Goal: Task Accomplishment & Management: Use online tool/utility

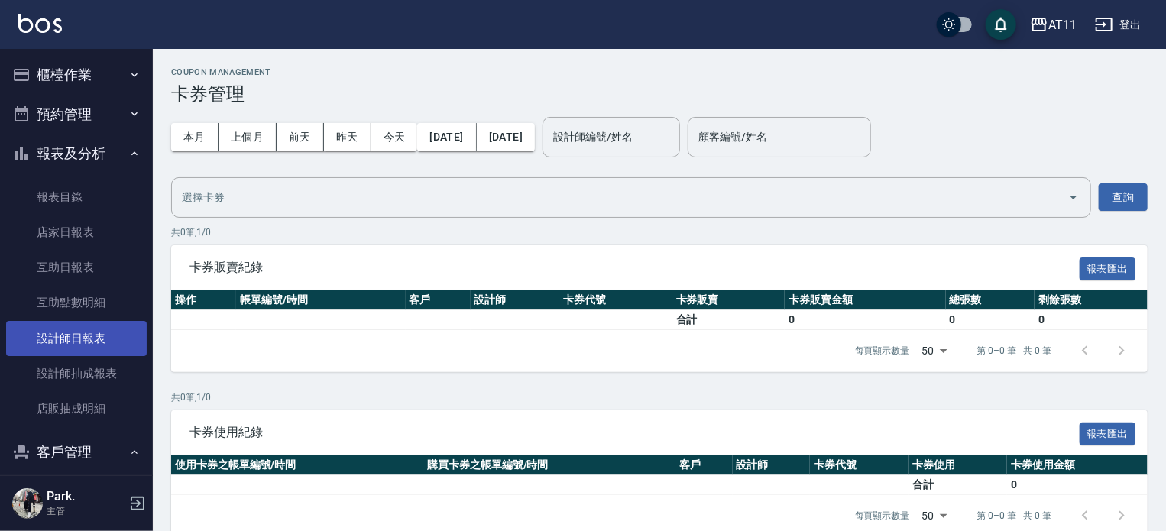
click at [114, 347] on link "設計師日報表" at bounding box center [76, 338] width 141 height 35
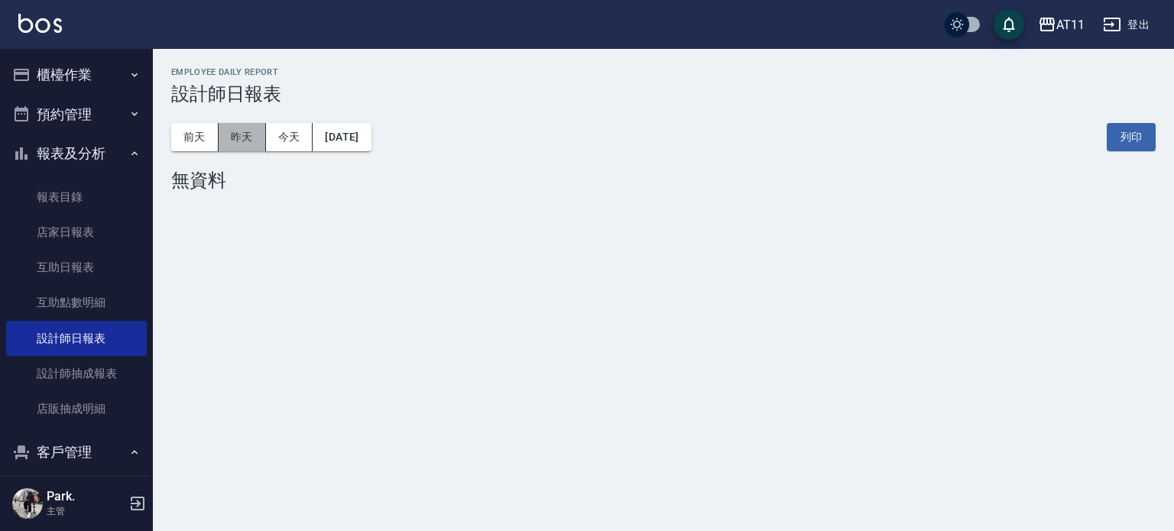
click at [248, 144] on button "昨天" at bounding box center [242, 137] width 47 height 28
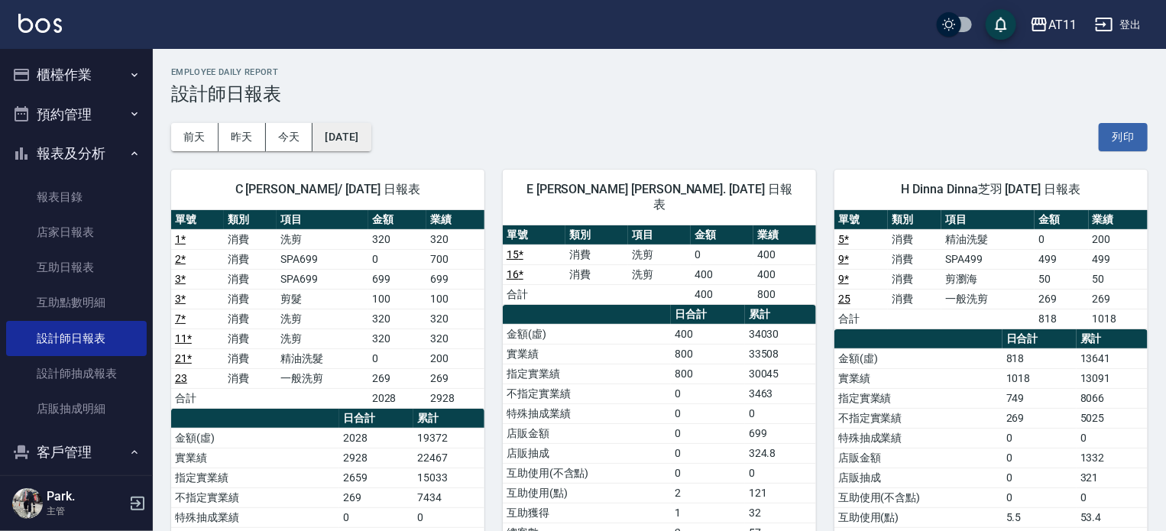
click at [371, 132] on button "2025/09/08" at bounding box center [341, 137] width 58 height 28
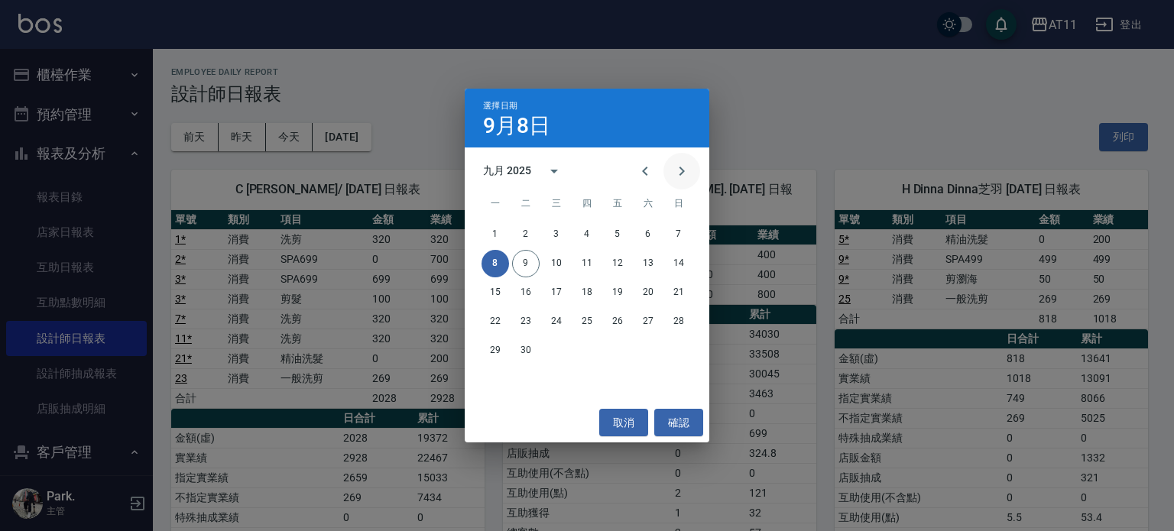
click at [681, 167] on icon "Next month" at bounding box center [681, 171] width 18 height 18
click at [589, 261] on button "9" at bounding box center [587, 264] width 28 height 28
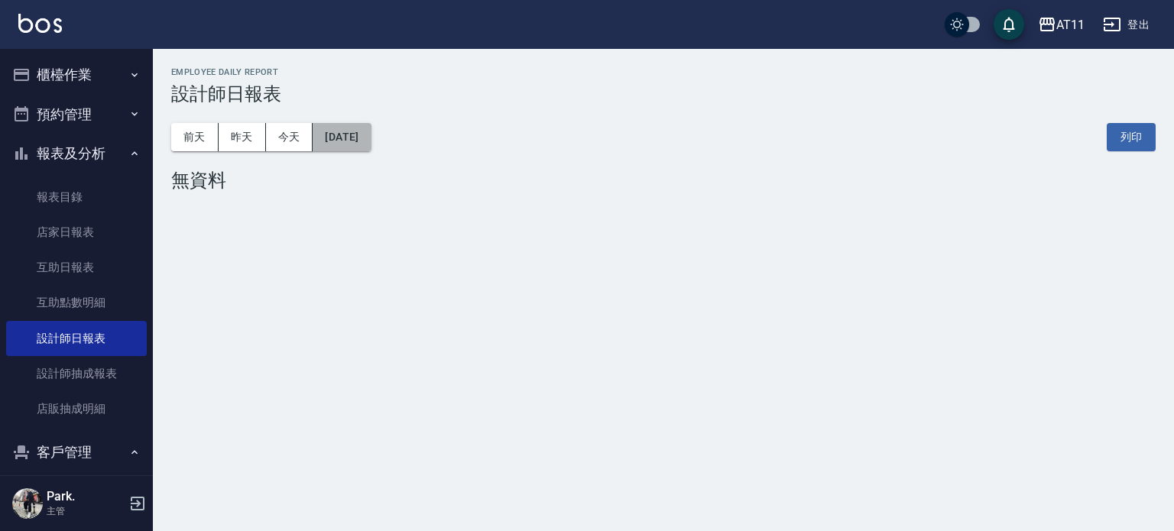
click at [371, 134] on button "2025/10/09" at bounding box center [341, 137] width 58 height 28
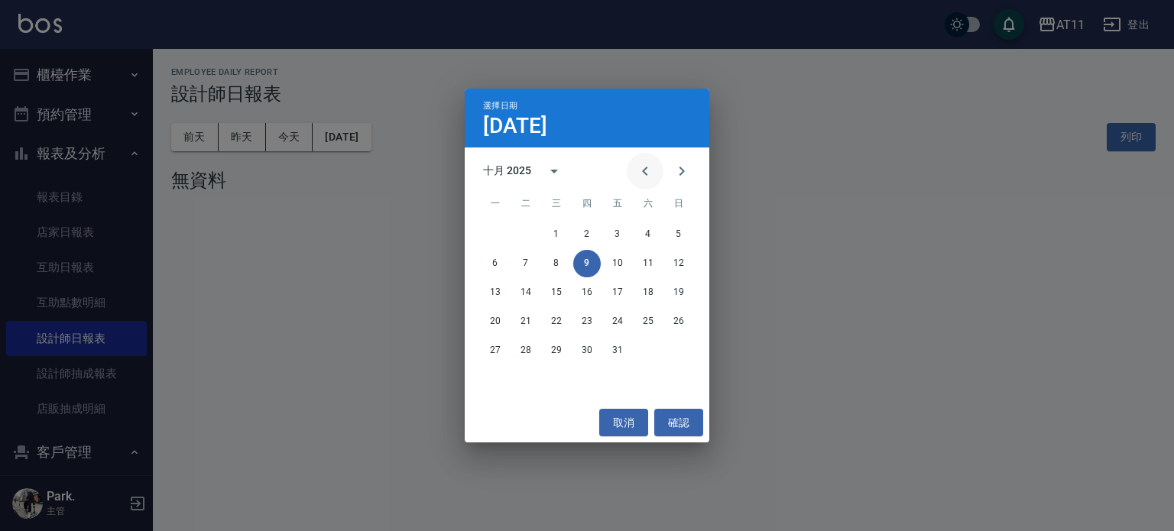
click at [636, 171] on icon "Previous month" at bounding box center [645, 171] width 18 height 18
click at [492, 289] on button "9" at bounding box center [495, 293] width 28 height 28
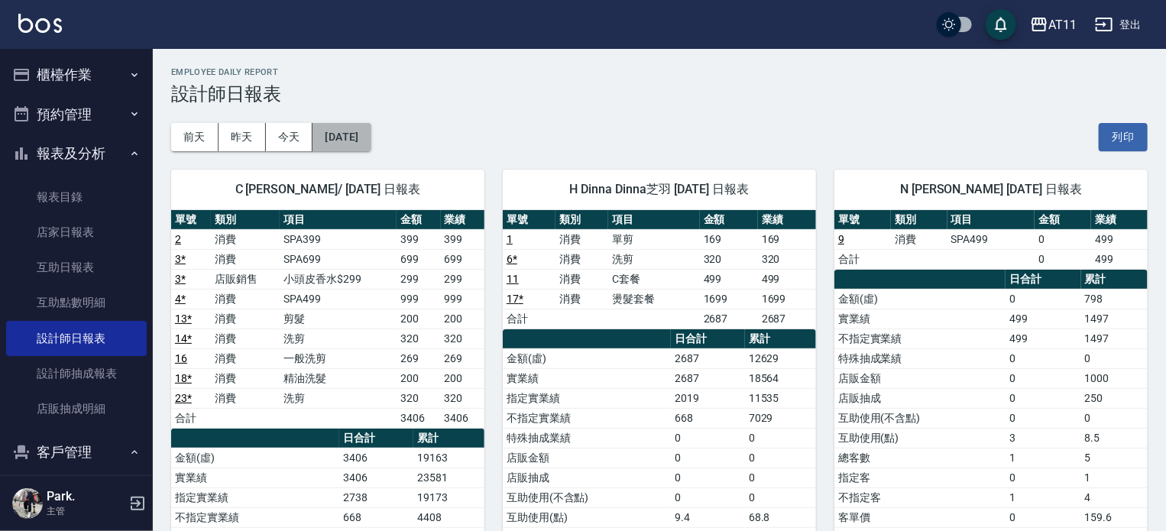
click at [362, 138] on button "2025/06/09" at bounding box center [341, 137] width 58 height 28
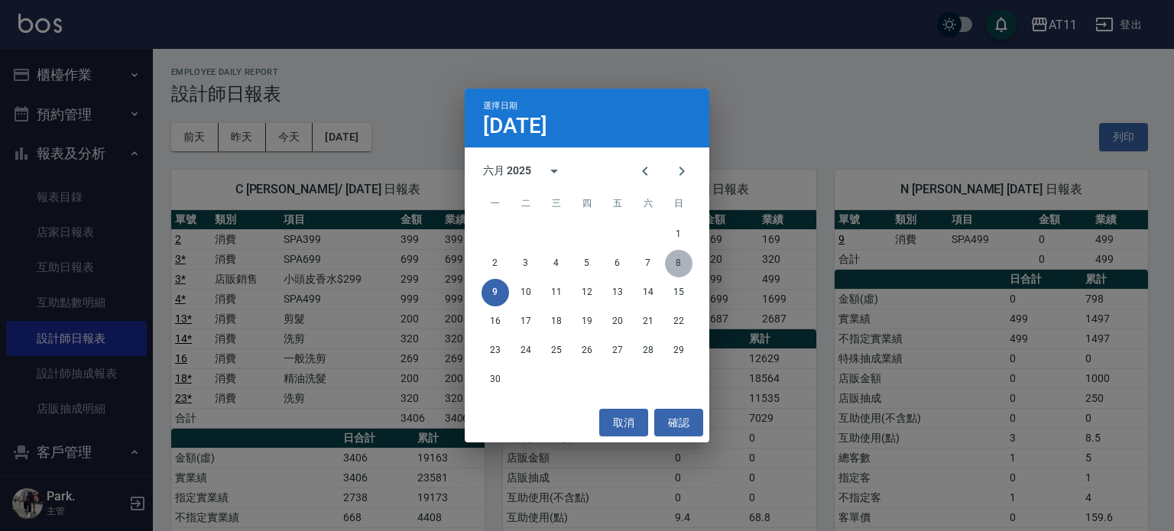
click at [685, 261] on button "8" at bounding box center [679, 264] width 28 height 28
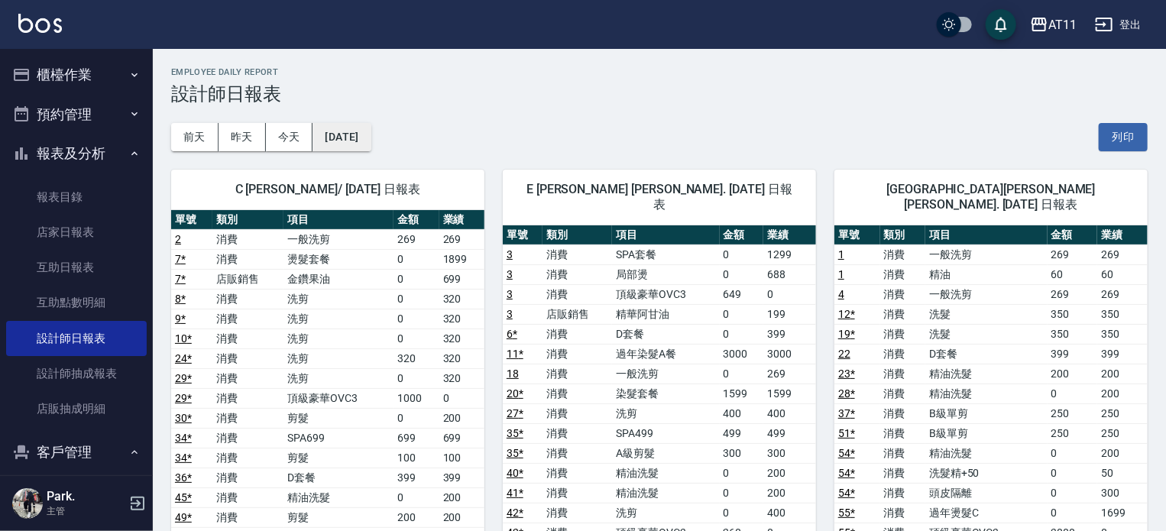
click at [371, 142] on button "2025/06/08" at bounding box center [341, 137] width 58 height 28
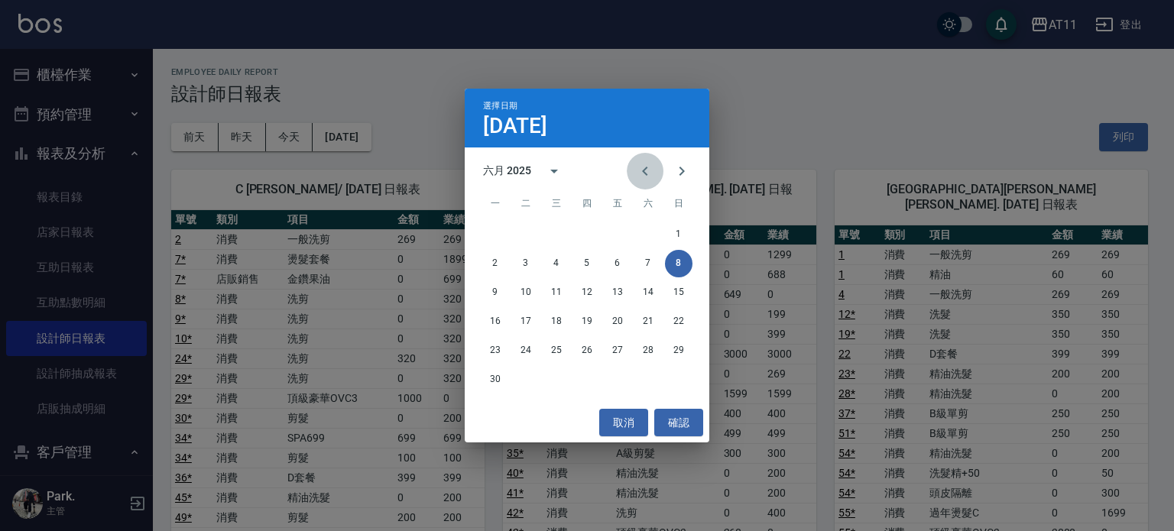
click at [648, 164] on icon "Previous month" at bounding box center [645, 171] width 18 height 18
click at [554, 261] on button "9" at bounding box center [556, 264] width 28 height 28
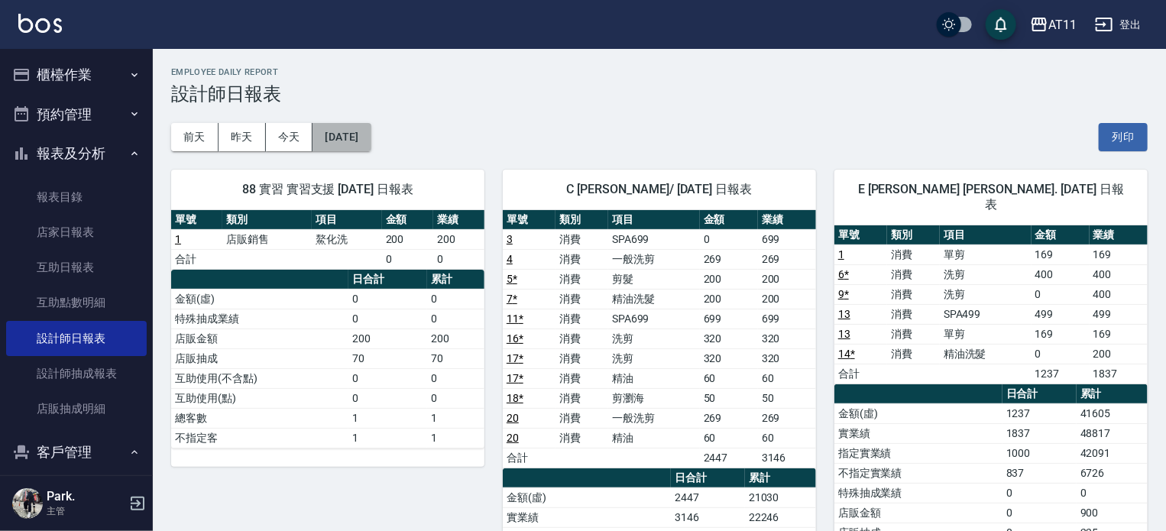
click at [371, 130] on button "2025/04/09" at bounding box center [341, 137] width 58 height 28
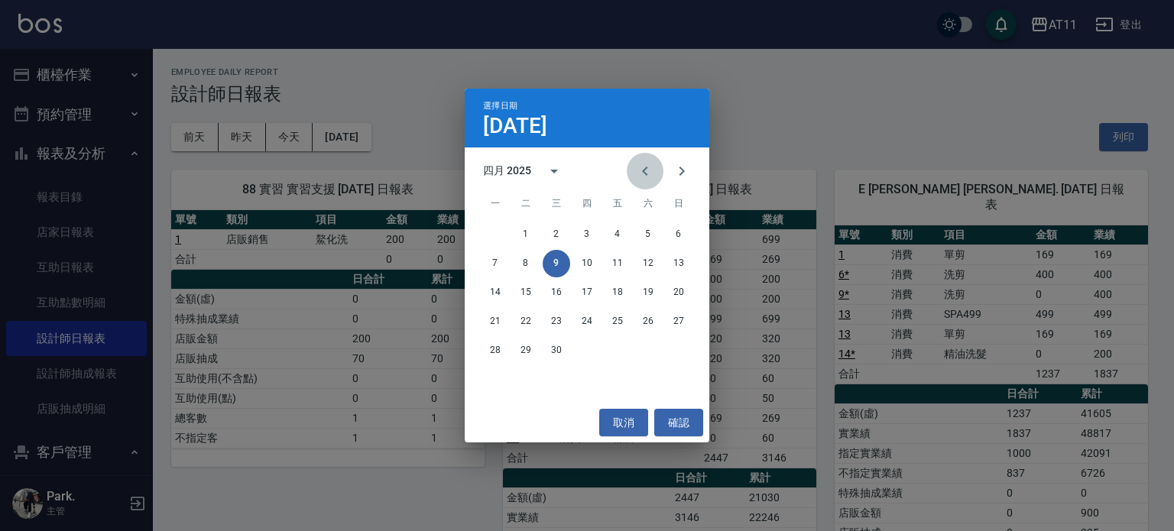
click at [652, 166] on icon "Previous month" at bounding box center [645, 171] width 18 height 18
click at [667, 264] on button "9" at bounding box center [679, 264] width 28 height 28
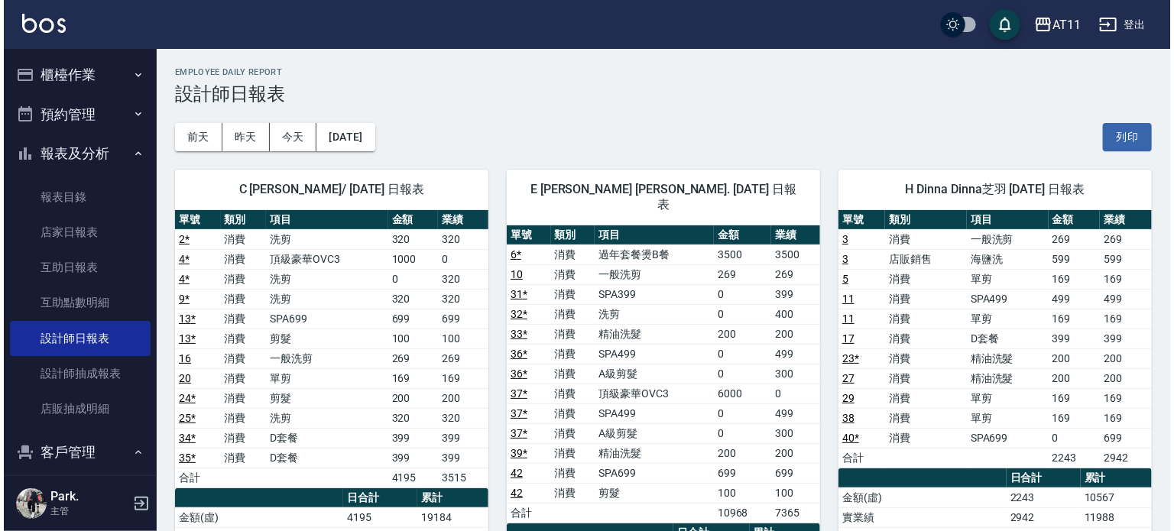
scroll to position [76, 0]
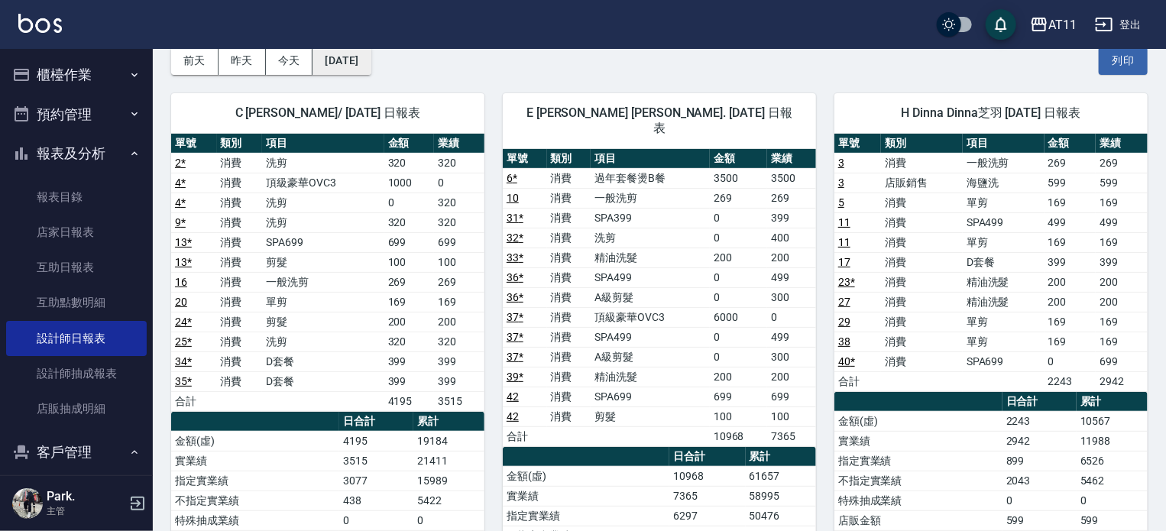
click at [359, 66] on button "2025/03/09" at bounding box center [341, 61] width 58 height 28
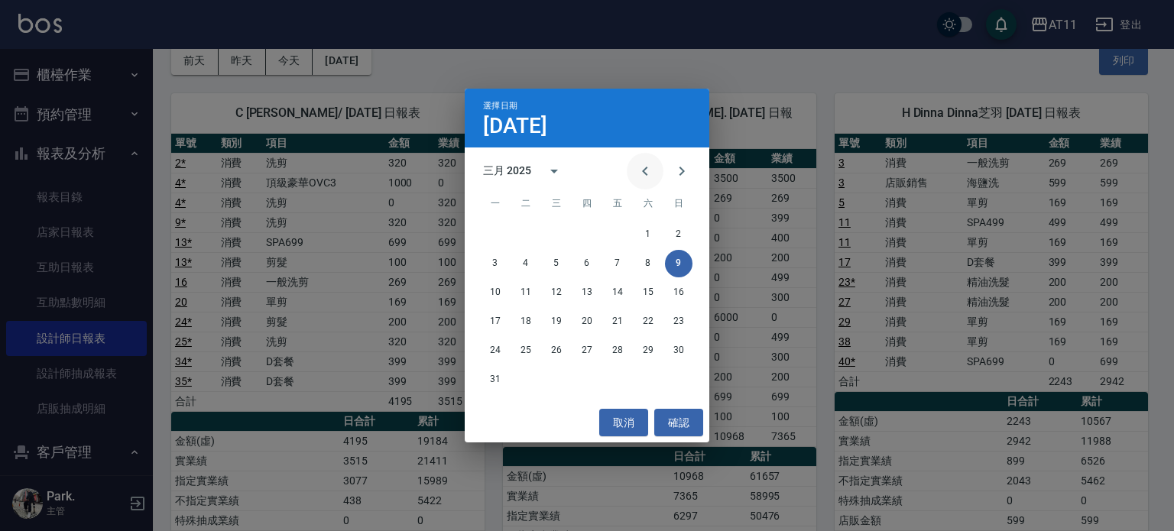
click at [646, 170] on icon "Previous month" at bounding box center [645, 171] width 18 height 18
click at [672, 259] on button "9" at bounding box center [679, 264] width 28 height 28
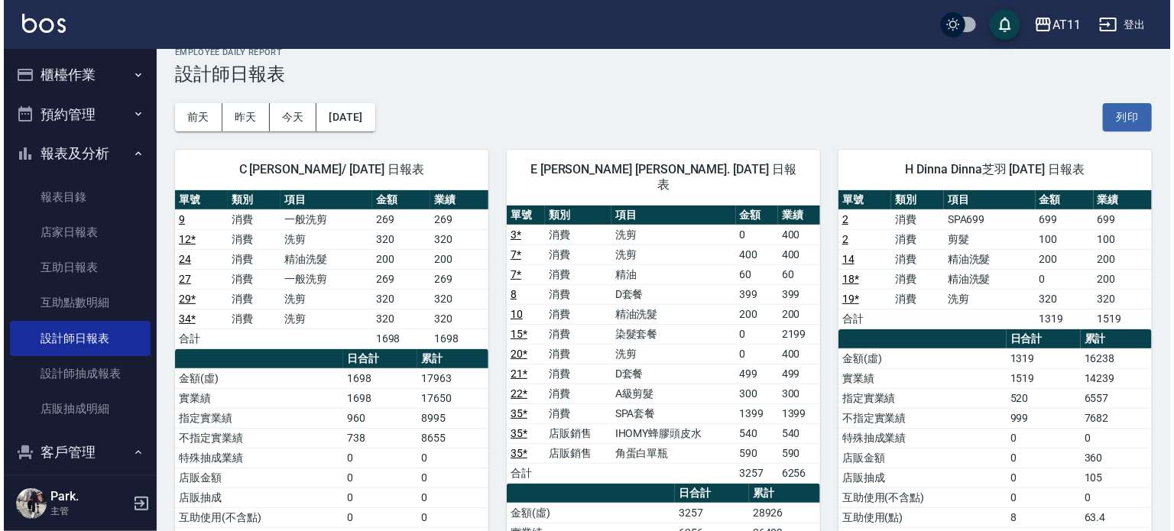
scroll to position [76, 0]
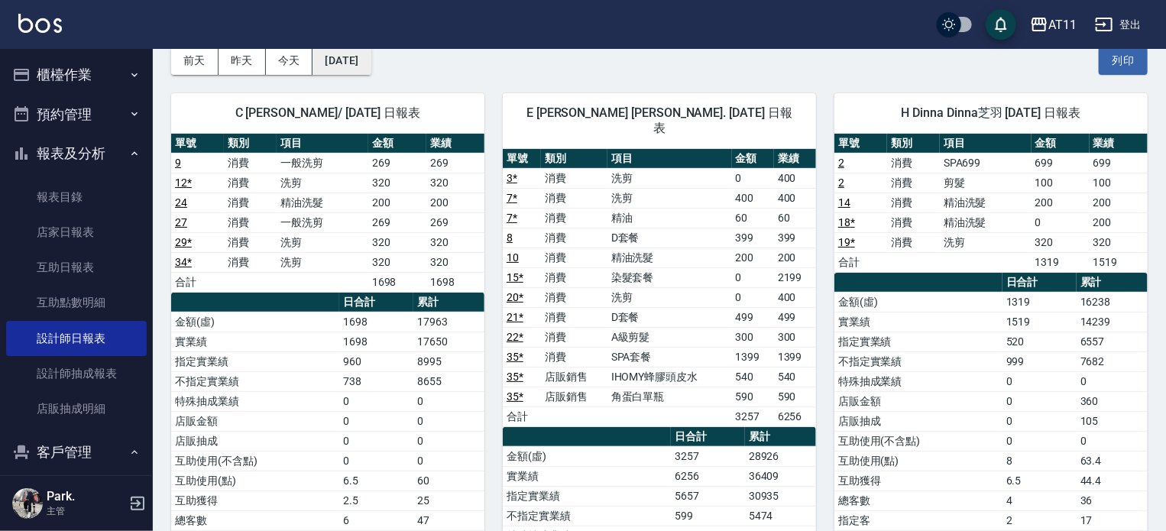
click at [371, 70] on button "2025/02/09" at bounding box center [341, 61] width 58 height 28
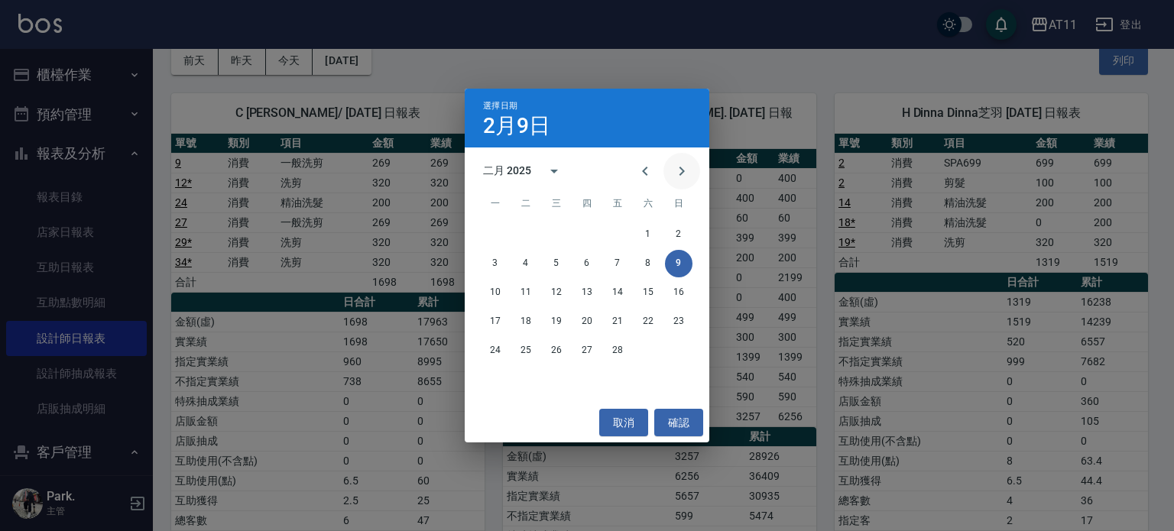
click at [685, 164] on icon "Next month" at bounding box center [681, 171] width 18 height 18
click at [526, 287] on button "10" at bounding box center [526, 293] width 28 height 28
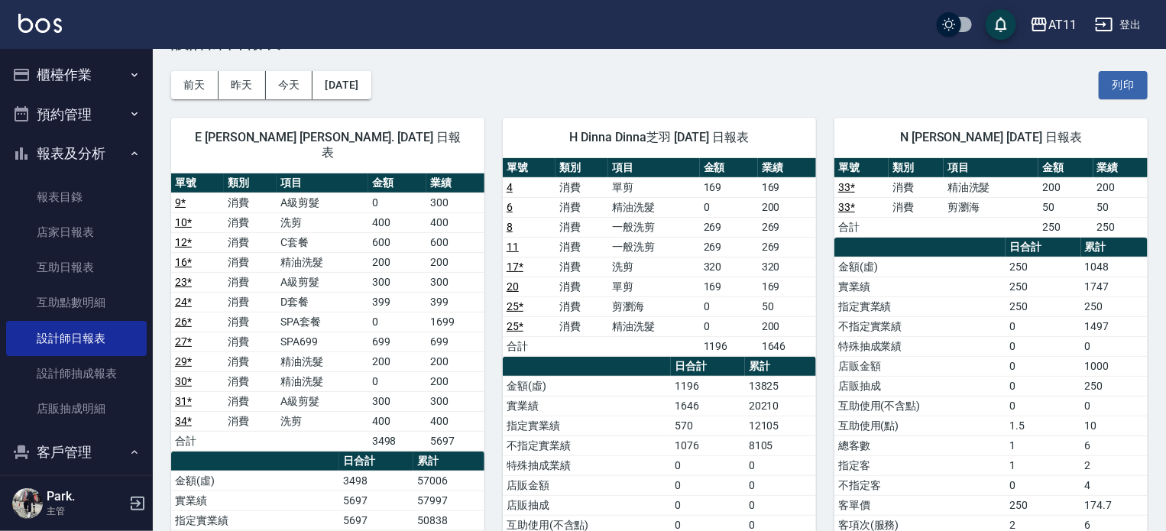
scroll to position [76, 0]
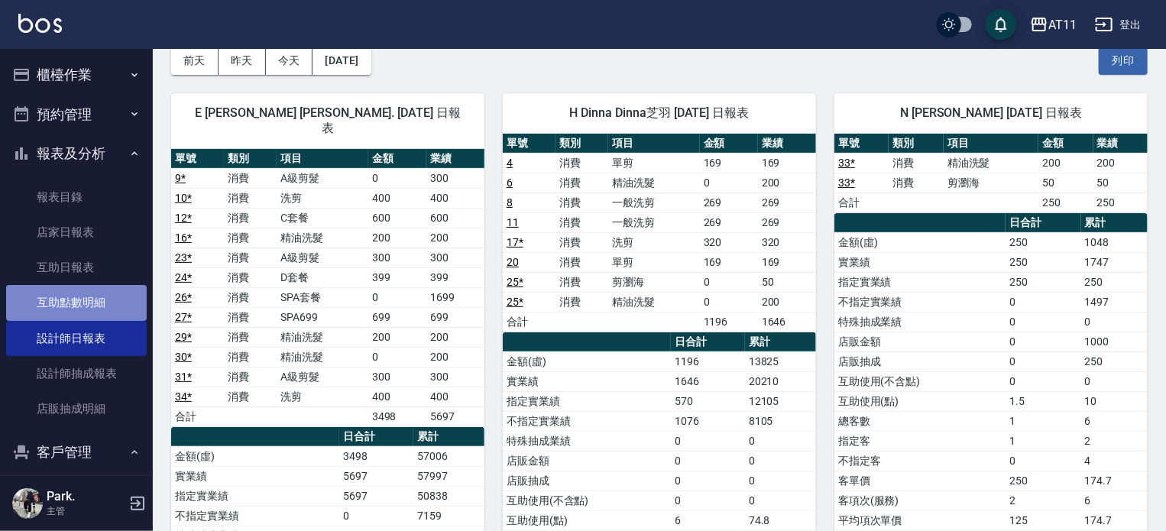
click at [90, 297] on link "互助點數明細" at bounding box center [76, 302] width 141 height 35
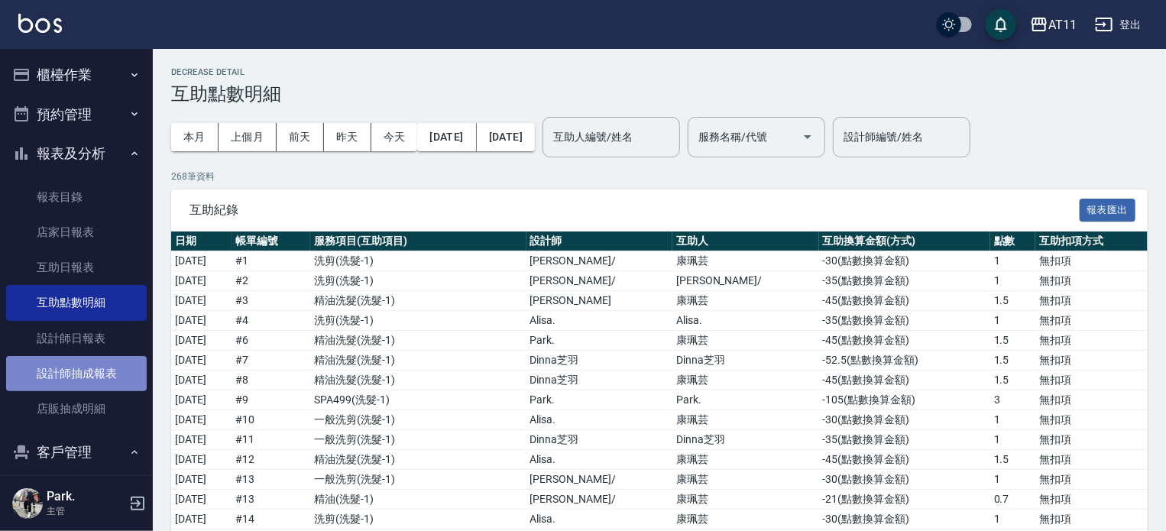
click at [90, 374] on link "設計師抽成報表" at bounding box center [76, 373] width 141 height 35
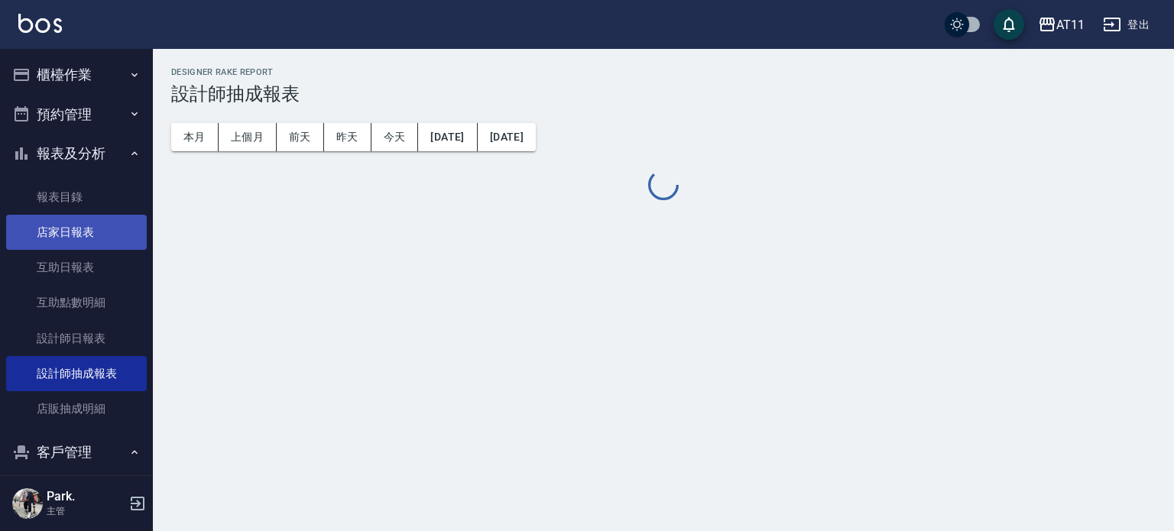
click at [67, 225] on link "店家日報表" at bounding box center [76, 232] width 141 height 35
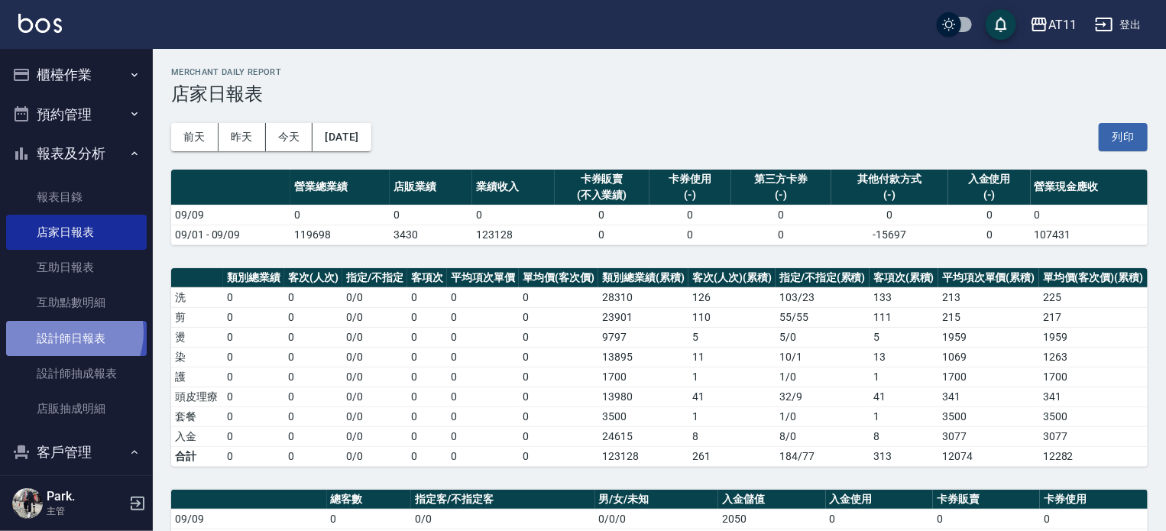
click at [63, 332] on link "設計師日報表" at bounding box center [76, 338] width 141 height 35
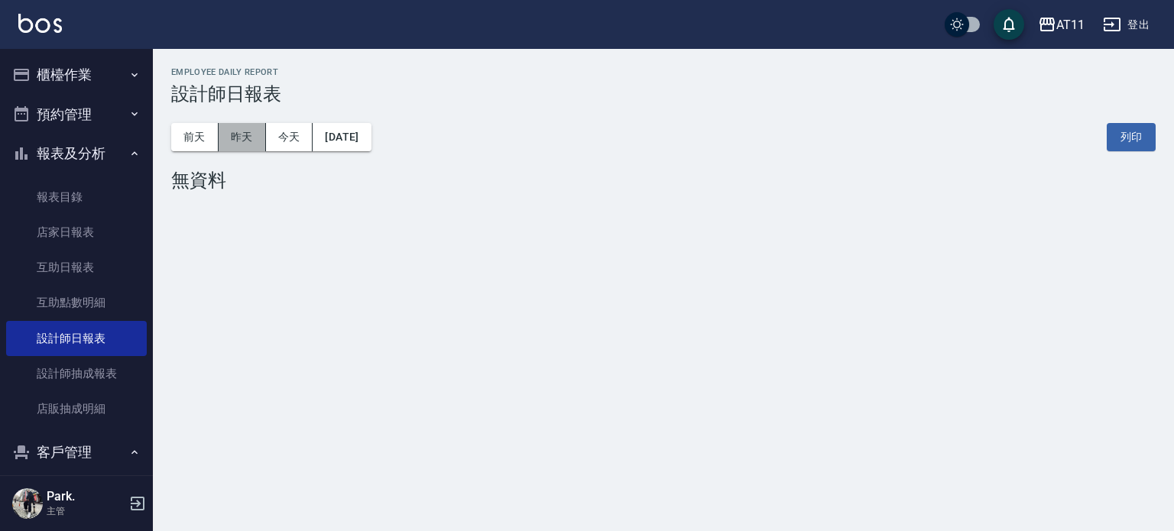
click at [251, 146] on button "昨天" at bounding box center [242, 137] width 47 height 28
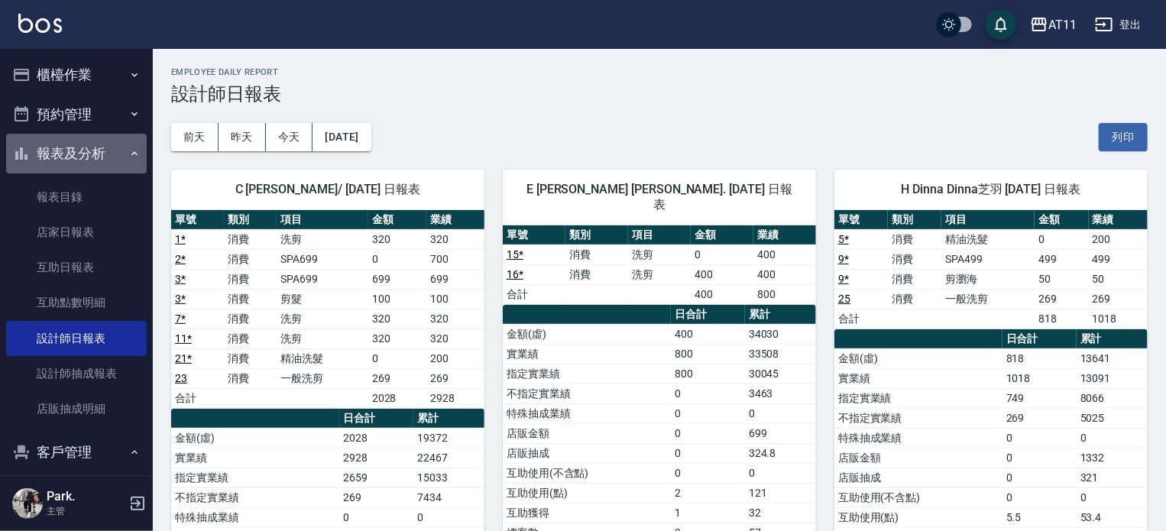
click at [83, 140] on button "報表及分析" at bounding box center [76, 154] width 141 height 40
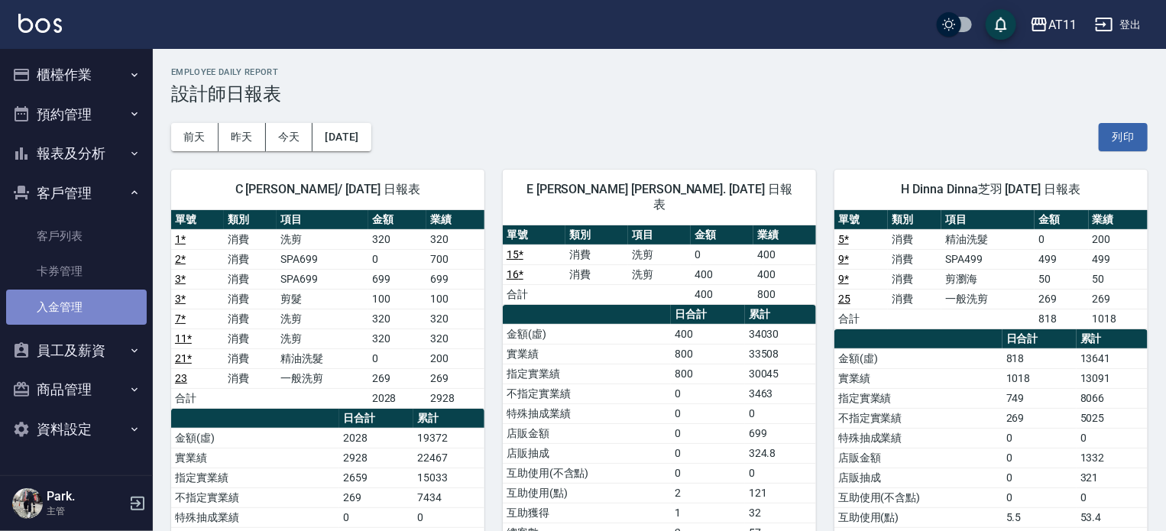
click at [67, 316] on link "入金管理" at bounding box center [76, 307] width 141 height 35
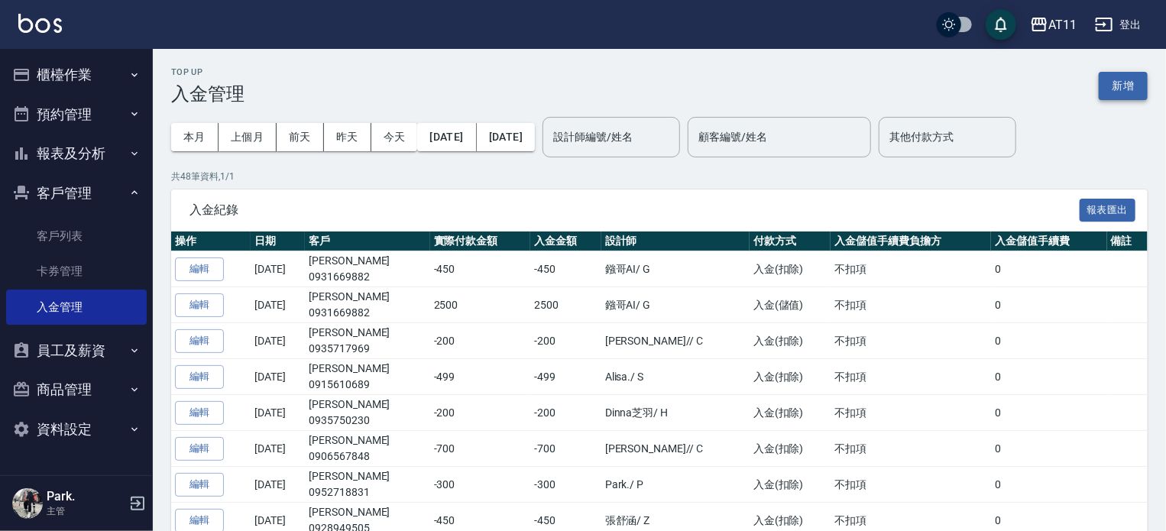
click at [1112, 85] on button "新增" at bounding box center [1123, 86] width 49 height 28
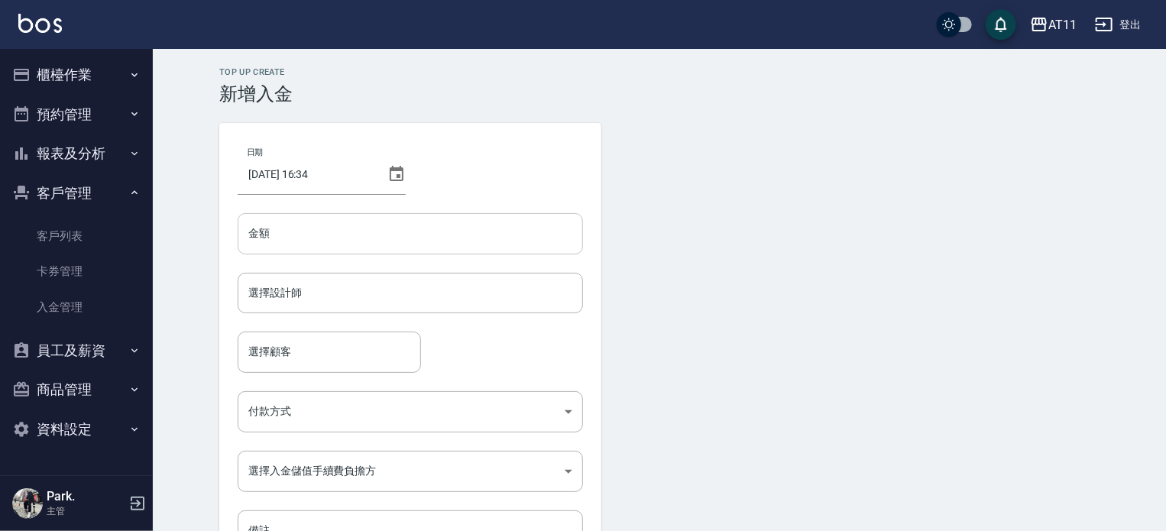
click at [405, 238] on input "金額" at bounding box center [410, 233] width 345 height 41
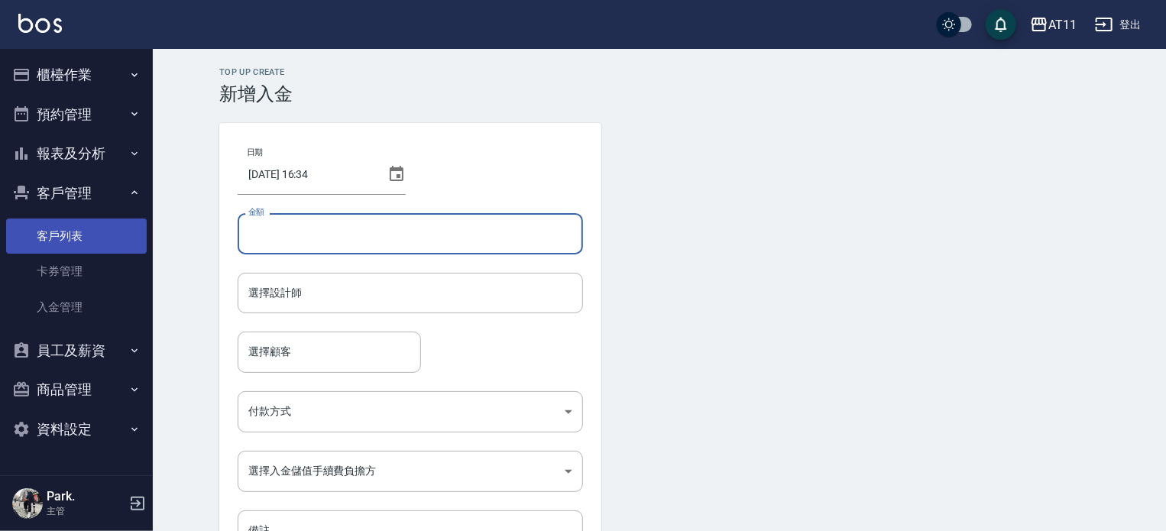
click at [53, 224] on link "客戶列表" at bounding box center [76, 236] width 141 height 35
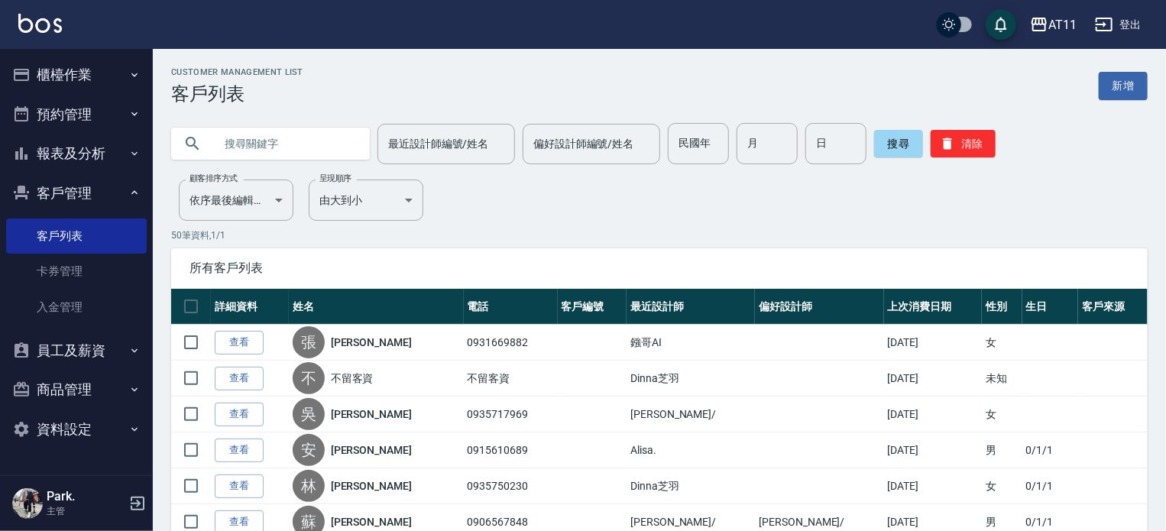
click at [306, 144] on input "text" at bounding box center [286, 143] width 144 height 41
type input "0905115773"
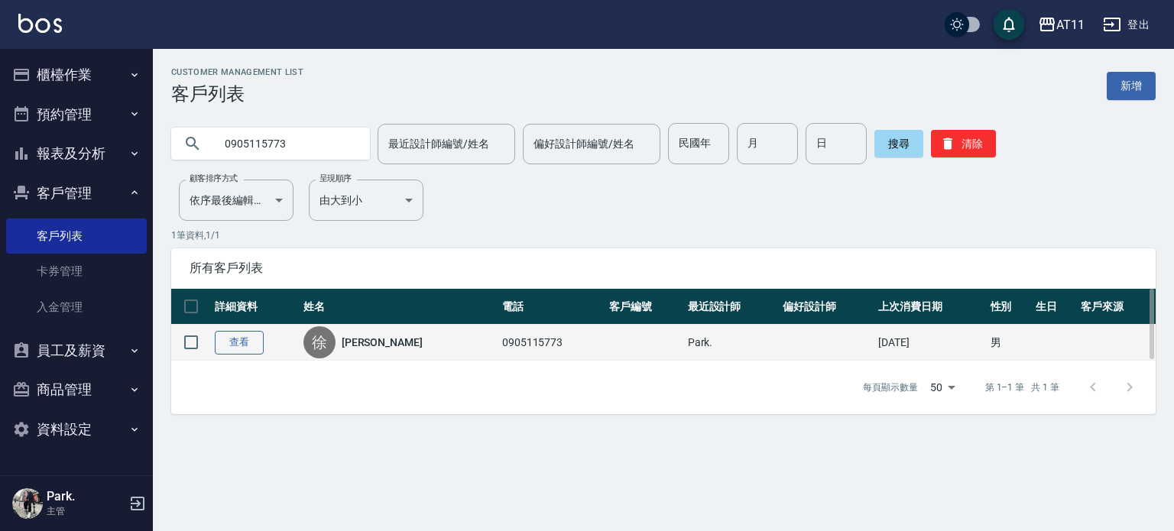
click at [238, 344] on link "查看" at bounding box center [239, 343] width 49 height 24
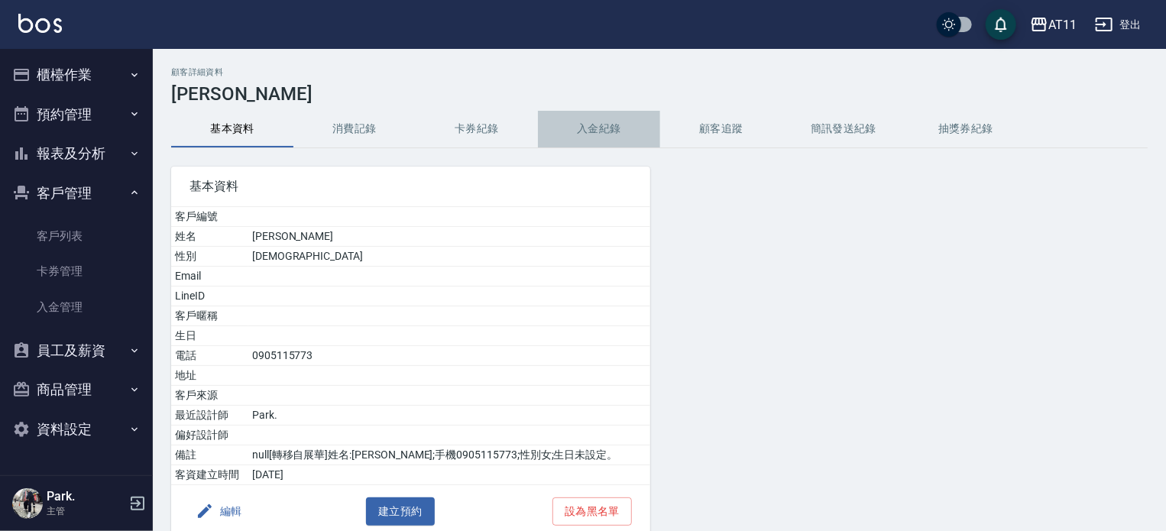
click at [580, 131] on button "入金紀錄" at bounding box center [599, 129] width 122 height 37
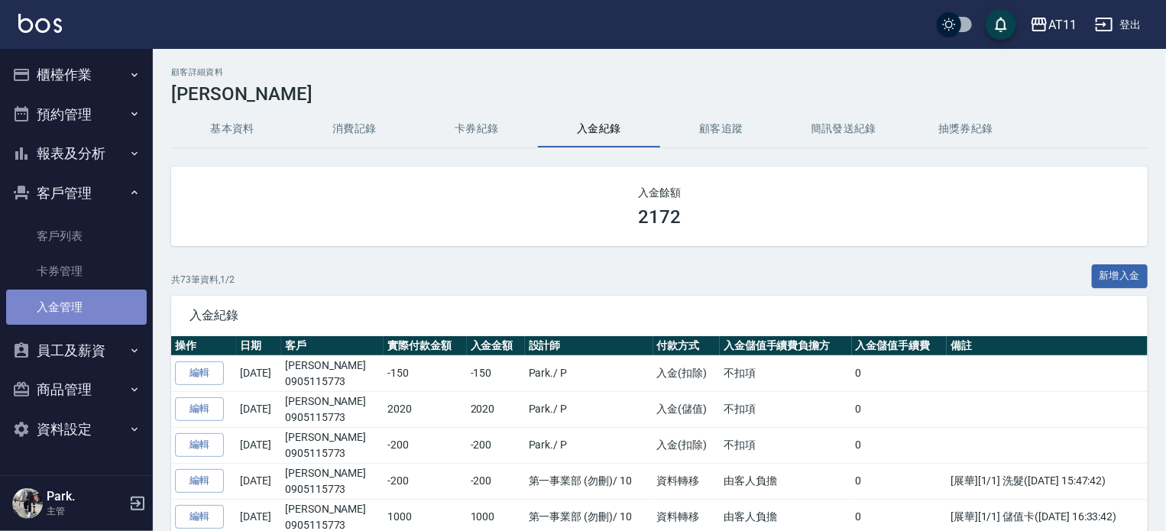
click at [76, 312] on link "入金管理" at bounding box center [76, 307] width 141 height 35
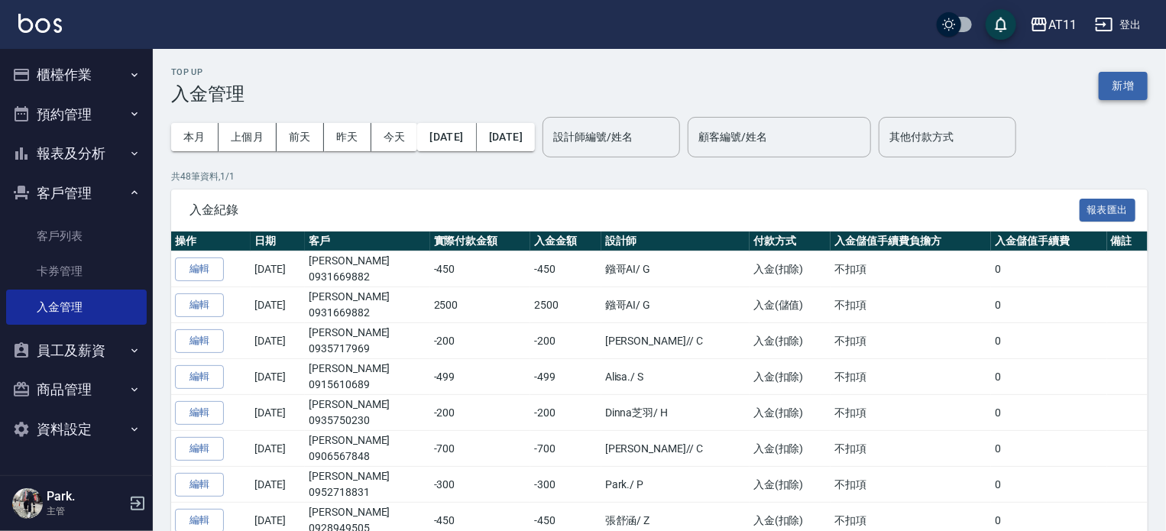
click at [1114, 85] on button "新增" at bounding box center [1123, 86] width 49 height 28
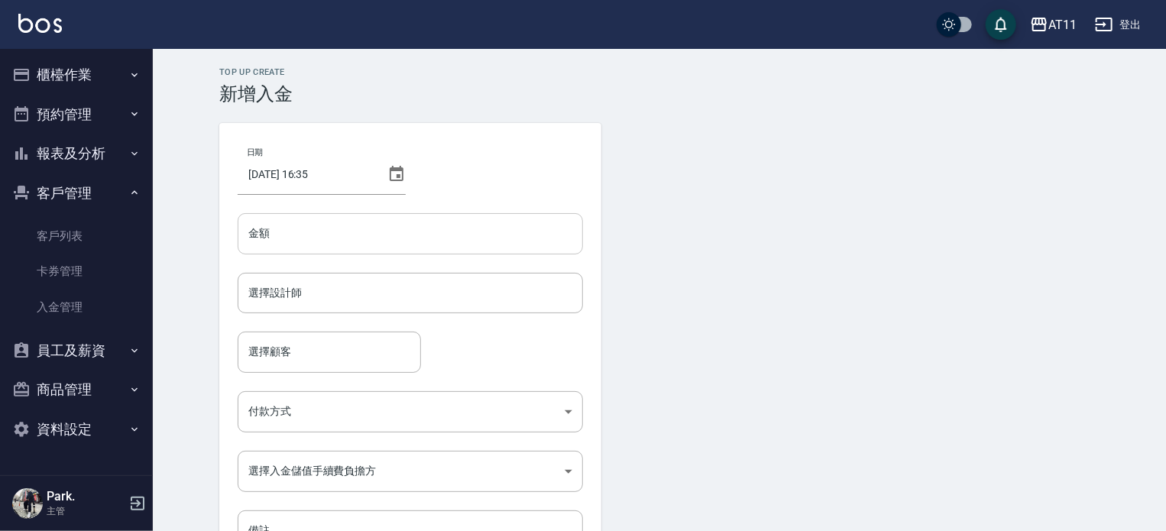
click at [477, 228] on input "金額" at bounding box center [410, 233] width 345 height 41
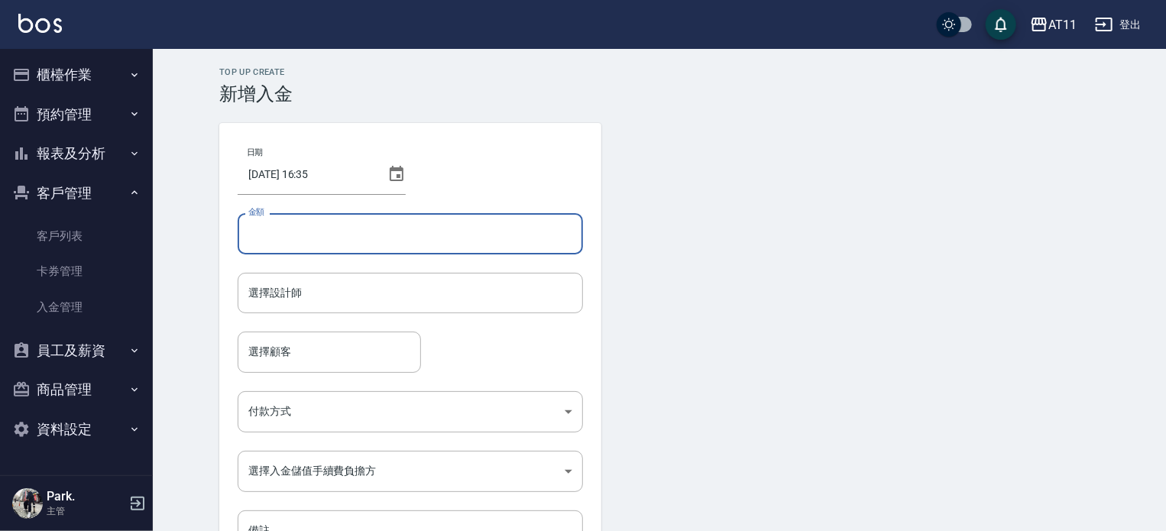
type input "8"
type input "-150"
click at [452, 304] on input "選擇設計師" at bounding box center [410, 293] width 332 height 27
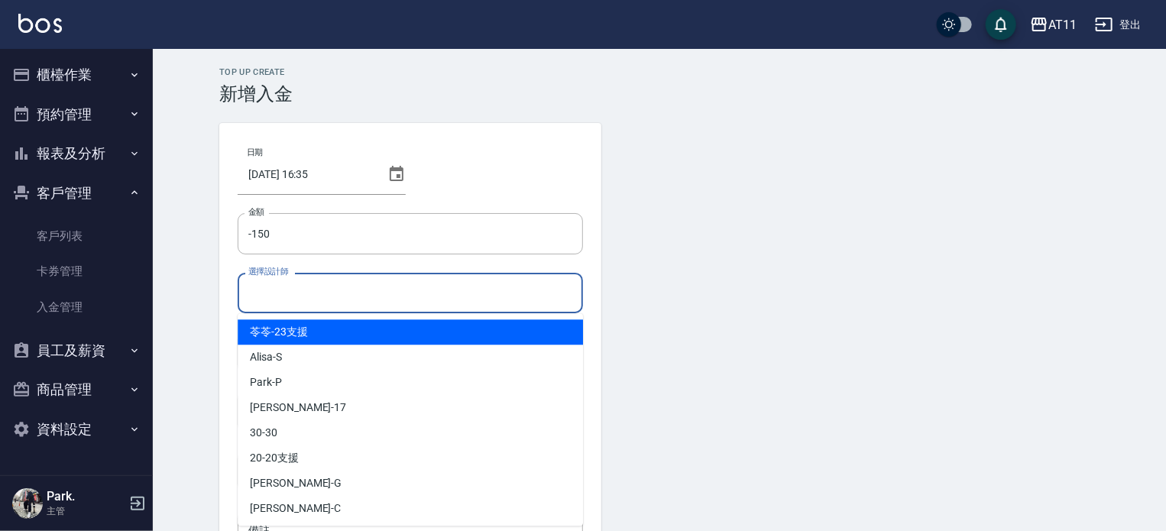
type input "ㄣ"
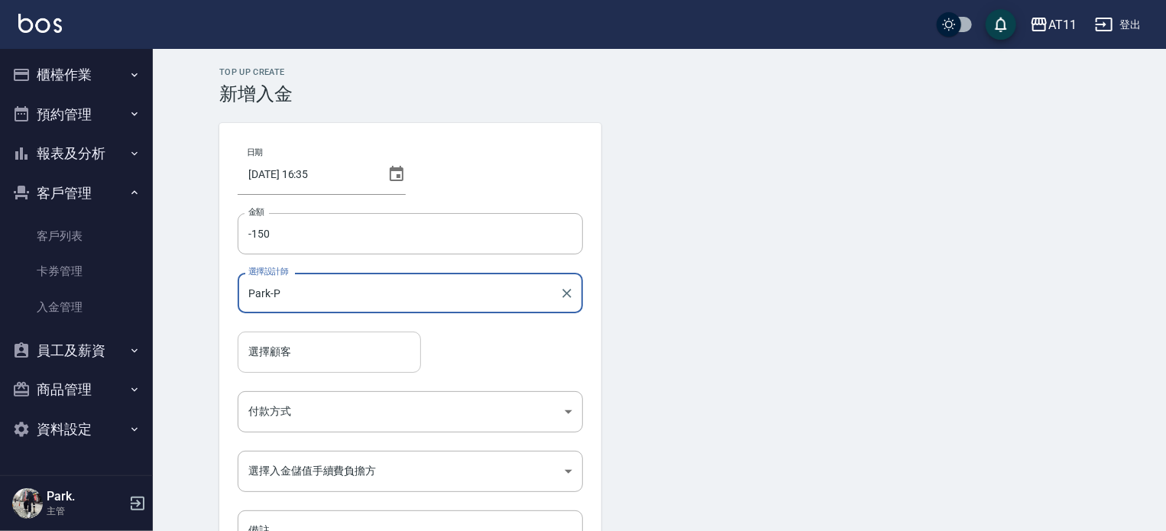
type input "Park-P"
click at [347, 358] on input "選擇顧客" at bounding box center [329, 351] width 170 height 27
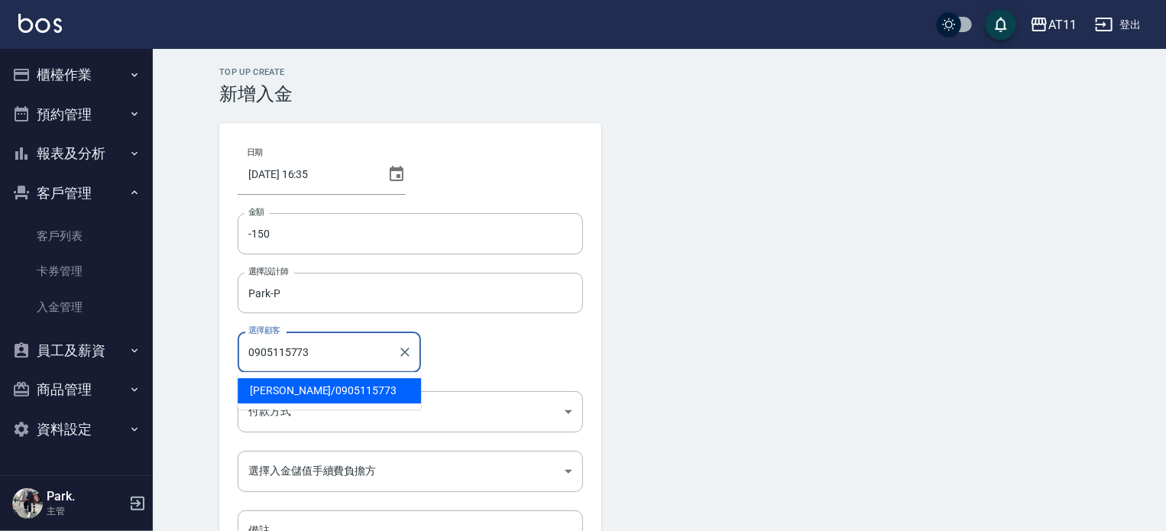
click at [335, 391] on span "徐麒侑 / 0905115773" at bounding box center [329, 390] width 183 height 25
type input "徐麒侑/0905115773"
click at [330, 415] on body "AT11 登出 櫃檯作業 打帳單 帳單列表 現金收支登錄 材料自購登錄 每日結帳 排班表 現場電腦打卡 掃碼打卡 預約管理 預約管理 單日預約紀錄 單週預約紀…" at bounding box center [583, 317] width 1166 height 634
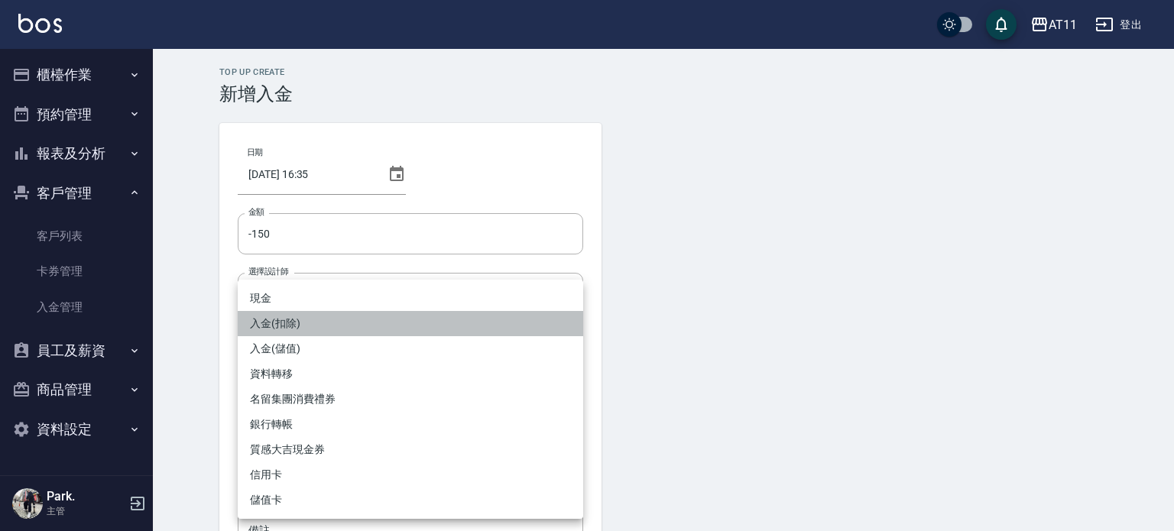
click at [340, 319] on li "入金(扣除)" at bounding box center [410, 323] width 345 height 25
type input "入金(扣除)"
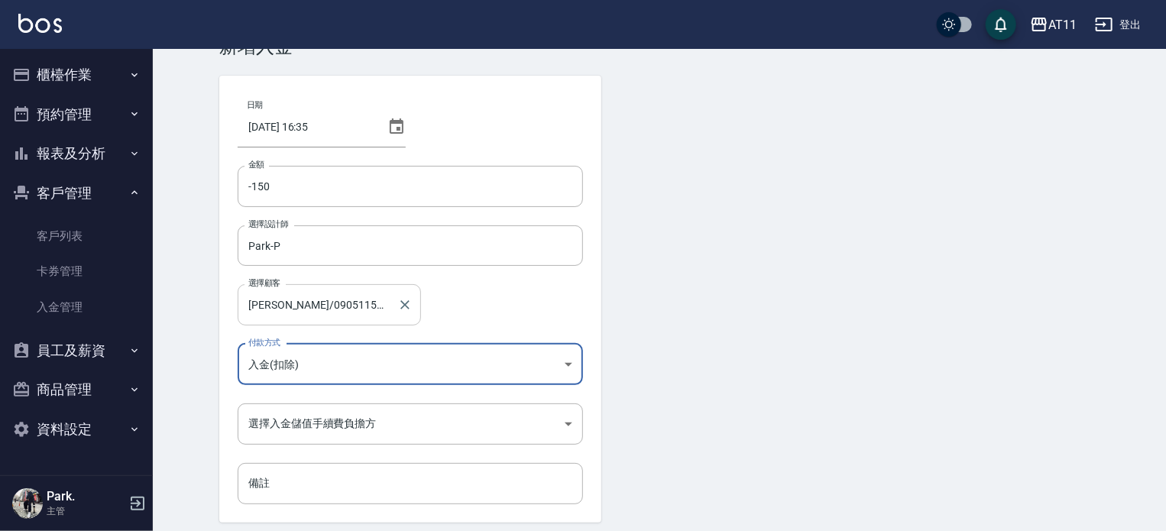
scroll to position [103, 0]
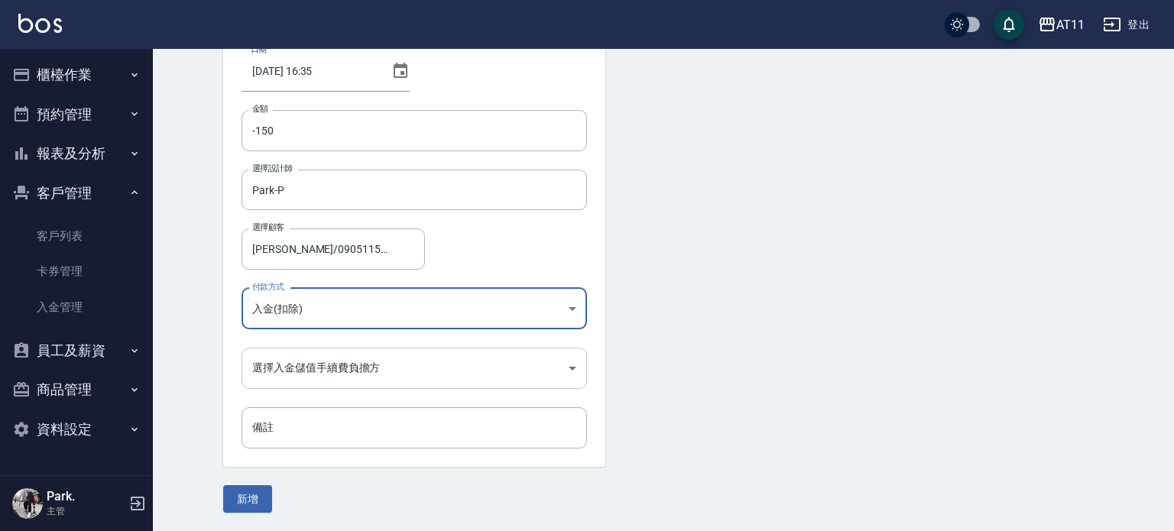
click at [355, 371] on body "AT11 登出 櫃檯作業 打帳單 帳單列表 現金收支登錄 材料自購登錄 每日結帳 排班表 現場電腦打卡 掃碼打卡 預約管理 預約管理 單日預約紀錄 單週預約紀…" at bounding box center [587, 214] width 1174 height 634
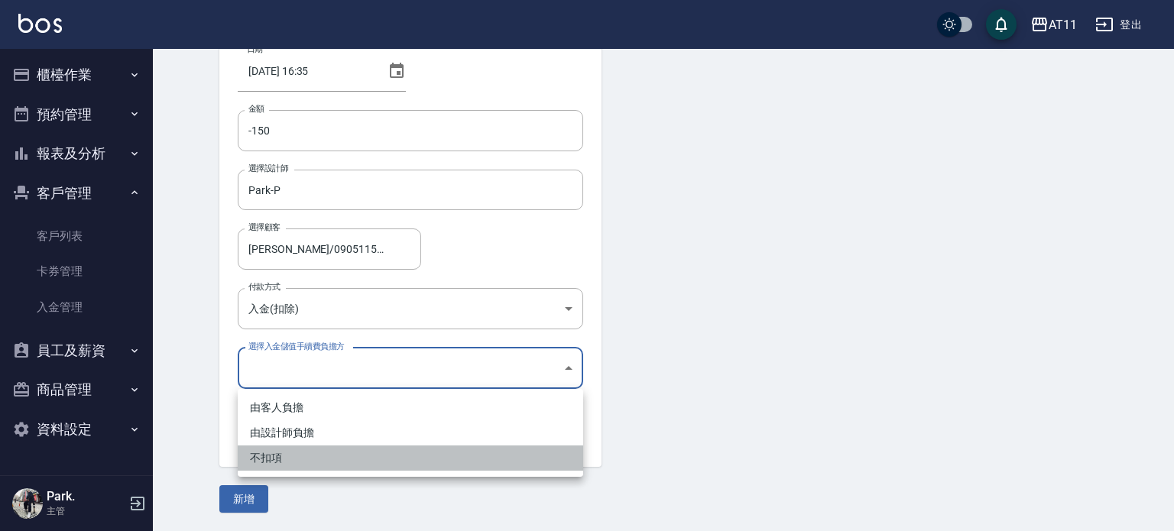
click at [360, 460] on li "不扣項" at bounding box center [410, 457] width 345 height 25
type input "WITHOUTHANDLINGFEE"
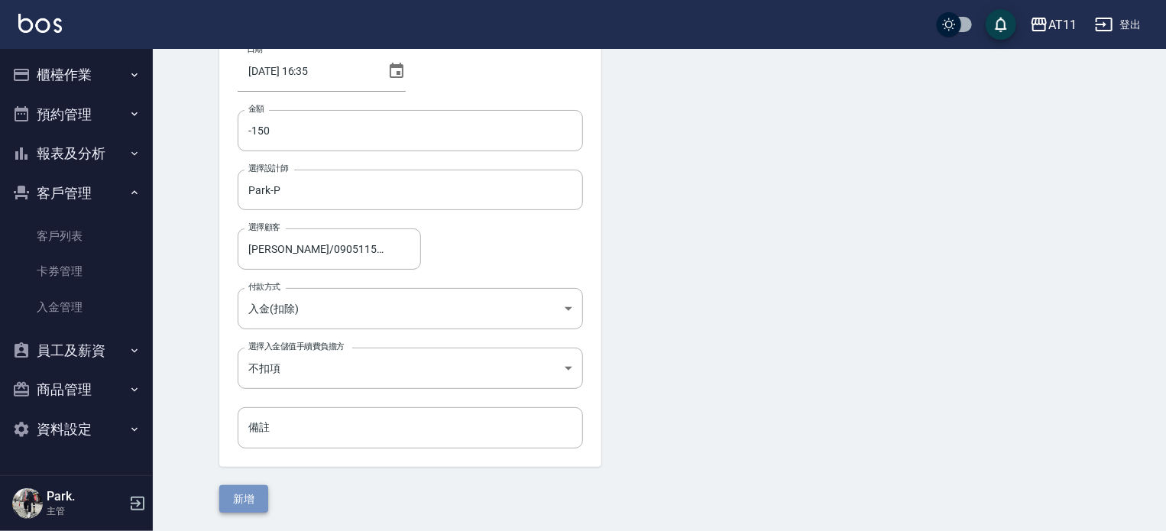
click at [246, 498] on button "新增" at bounding box center [243, 499] width 49 height 28
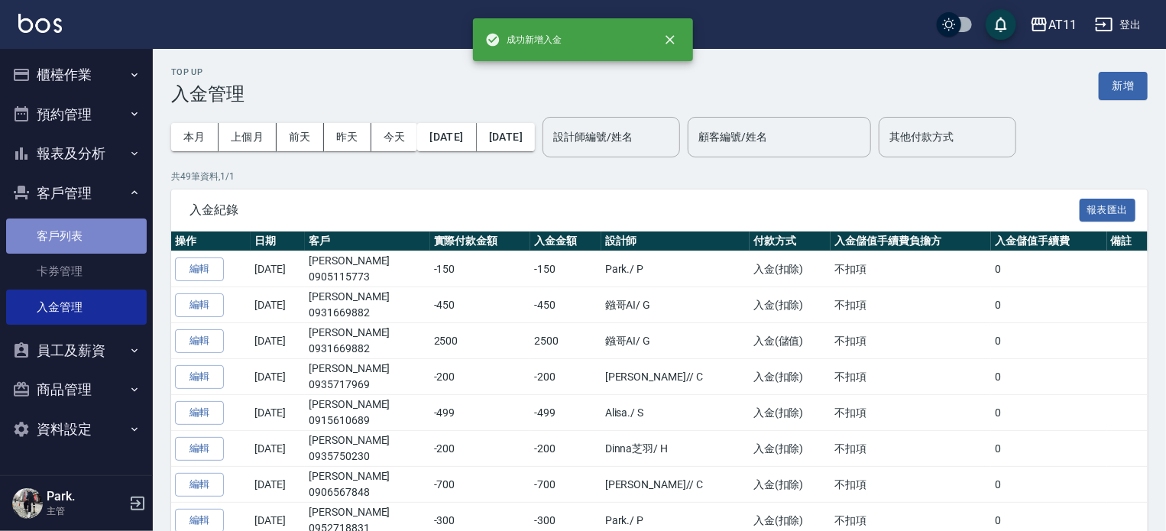
click at [60, 235] on link "客戶列表" at bounding box center [76, 236] width 141 height 35
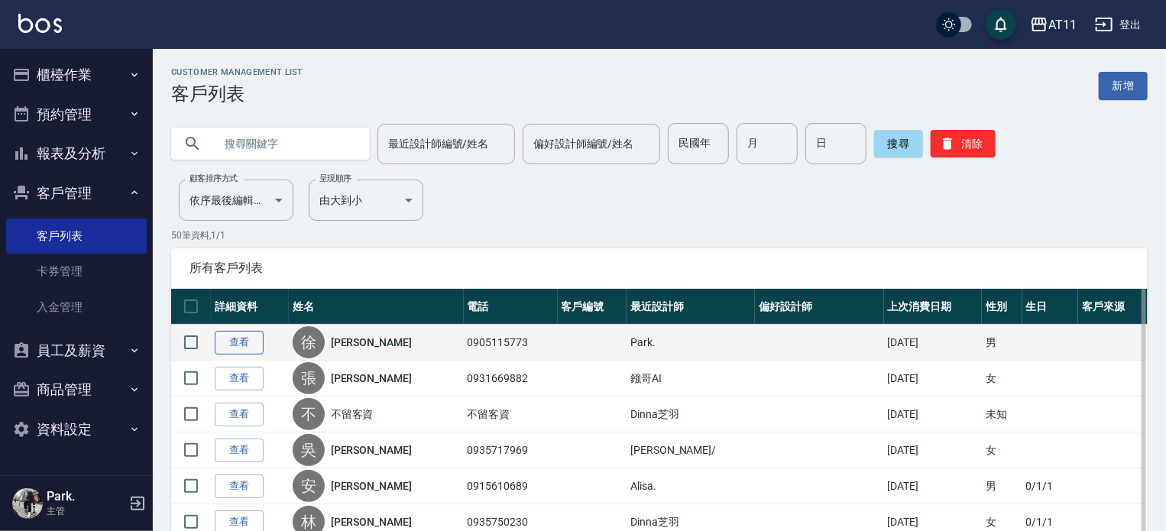
click at [248, 339] on link "查看" at bounding box center [239, 343] width 49 height 24
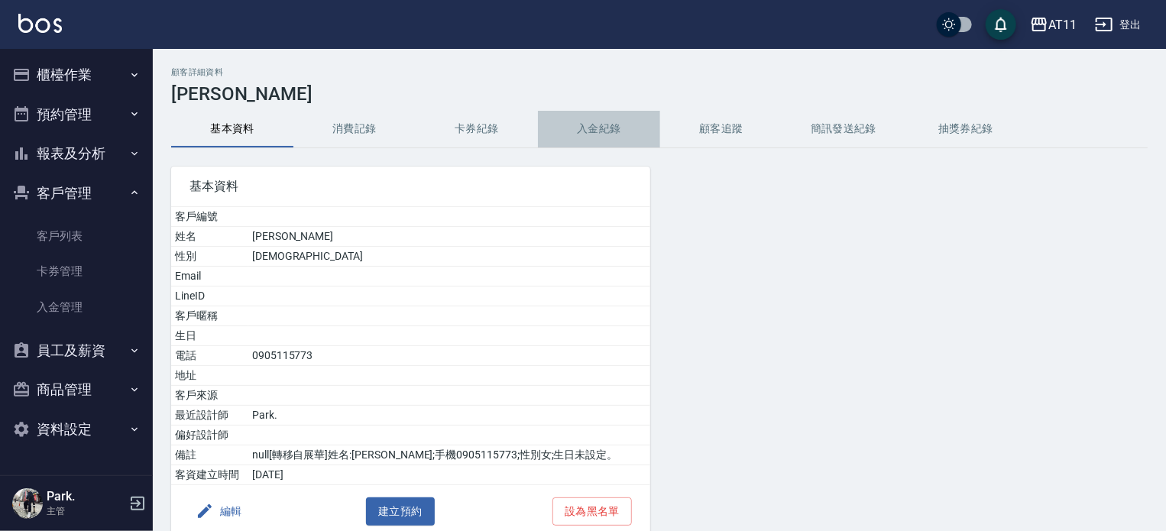
click at [596, 126] on button "入金紀錄" at bounding box center [599, 129] width 122 height 37
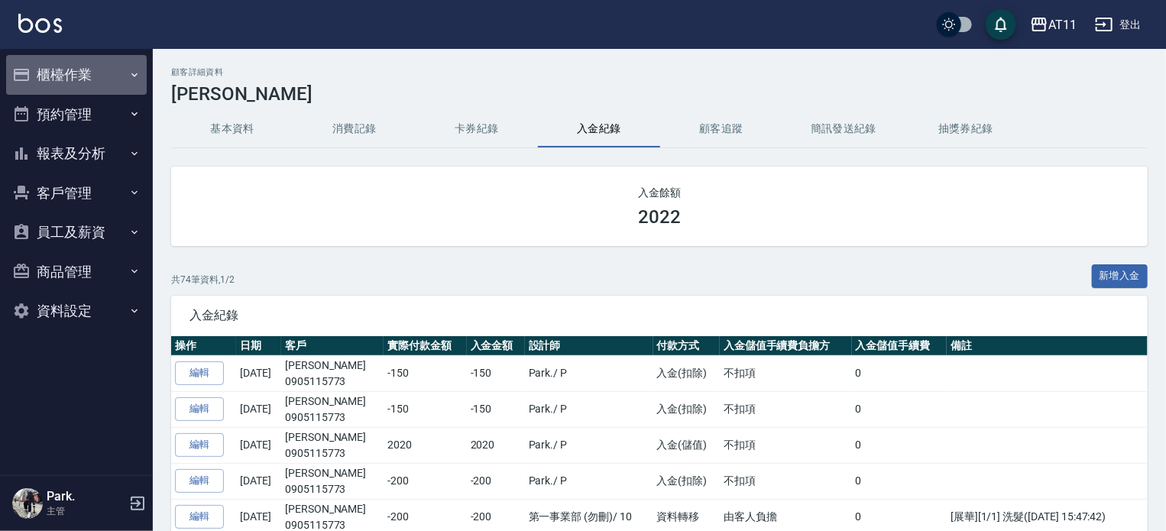
click at [67, 82] on button "櫃檯作業" at bounding box center [76, 75] width 141 height 40
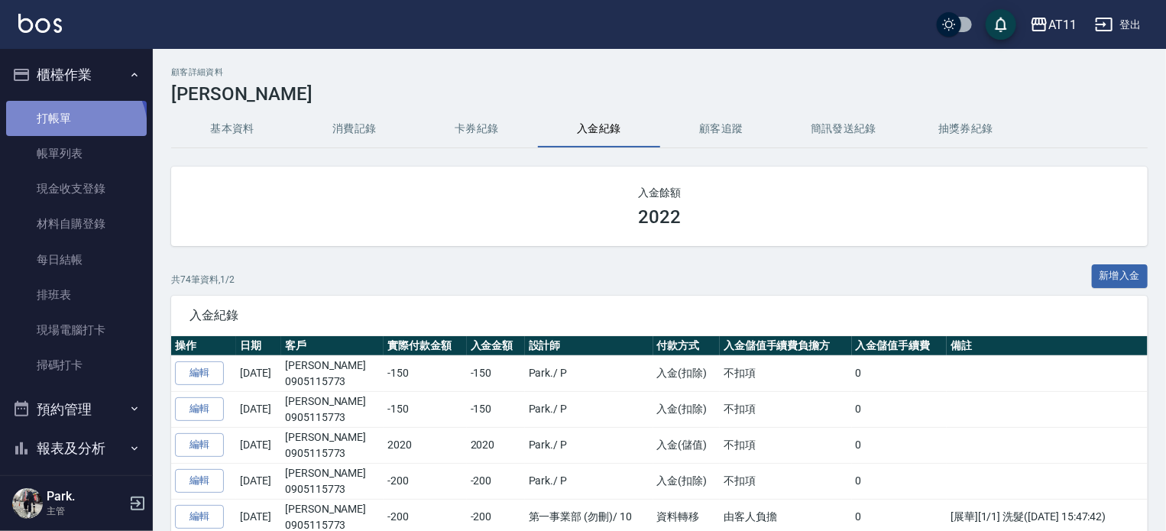
click at [73, 128] on link "打帳單" at bounding box center [76, 118] width 141 height 35
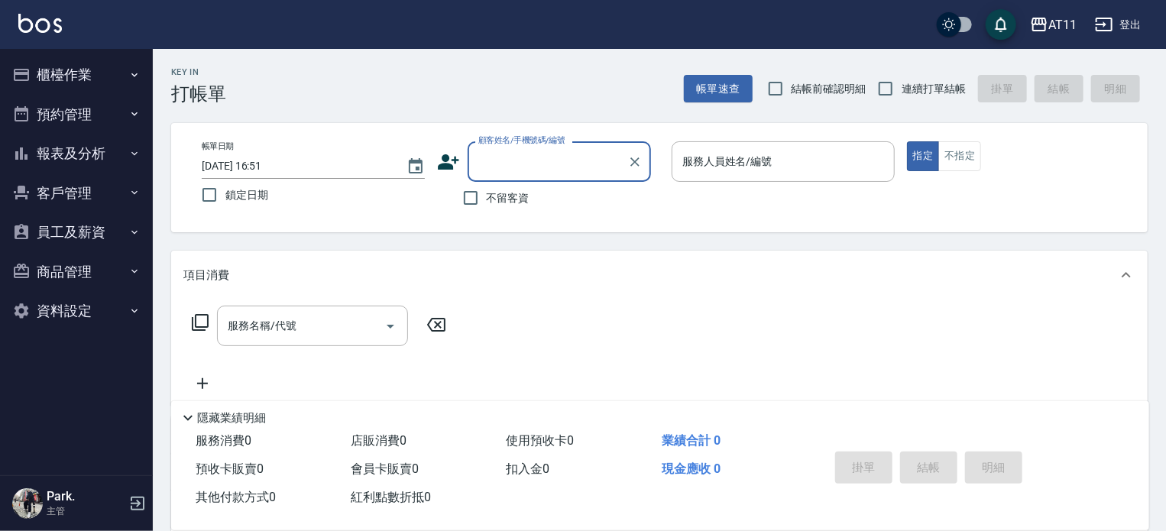
click at [78, 235] on button "員工及薪資" at bounding box center [76, 232] width 141 height 40
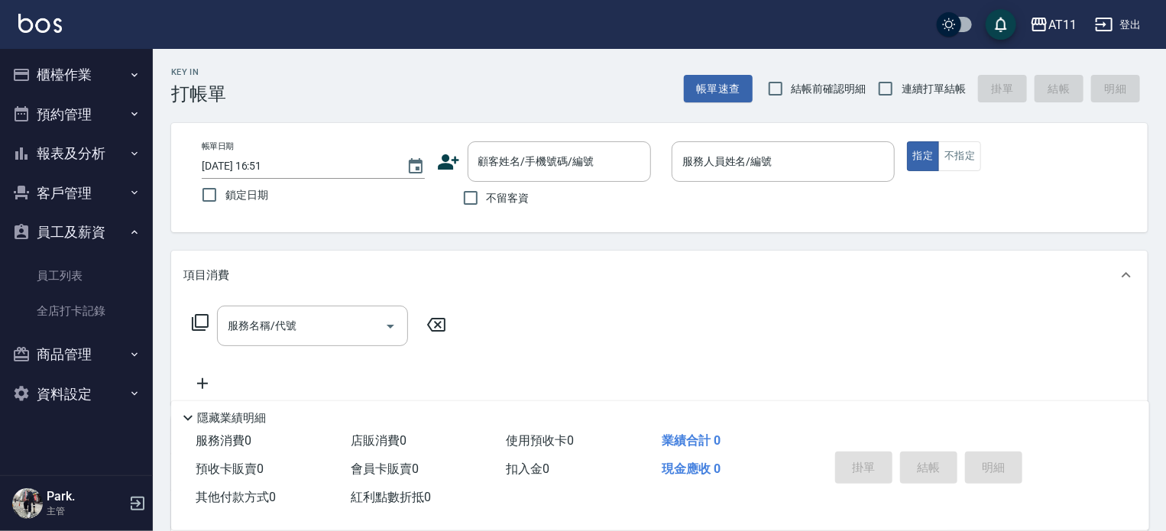
click at [78, 233] on button "員工及薪資" at bounding box center [76, 232] width 141 height 40
click at [69, 183] on button "客戶管理" at bounding box center [76, 193] width 141 height 40
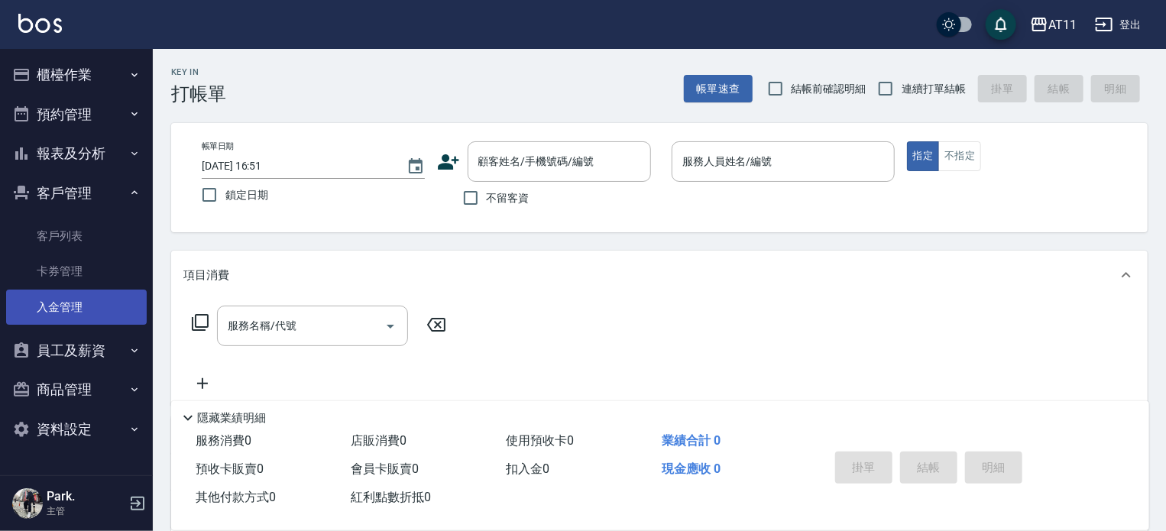
click at [67, 314] on link "入金管理" at bounding box center [76, 307] width 141 height 35
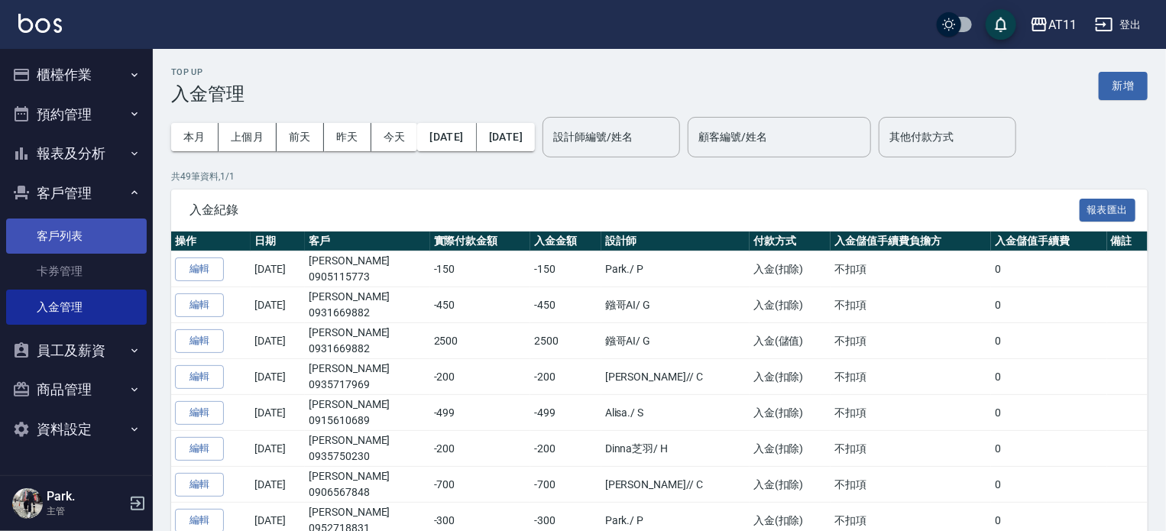
click at [78, 238] on link "客戶列表" at bounding box center [76, 236] width 141 height 35
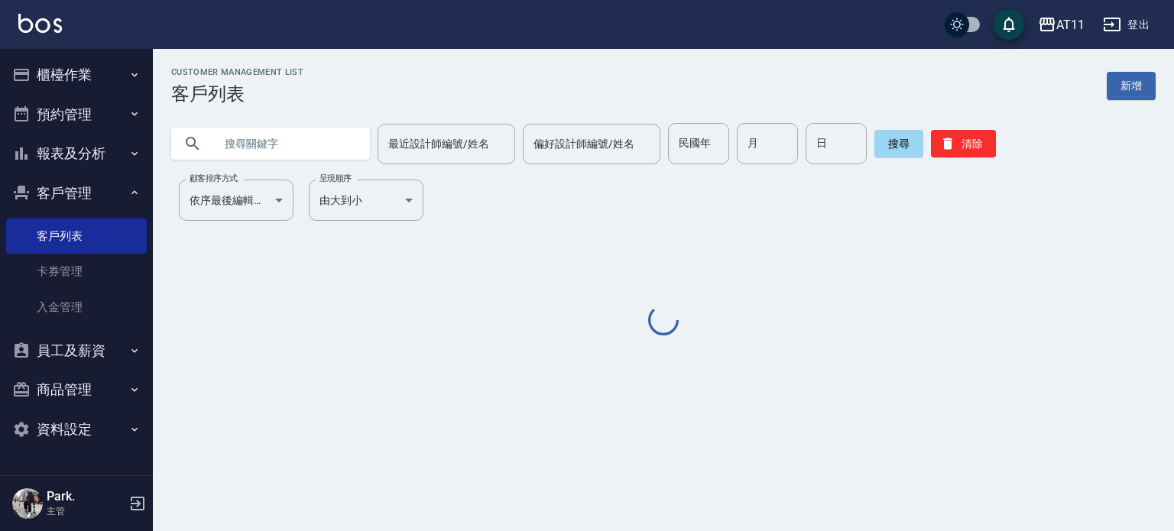
click at [282, 146] on input "text" at bounding box center [286, 143] width 144 height 41
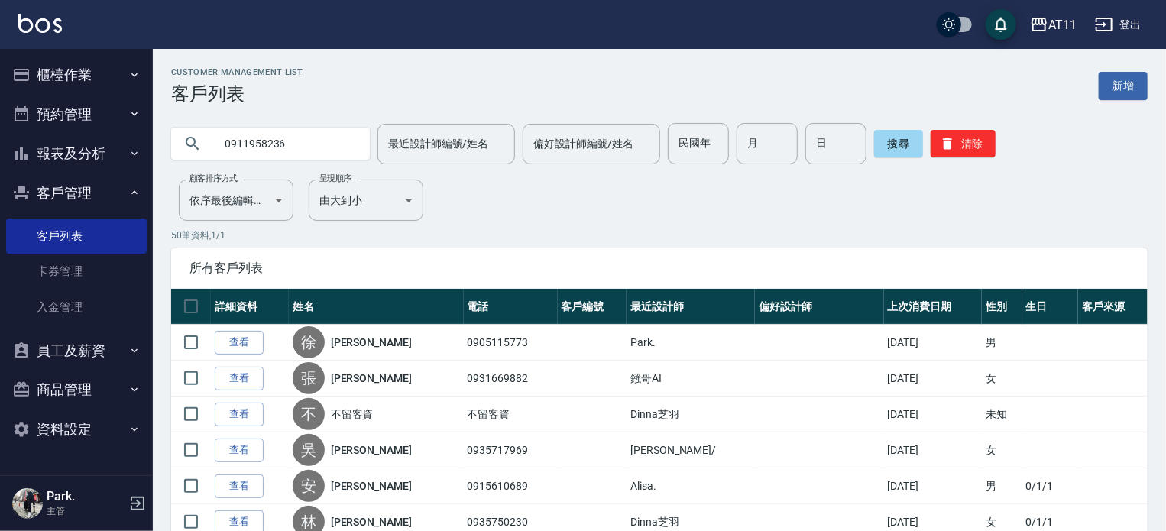
type input "0911958236"
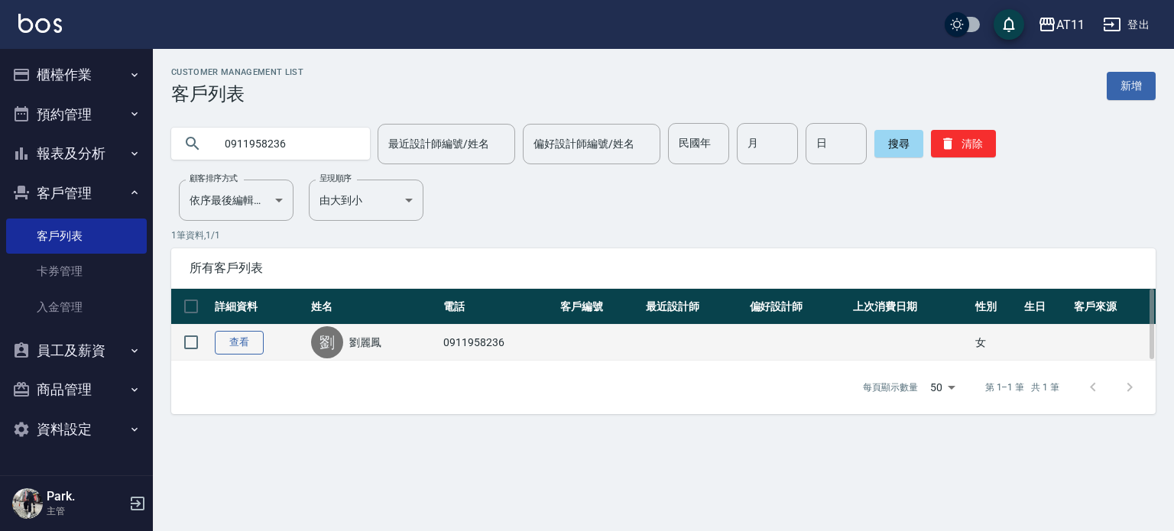
click at [234, 342] on link "查看" at bounding box center [239, 343] width 49 height 24
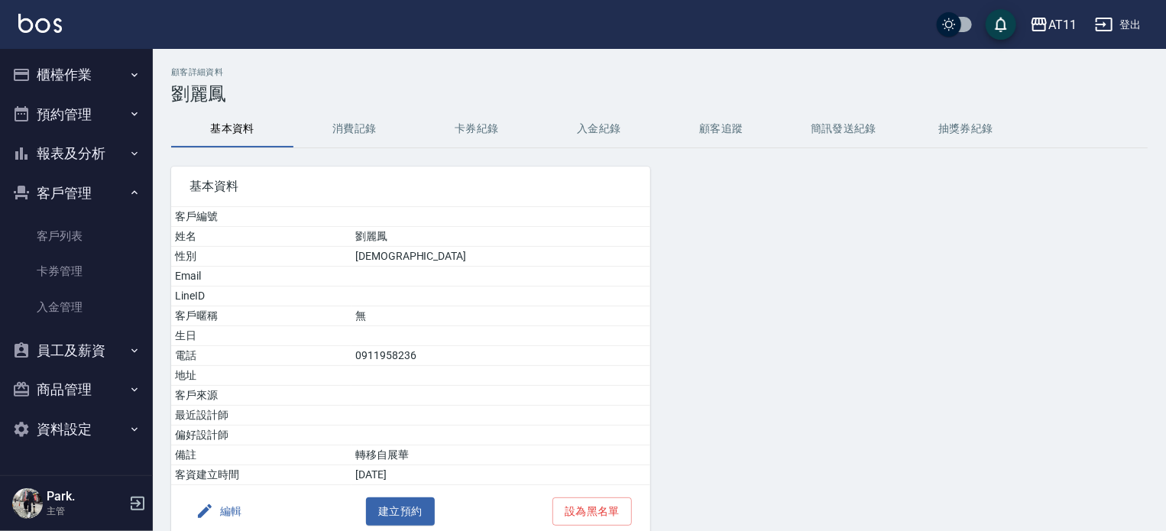
click at [609, 131] on button "入金紀錄" at bounding box center [599, 129] width 122 height 37
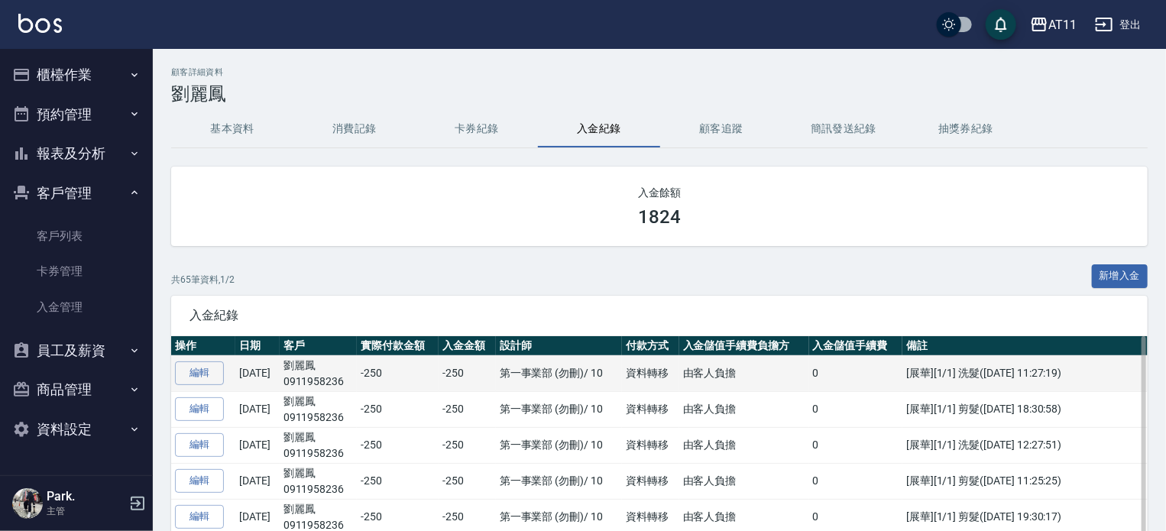
drag, startPoint x: 370, startPoint y: 377, endPoint x: 300, endPoint y: 387, distance: 71.1
click at [300, 387] on tr "編輯 04/21/2025 劉麗鳳 0911958236 -250 -250 第一事業部 (勿刪) / 10 資料轉移 由客人負擔 0 [展華][1/1] 洗…" at bounding box center [659, 373] width 976 height 36
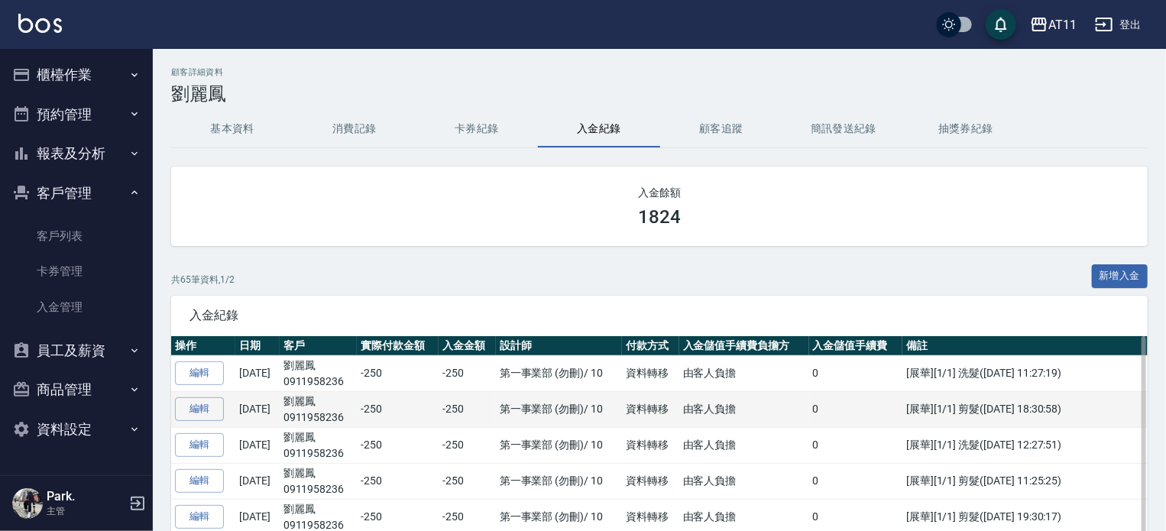
click at [358, 393] on td "劉麗鳳 0911958236" at bounding box center [319, 409] width 78 height 36
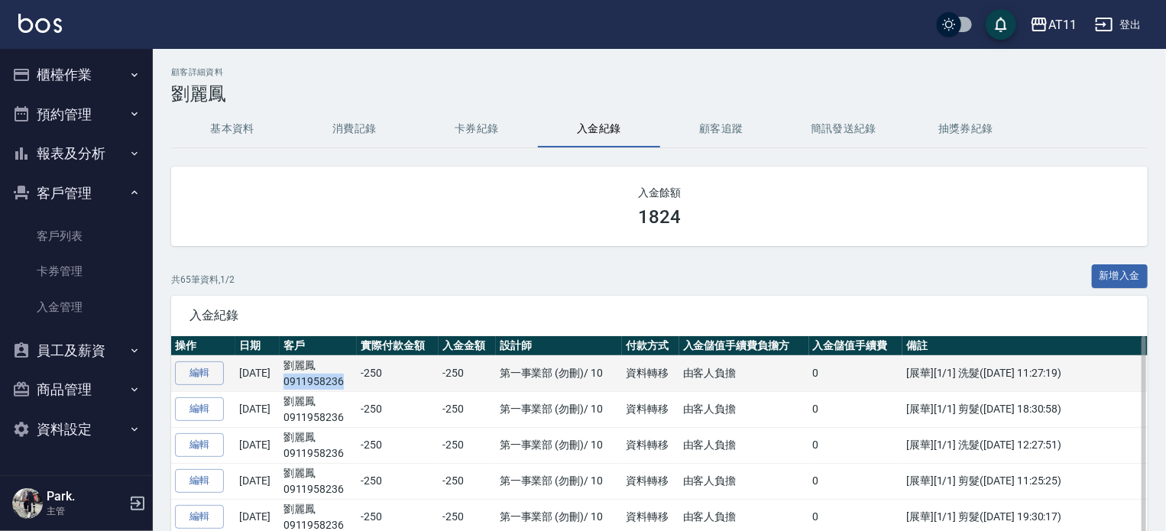
drag, startPoint x: 371, startPoint y: 381, endPoint x: 306, endPoint y: 384, distance: 64.3
click at [306, 384] on td "劉麗鳳 0911958236" at bounding box center [319, 373] width 78 height 36
copy p "0911958236"
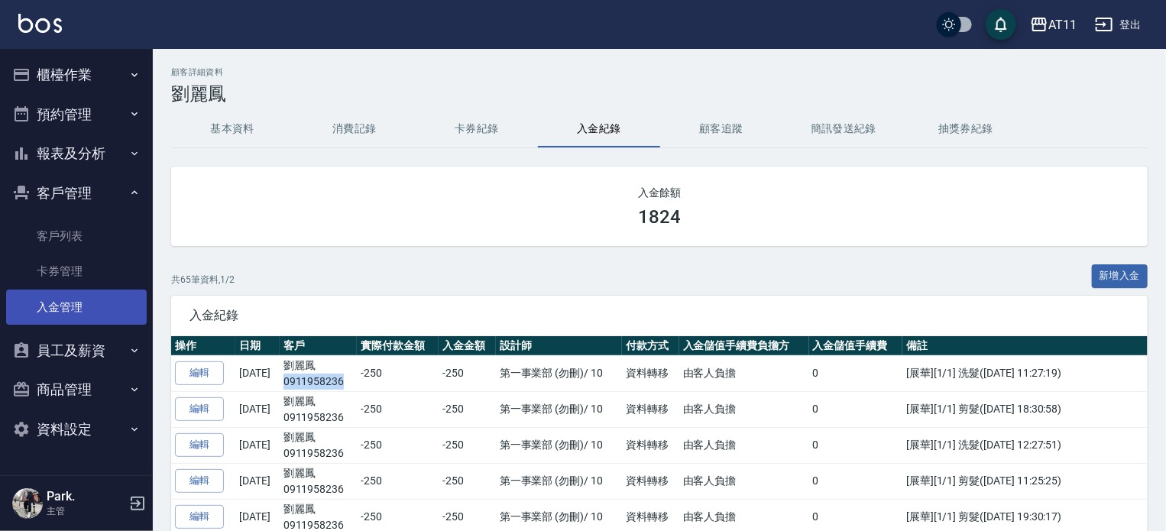
drag, startPoint x: 78, startPoint y: 303, endPoint x: 99, endPoint y: 305, distance: 21.4
click at [77, 303] on link "入金管理" at bounding box center [76, 307] width 141 height 35
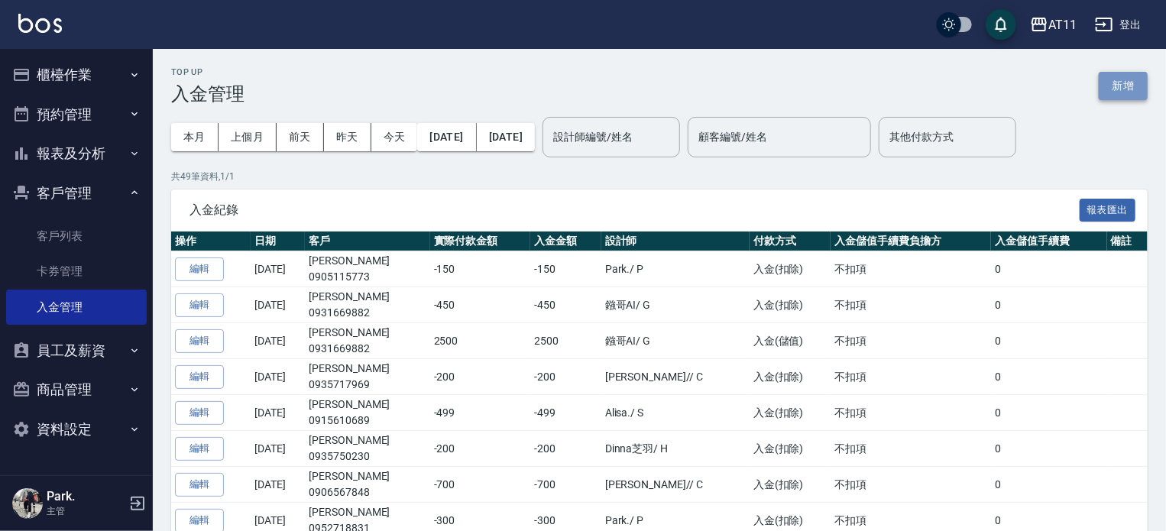
click at [1119, 92] on button "新增" at bounding box center [1123, 86] width 49 height 28
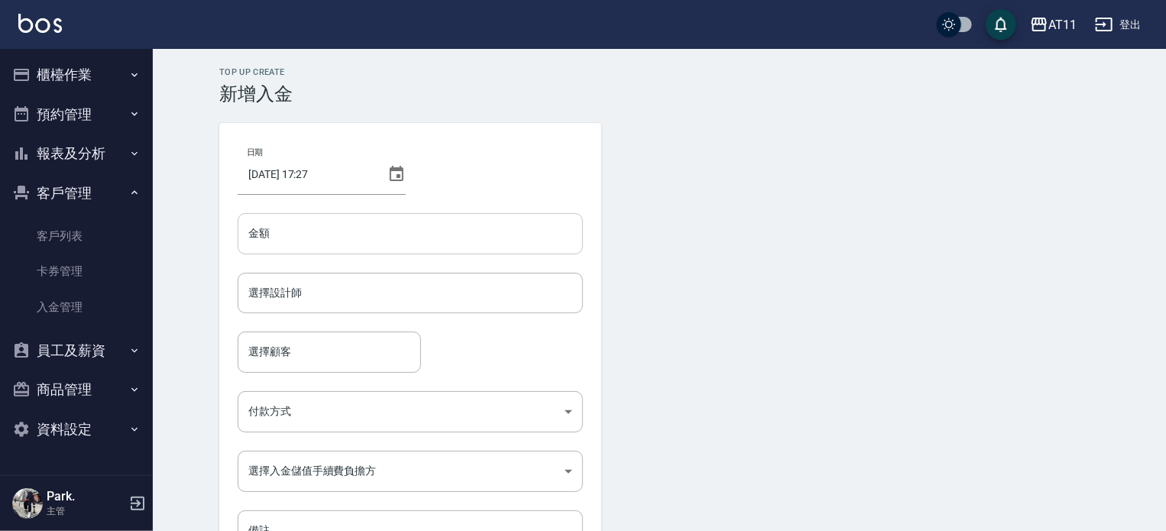
click at [439, 227] on input "金額" at bounding box center [410, 233] width 345 height 41
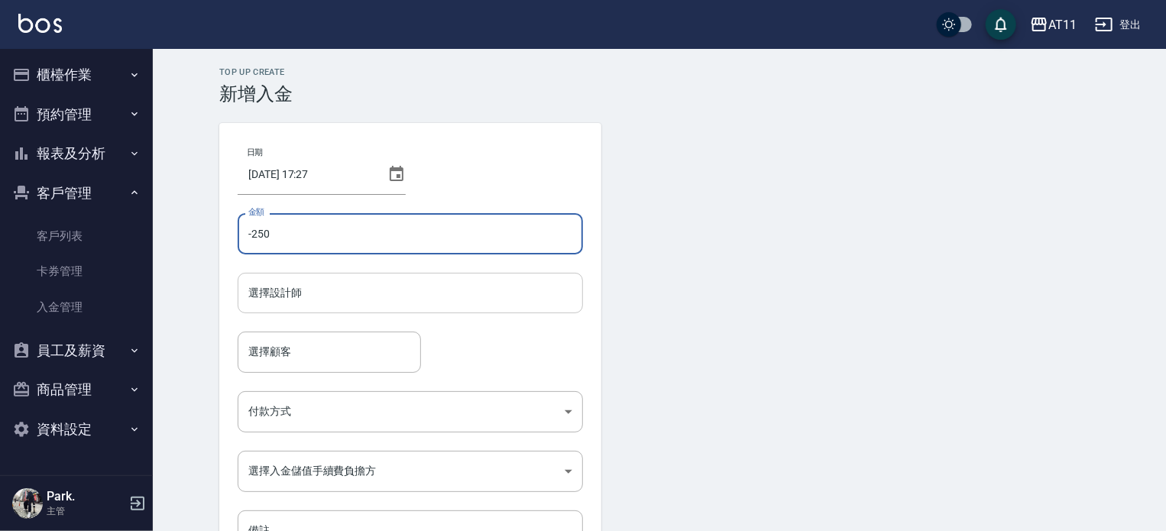
type input "-250"
click at [436, 296] on input "選擇設計師" at bounding box center [410, 293] width 332 height 27
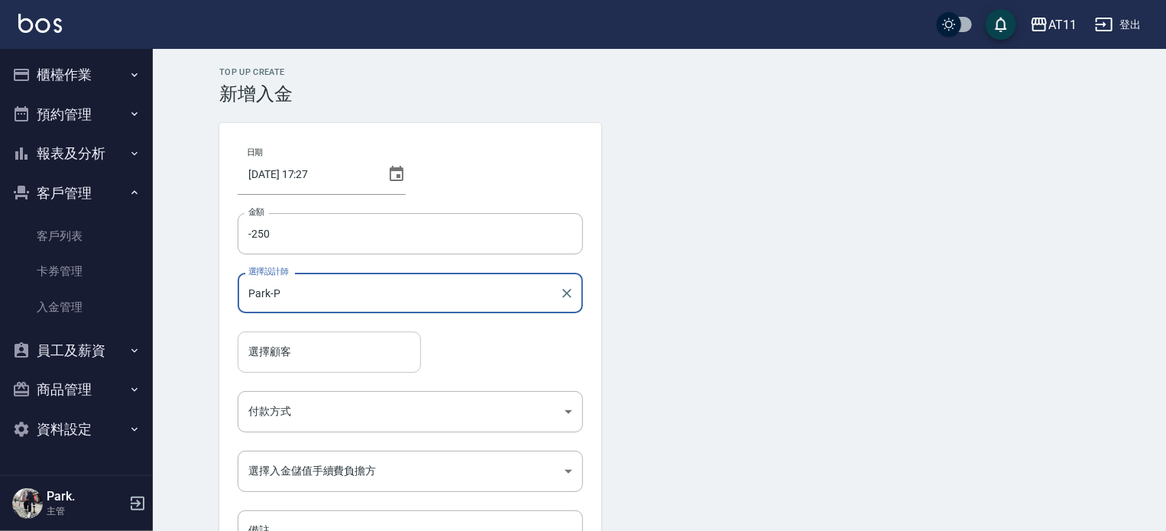
type input "Park-P"
click at [351, 355] on input "選擇顧客" at bounding box center [329, 351] width 170 height 27
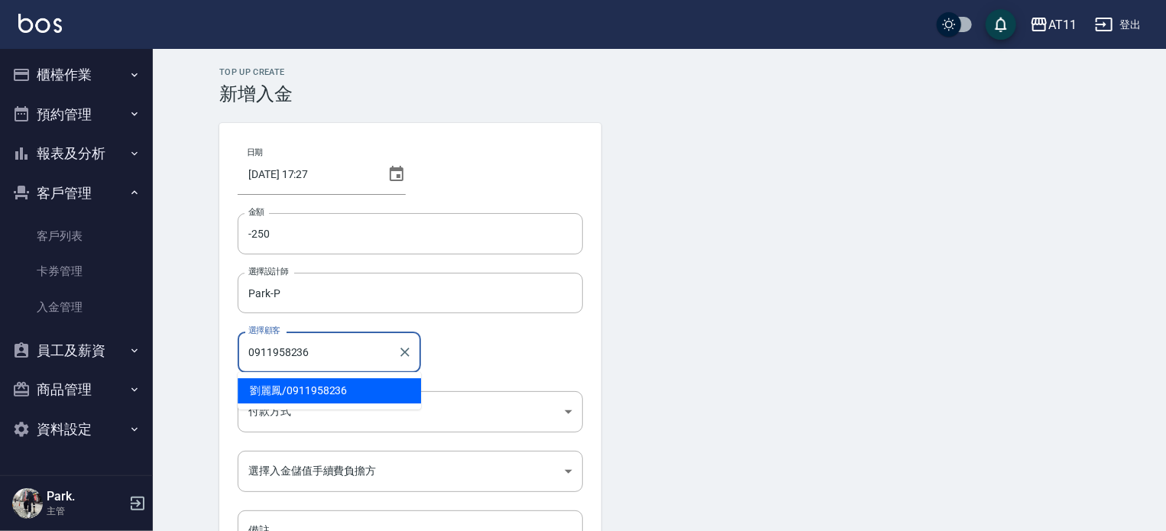
click at [348, 393] on span "劉麗鳳 / 0911958236" at bounding box center [329, 390] width 183 height 25
type input "劉麗鳳/0911958236"
click at [345, 412] on body "AT11 登出 櫃檯作業 打帳單 帳單列表 現金收支登錄 材料自購登錄 每日結帳 排班表 現場電腦打卡 掃碼打卡 預約管理 預約管理 單日預約紀錄 單週預約紀…" at bounding box center [583, 317] width 1166 height 634
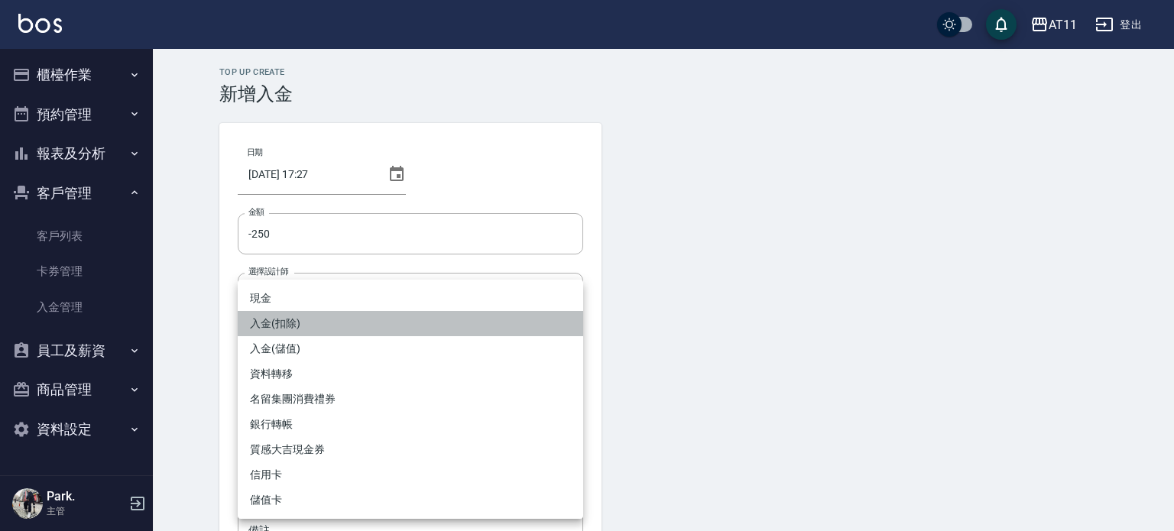
click at [357, 332] on li "入金(扣除)" at bounding box center [410, 323] width 345 height 25
type input "入金(扣除)"
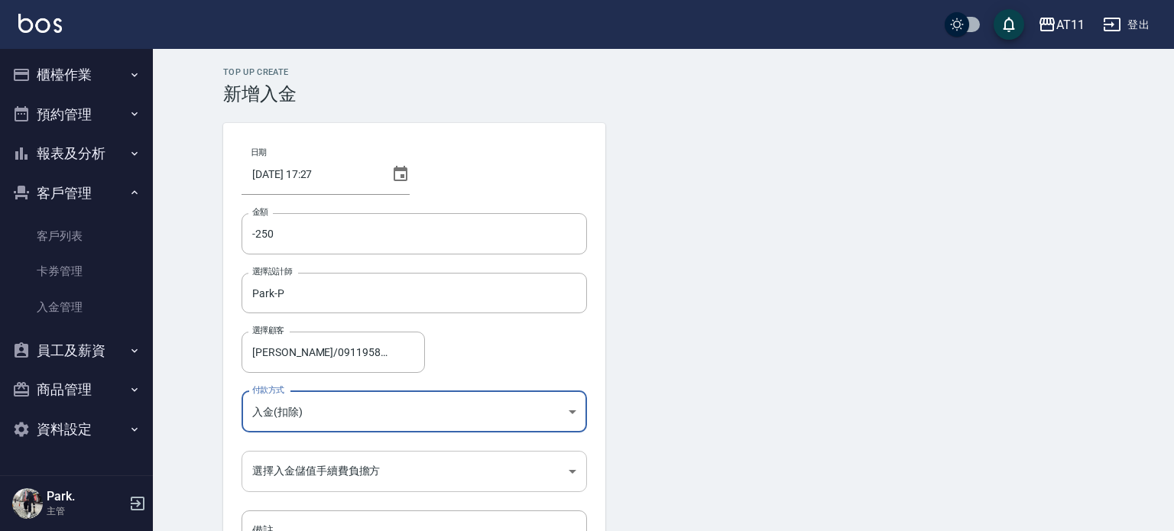
click at [353, 461] on body "AT11 登出 櫃檯作業 打帳單 帳單列表 現金收支登錄 材料自購登錄 每日結帳 排班表 現場電腦打卡 掃碼打卡 預約管理 預約管理 單日預約紀錄 單週預約紀…" at bounding box center [587, 317] width 1174 height 634
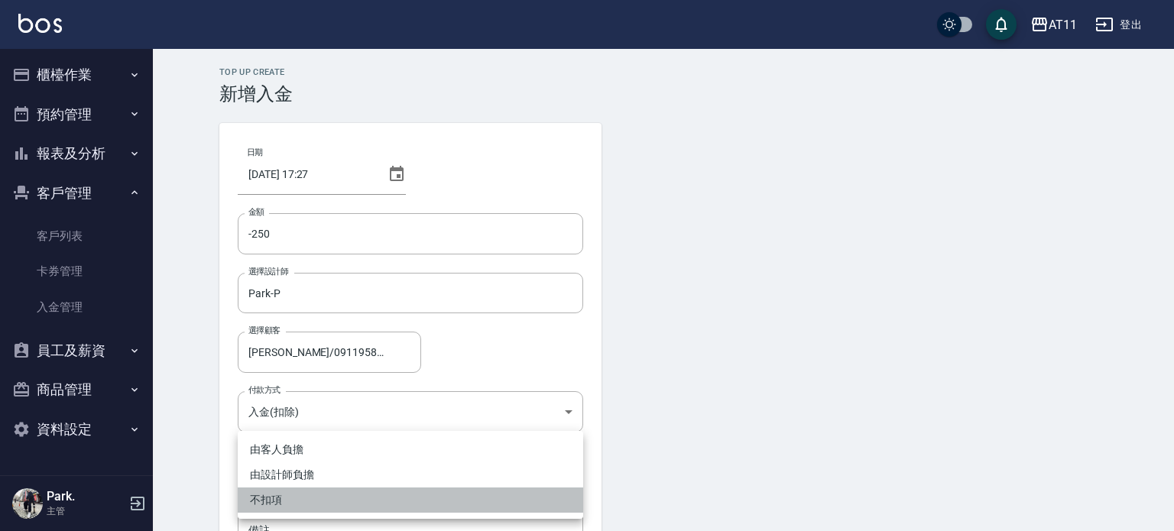
click at [358, 494] on li "不扣項" at bounding box center [410, 499] width 345 height 25
type input "WITHOUTHANDLINGFEE"
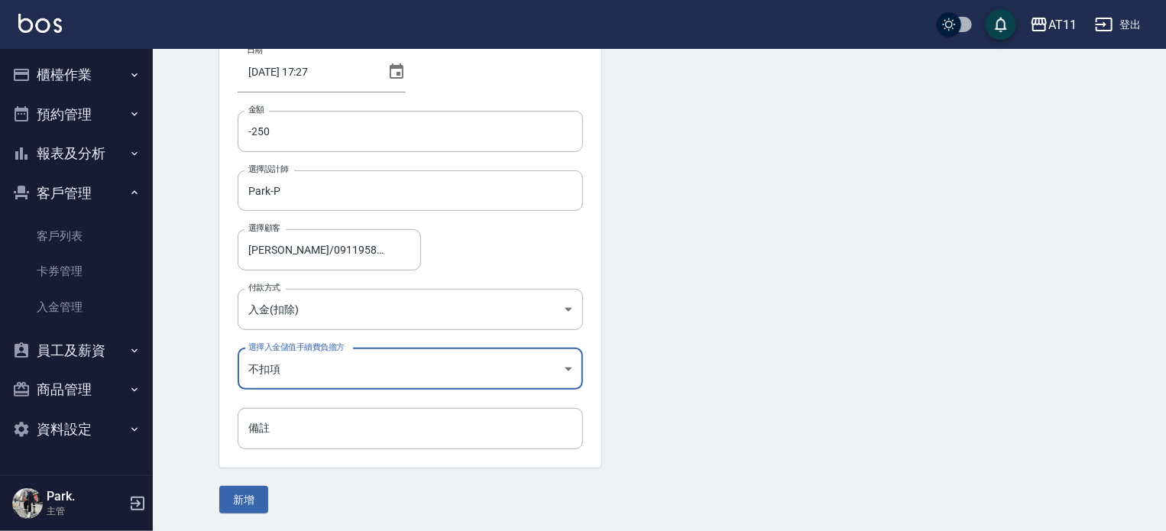
scroll to position [103, 0]
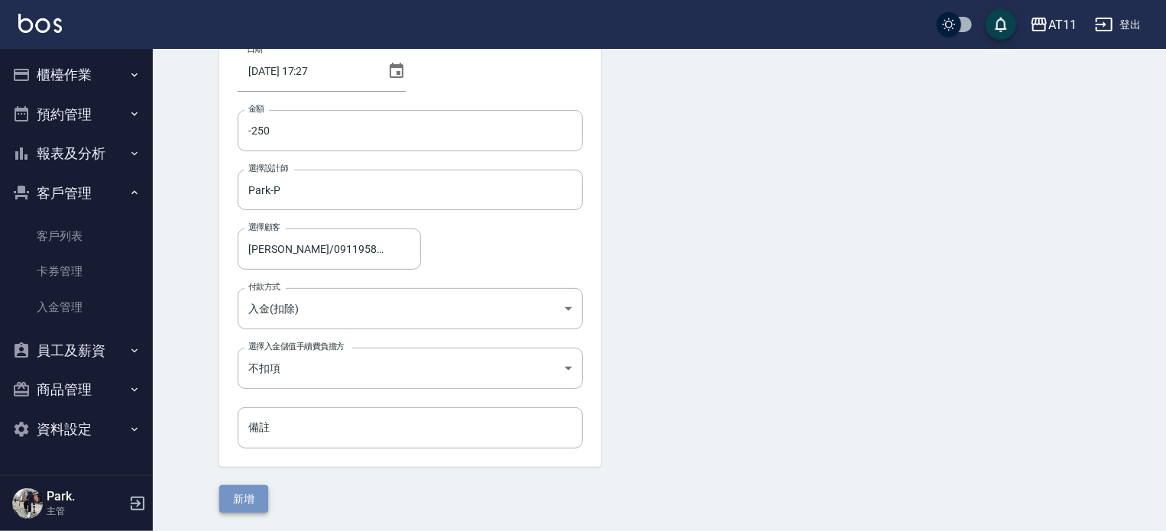
click at [251, 500] on button "新增" at bounding box center [243, 499] width 49 height 28
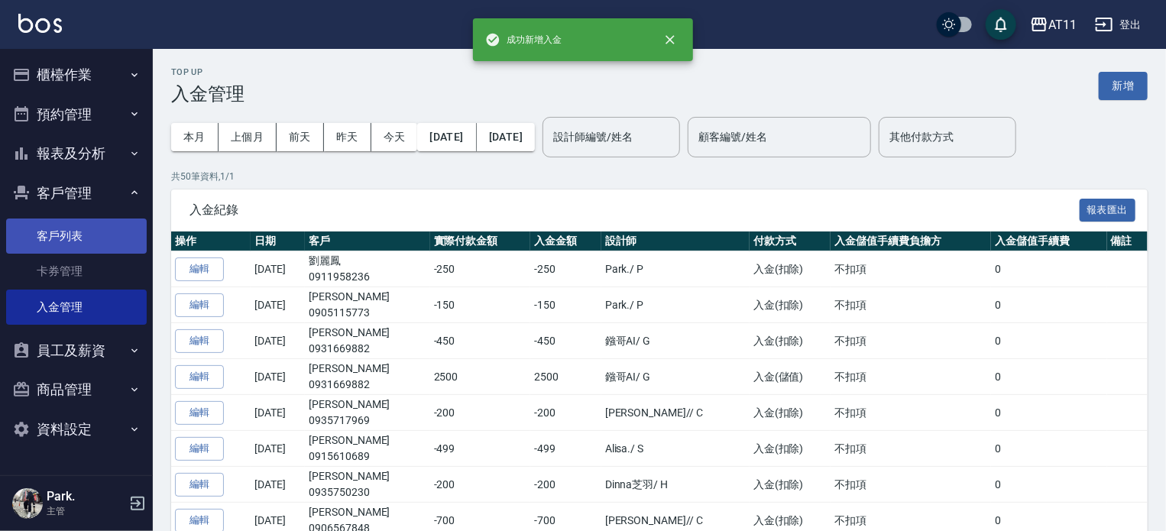
drag, startPoint x: 64, startPoint y: 247, endPoint x: 121, endPoint y: 246, distance: 56.5
click at [64, 247] on link "客戶列表" at bounding box center [76, 236] width 141 height 35
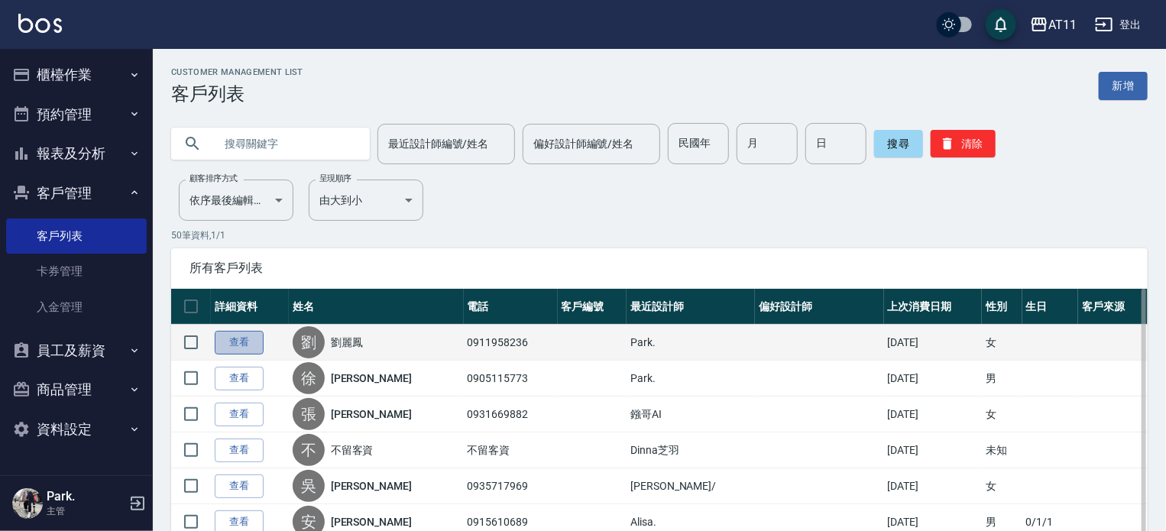
click at [238, 338] on link "查看" at bounding box center [239, 343] width 49 height 24
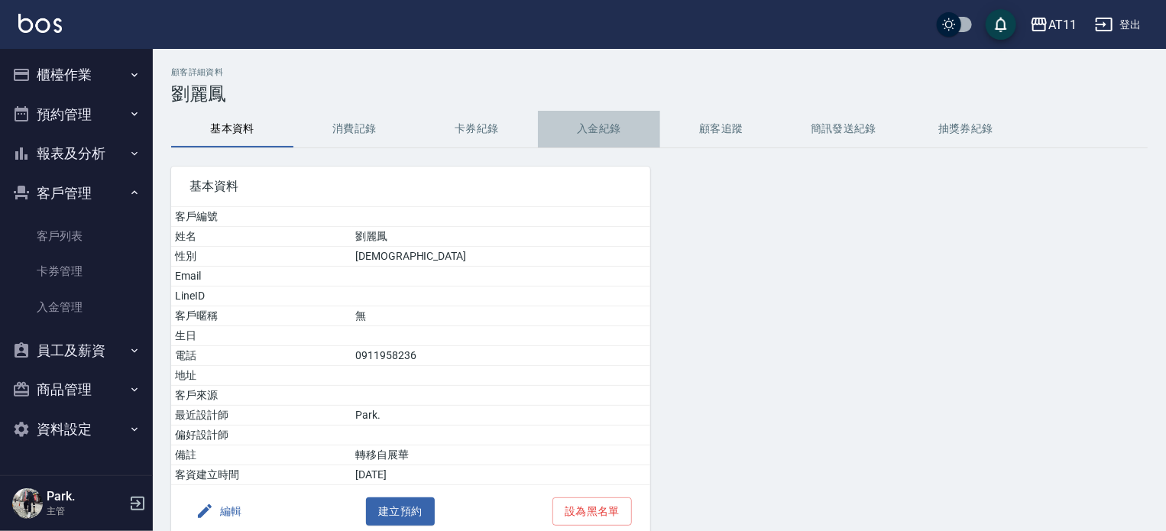
click at [606, 132] on button "入金紀錄" at bounding box center [599, 129] width 122 height 37
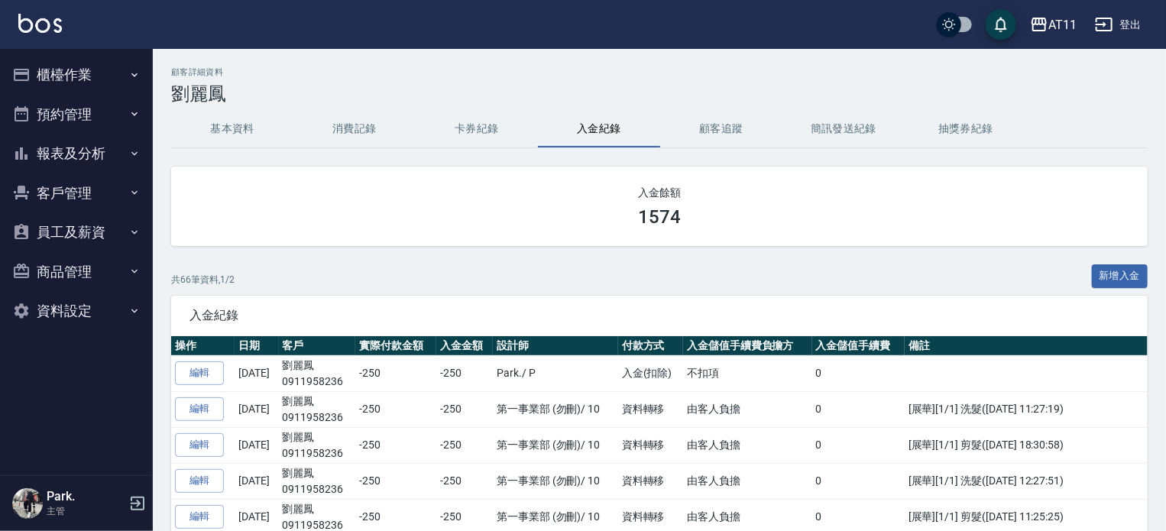
click at [75, 66] on button "櫃檯作業" at bounding box center [76, 75] width 141 height 40
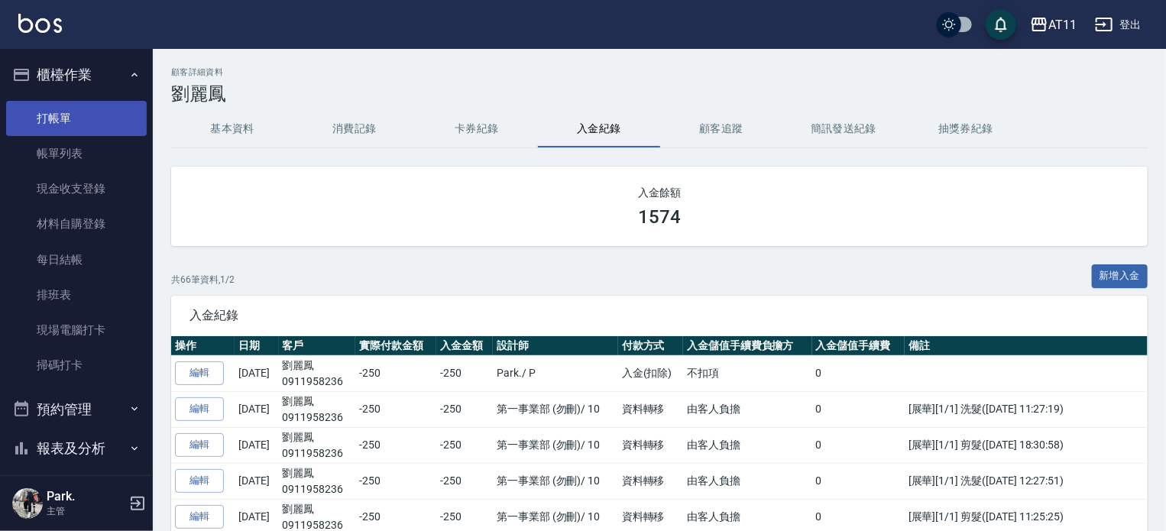
click at [76, 111] on link "打帳單" at bounding box center [76, 118] width 141 height 35
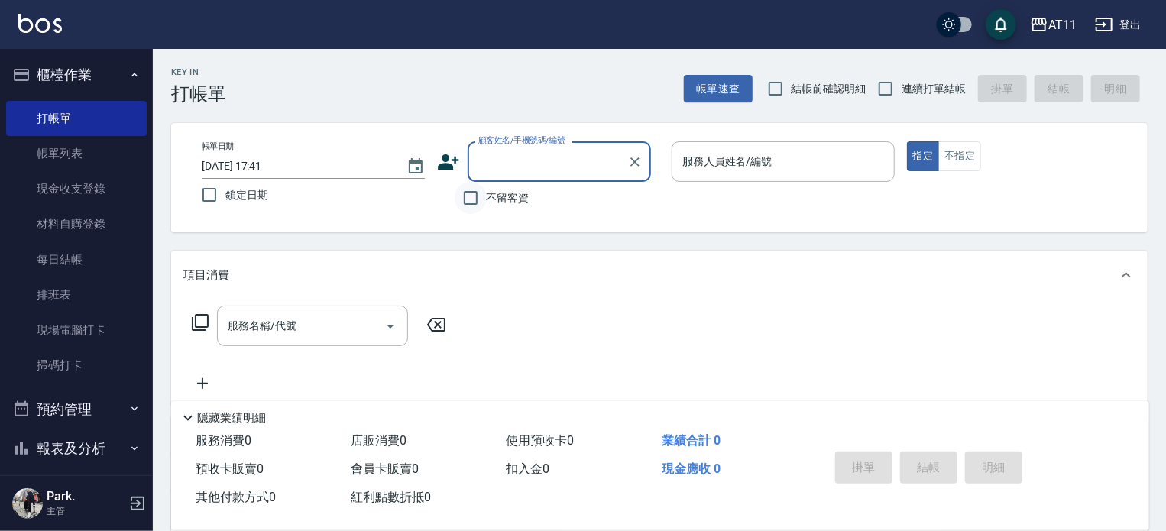
click at [467, 199] on input "不留客資" at bounding box center [471, 198] width 32 height 32
checkbox input "true"
click at [886, 89] on input "連續打單結帳" at bounding box center [885, 89] width 32 height 32
checkbox input "true"
click at [741, 161] on input "服務人員姓名/編號" at bounding box center [782, 161] width 209 height 27
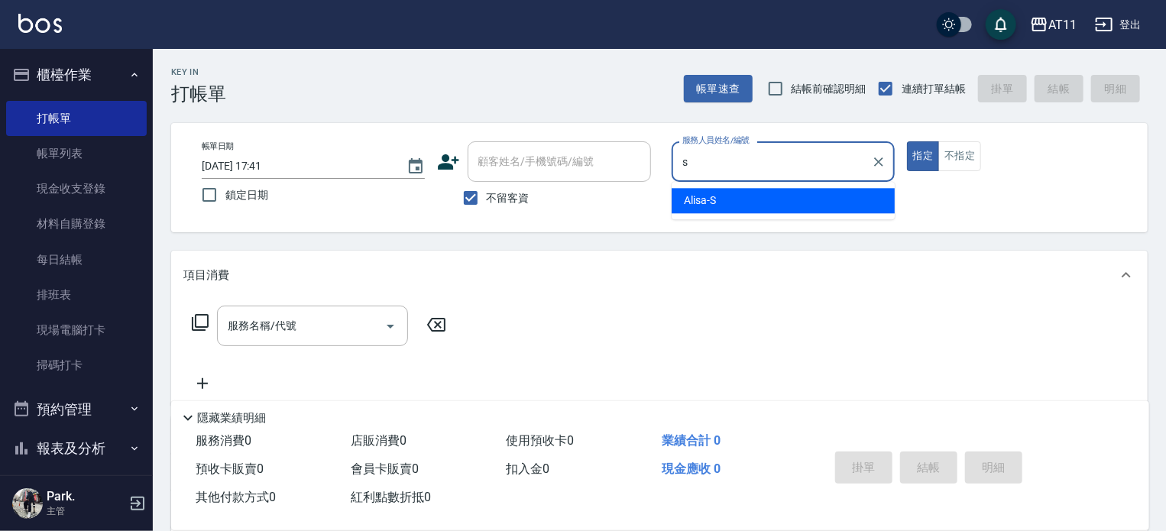
type input "Alisa-S"
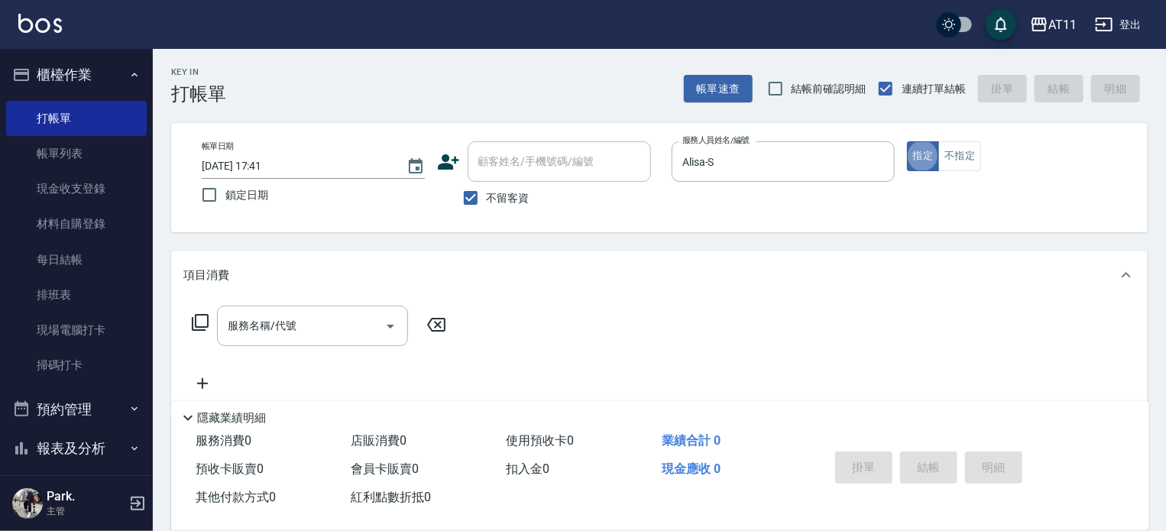
type button "true"
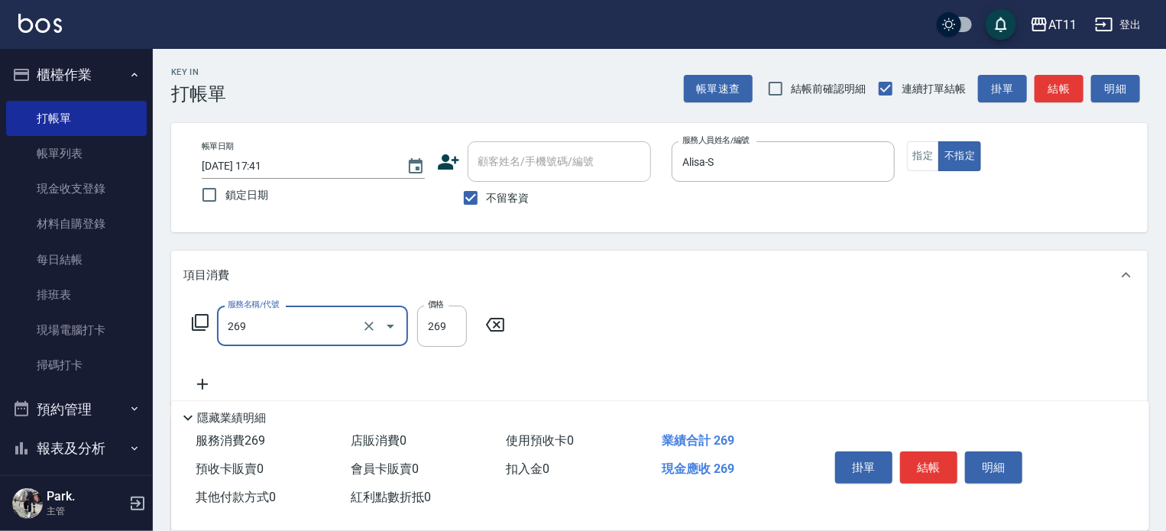
type input "一般洗剪(269)"
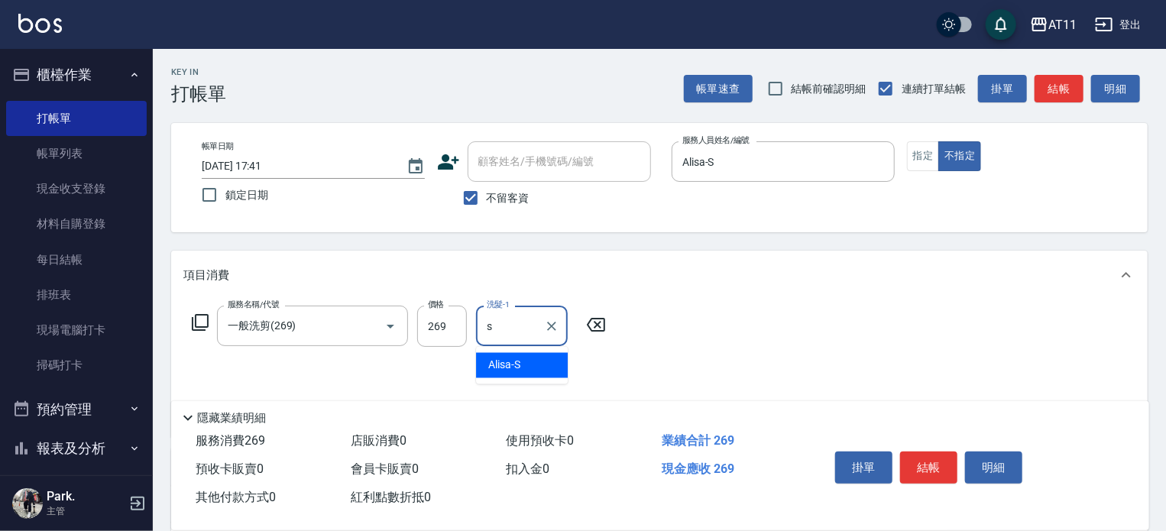
type input "Alisa-S"
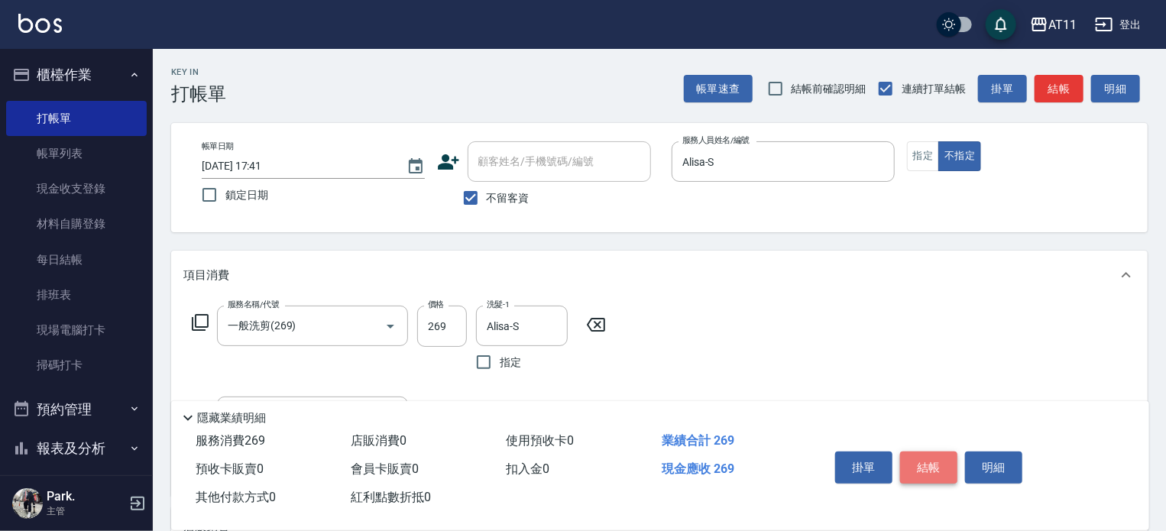
click at [929, 457] on button "結帳" at bounding box center [928, 468] width 57 height 32
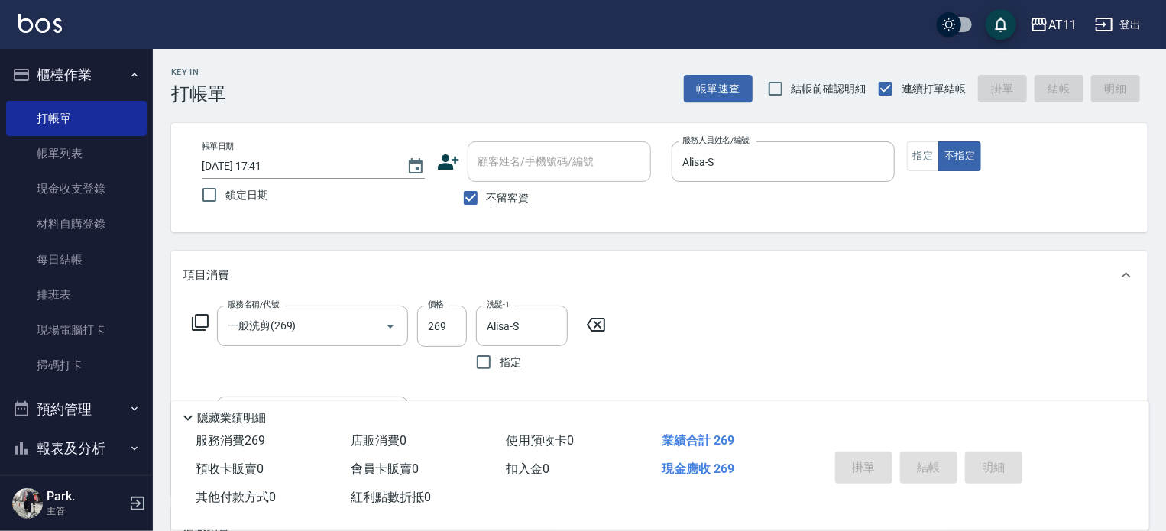
type input "[DATE] 17:42"
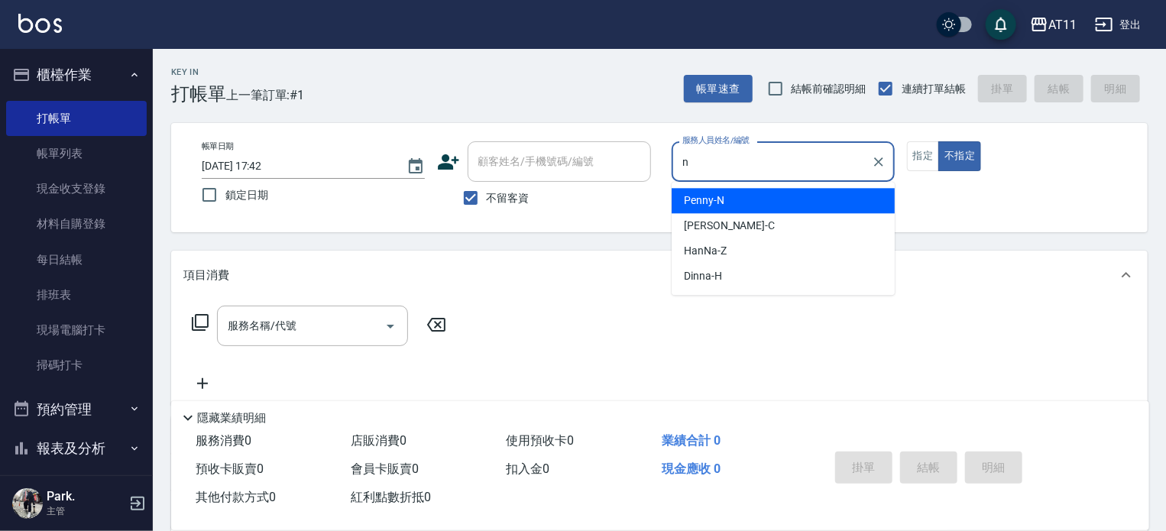
type input "Penny-N"
type button "false"
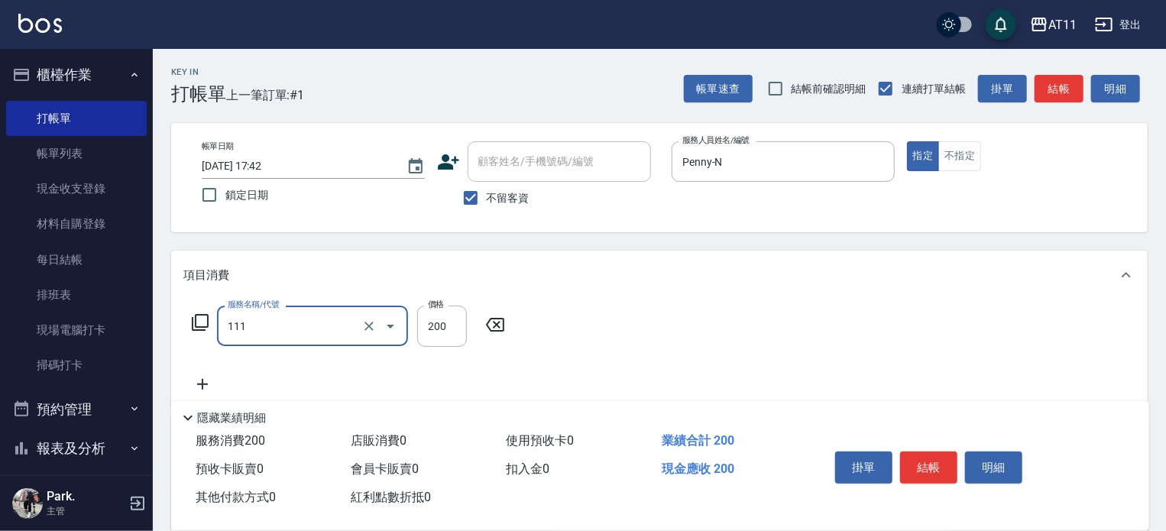
type input "精油洗髮(111)"
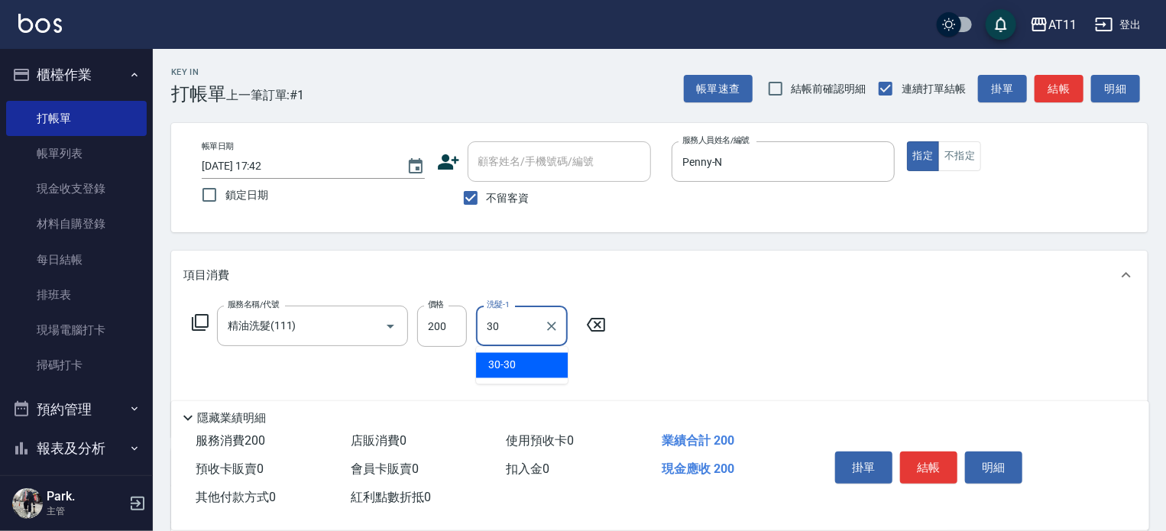
type input "30-30"
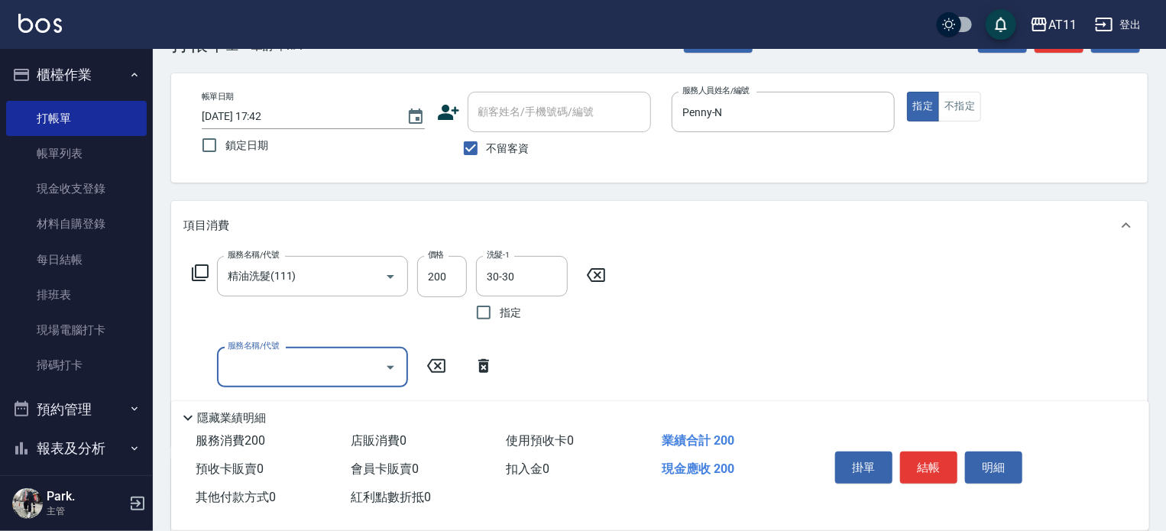
scroll to position [76, 0]
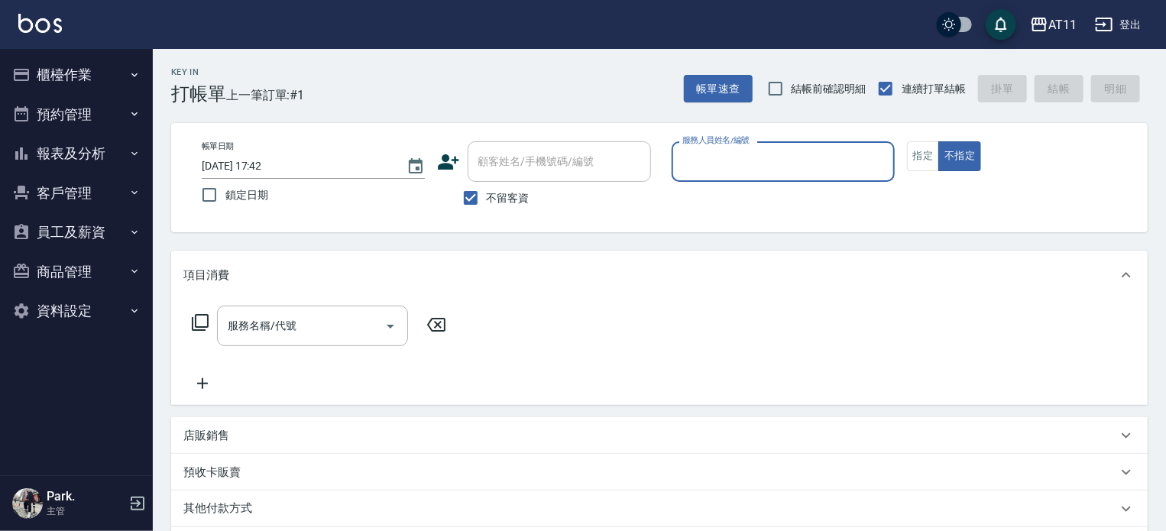
type input "s"
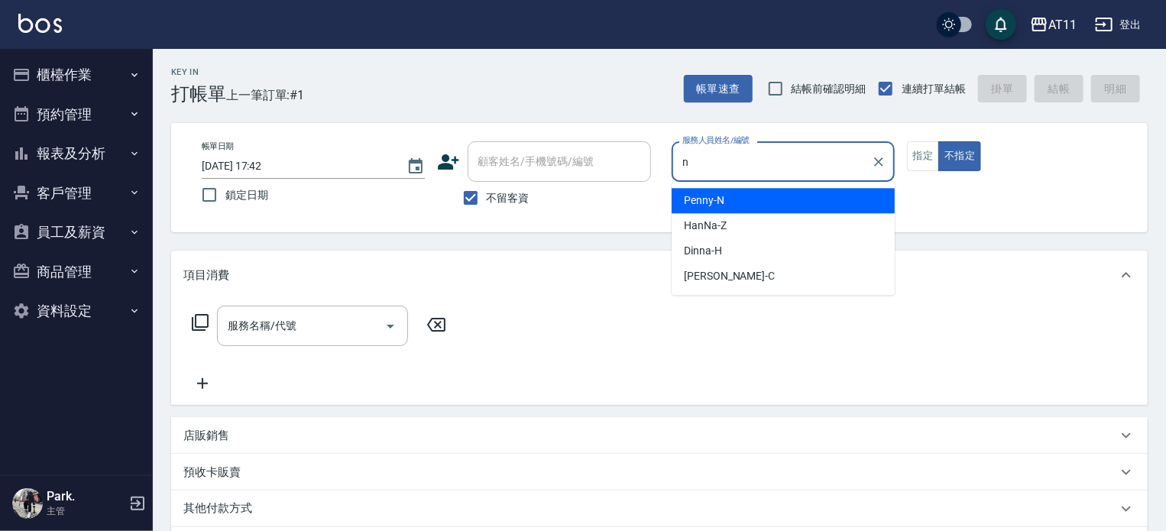
type input "Penny-N"
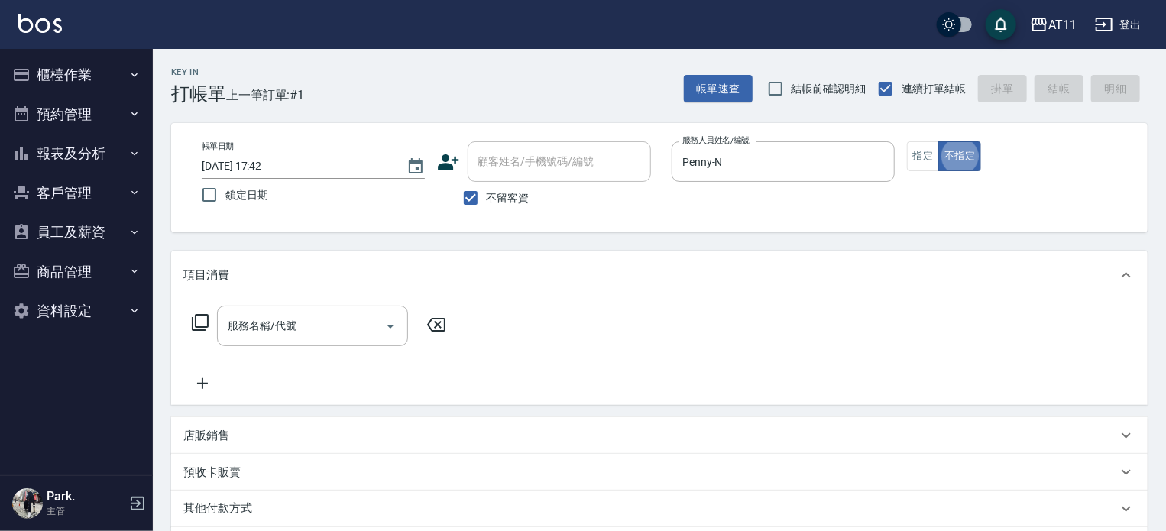
type button "false"
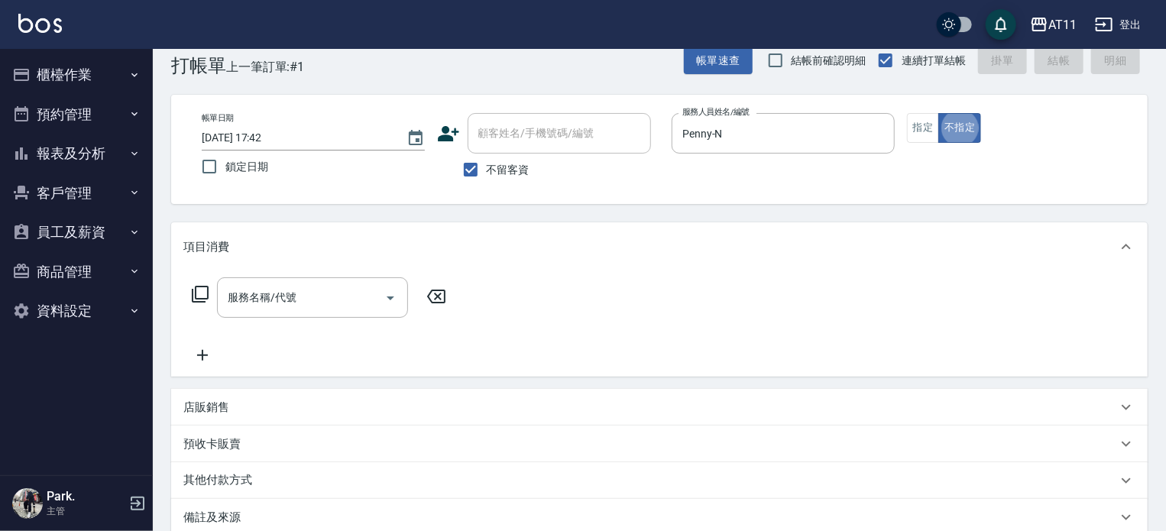
scroll to position [31, 0]
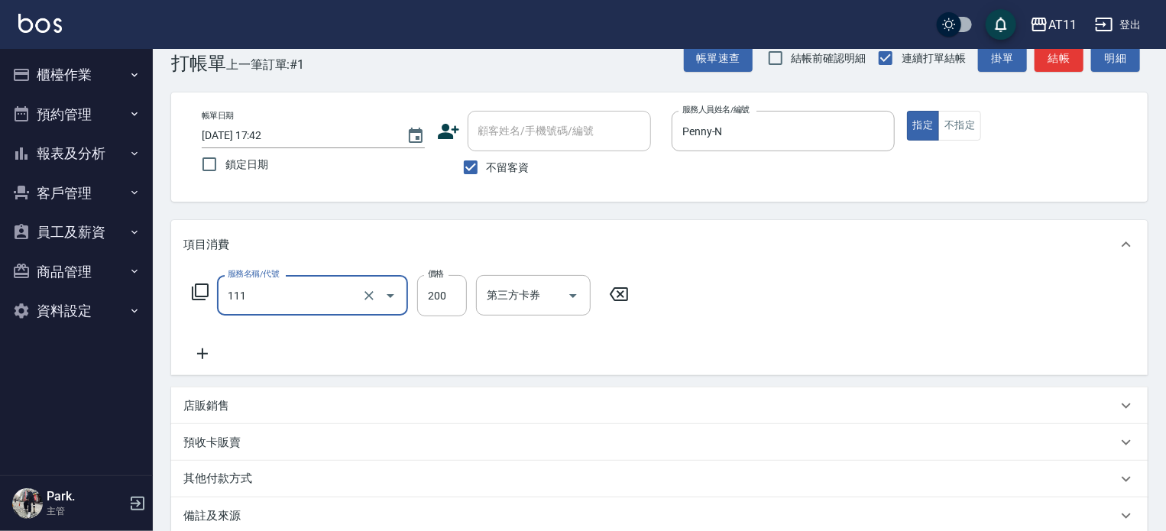
type input "精油洗髮(111)"
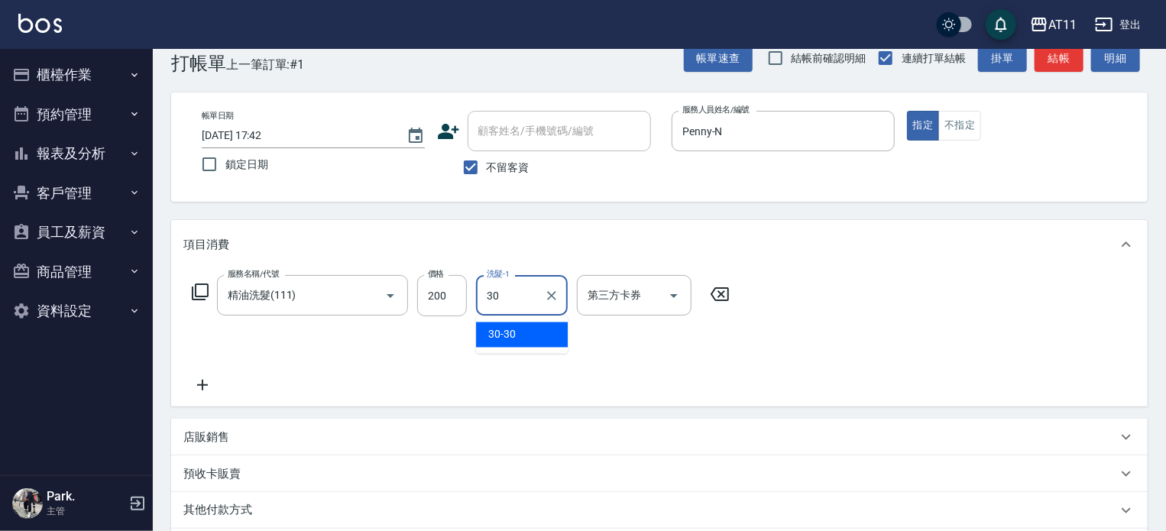
type input "30-30"
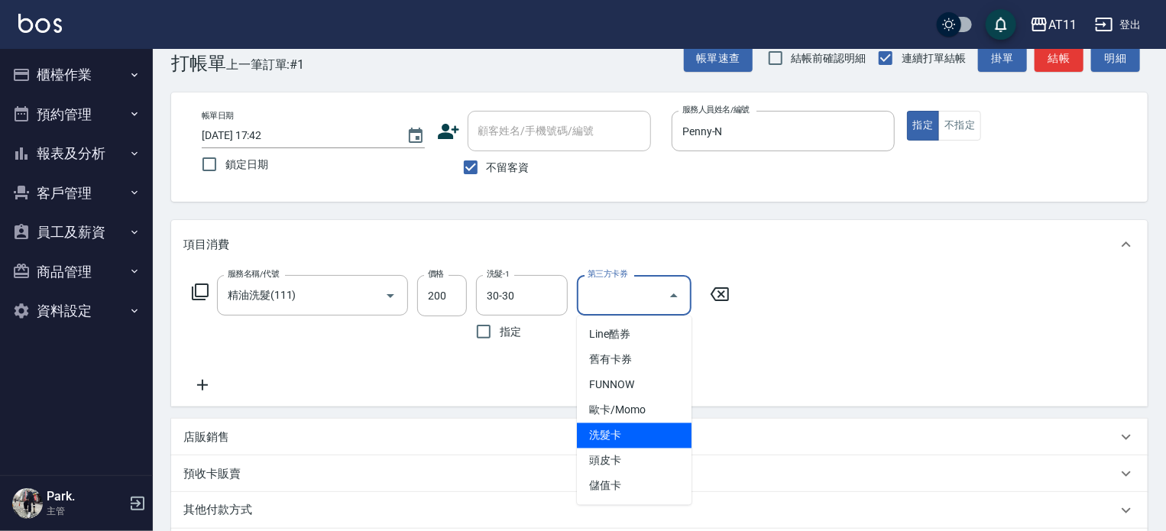
type input "洗髮卡"
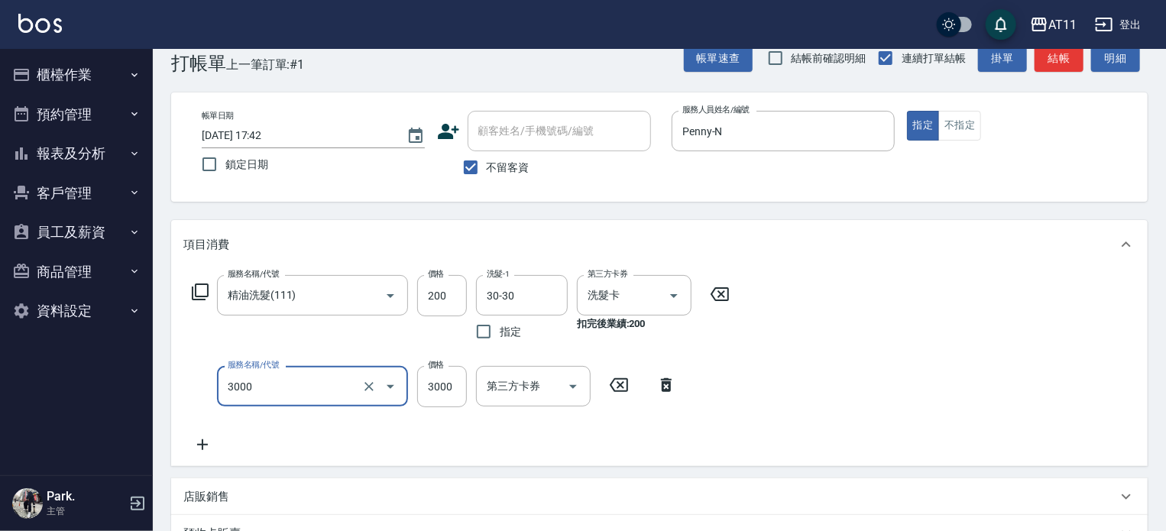
type input "頂級豪華OVC3(3000)"
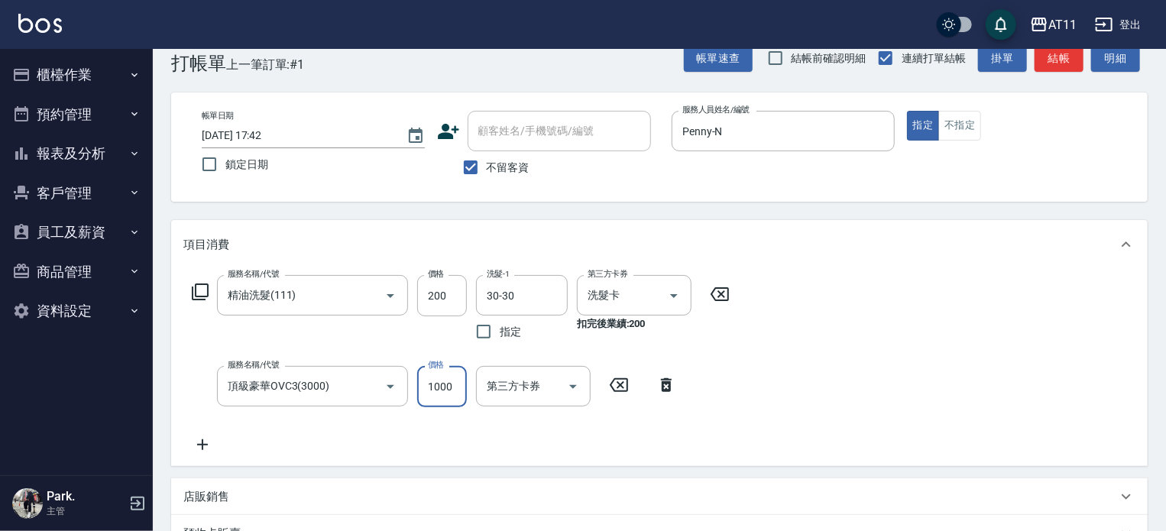
type input "1000"
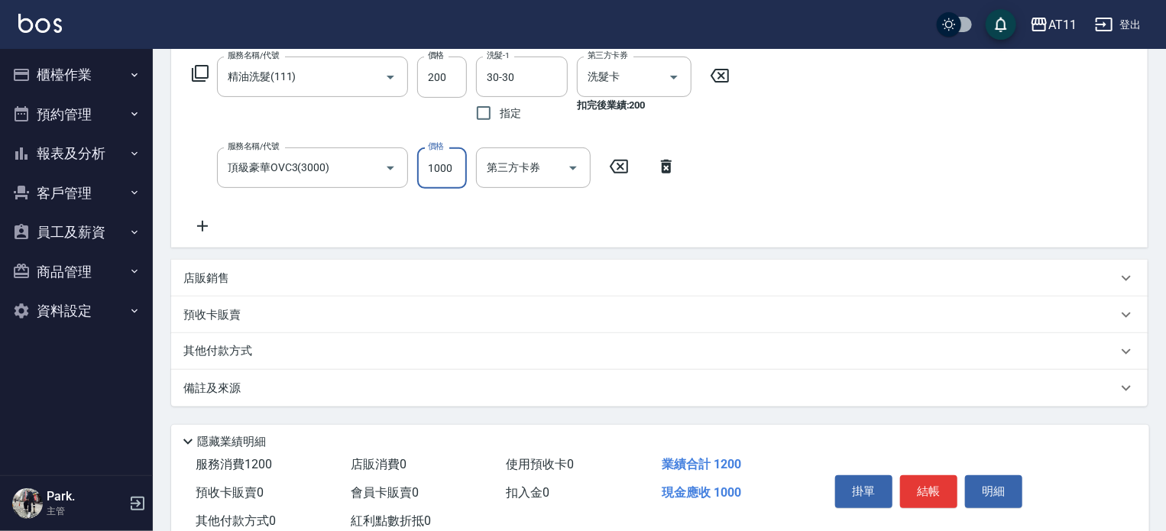
scroll to position [260, 0]
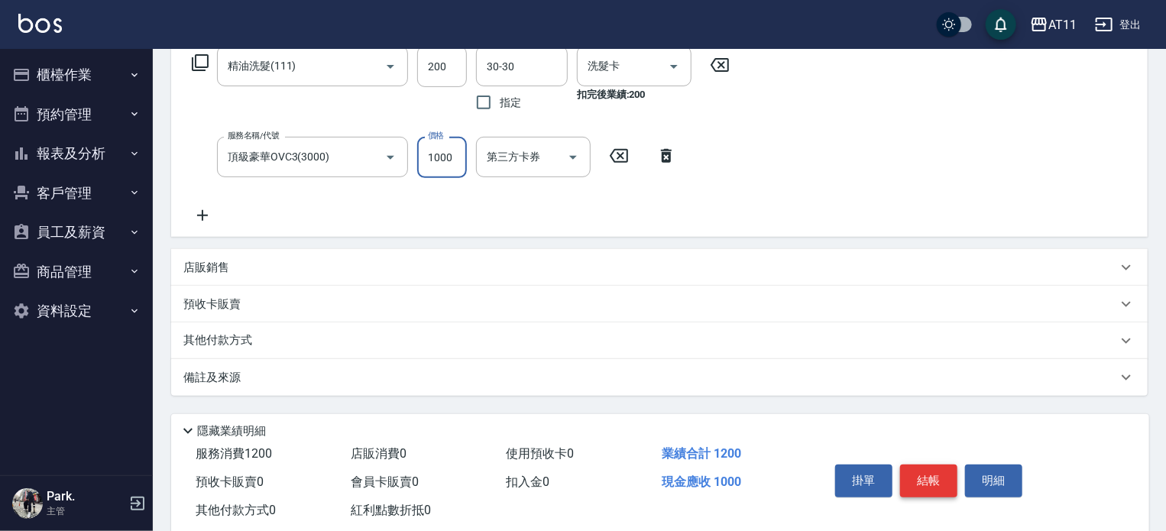
click at [929, 482] on button "結帳" at bounding box center [928, 481] width 57 height 32
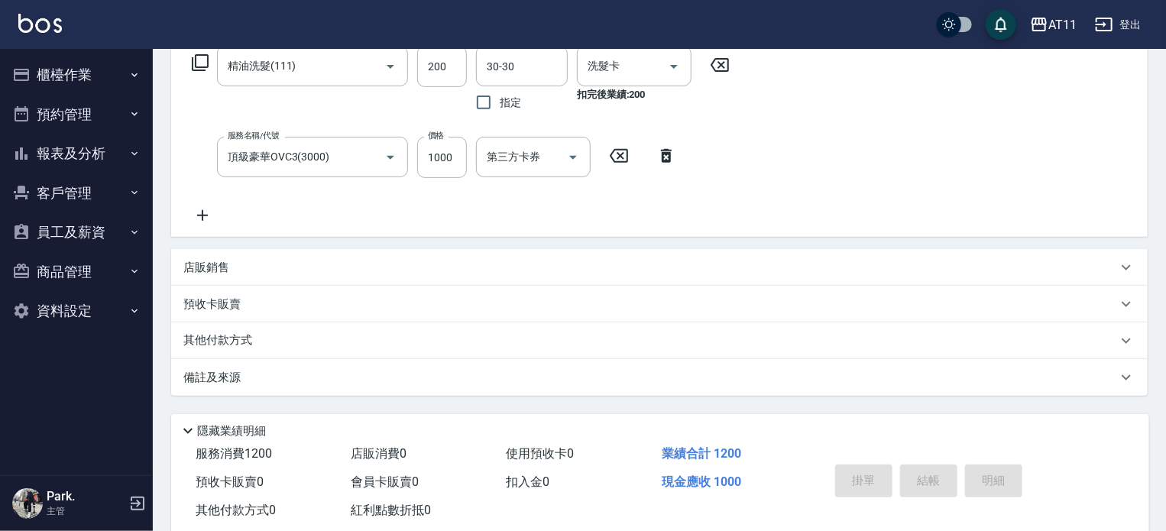
type input "2025/09/09 17:43"
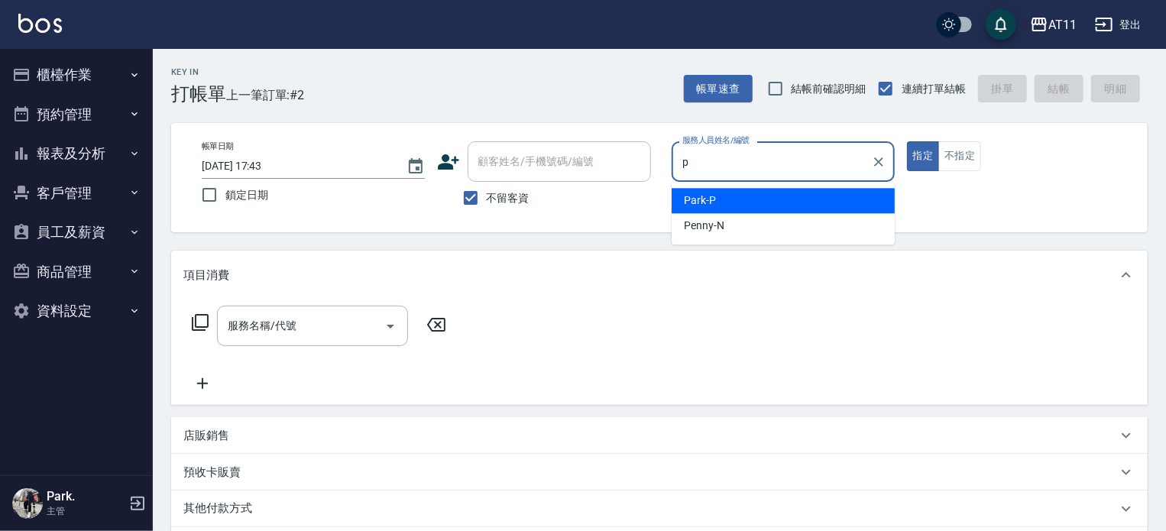
type input "Park-P"
type button "true"
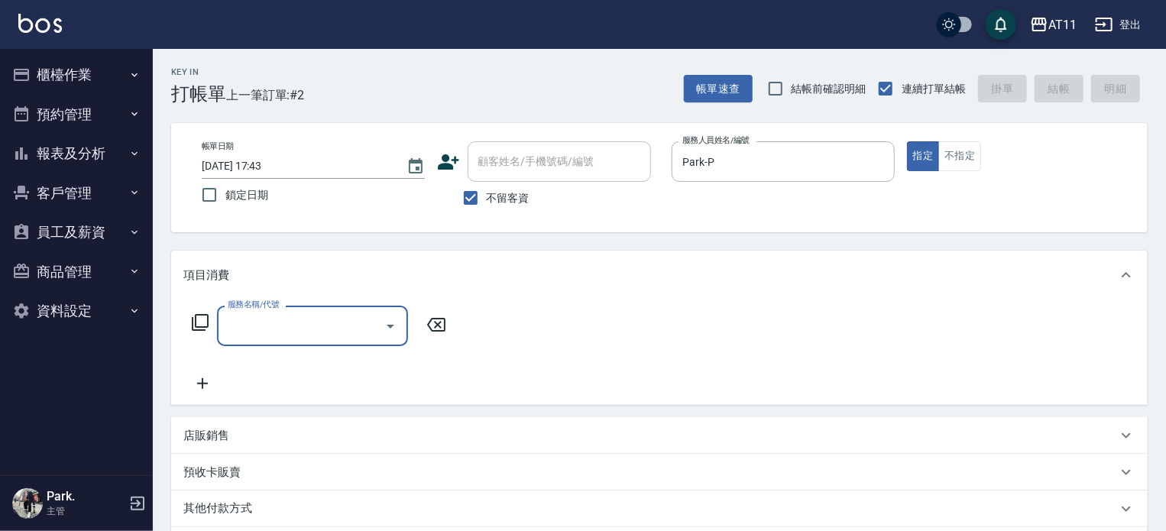
type input "1"
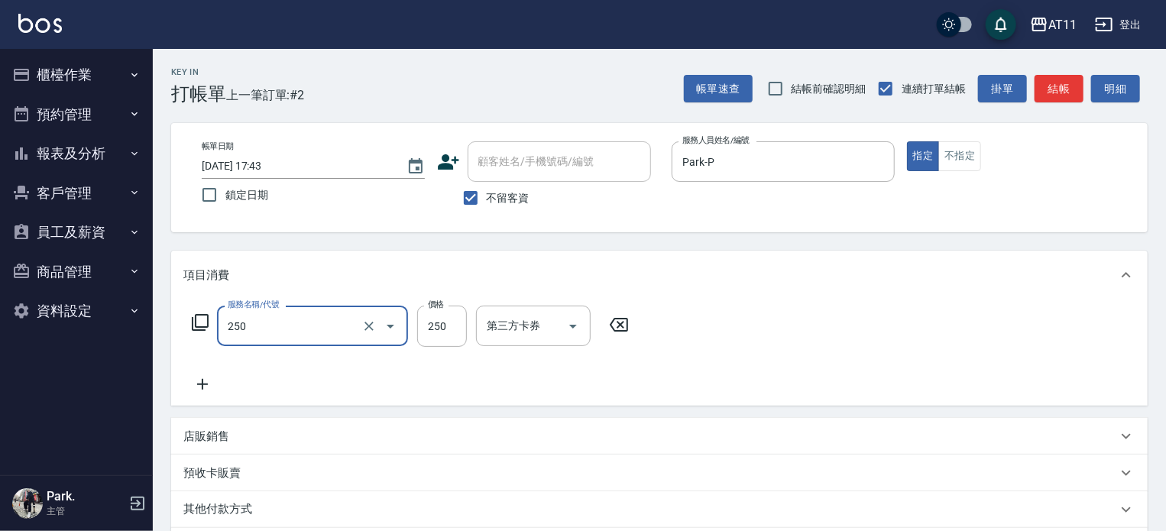
type input "B級單剪(250)"
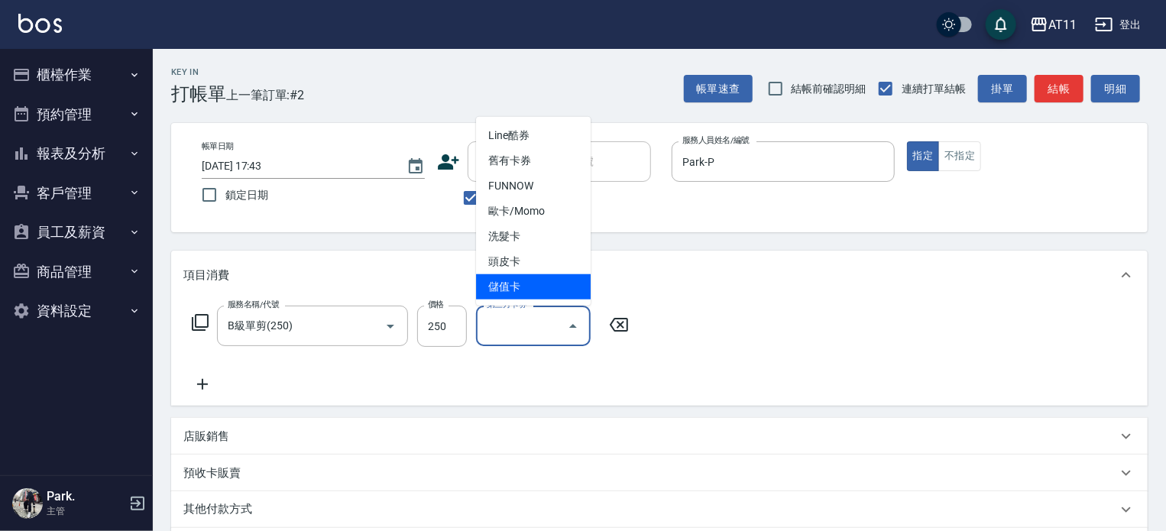
type input "儲值卡"
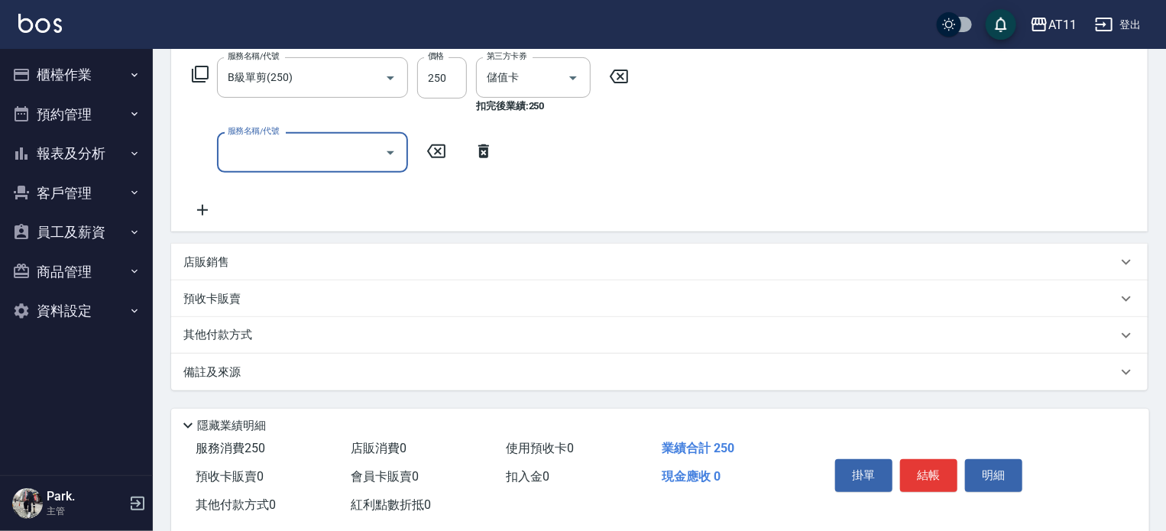
scroll to position [278, 0]
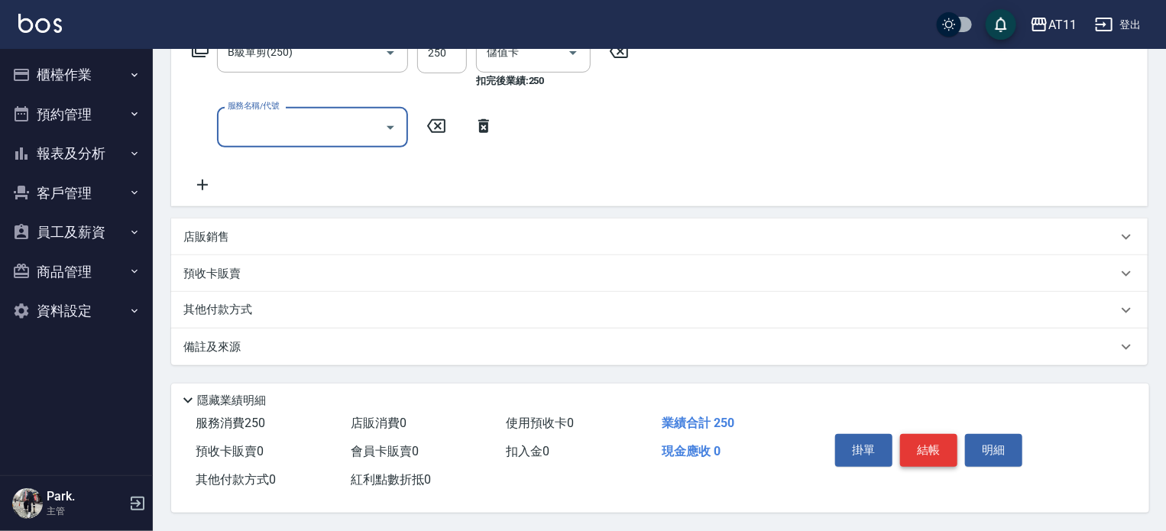
click at [930, 442] on button "結帳" at bounding box center [928, 450] width 57 height 32
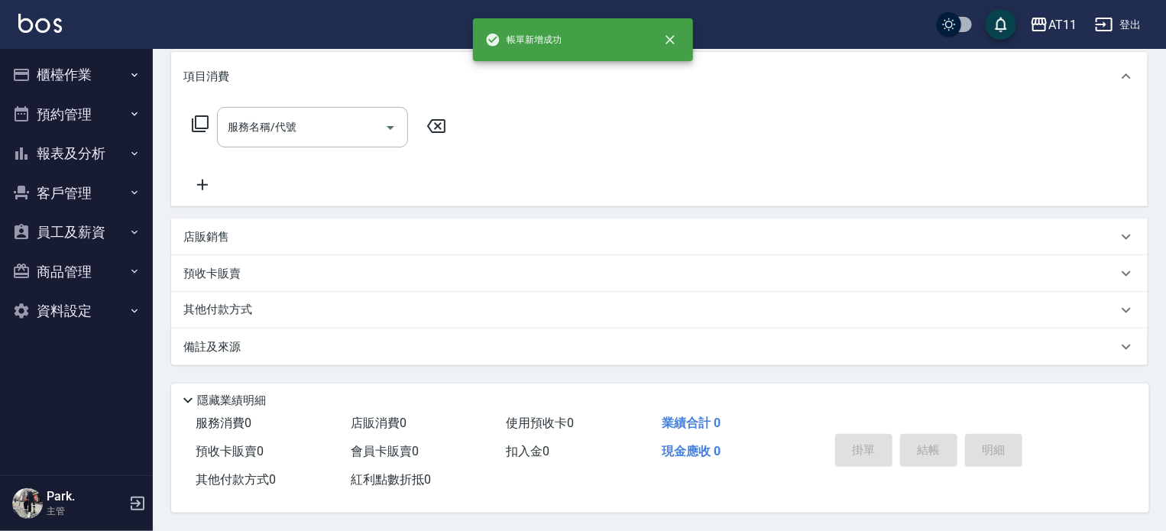
scroll to position [0, 0]
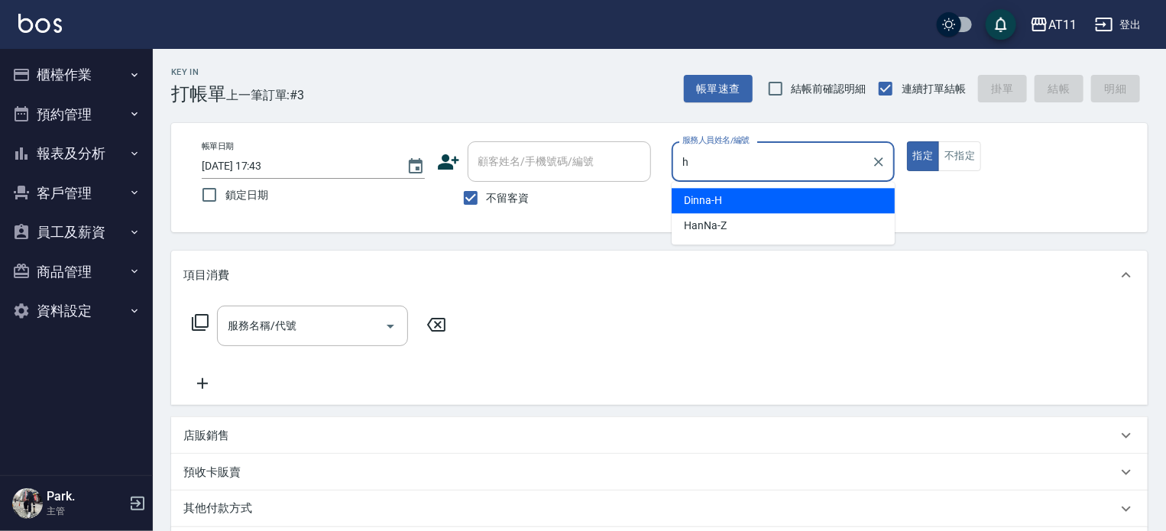
type input "Dinna-H"
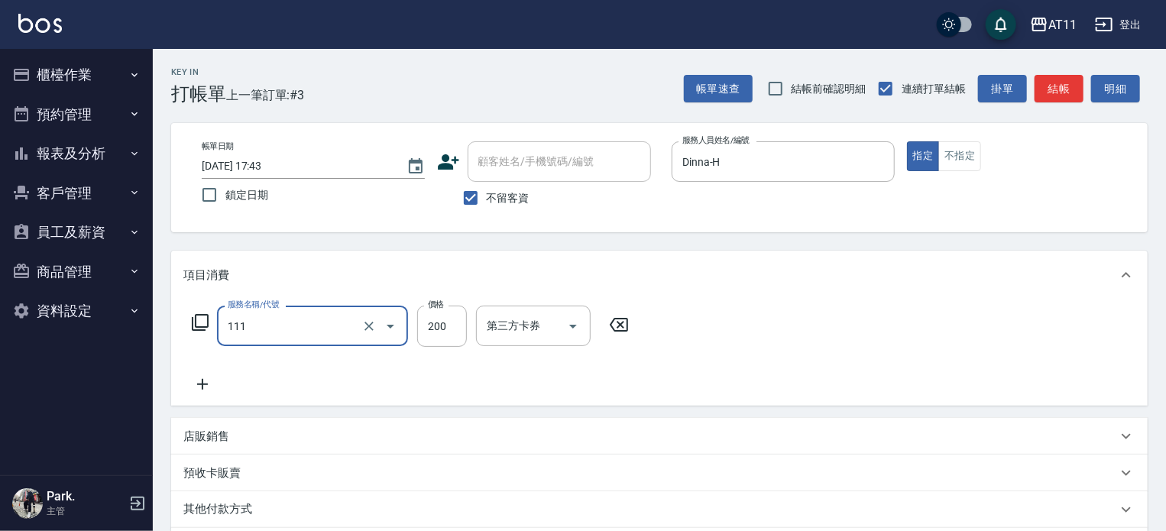
type input "精油洗髮(111)"
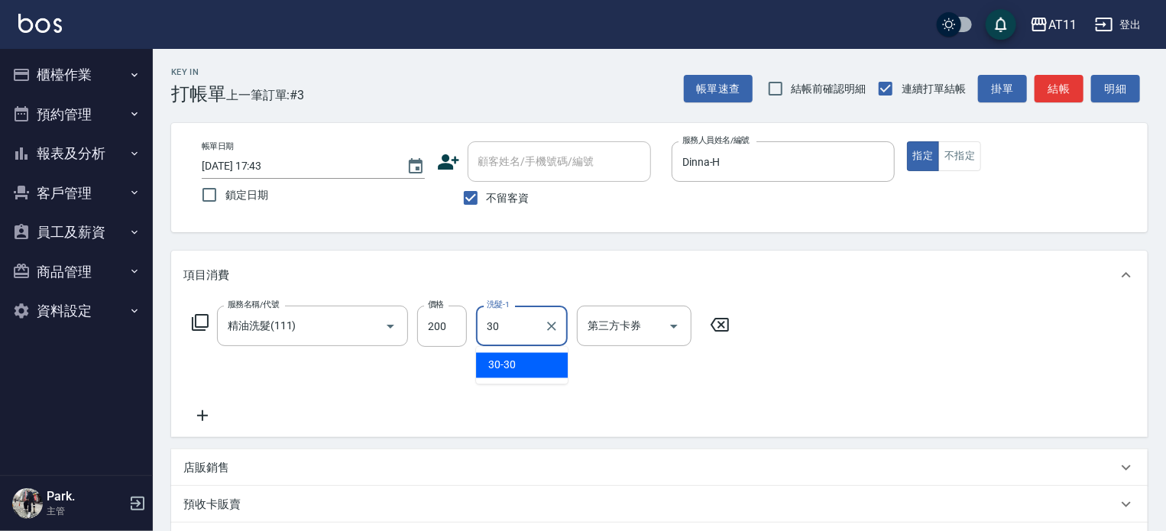
type input "30-30"
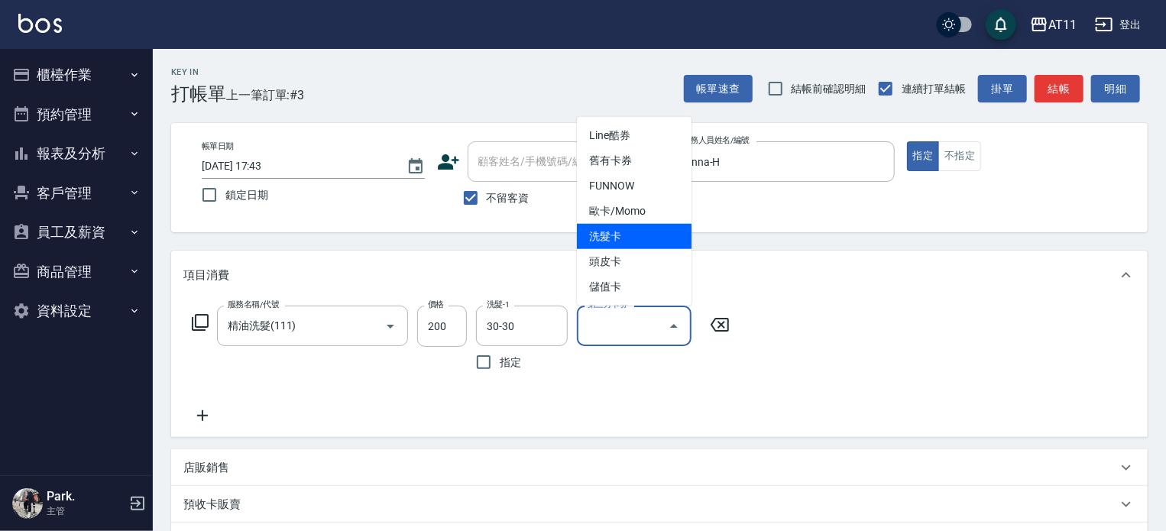
type input "洗髮卡"
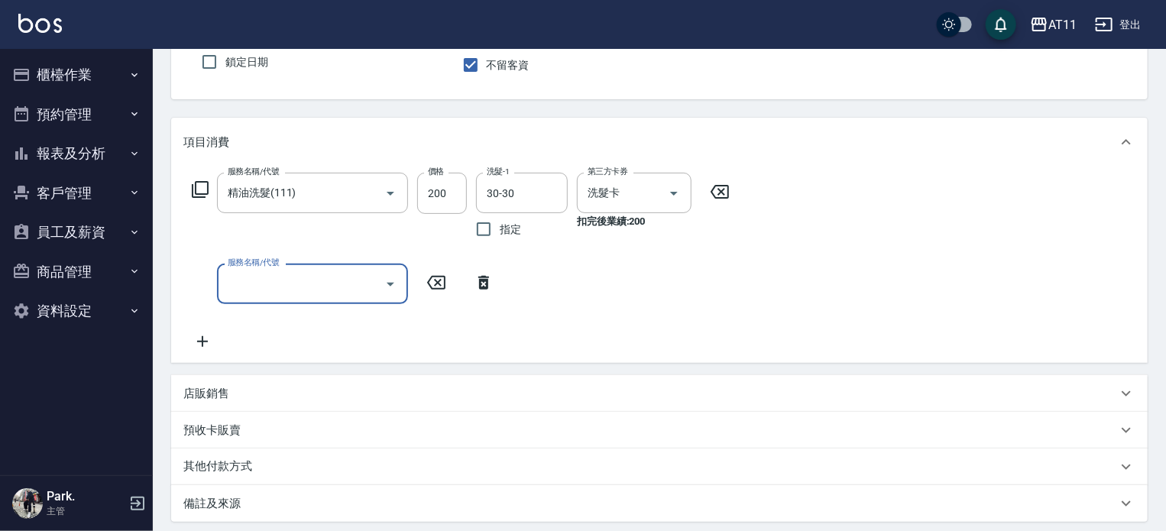
scroll to position [294, 0]
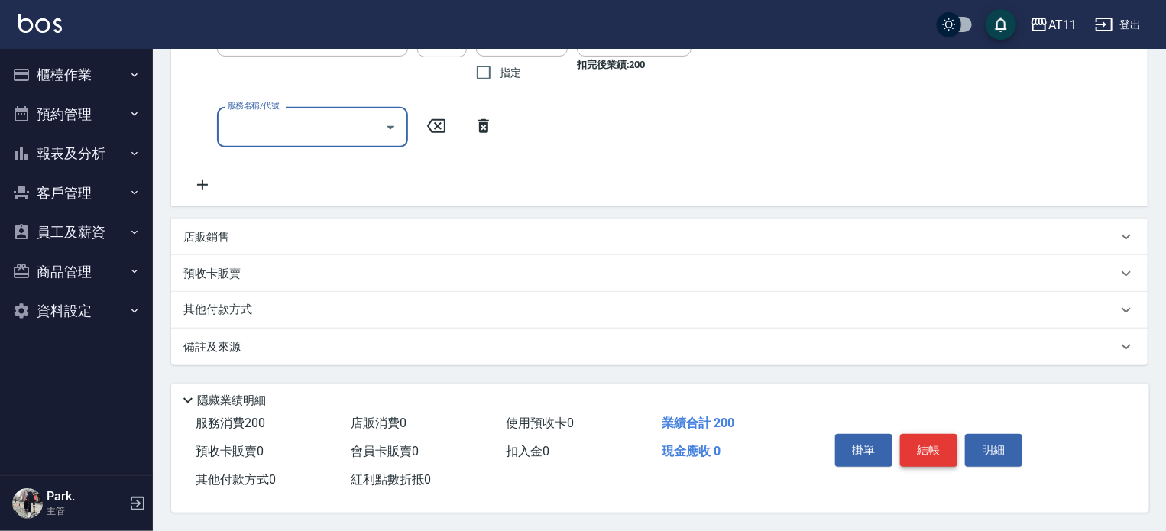
click at [930, 442] on button "結帳" at bounding box center [928, 450] width 57 height 32
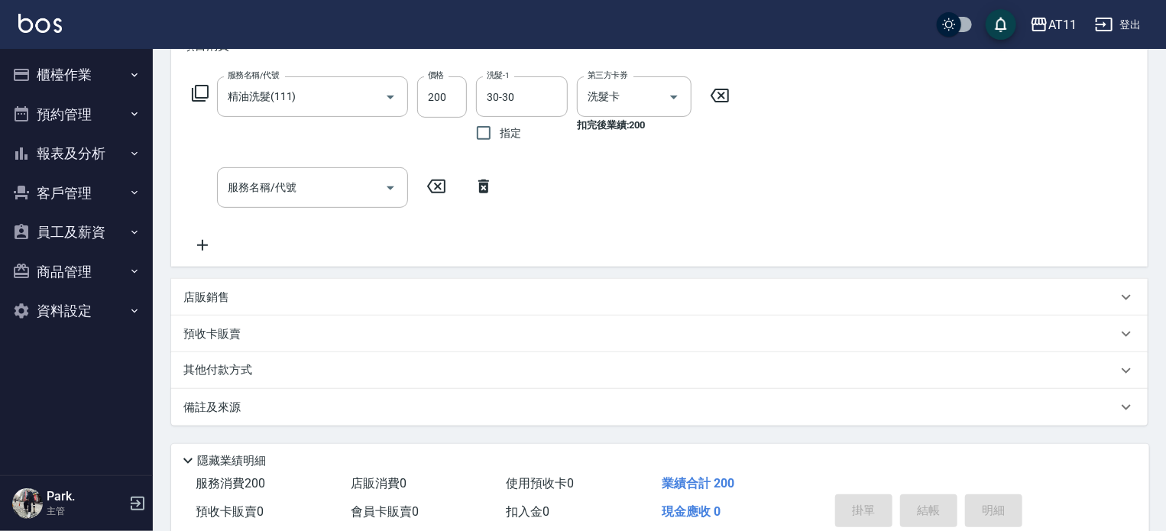
scroll to position [0, 0]
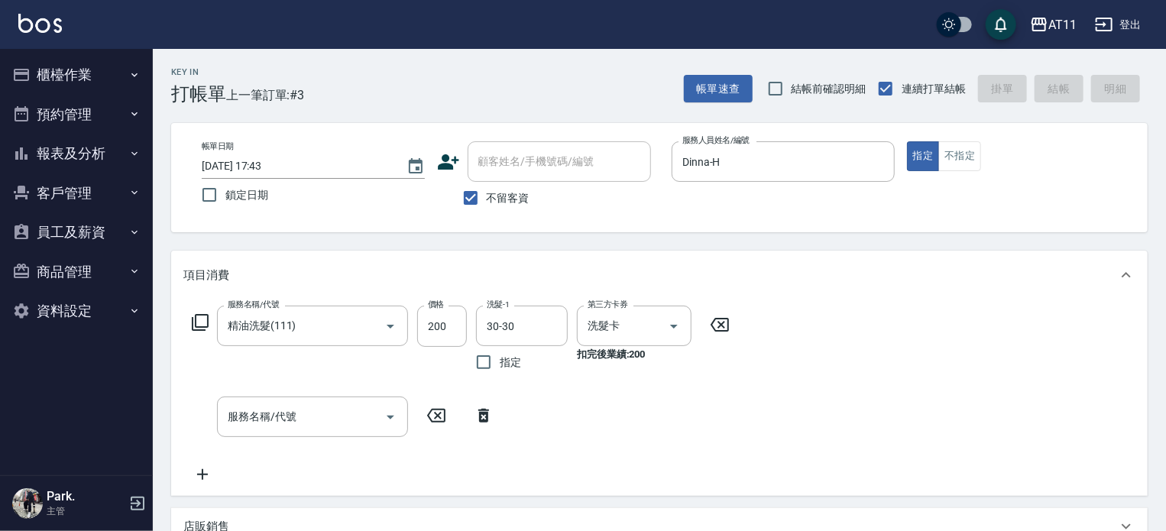
type input "2025/09/09 17:44"
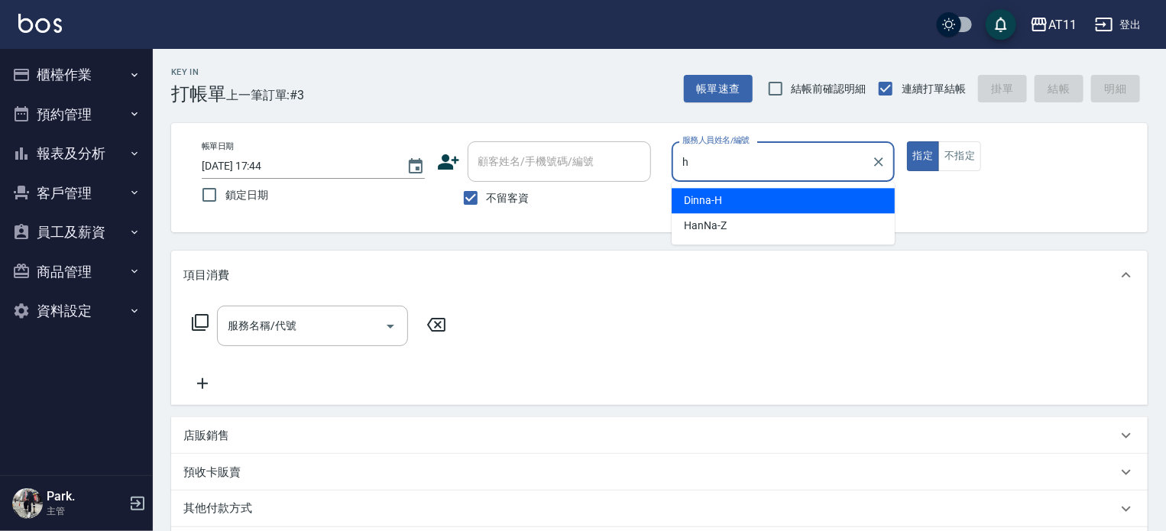
type input "Dinna-H"
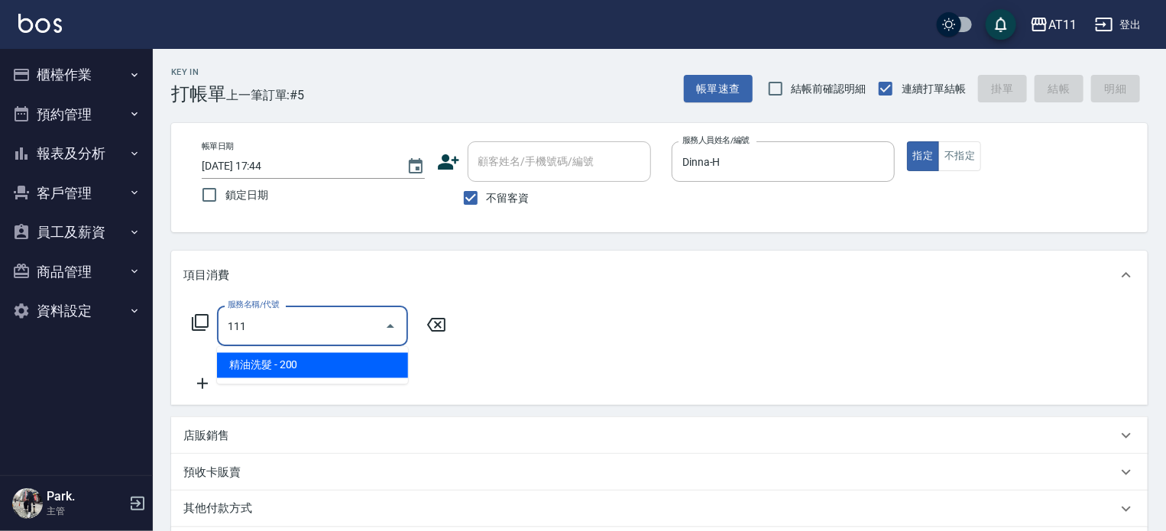
type input "精油洗髮(111)"
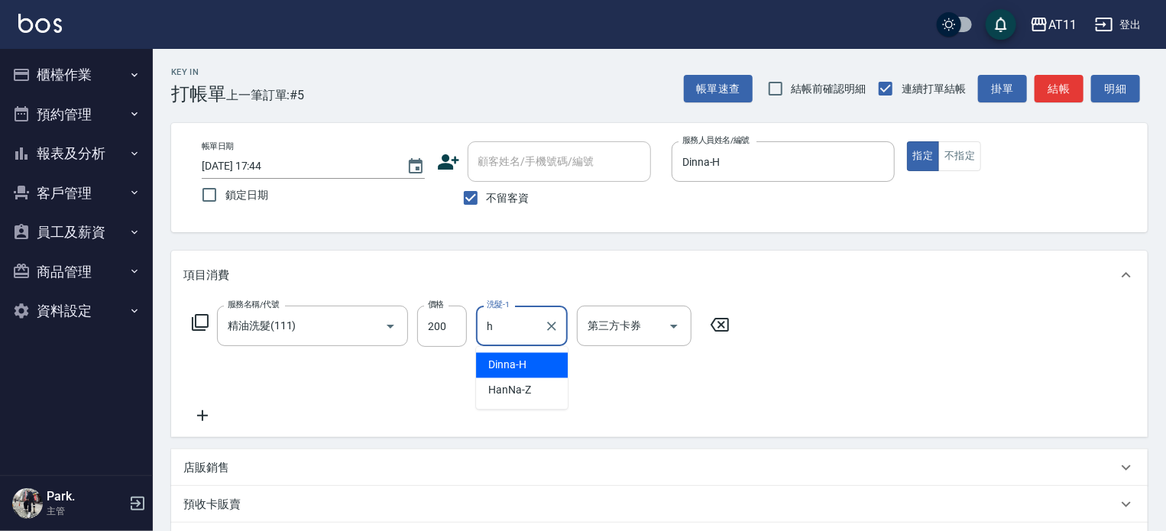
type input "Dinna-H"
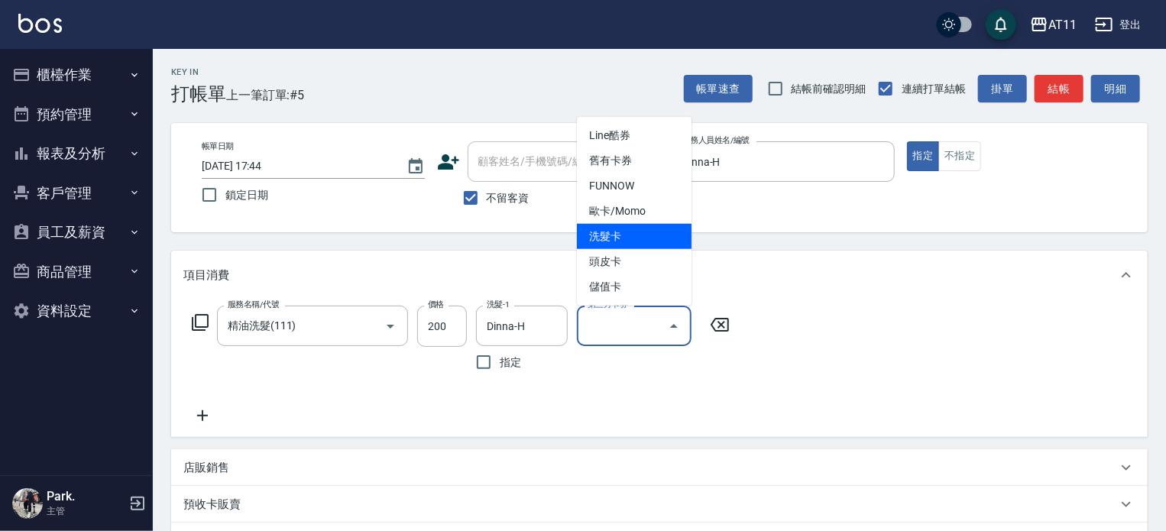
type input "洗髮卡"
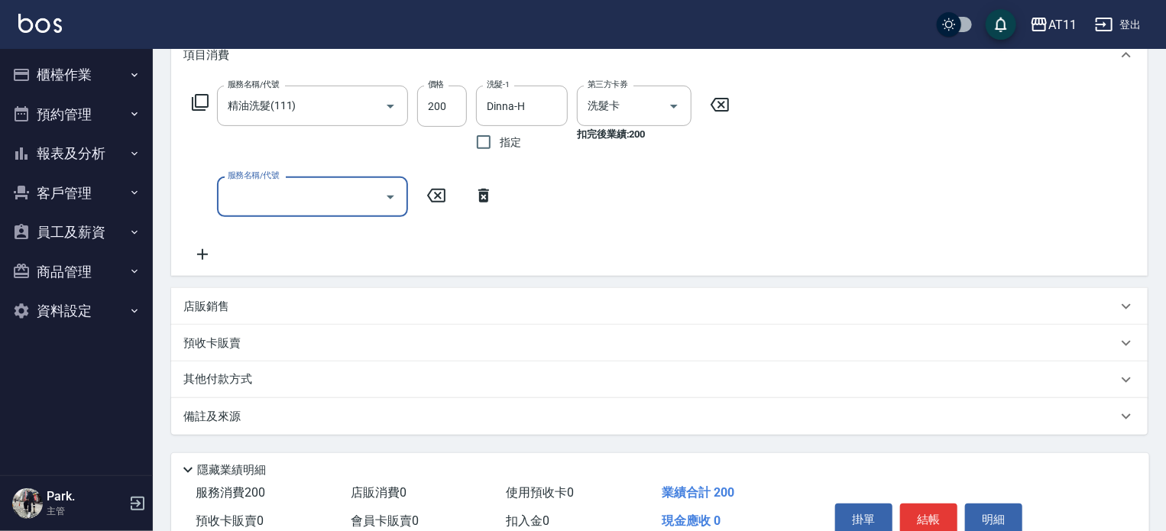
scroll to position [229, 0]
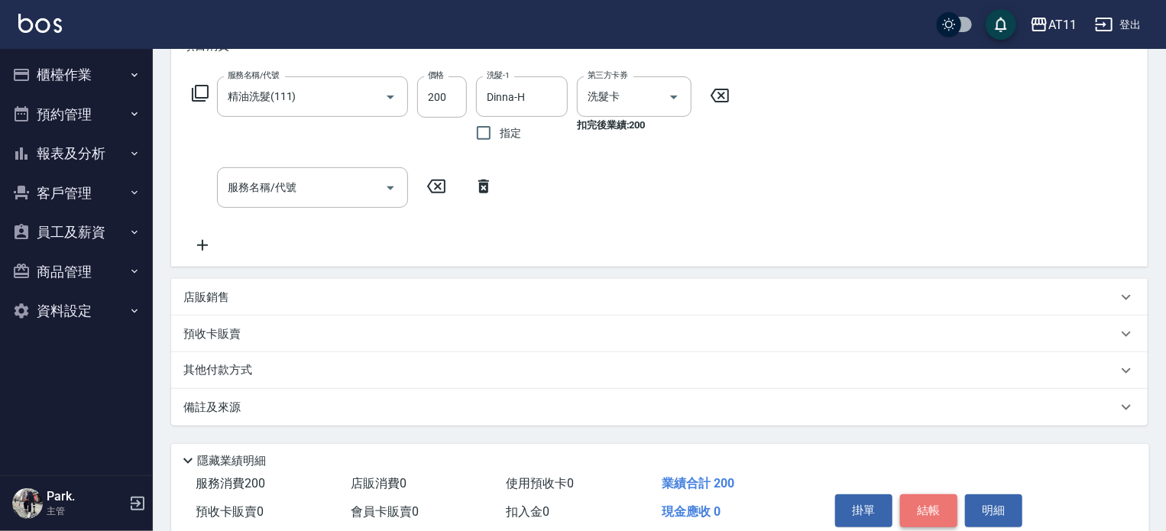
click at [929, 503] on button "結帳" at bounding box center [928, 510] width 57 height 32
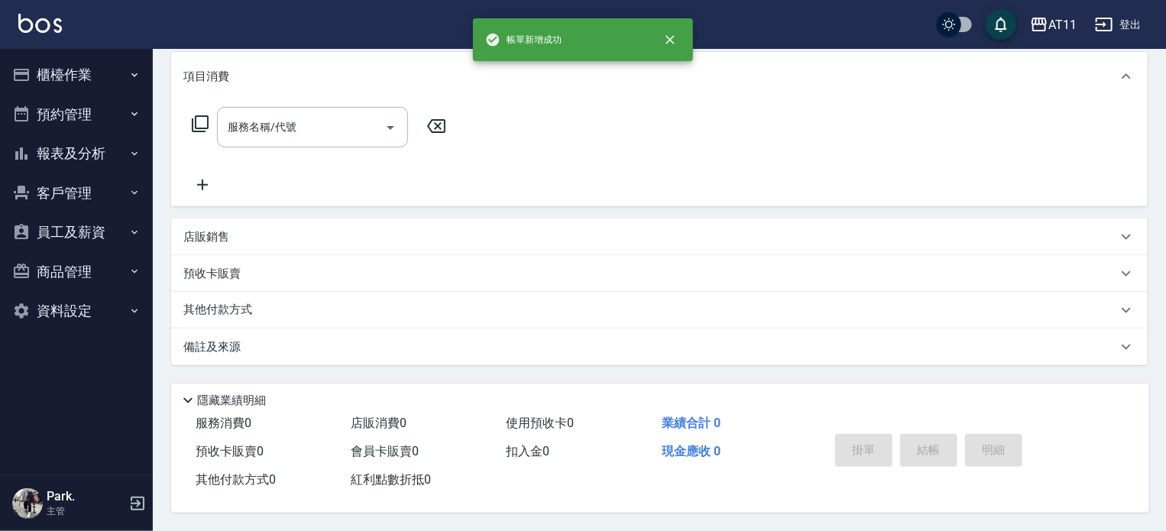
scroll to position [0, 0]
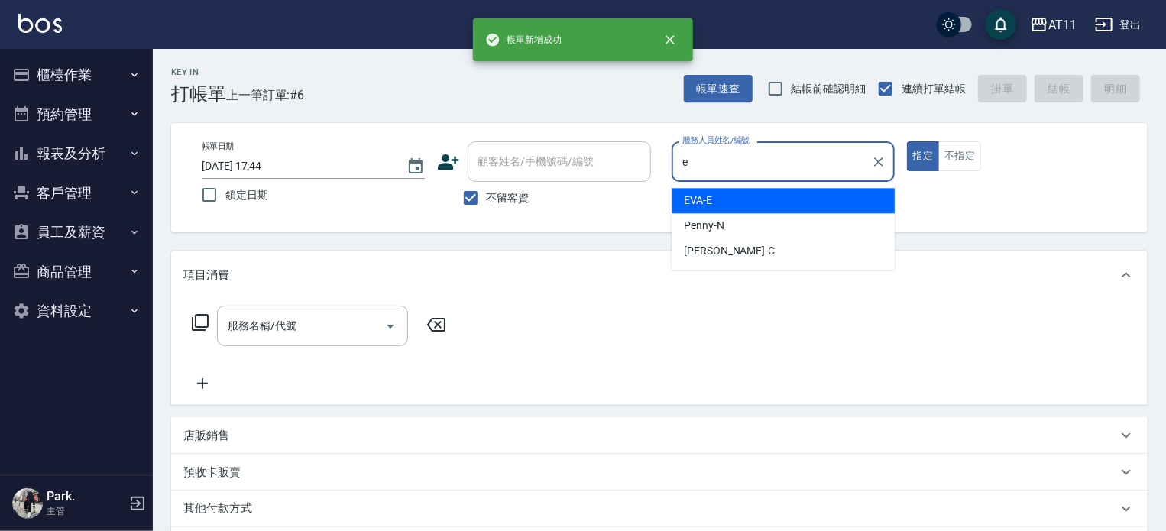
type input "EVA-E"
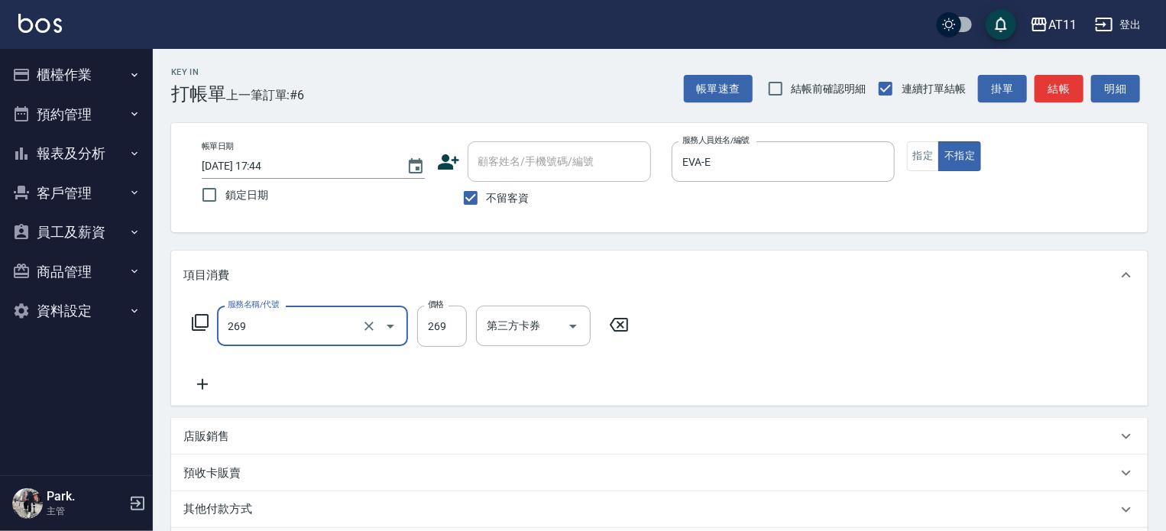
type input "一般洗剪(269)"
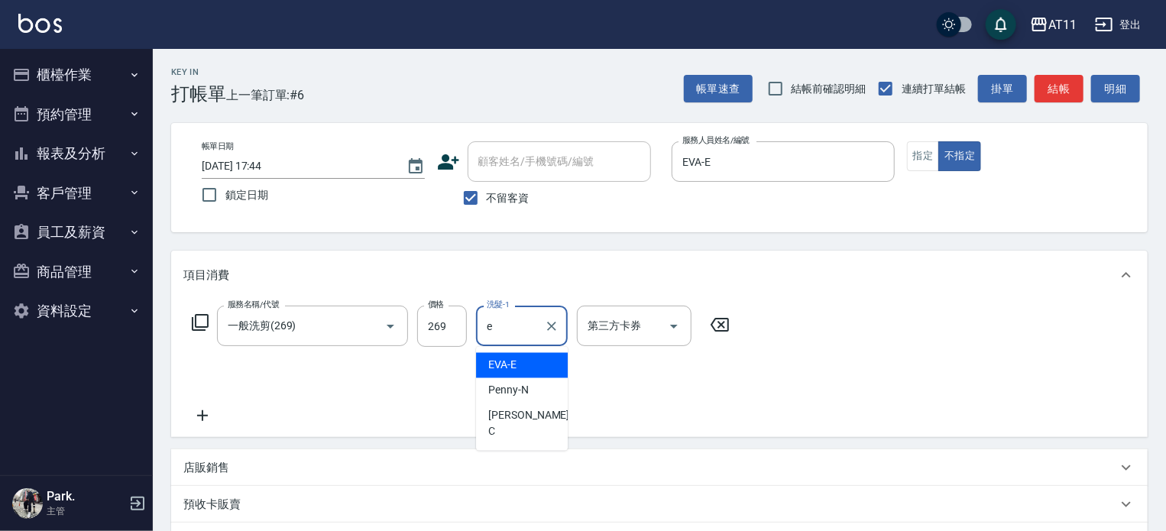
type input "EVA-E"
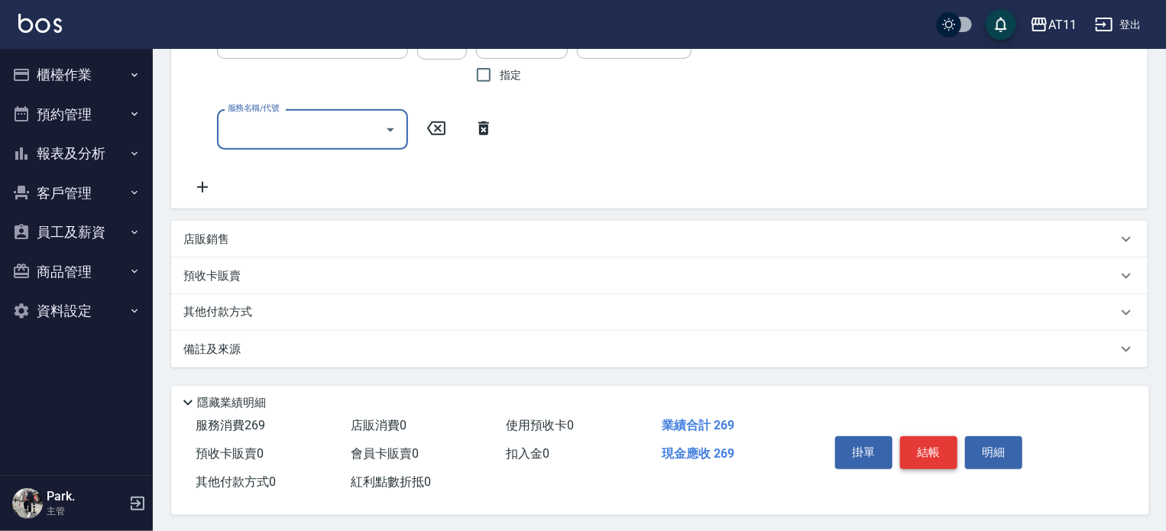
scroll to position [294, 0]
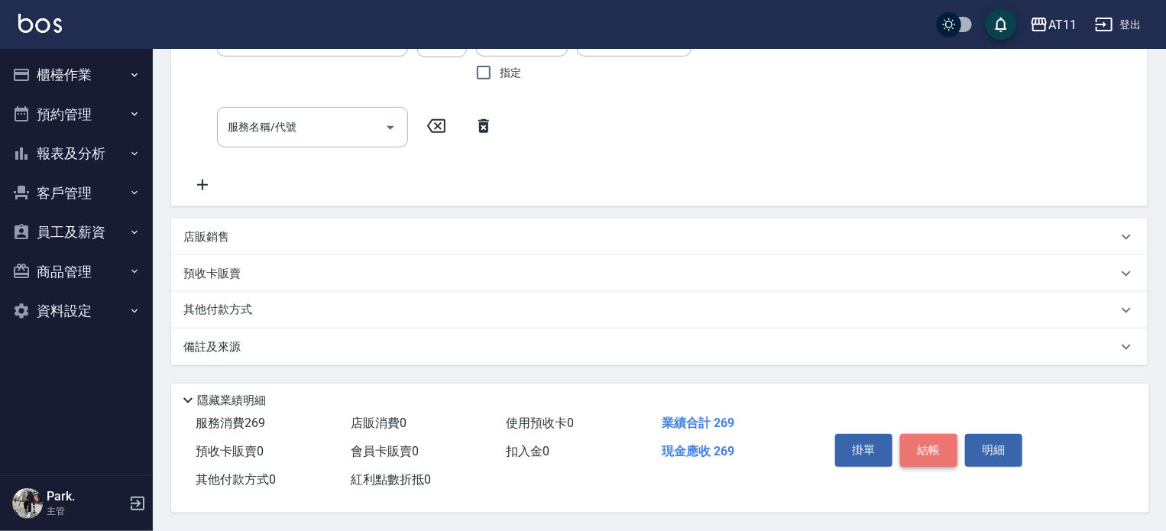
click at [930, 445] on button "結帳" at bounding box center [928, 450] width 57 height 32
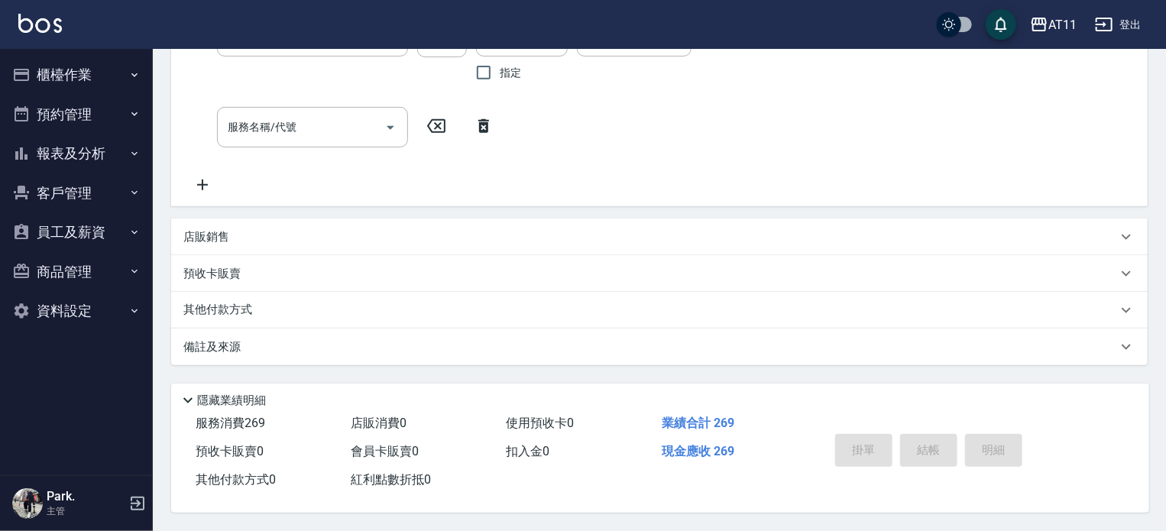
scroll to position [0, 0]
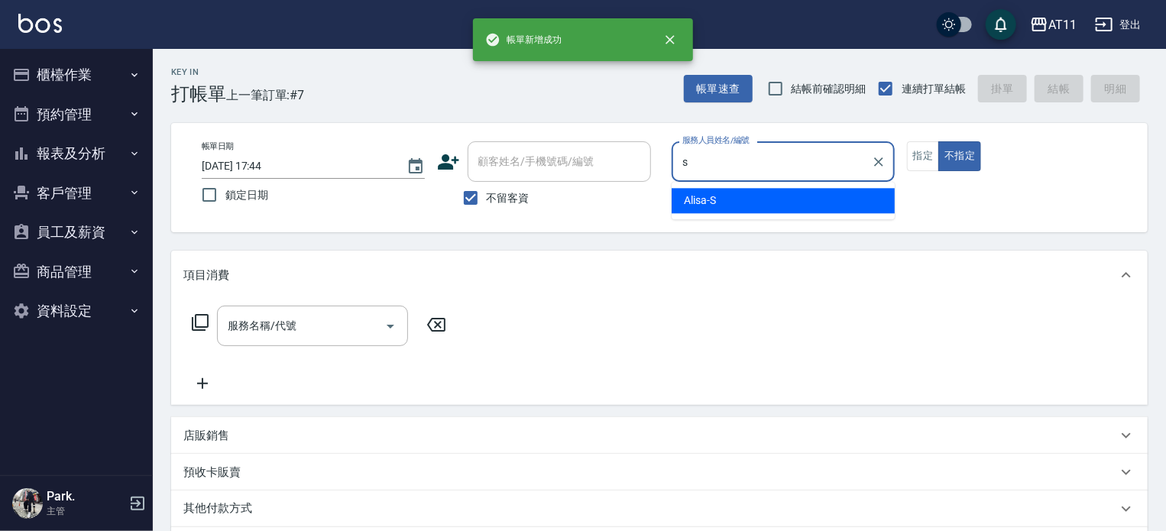
type input "Alisa-S"
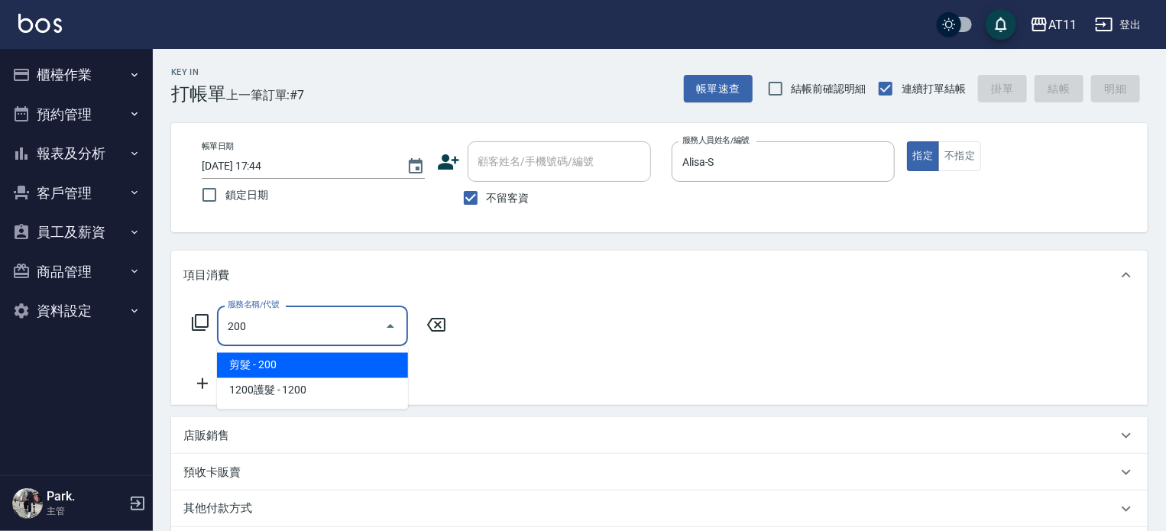
type input "剪髮(200)"
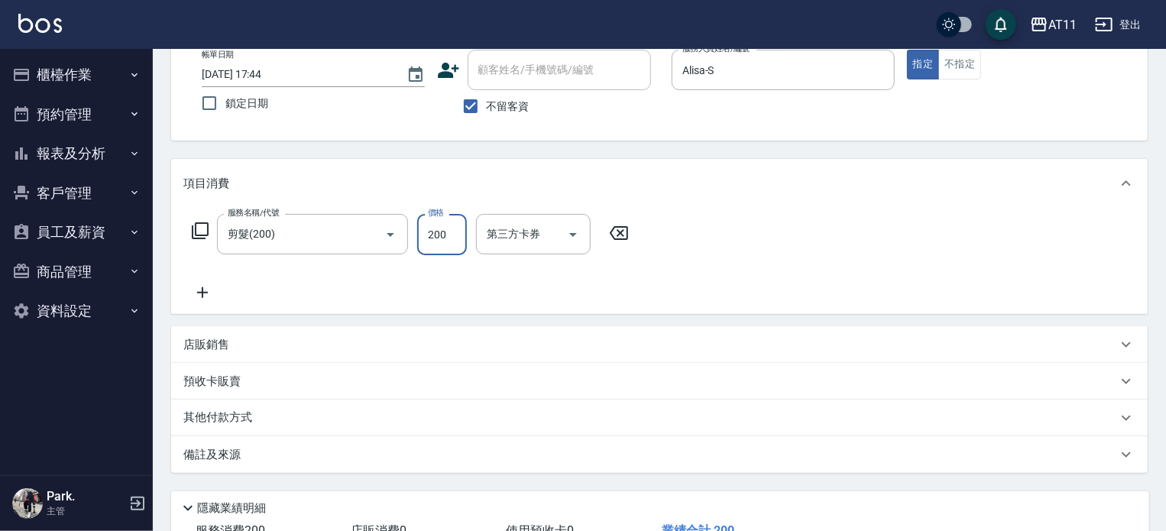
scroll to position [205, 0]
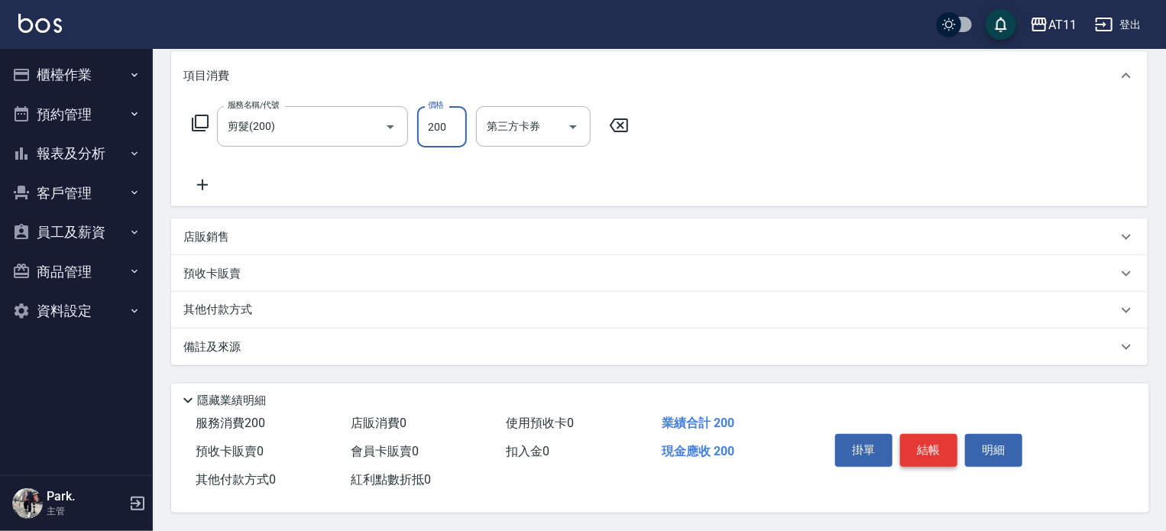
click at [930, 448] on button "結帳" at bounding box center [928, 450] width 57 height 32
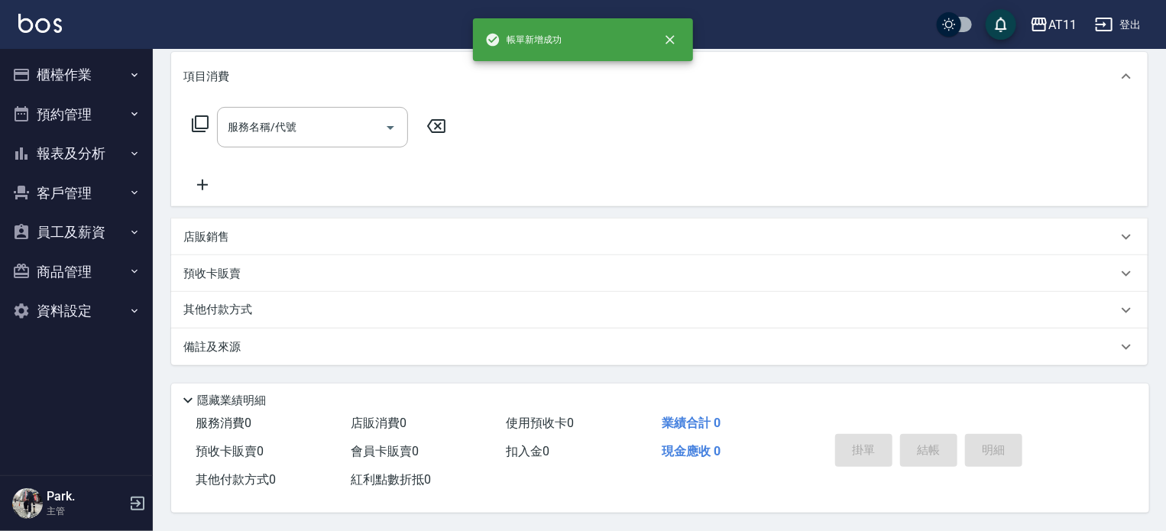
scroll to position [0, 0]
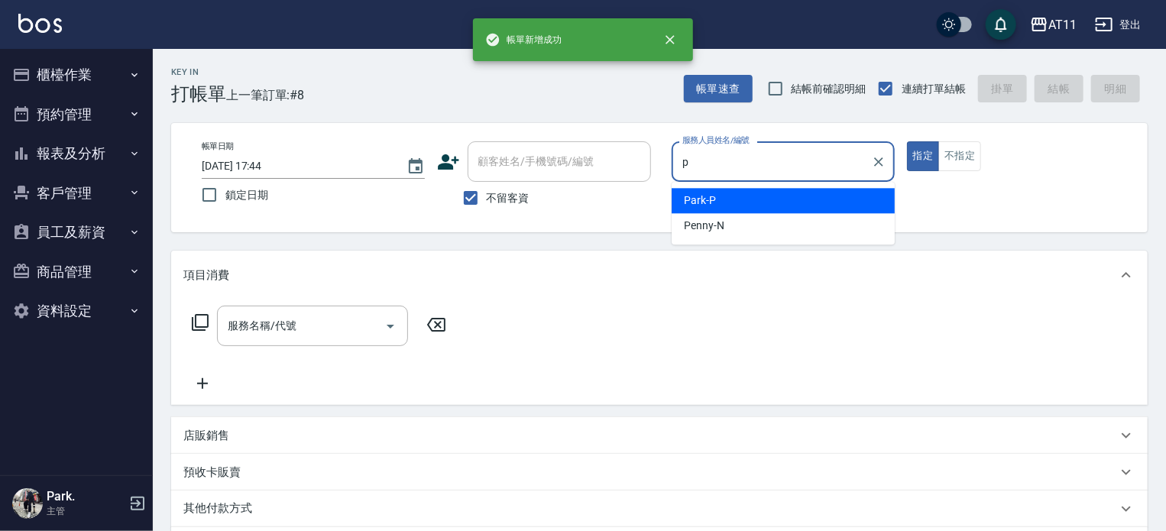
type input "Park-P"
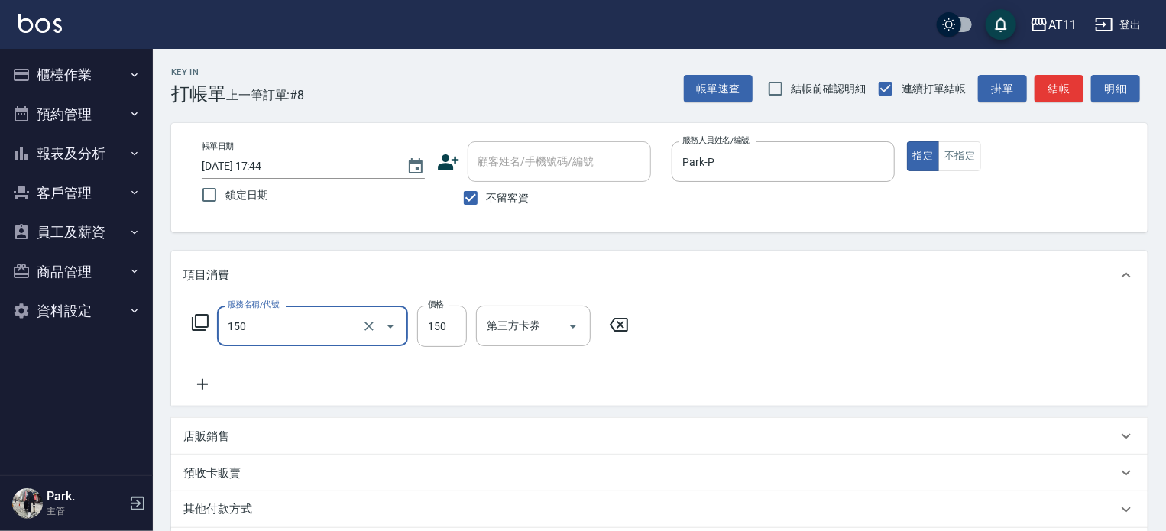
type input "洗髮(150)"
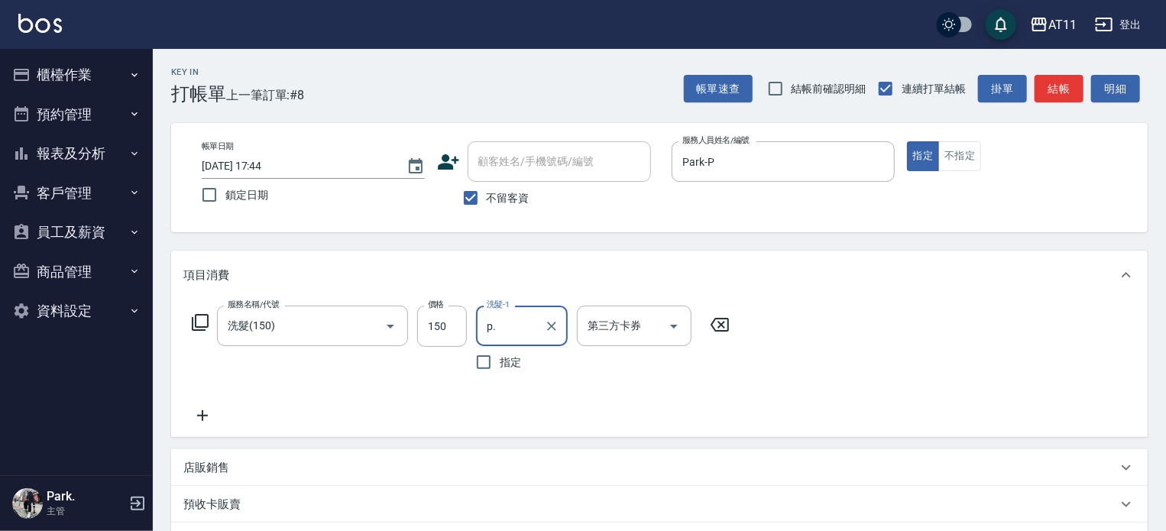
type input "p."
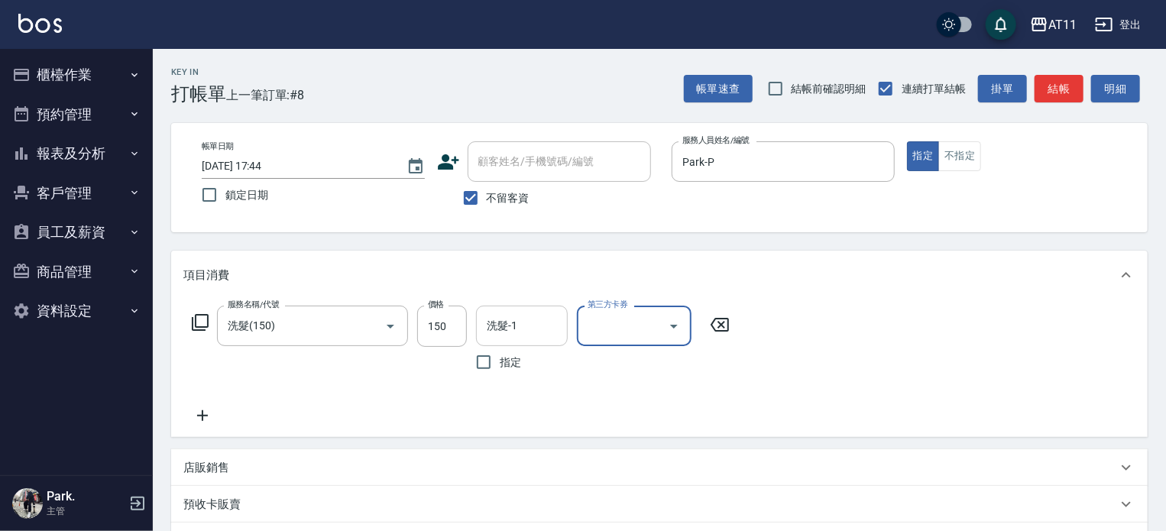
click at [513, 332] on input "洗髮-1" at bounding box center [522, 325] width 78 height 27
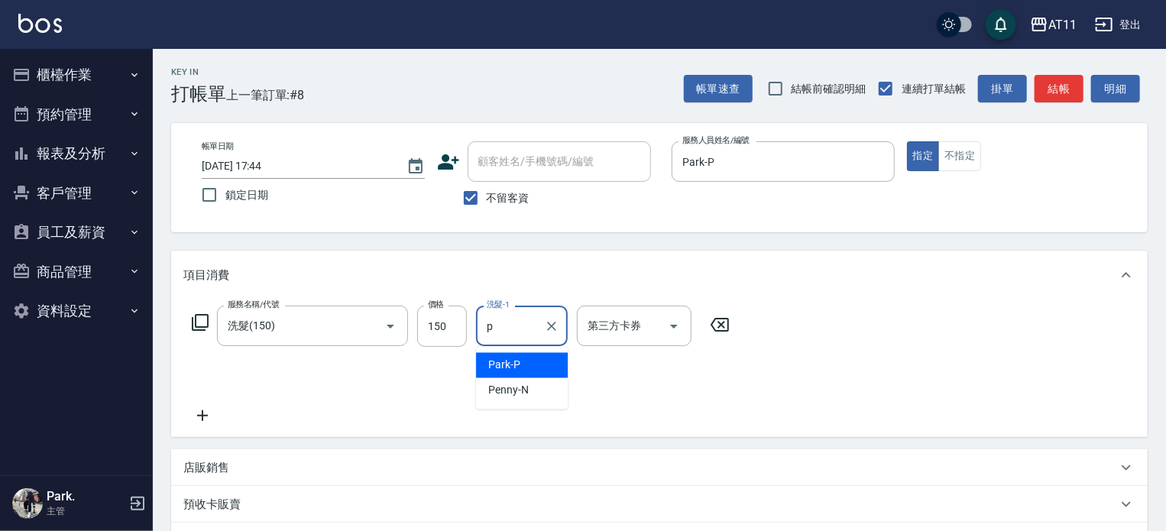
type input "Park-P"
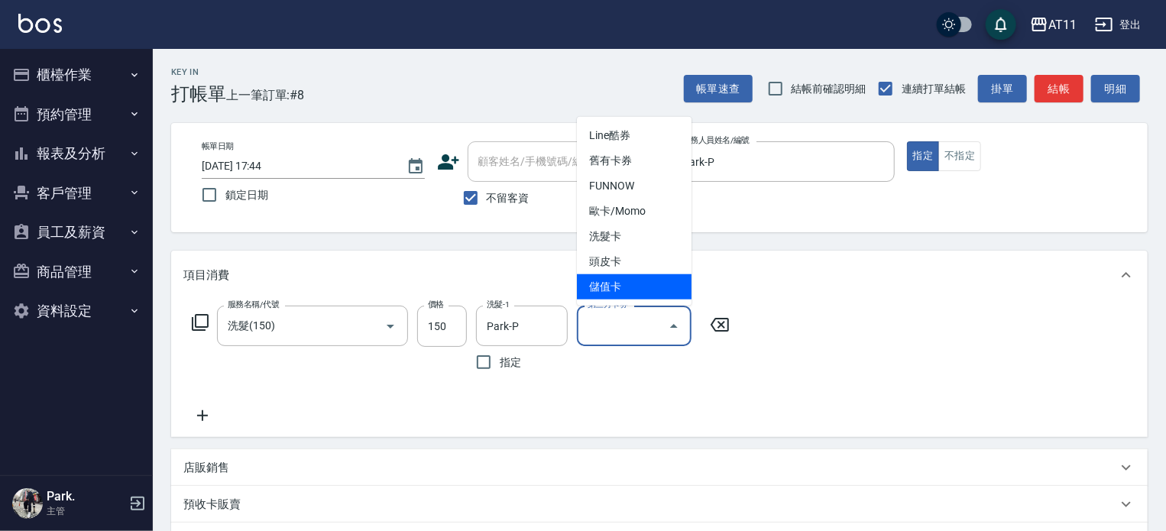
type input "儲值卡"
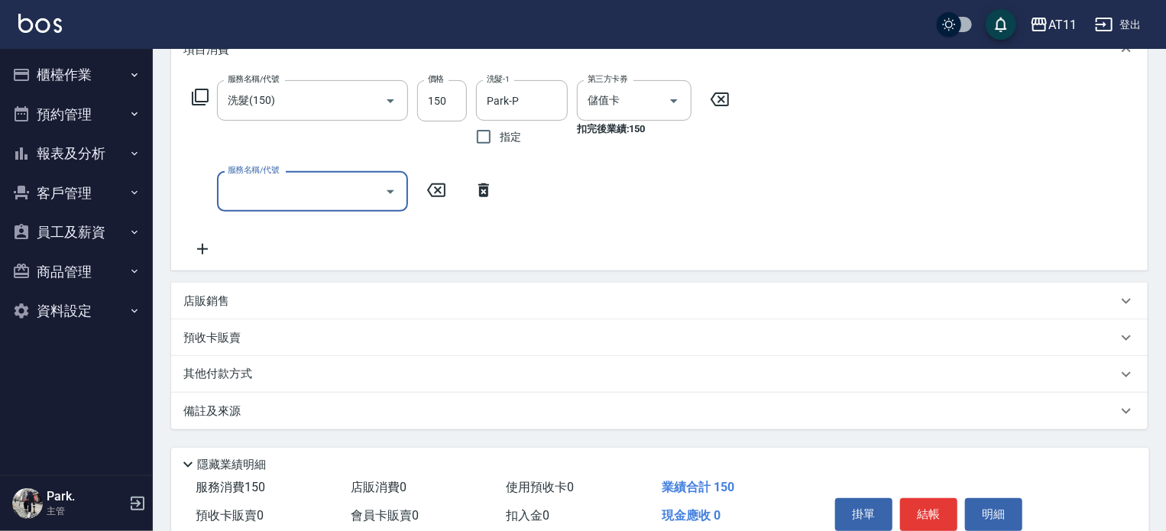
scroll to position [294, 0]
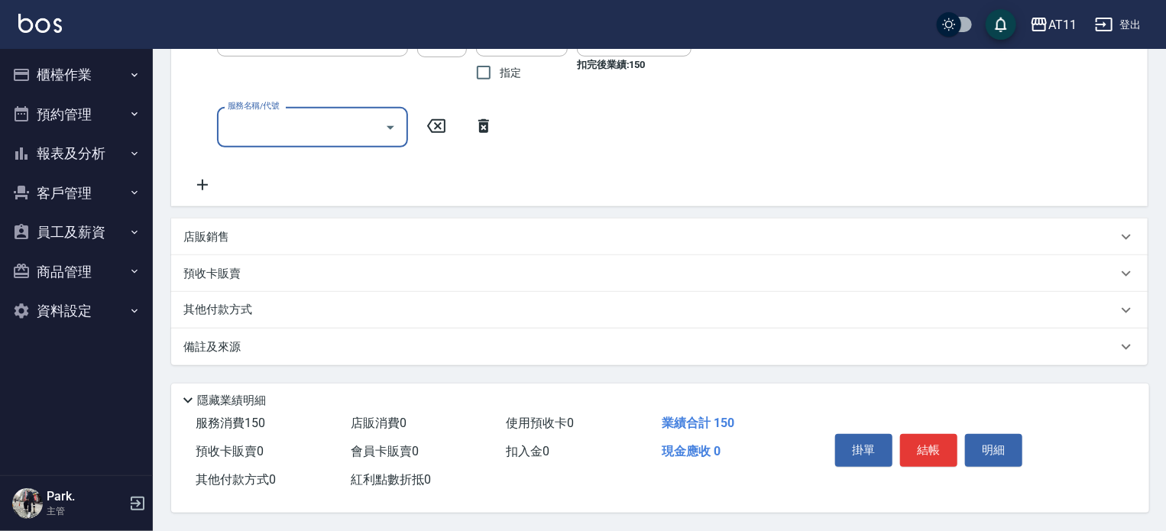
click at [935, 442] on button "結帳" at bounding box center [928, 450] width 57 height 32
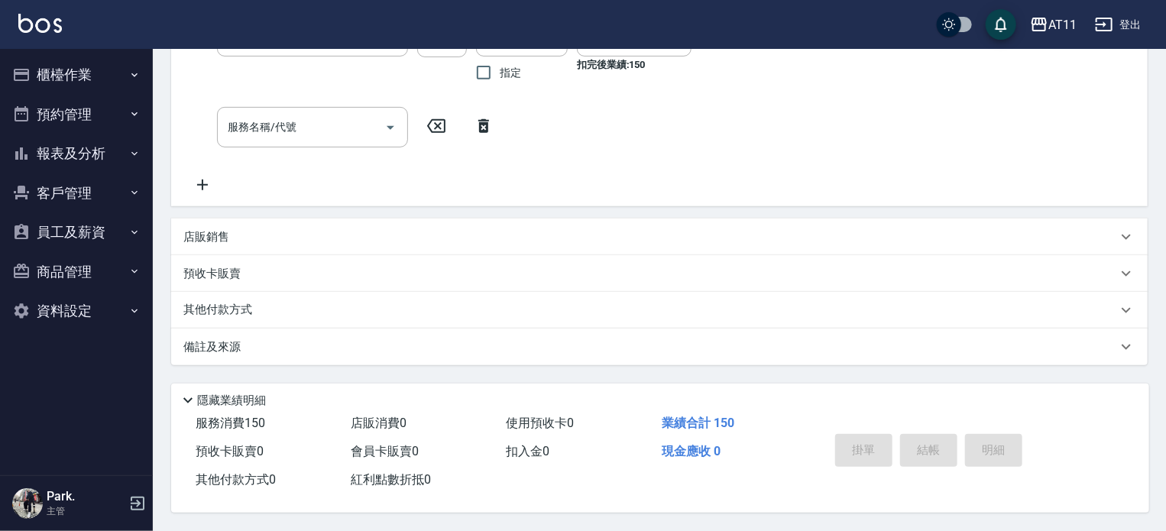
type input "2025/09/09 17:45"
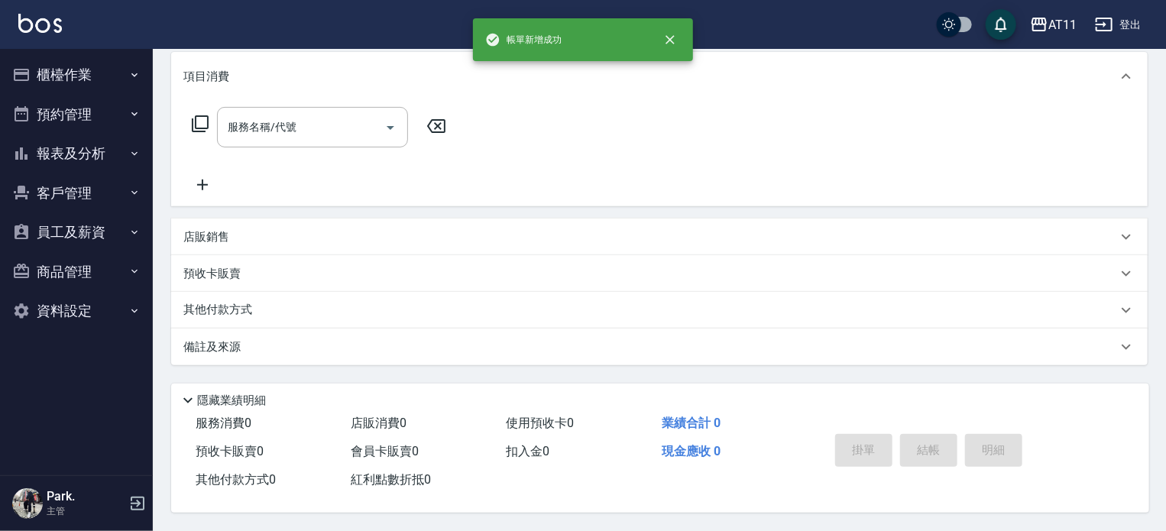
scroll to position [0, 0]
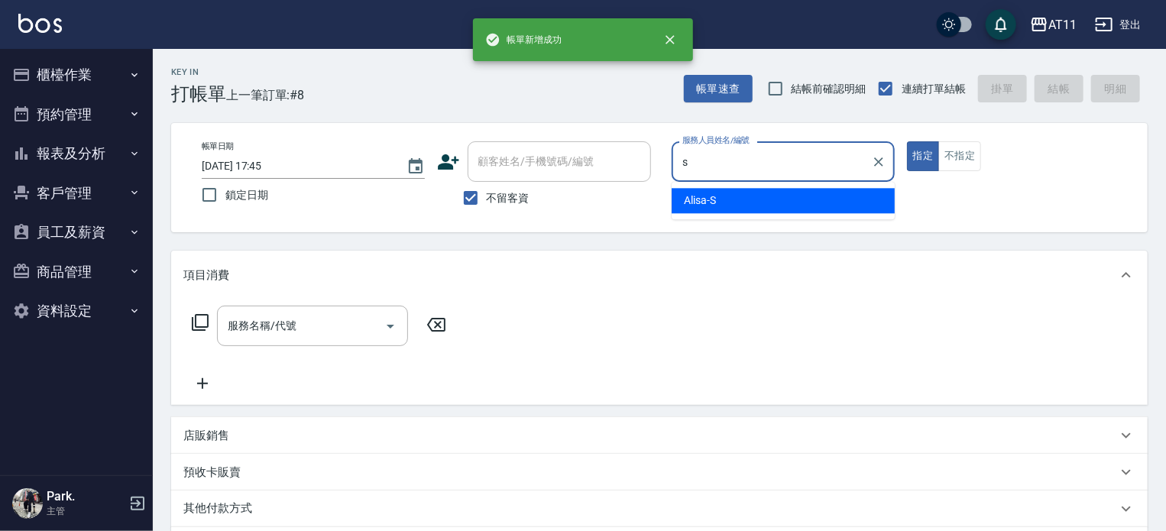
type input "Alisa-S"
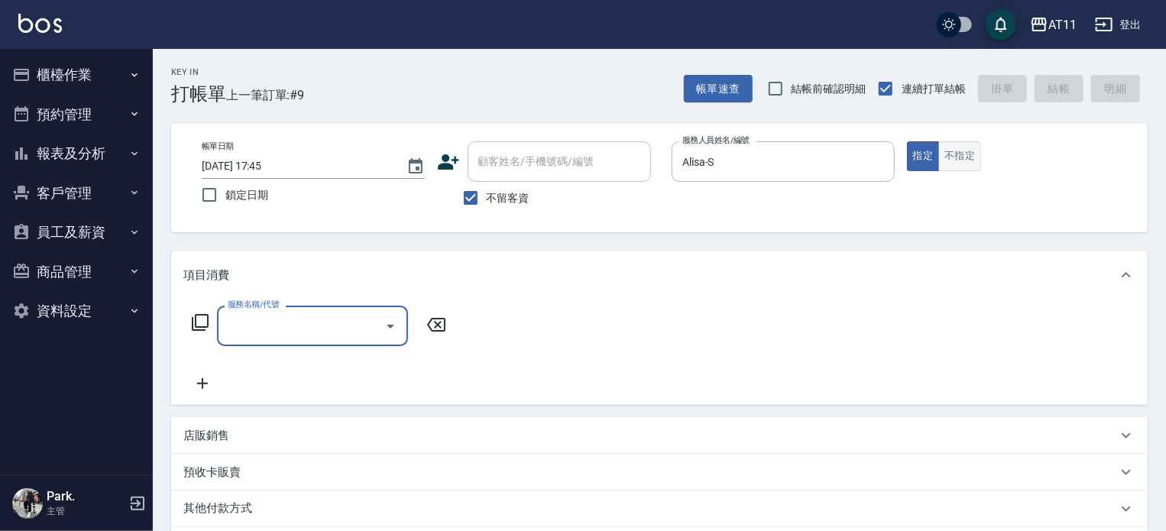
click at [957, 148] on button "不指定" at bounding box center [959, 156] width 43 height 30
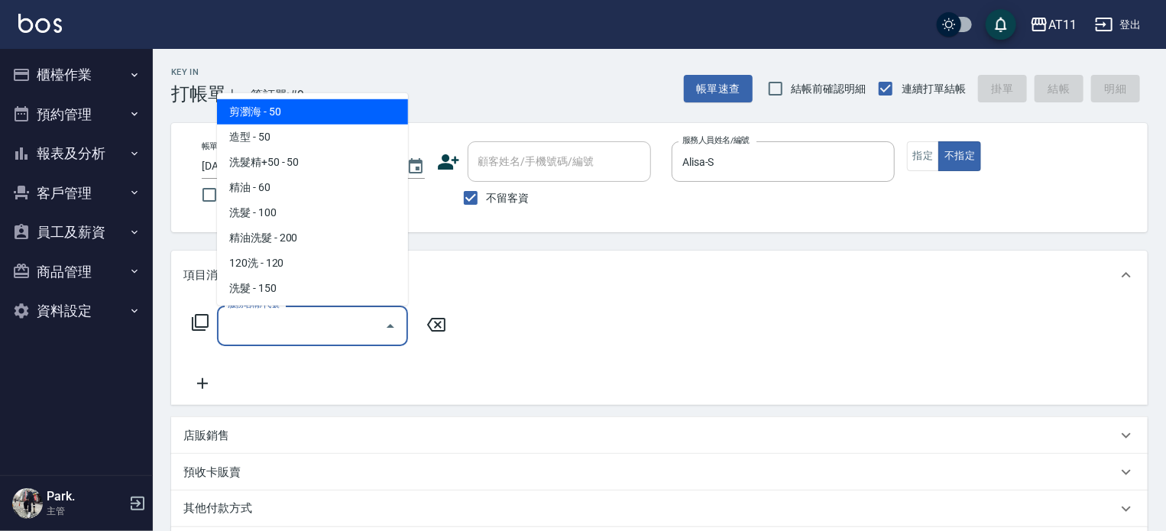
click at [284, 319] on input "服務名稱/代號" at bounding box center [301, 325] width 154 height 27
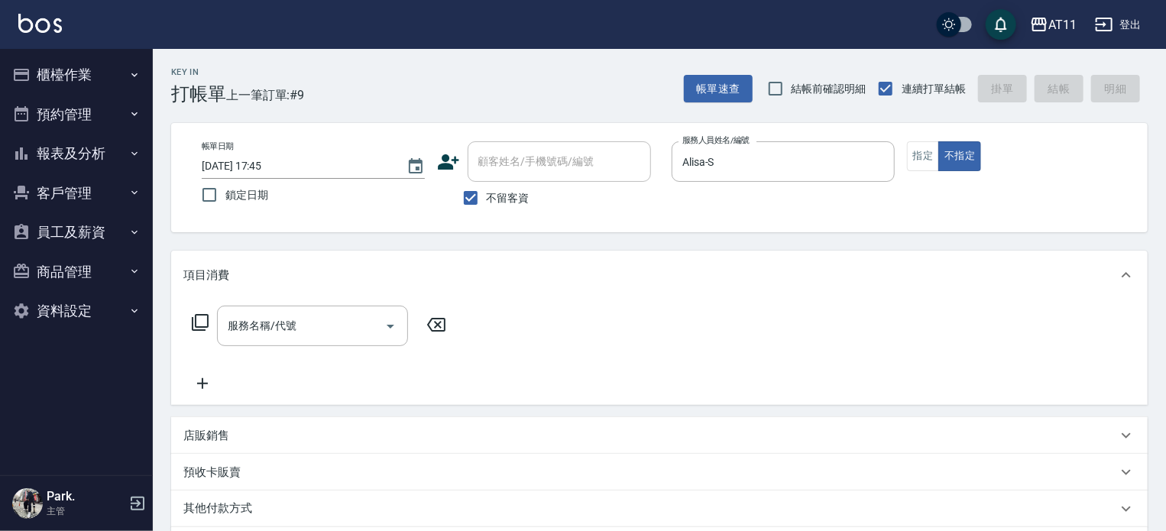
click at [1082, 433] on div "店販銷售" at bounding box center [650, 436] width 934 height 16
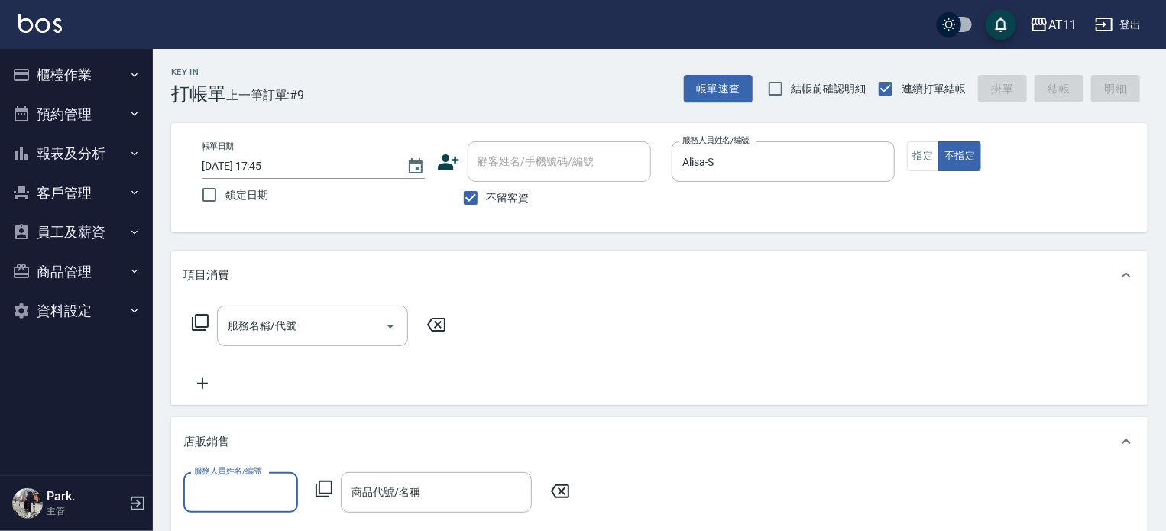
click at [1082, 434] on div "店販銷售" at bounding box center [650, 442] width 934 height 16
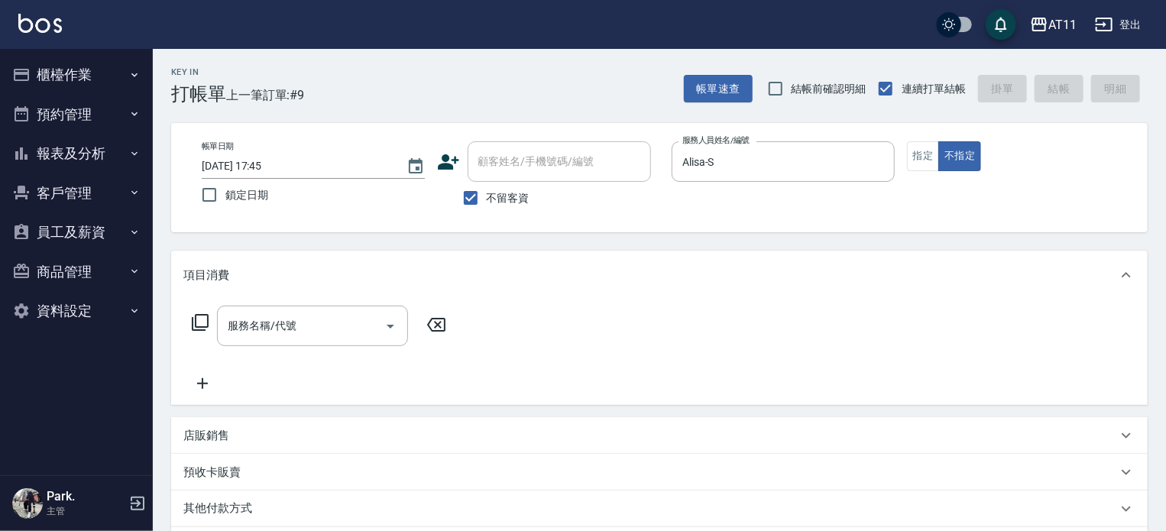
click at [1125, 274] on icon at bounding box center [1126, 274] width 9 height 5
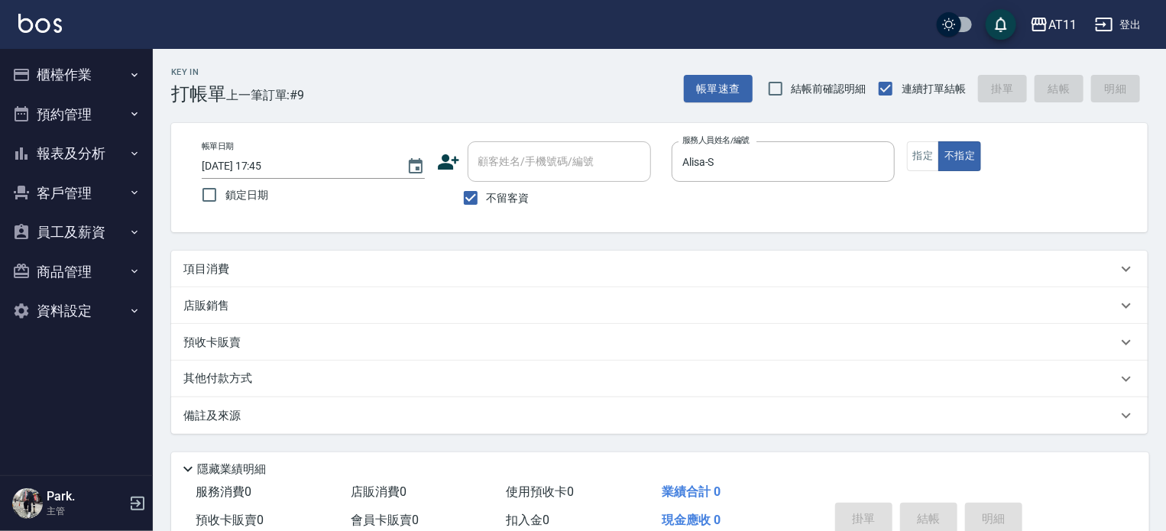
click at [996, 261] on div "項目消費" at bounding box center [650, 269] width 934 height 16
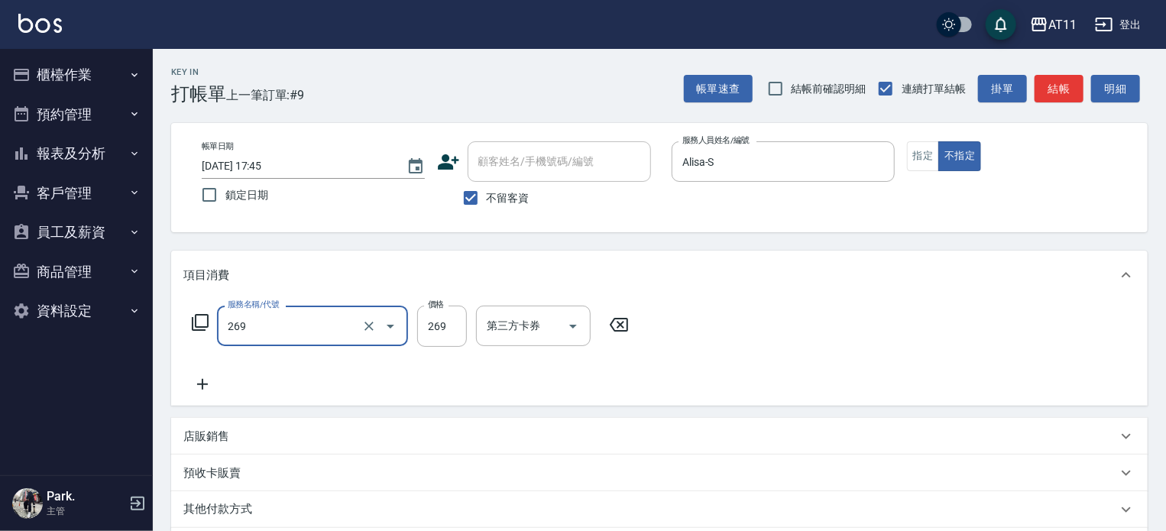
type input "一般洗剪(269)"
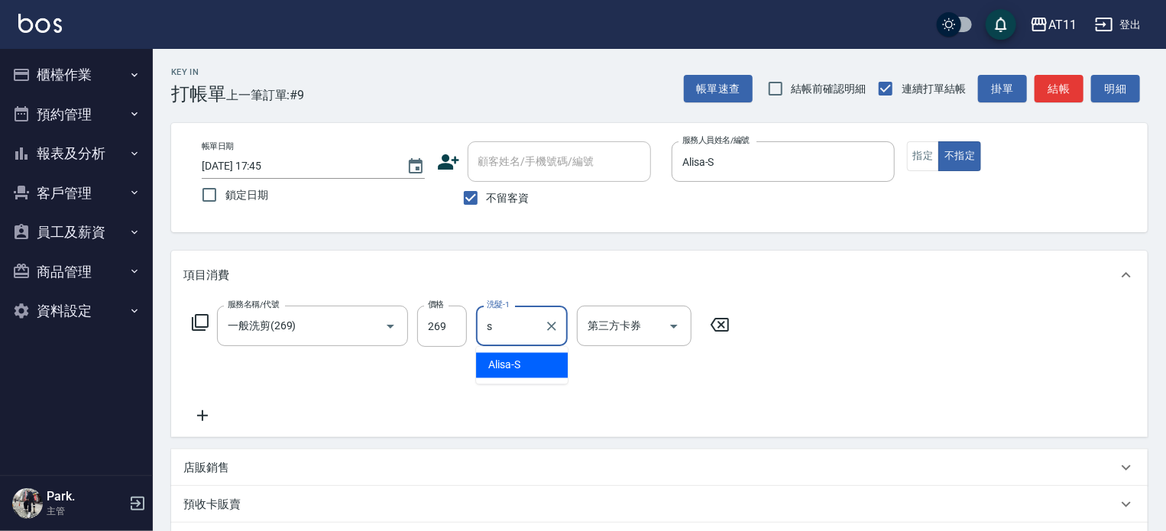
type input "Alisa-S"
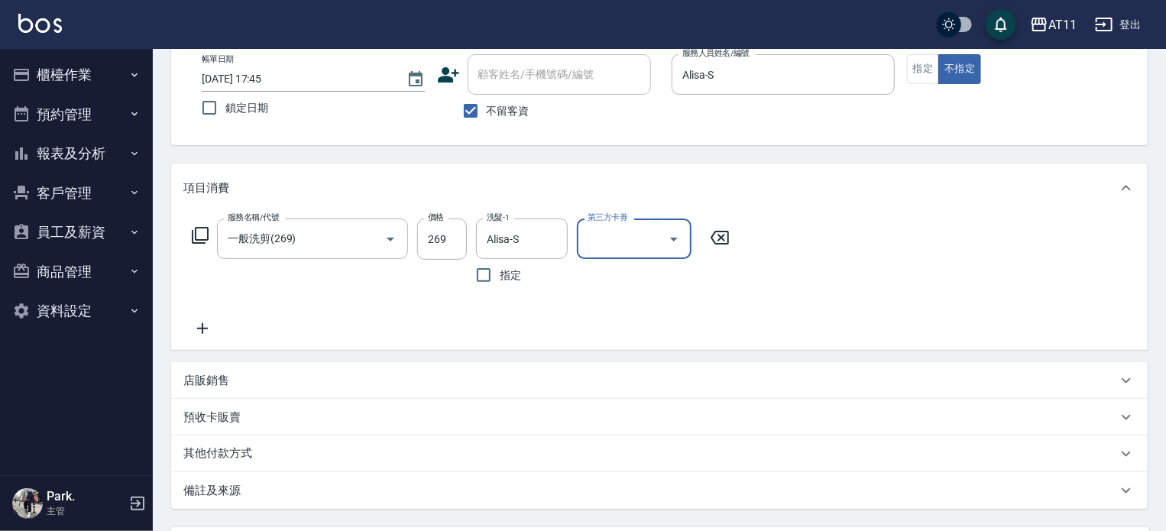
scroll to position [153, 0]
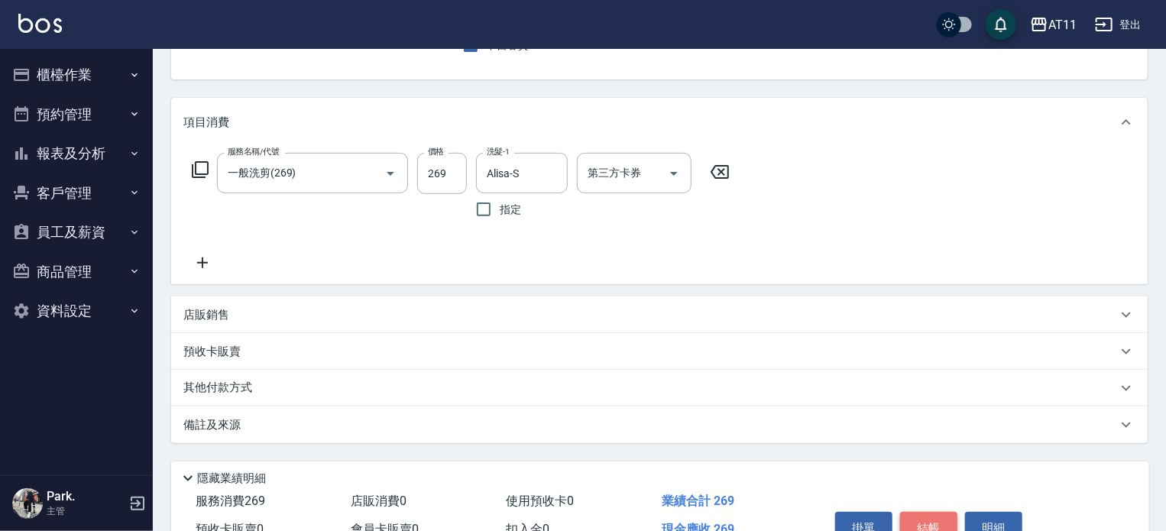
click at [940, 520] on button "結帳" at bounding box center [928, 528] width 57 height 32
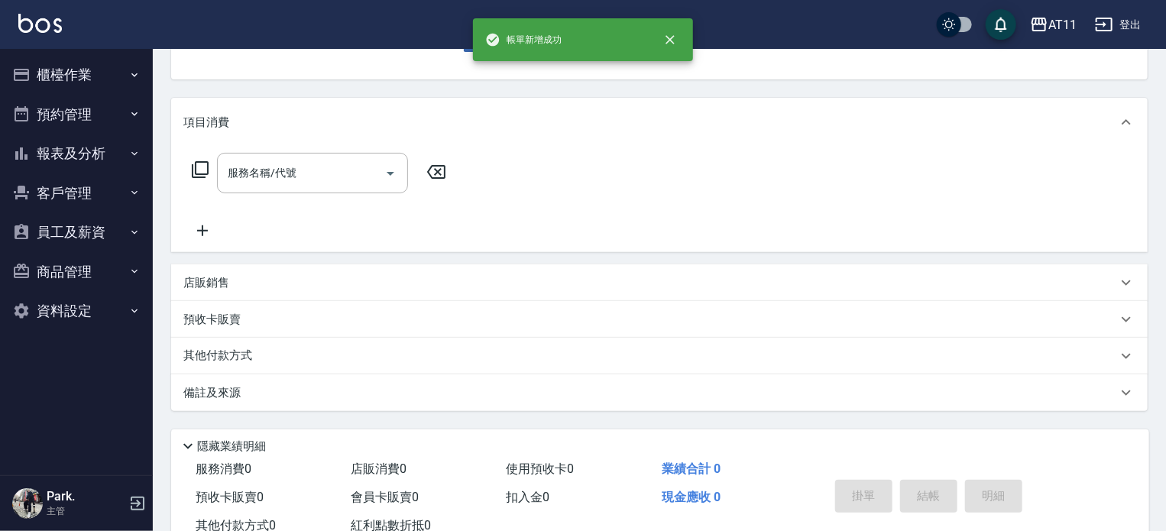
scroll to position [148, 0]
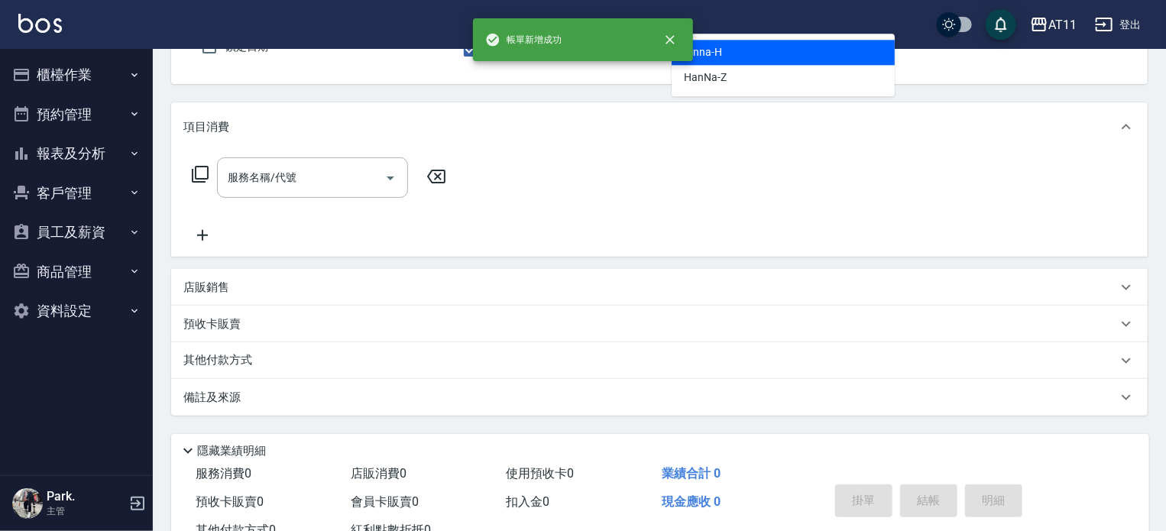
type input "Dinna-H"
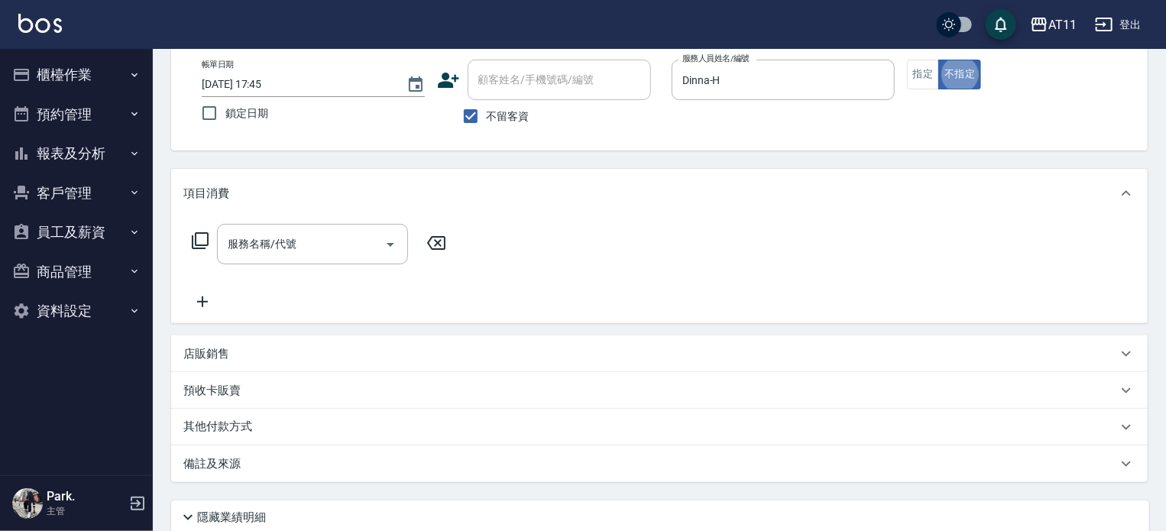
scroll to position [0, 0]
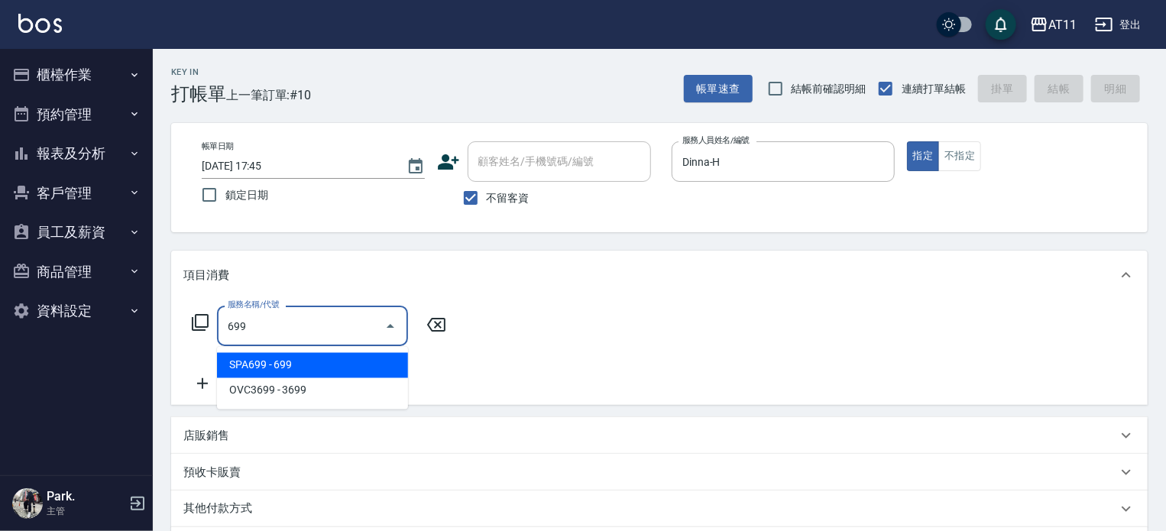
type input "SPA699(699)"
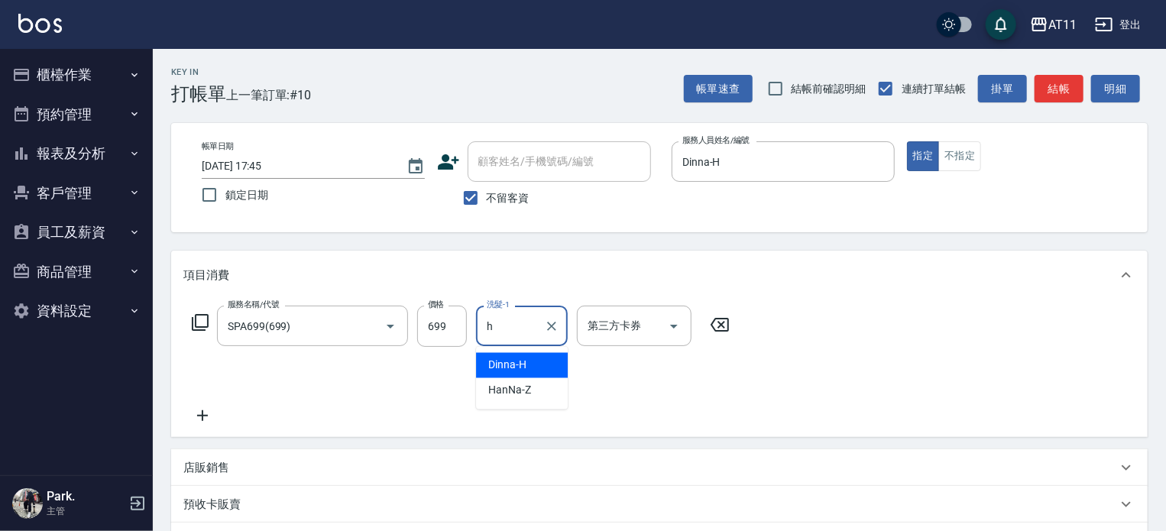
type input "Dinna-H"
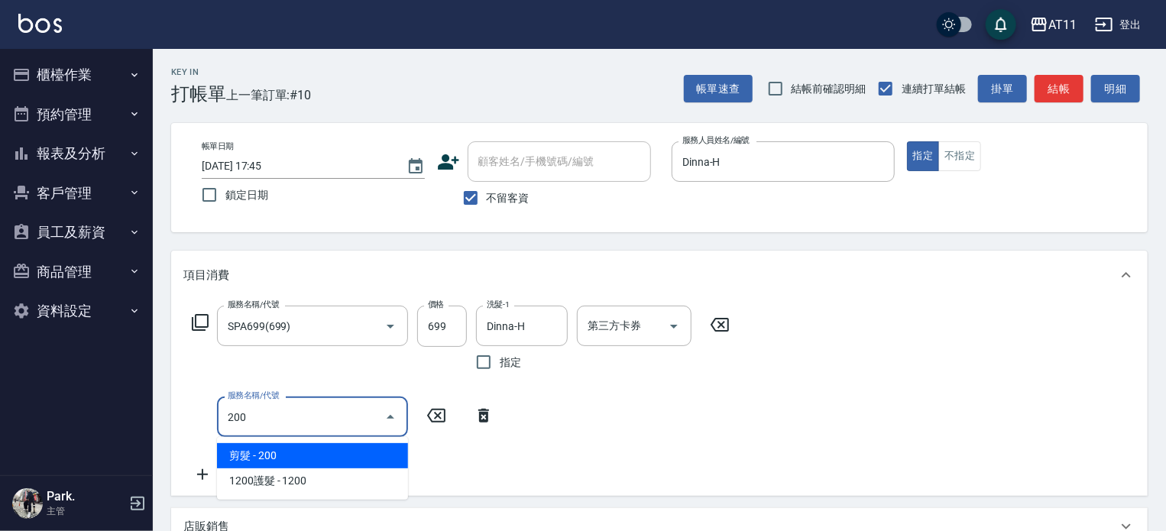
type input "剪髮(200)"
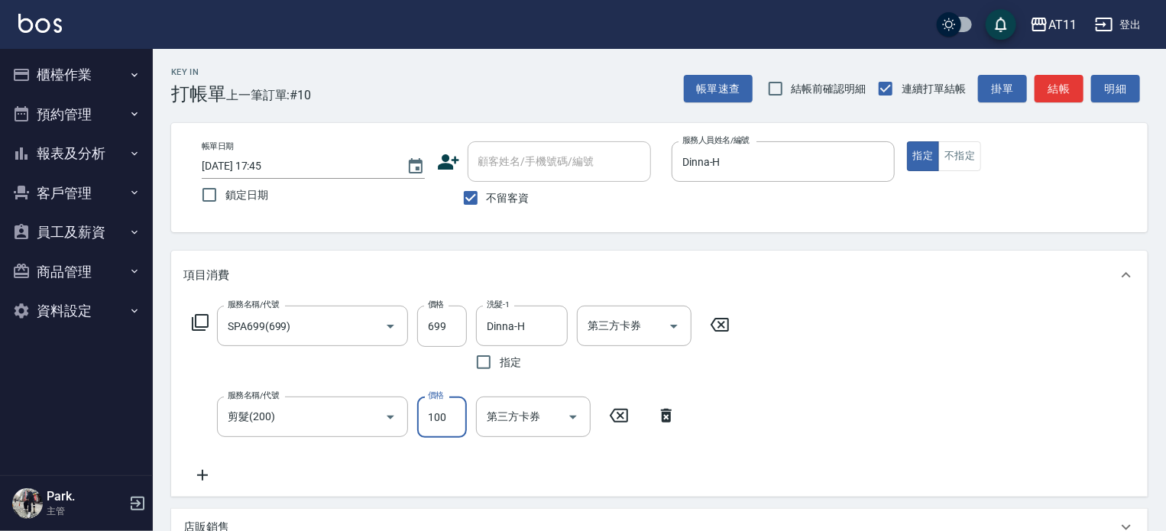
type input "100"
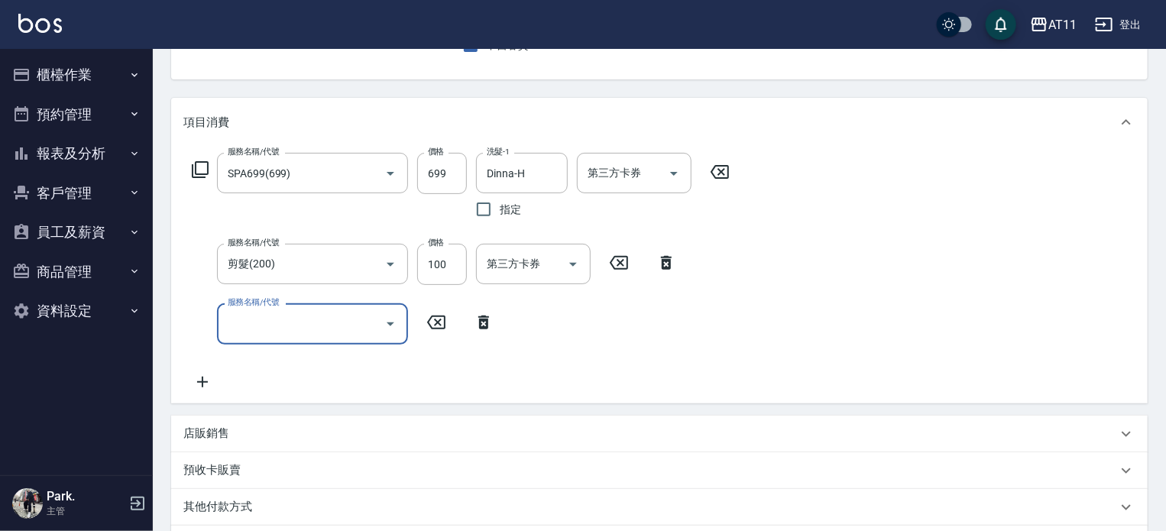
scroll to position [355, 0]
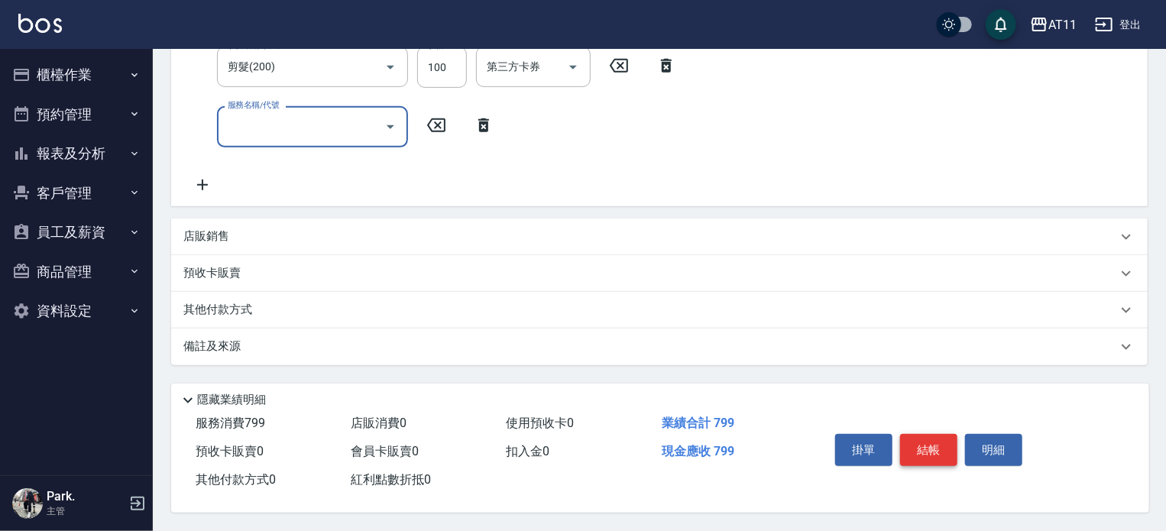
click at [913, 445] on button "結帳" at bounding box center [928, 450] width 57 height 32
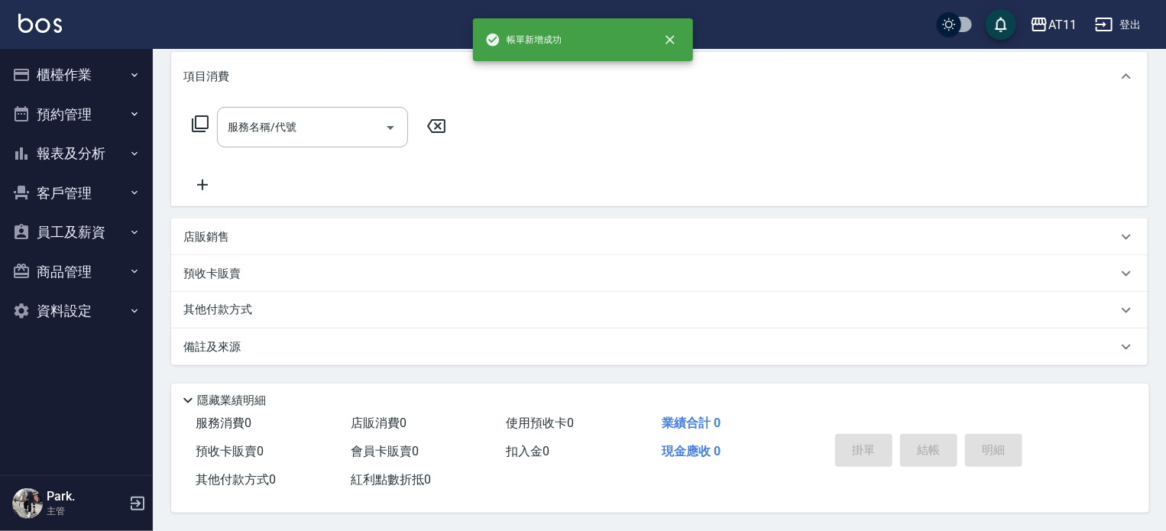
scroll to position [0, 0]
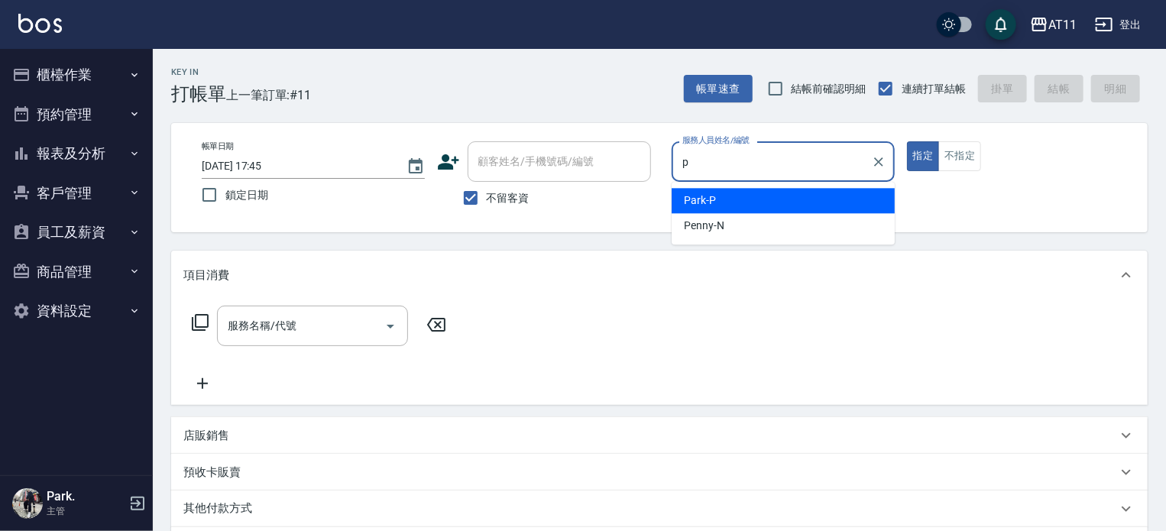
type input "Park-P"
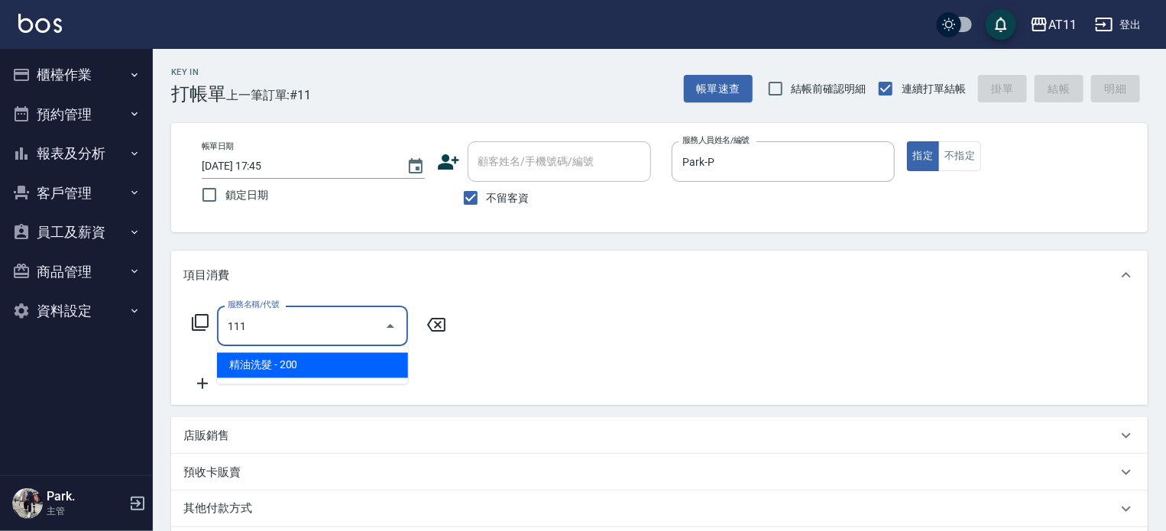
type input "精油洗髮(111)"
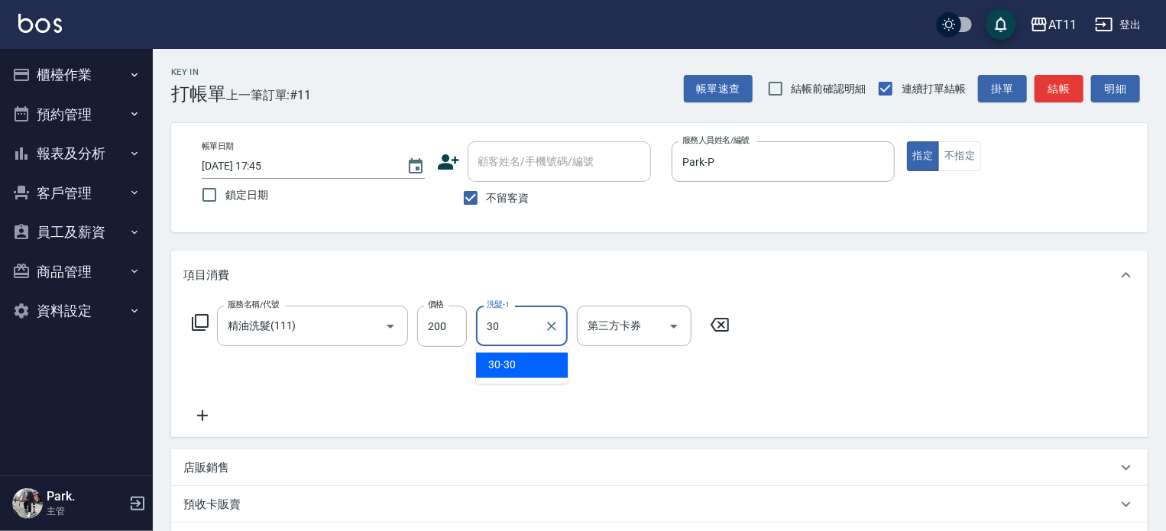
type input "30-30"
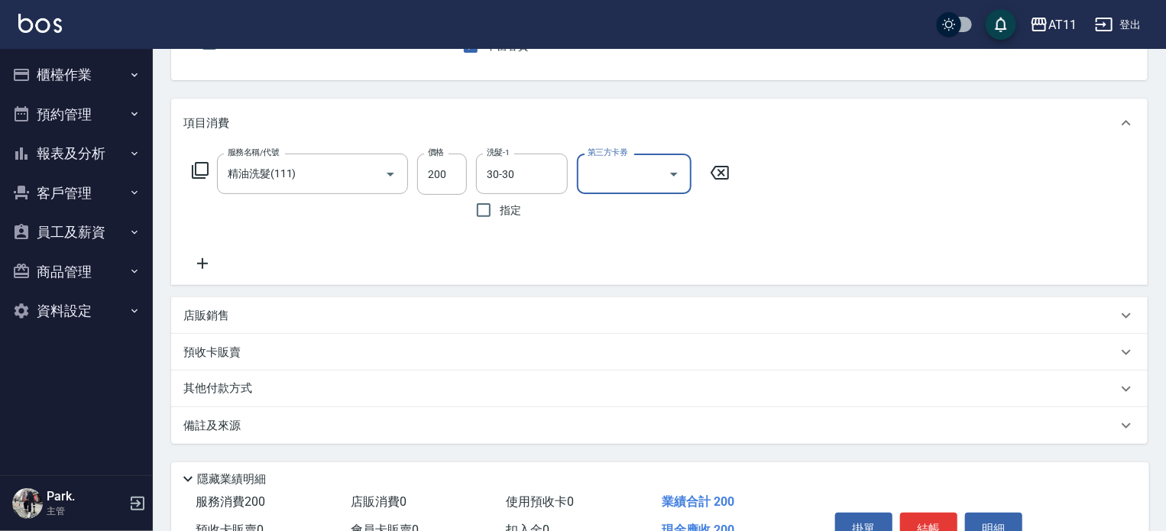
scroll to position [229, 0]
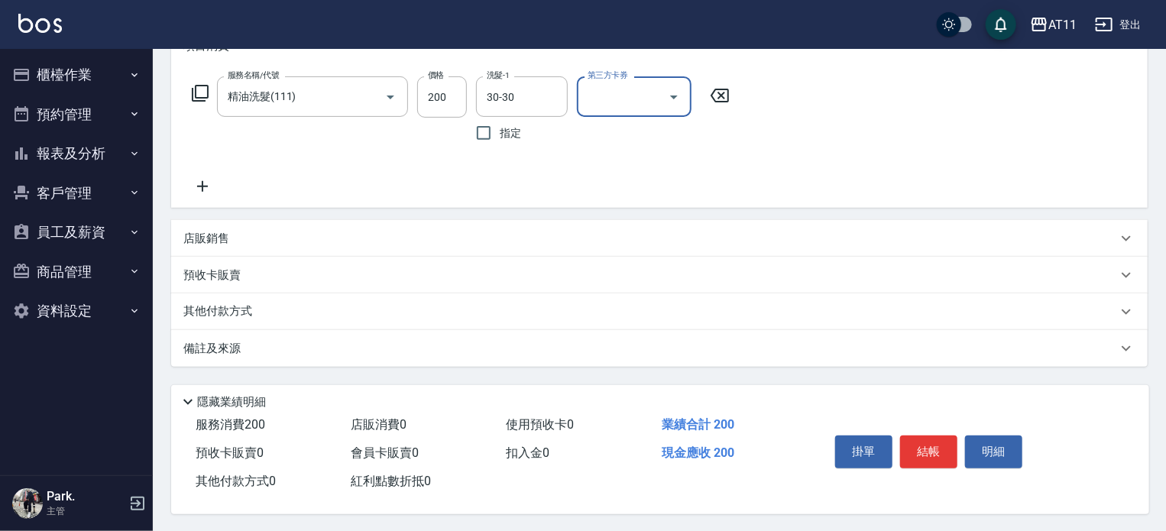
click at [912, 445] on button "結帳" at bounding box center [928, 452] width 57 height 32
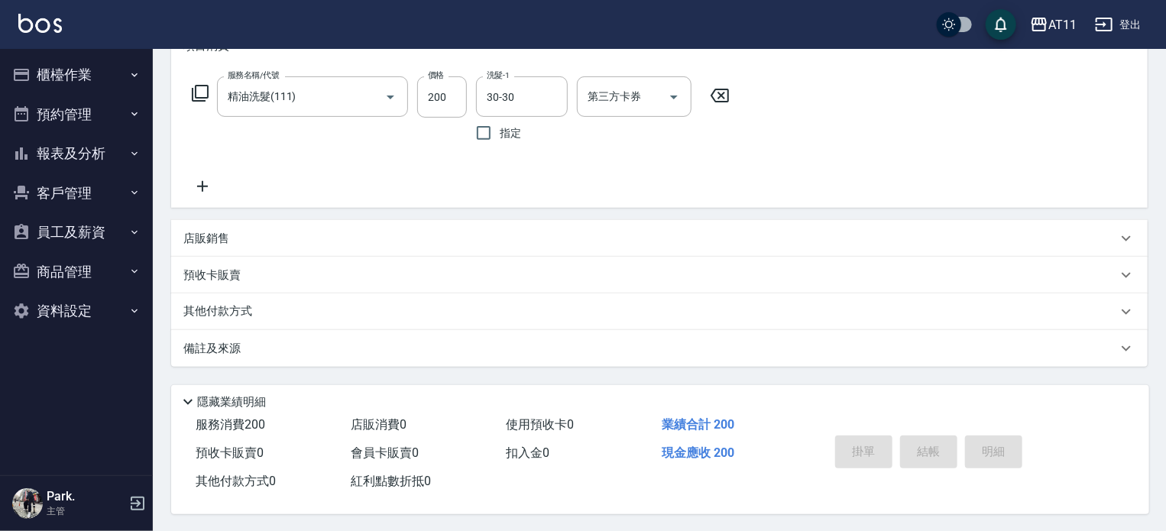
type input "2025/09/09 17:46"
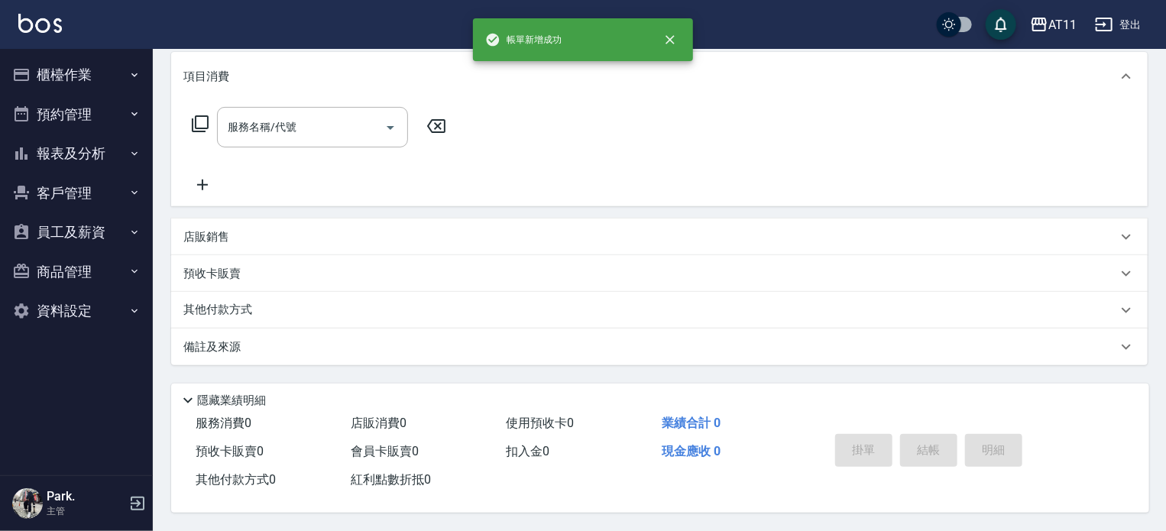
scroll to position [0, 0]
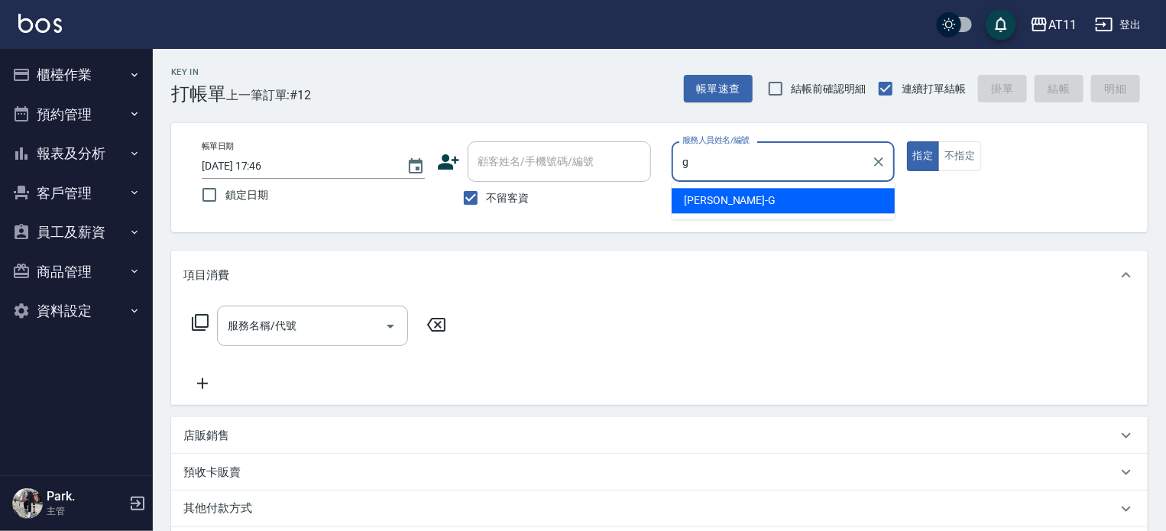
type input "Gary-G"
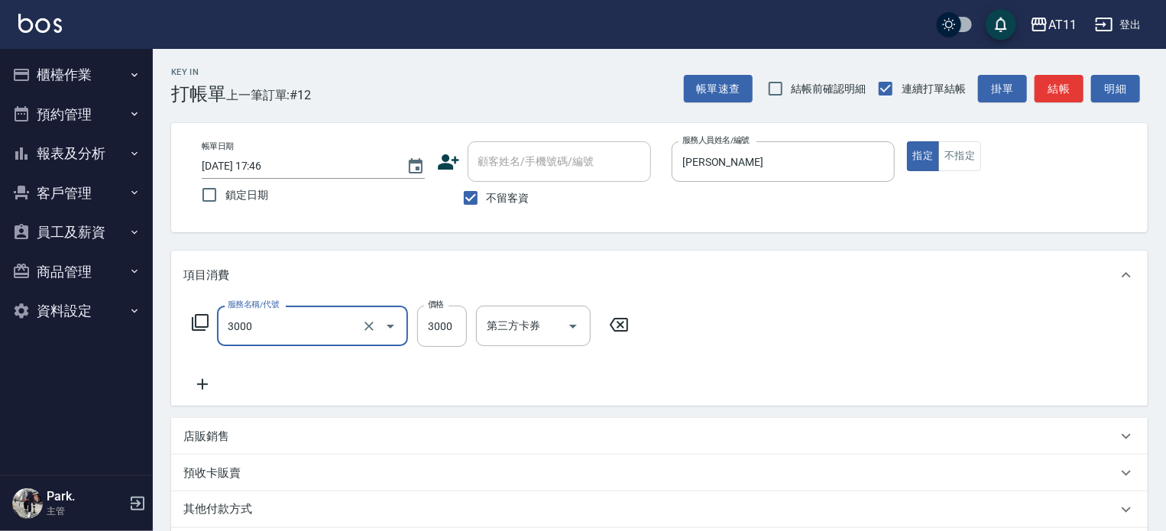
type input "頂級豪華OVC3(3000)"
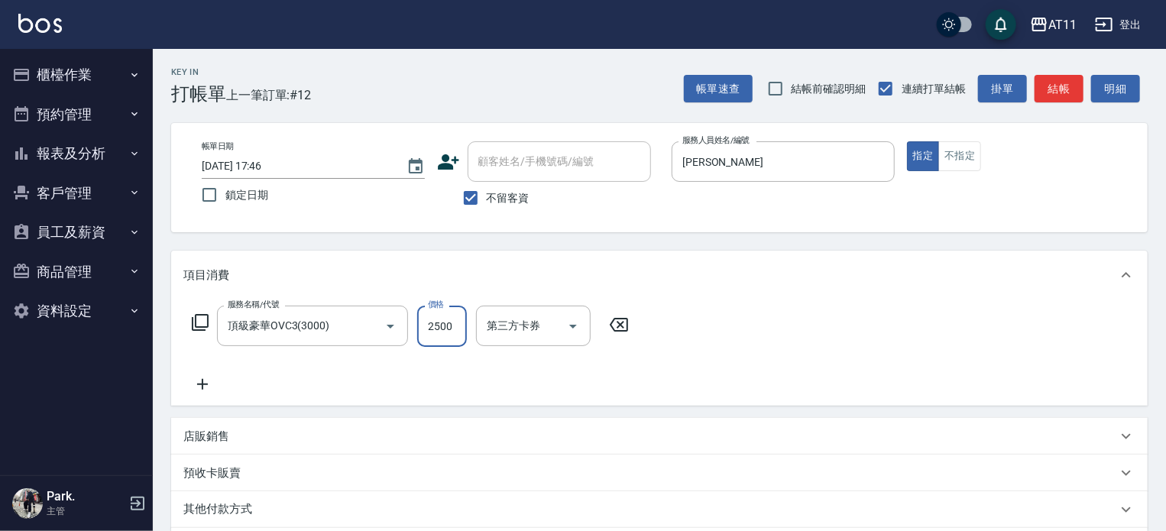
type input "2500"
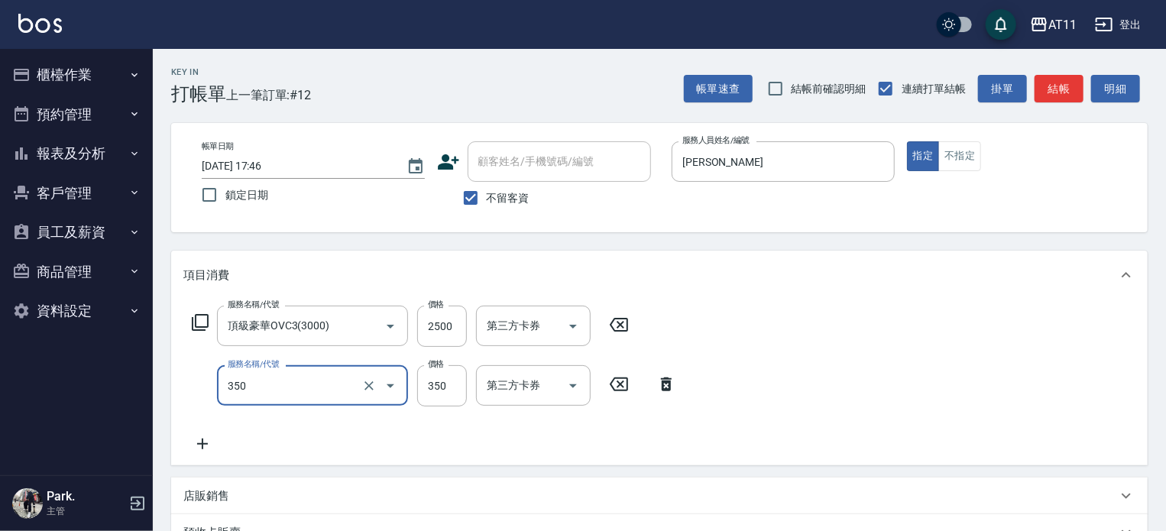
type input "洗髮(350)"
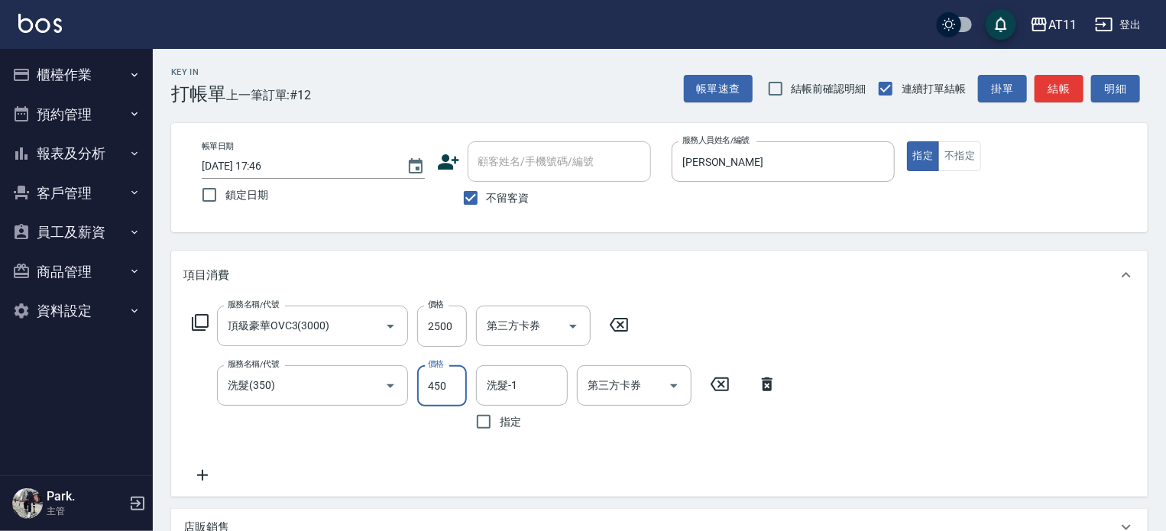
type input "450"
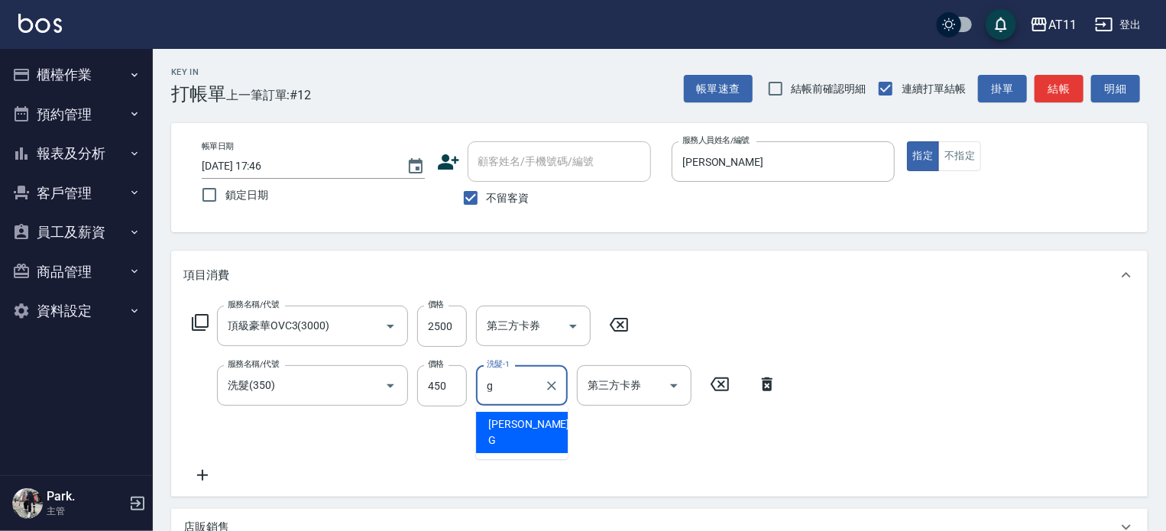
type input "Gary-G"
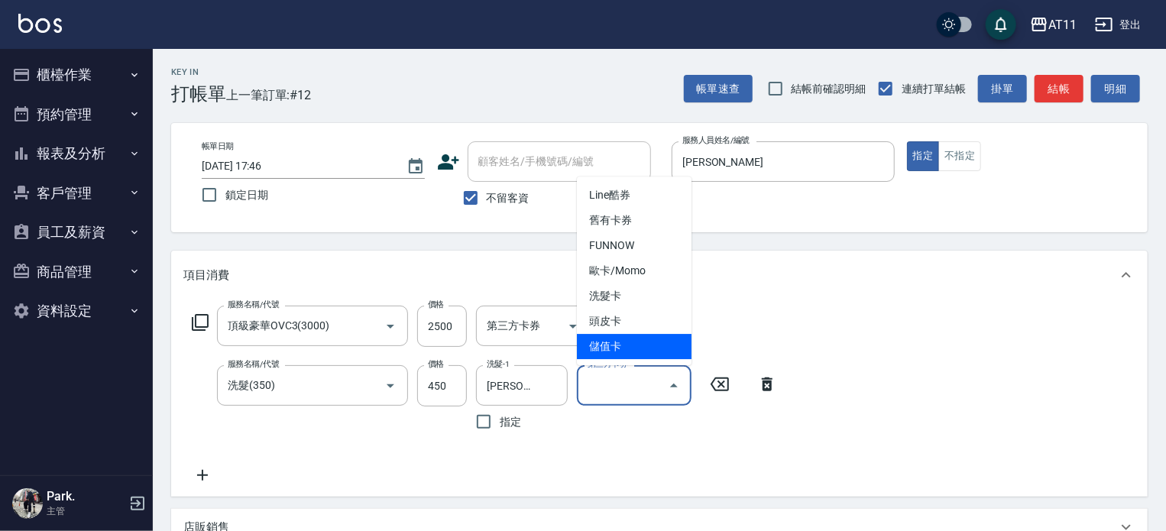
type input "儲值卡"
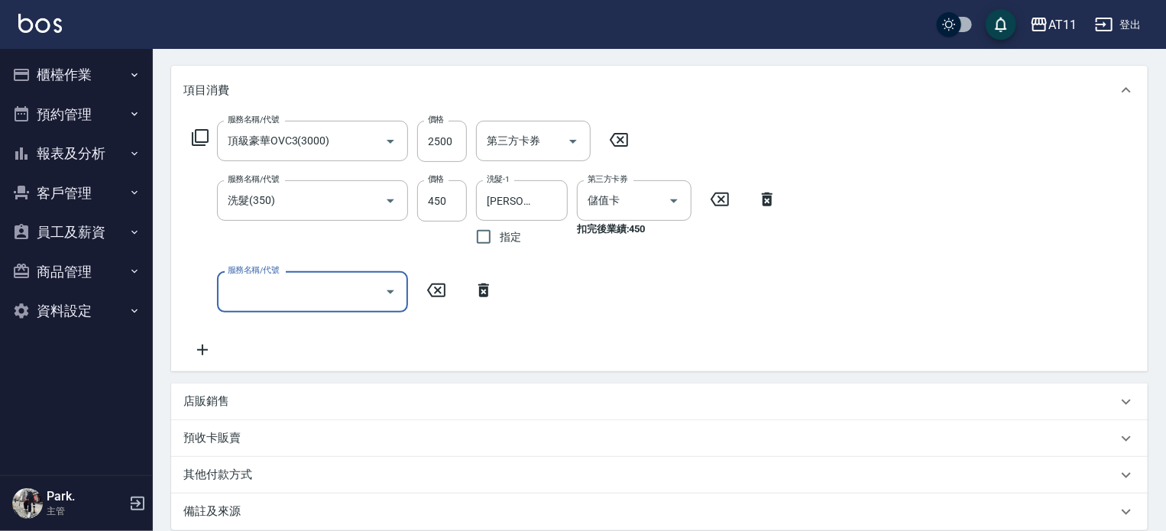
scroll to position [306, 0]
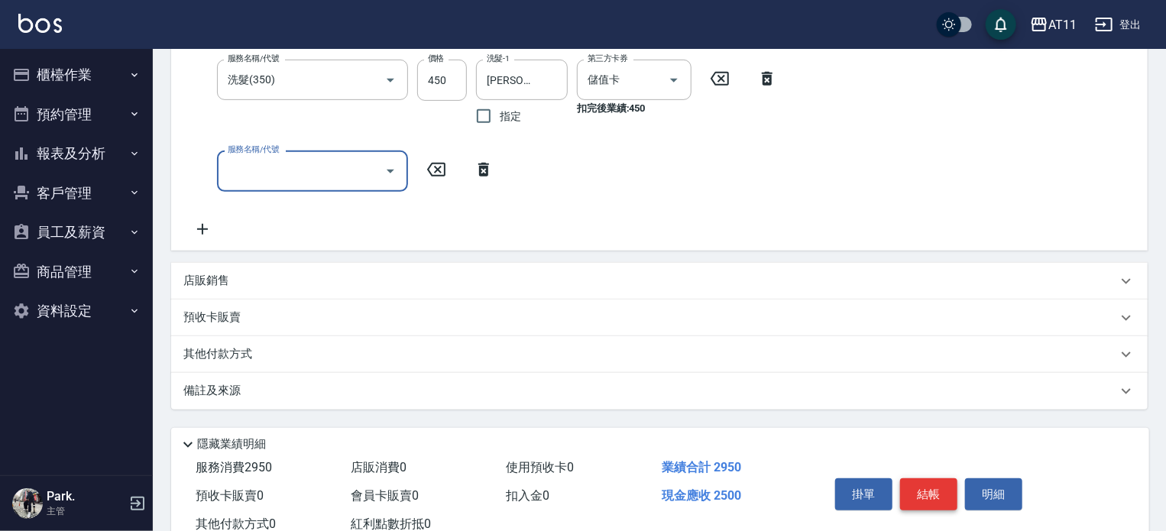
click at [921, 487] on button "結帳" at bounding box center [928, 494] width 57 height 32
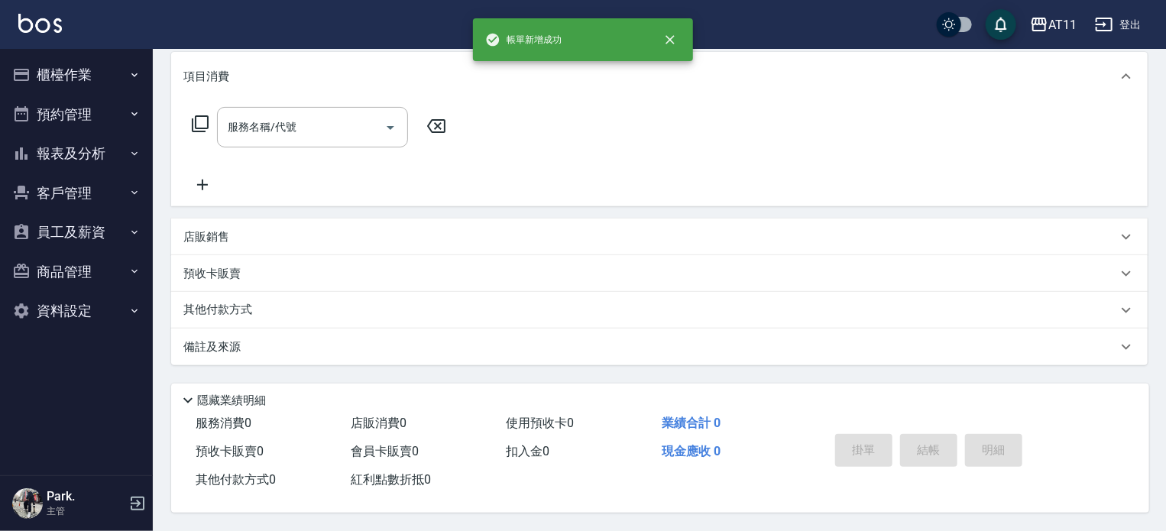
scroll to position [0, 0]
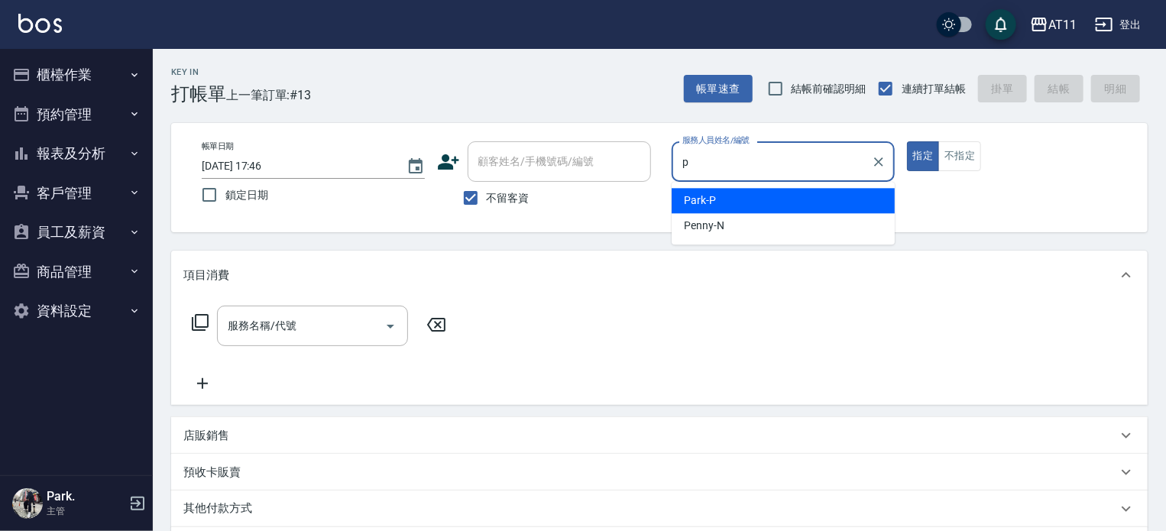
type input "Park-P"
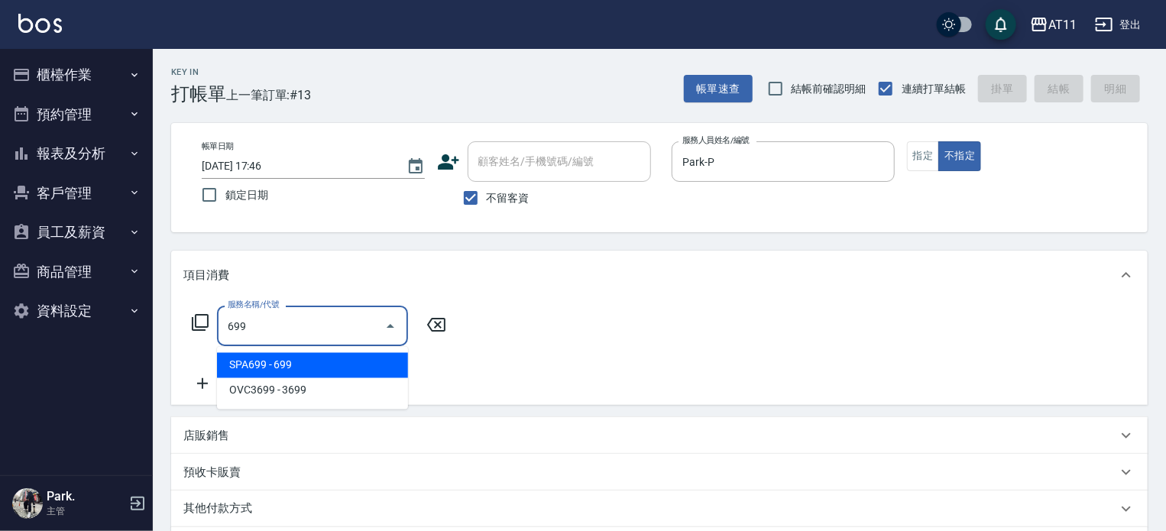
type input "SPA699(699)"
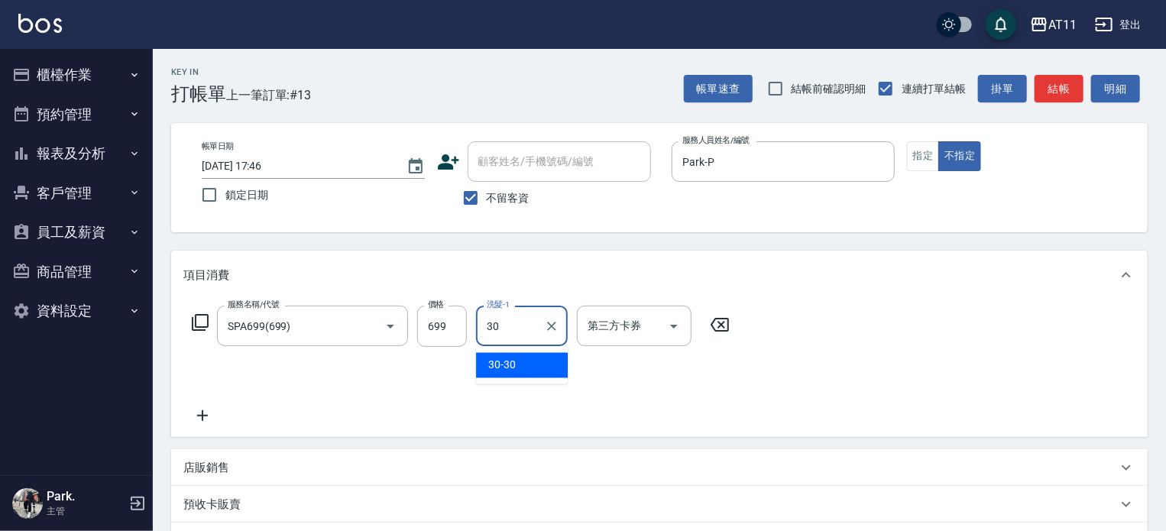
type input "30-30"
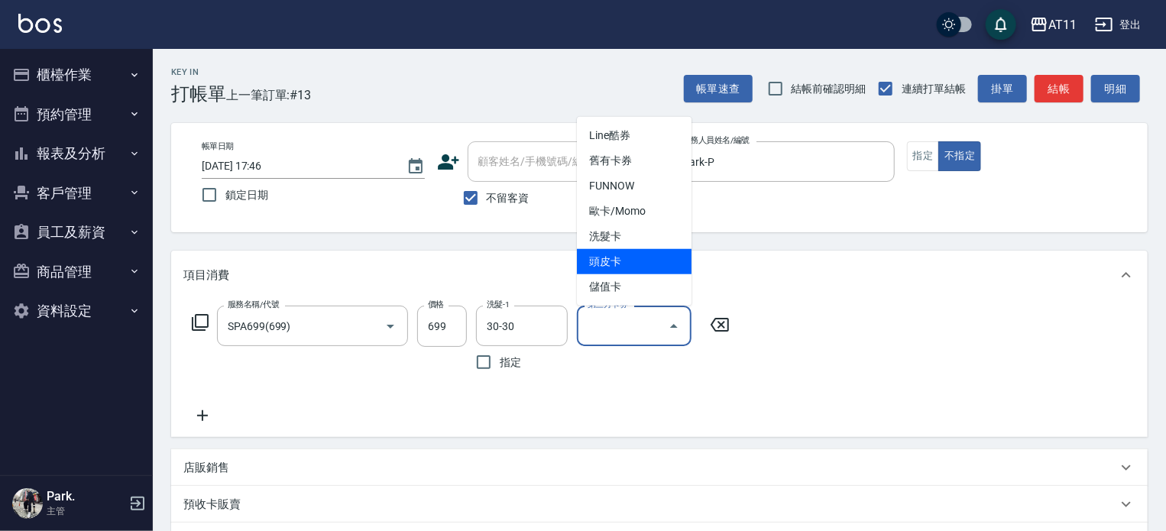
type input "頭皮卡"
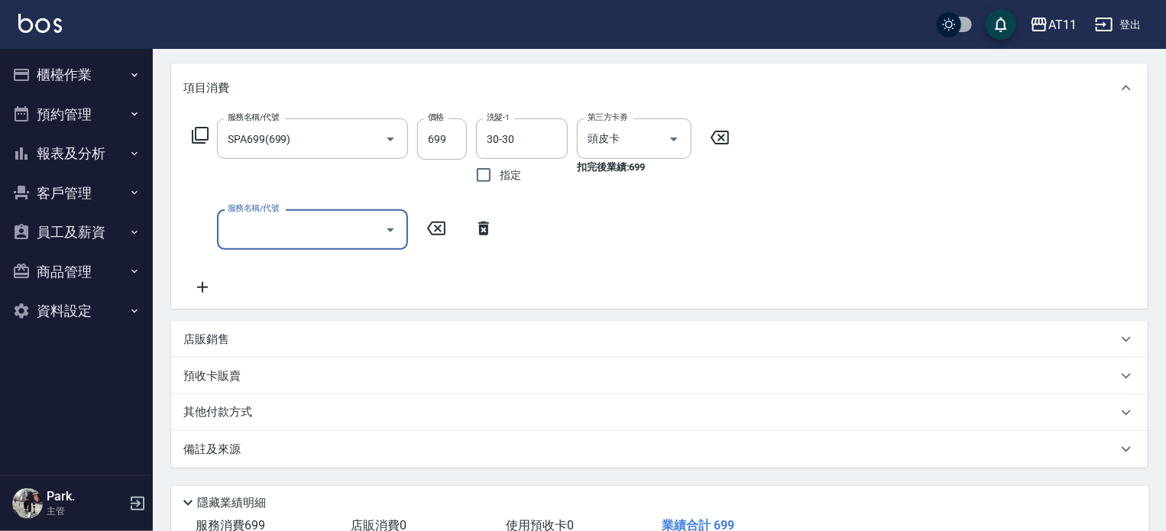
scroll to position [294, 0]
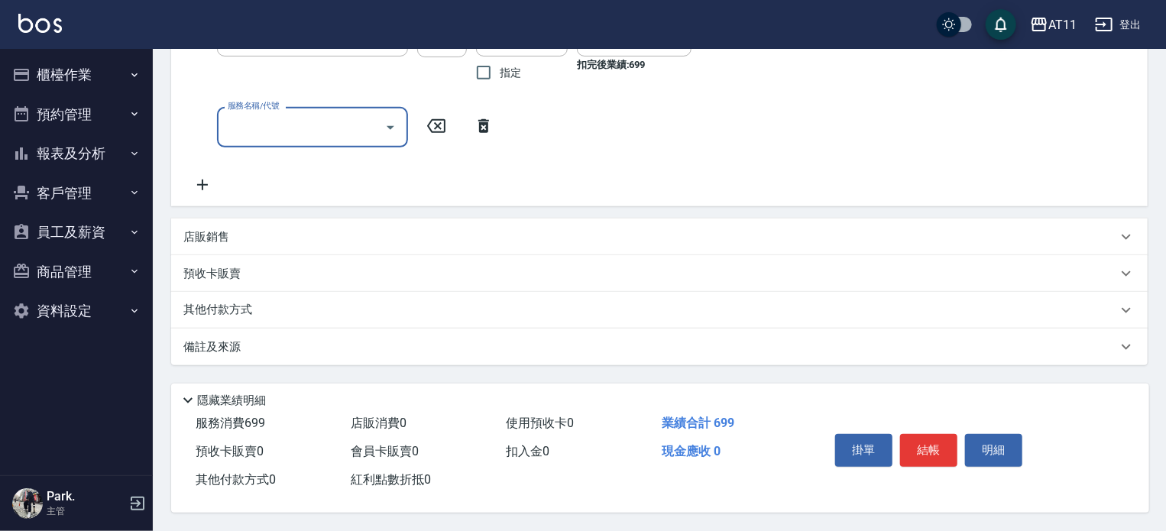
click at [932, 448] on button "結帳" at bounding box center [928, 450] width 57 height 32
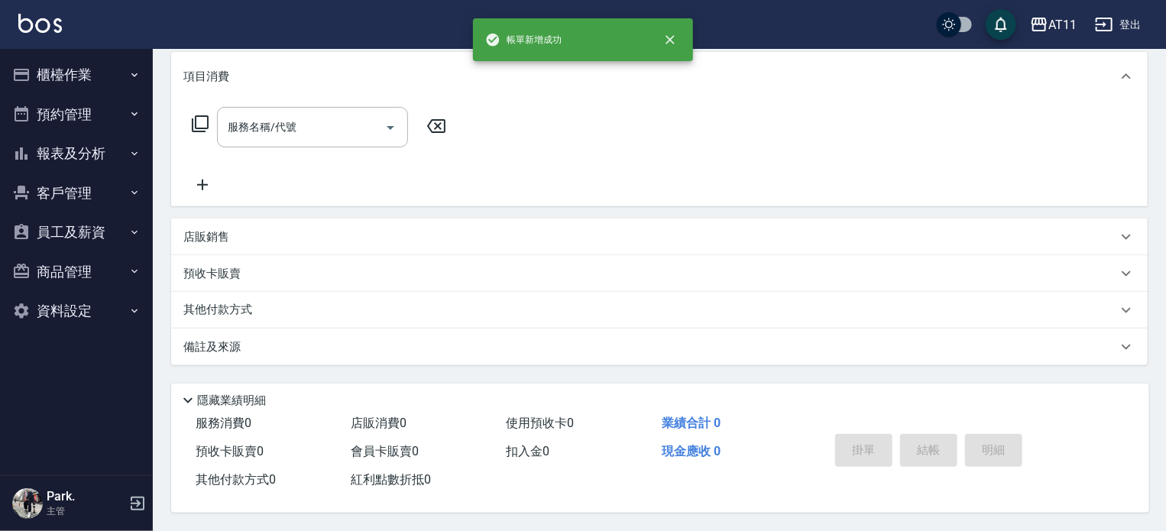
scroll to position [0, 0]
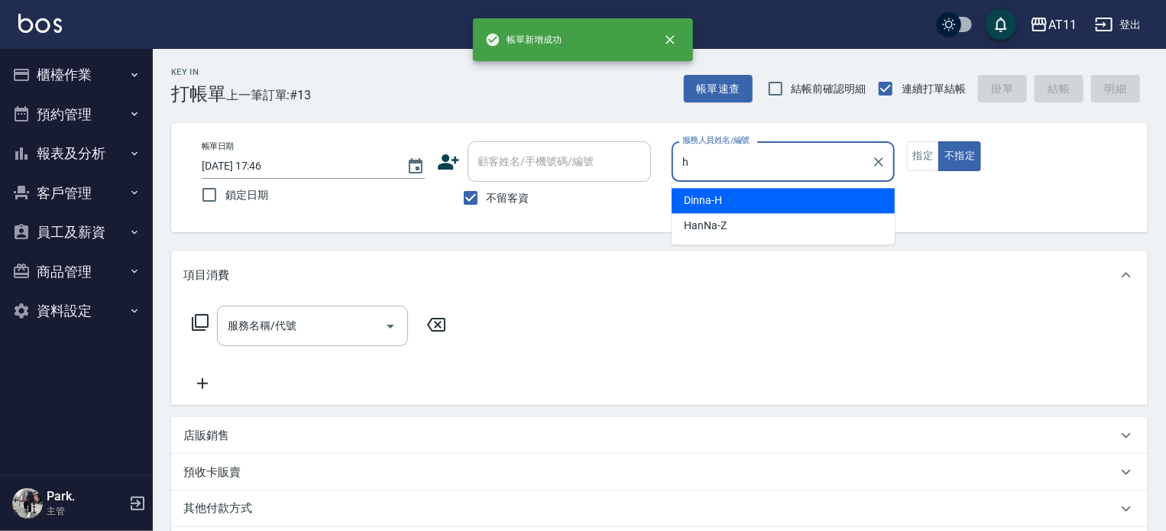
type input "Dinna-H"
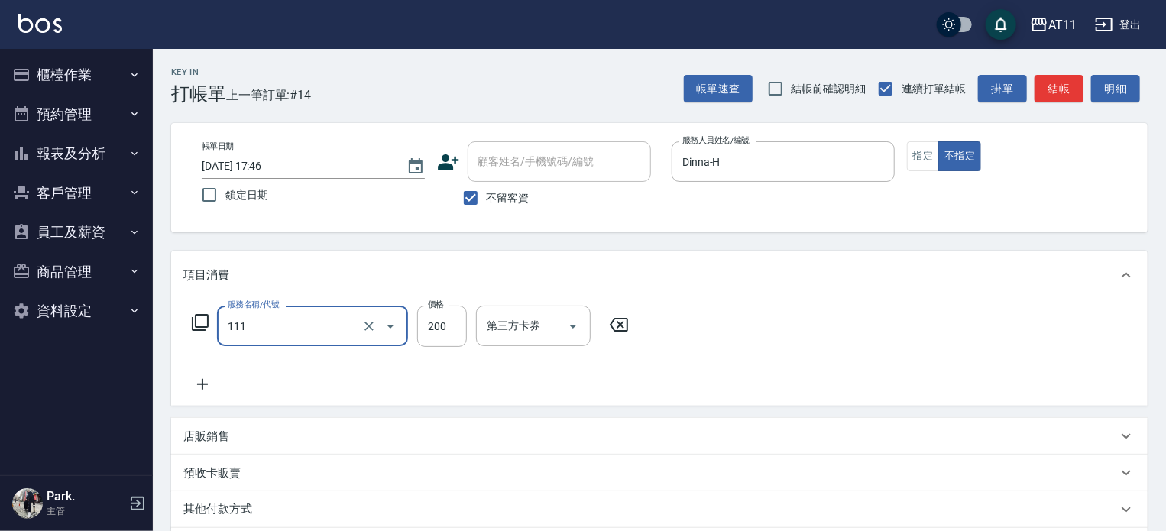
type input "精油洗髮(111)"
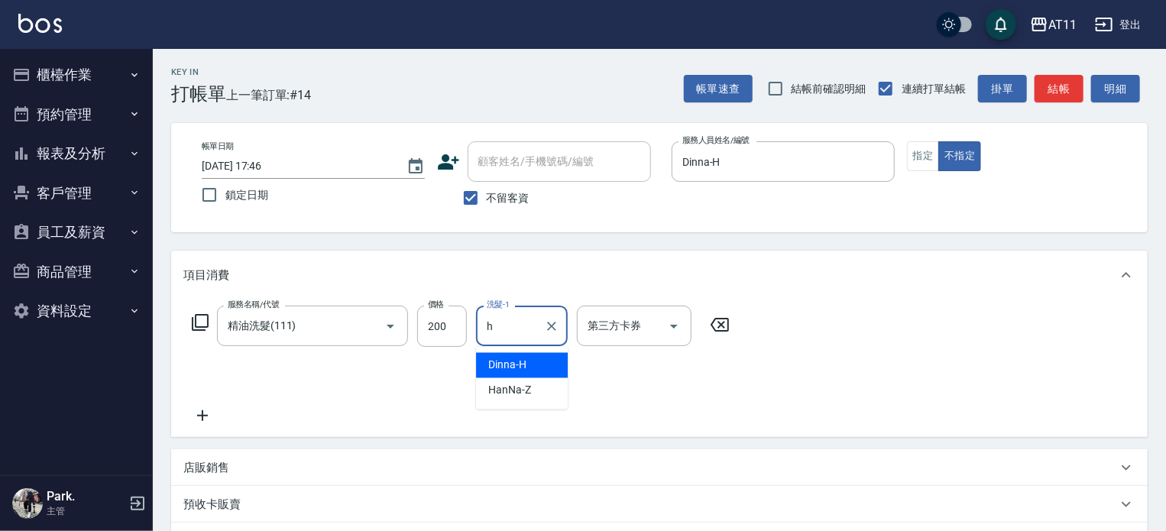
type input "Dinna-H"
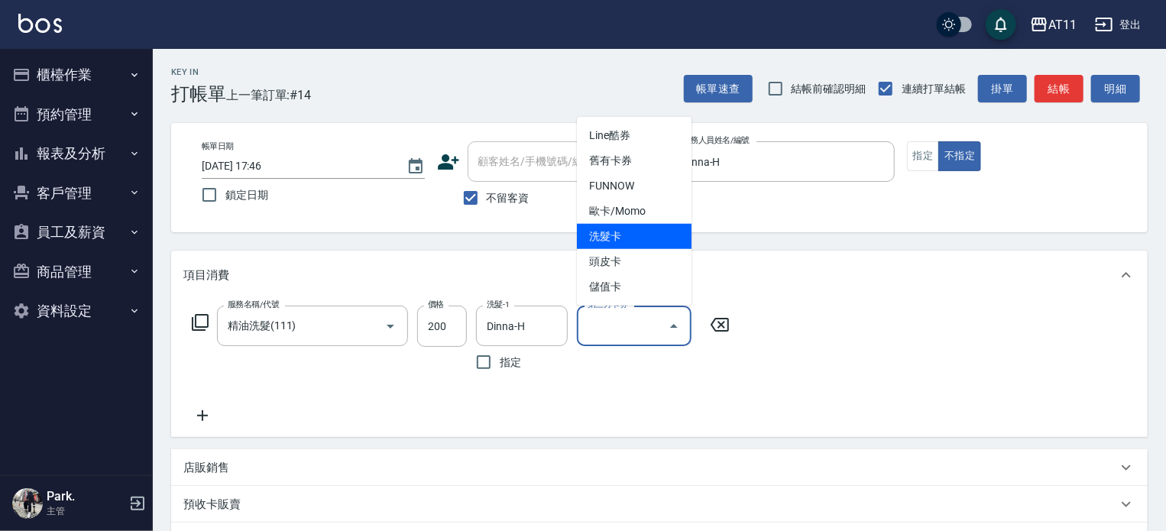
type input "洗髮卡"
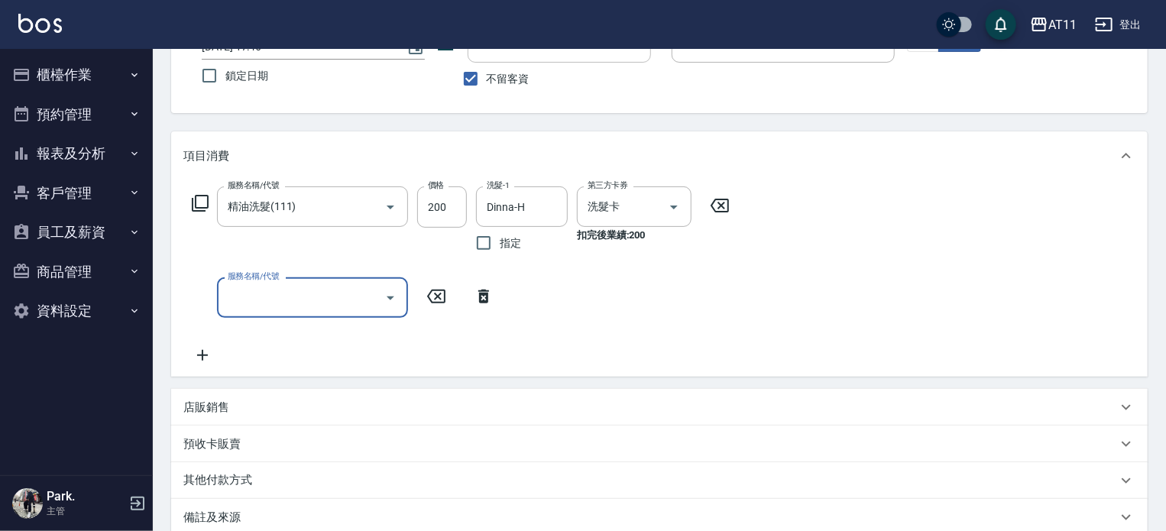
scroll to position [229, 0]
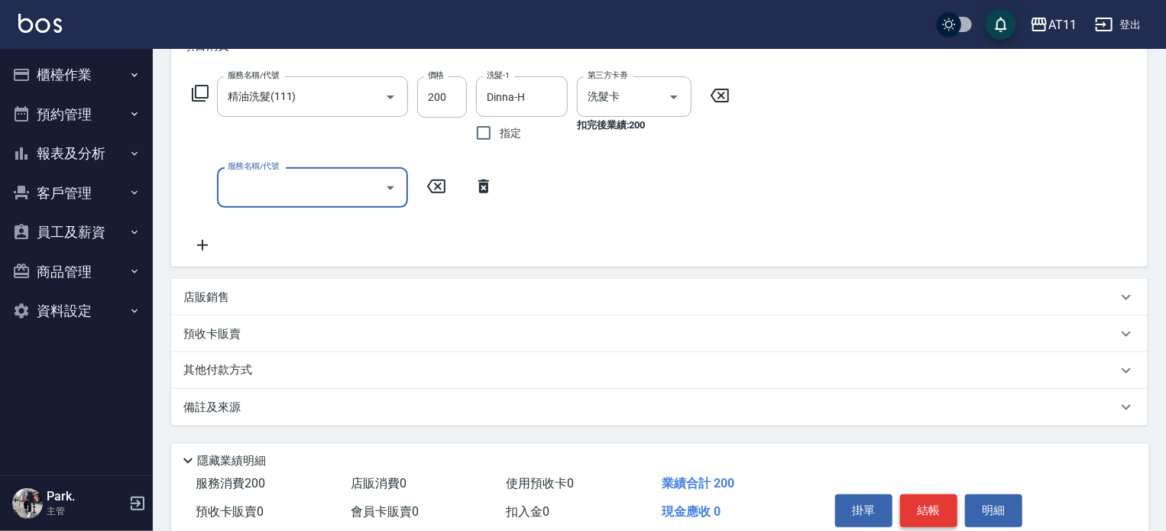
click at [921, 510] on button "結帳" at bounding box center [928, 510] width 57 height 32
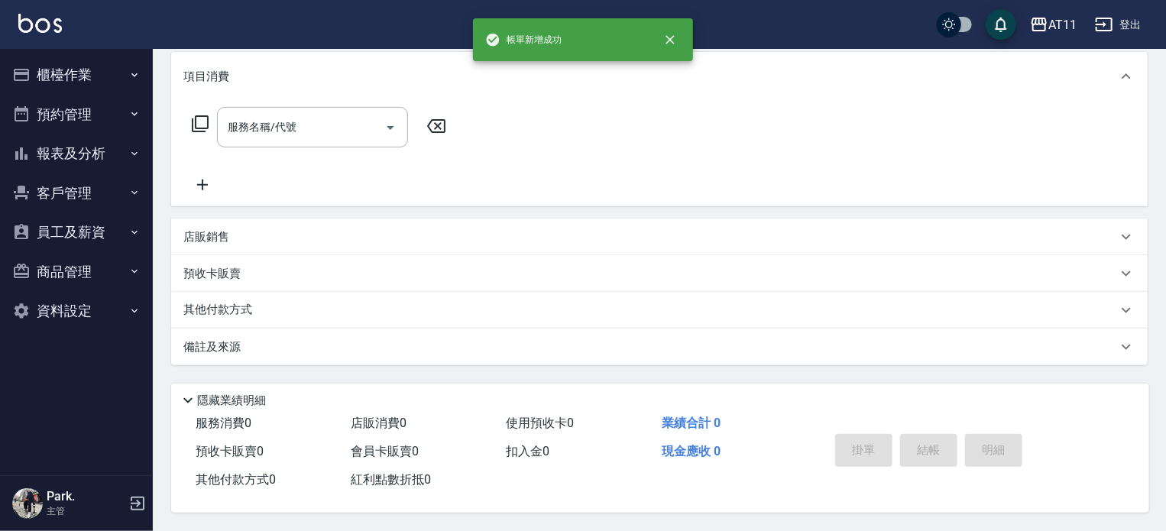
scroll to position [0, 0]
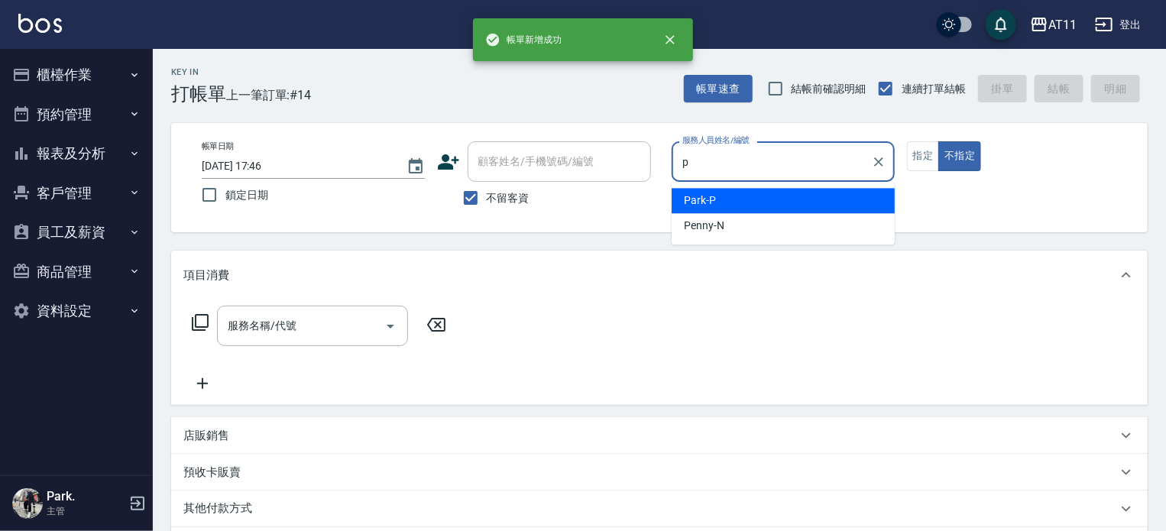
type input "Park-P"
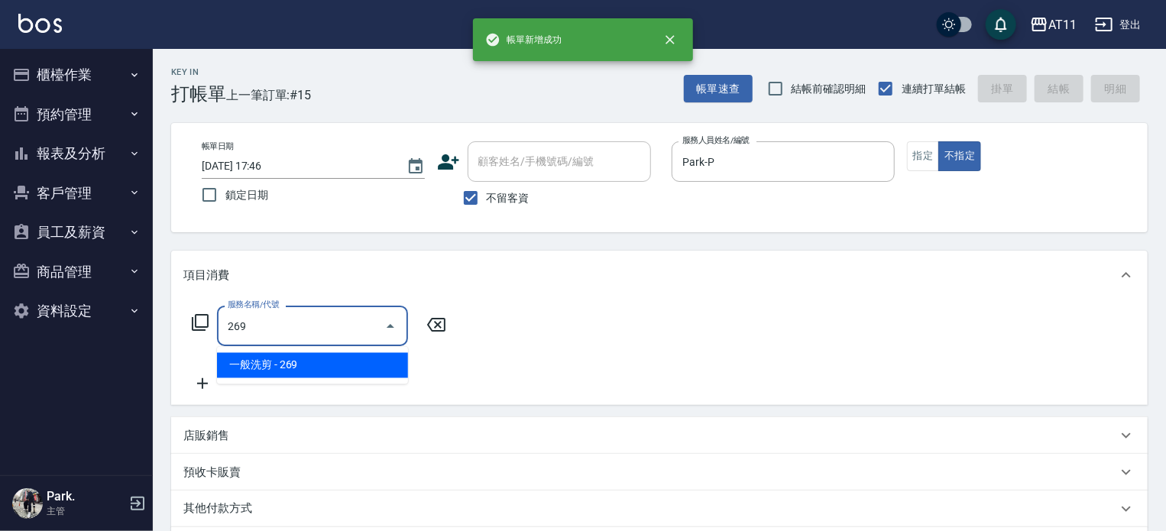
type input "一般洗剪(269)"
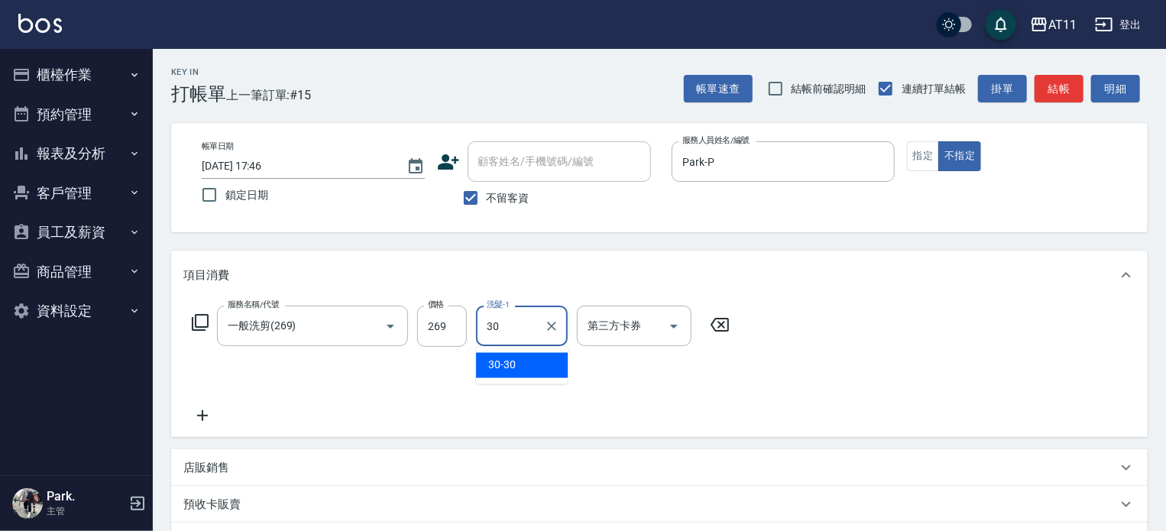
type input "30-30"
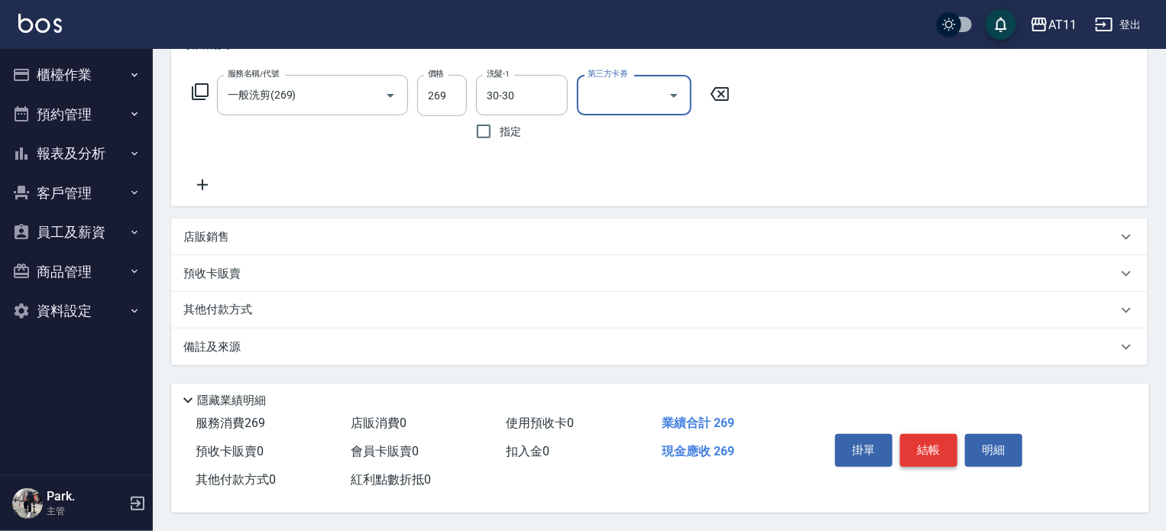
scroll to position [235, 0]
click at [933, 448] on button "結帳" at bounding box center [928, 450] width 57 height 32
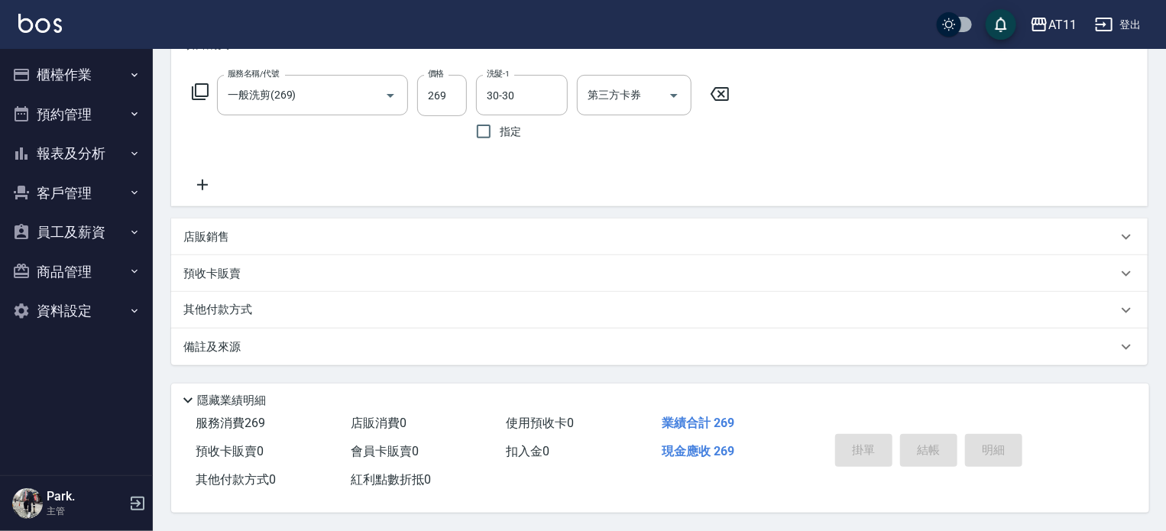
type input "2025/09/09 17:47"
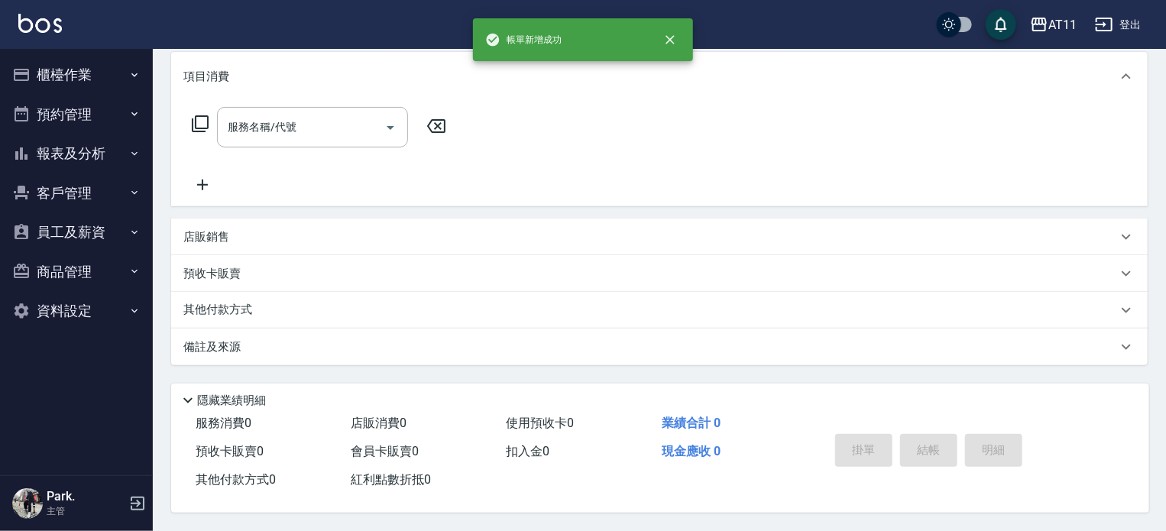
scroll to position [0, 0]
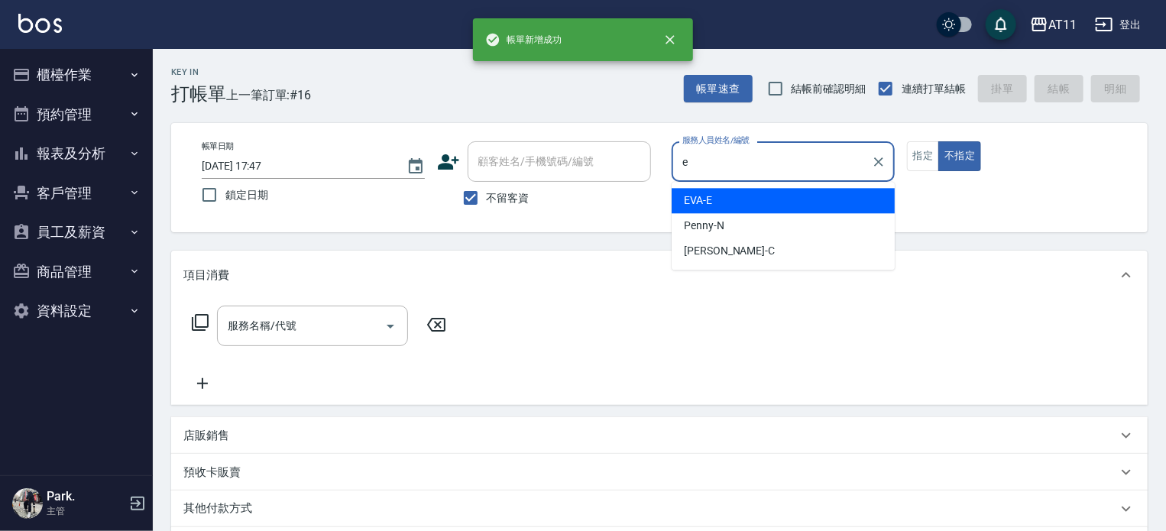
type input "EVA-E"
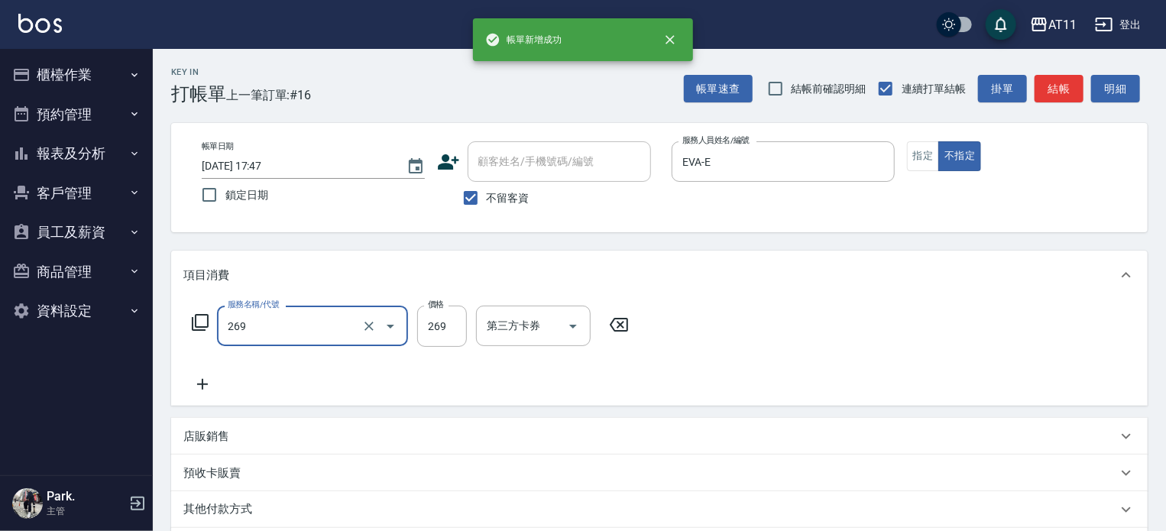
type input "一般洗剪(269)"
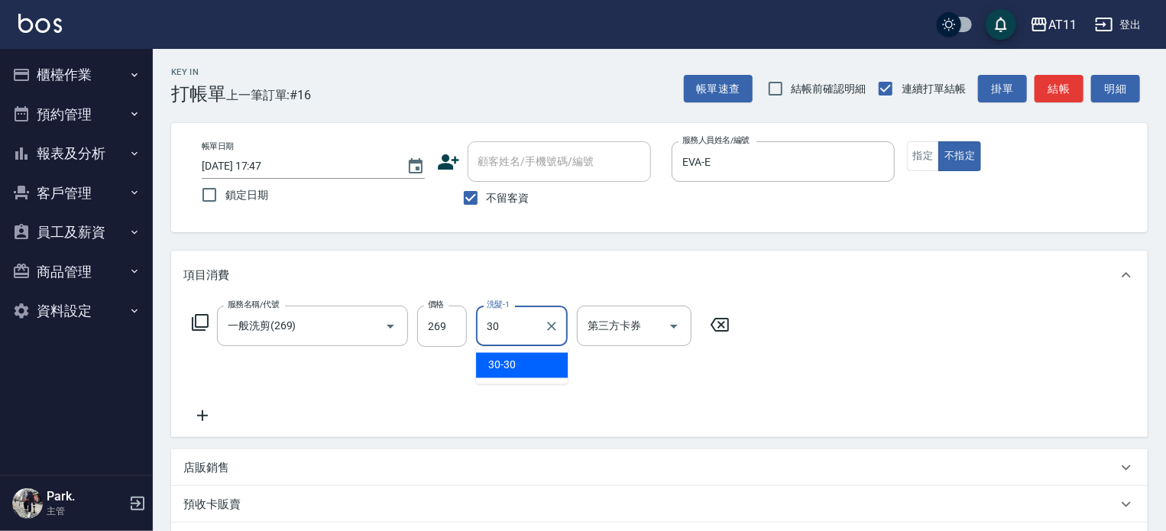
type input "30-30"
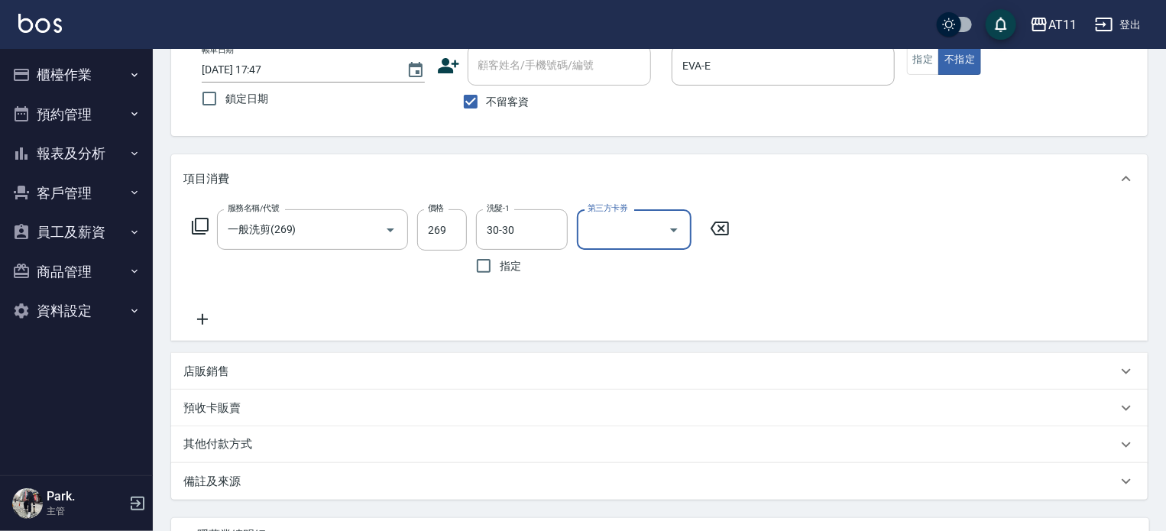
scroll to position [235, 0]
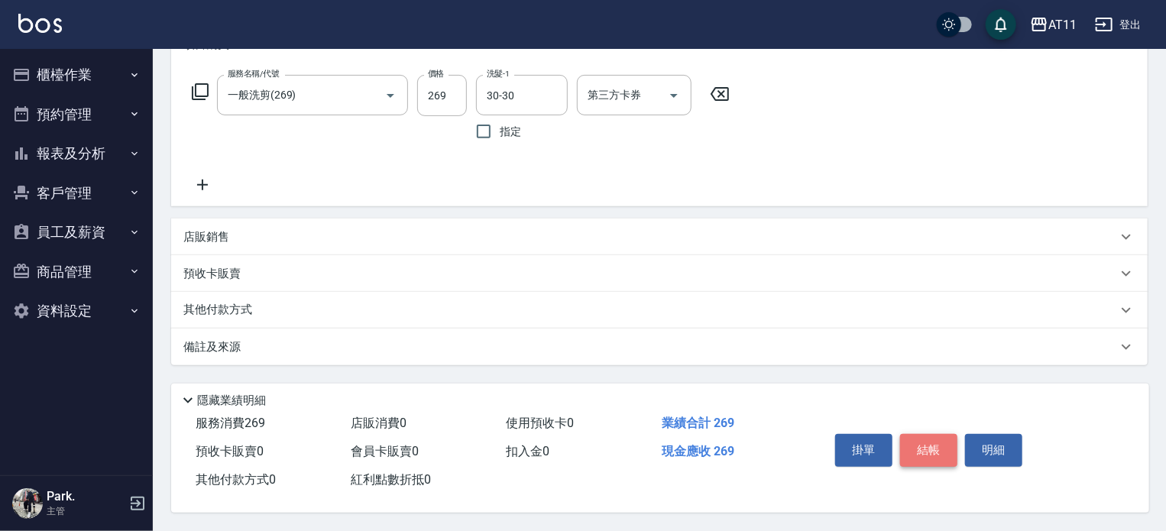
click at [932, 441] on button "結帳" at bounding box center [928, 450] width 57 height 32
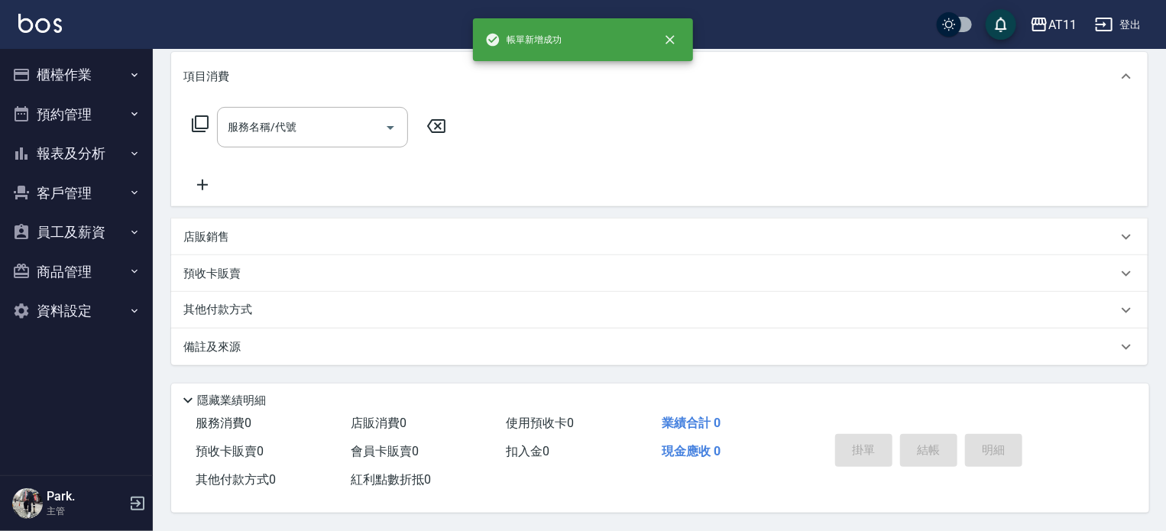
scroll to position [0, 0]
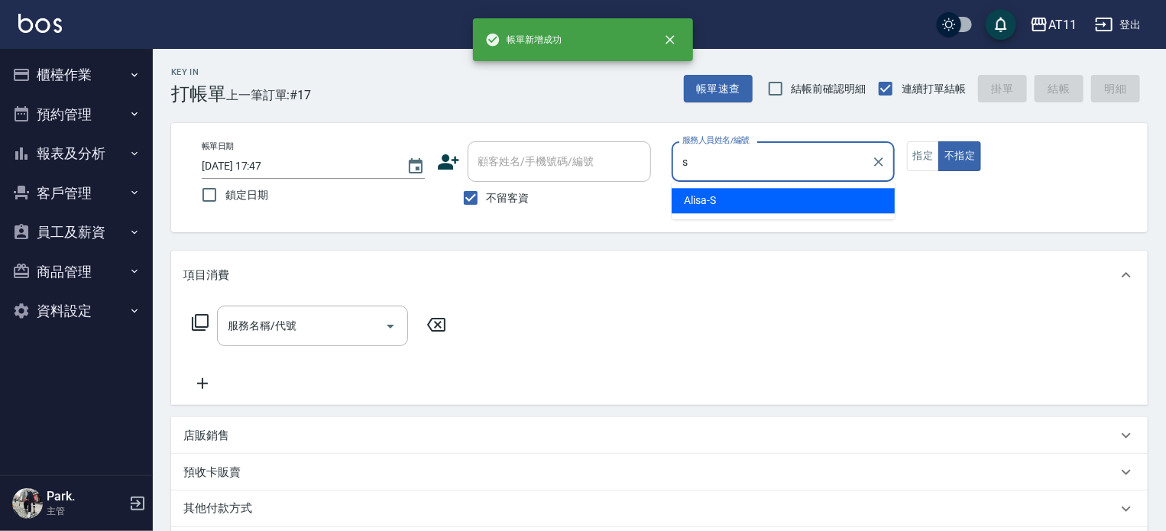
type input "Alisa-S"
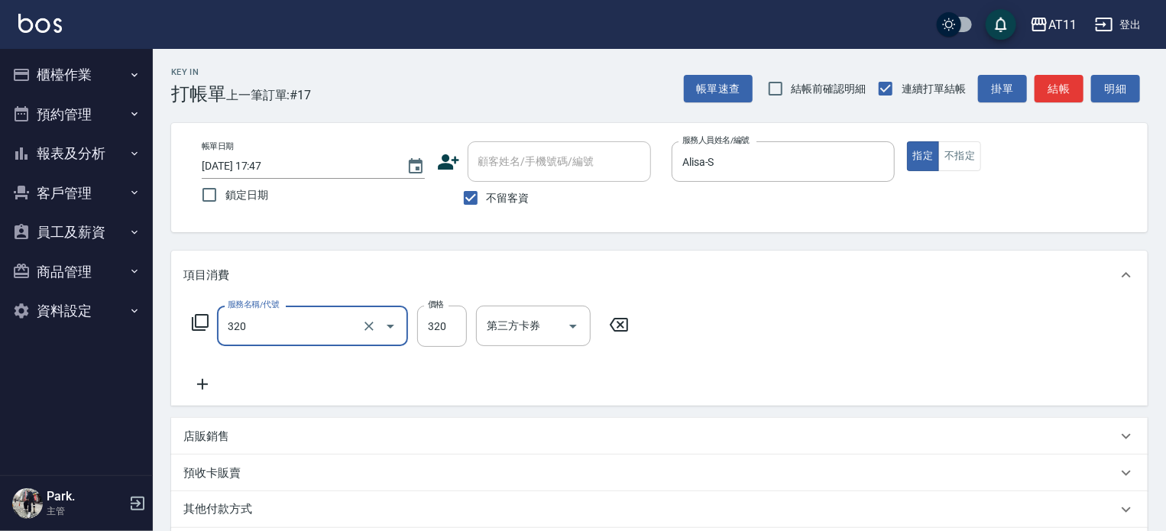
type input "洗剪(320)"
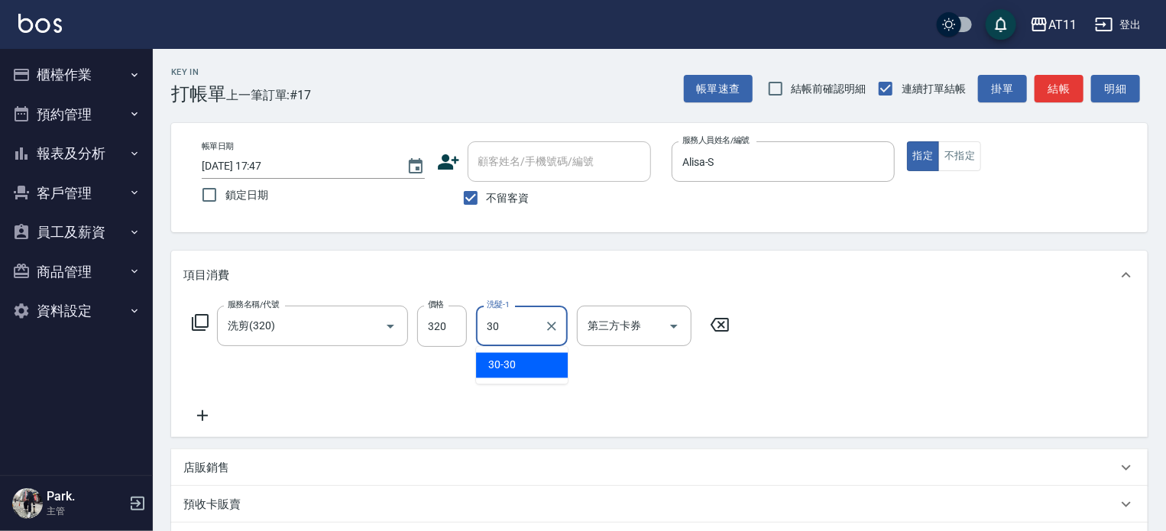
type input "30-30"
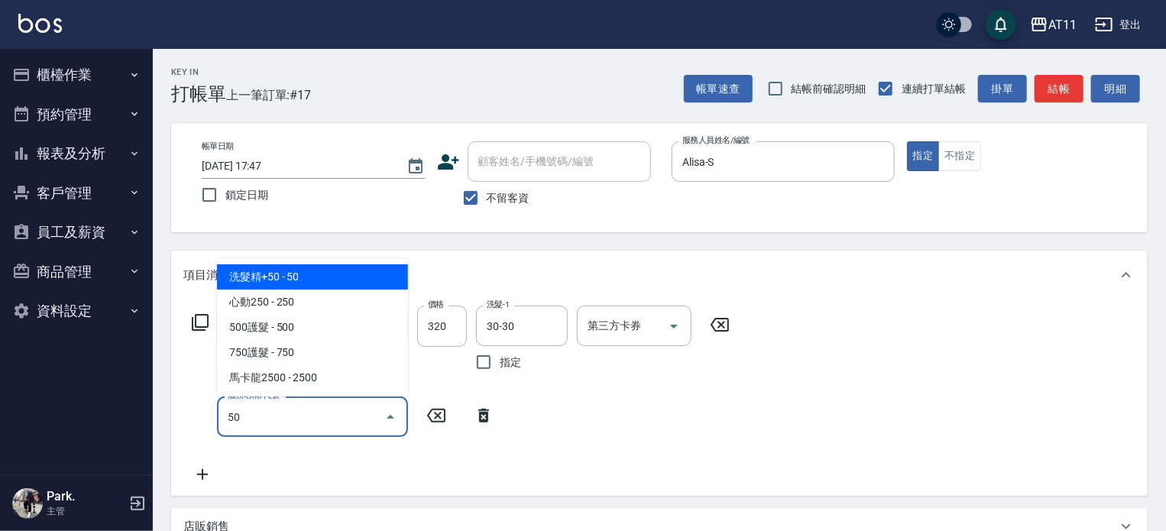
type input "洗髮精+50(50)"
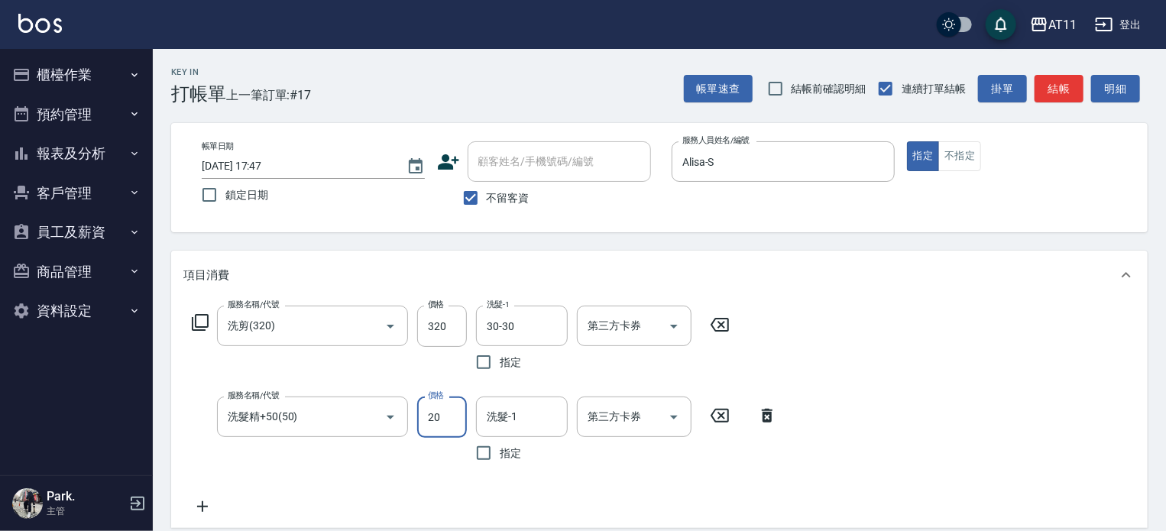
type input "20"
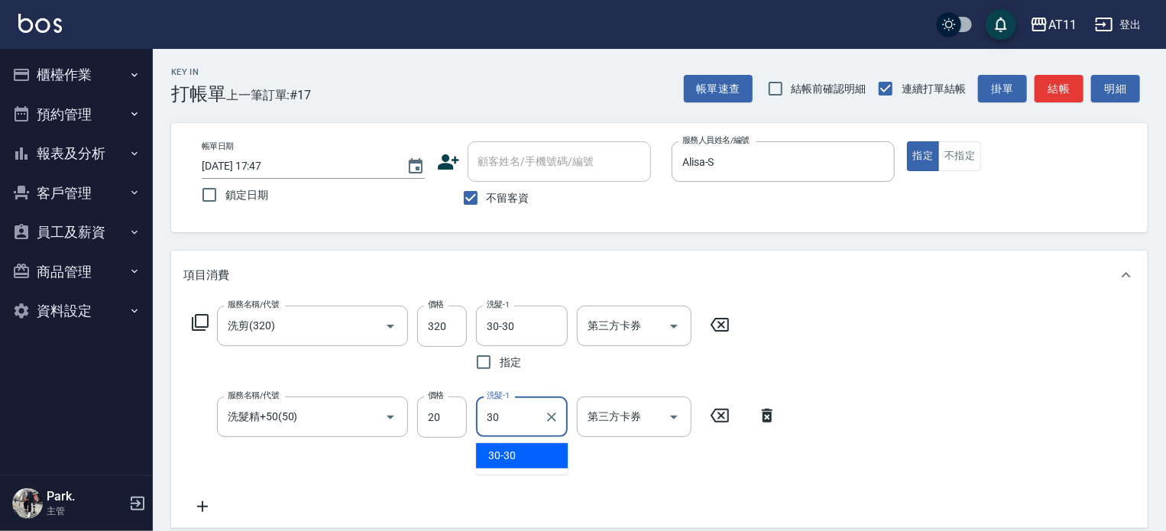
type input "30-30"
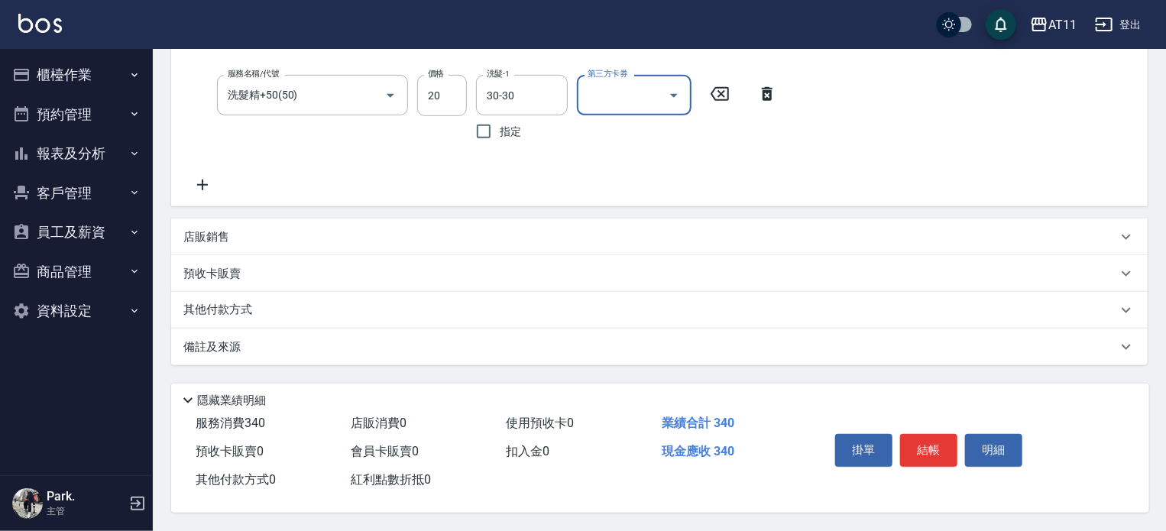
scroll to position [327, 0]
click at [923, 446] on button "結帳" at bounding box center [928, 450] width 57 height 32
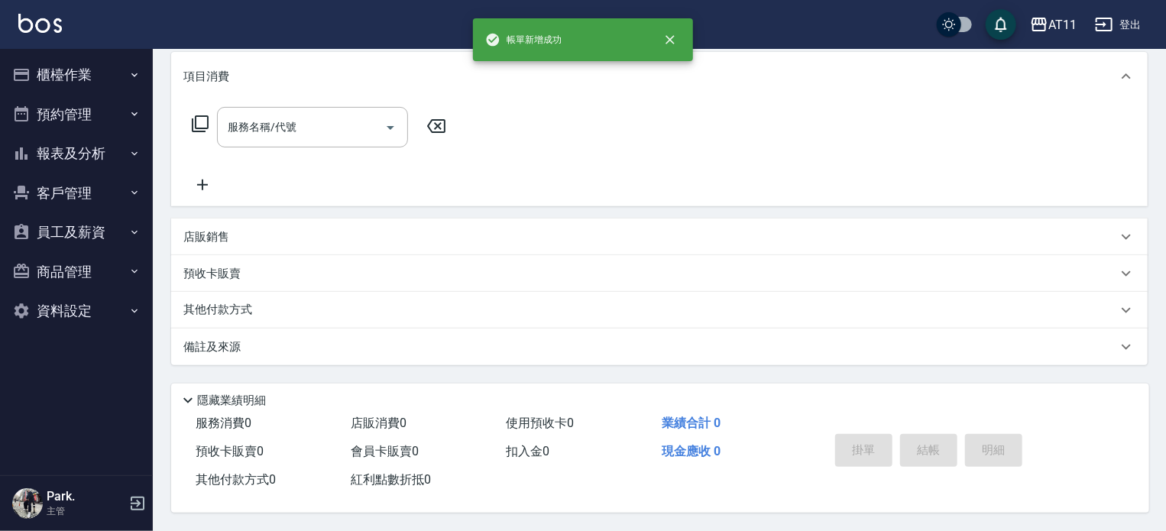
scroll to position [0, 0]
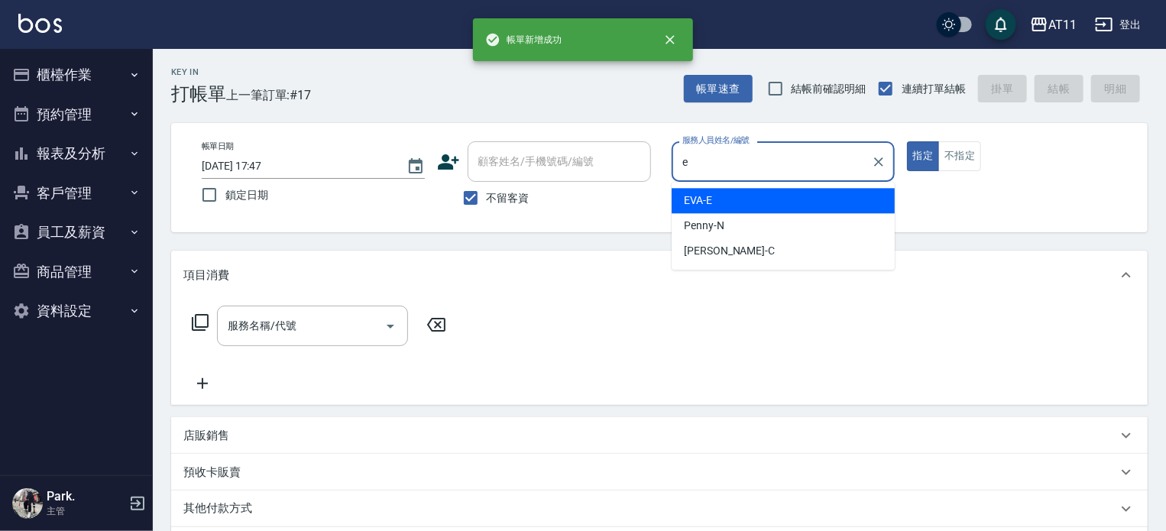
type input "EVA-E"
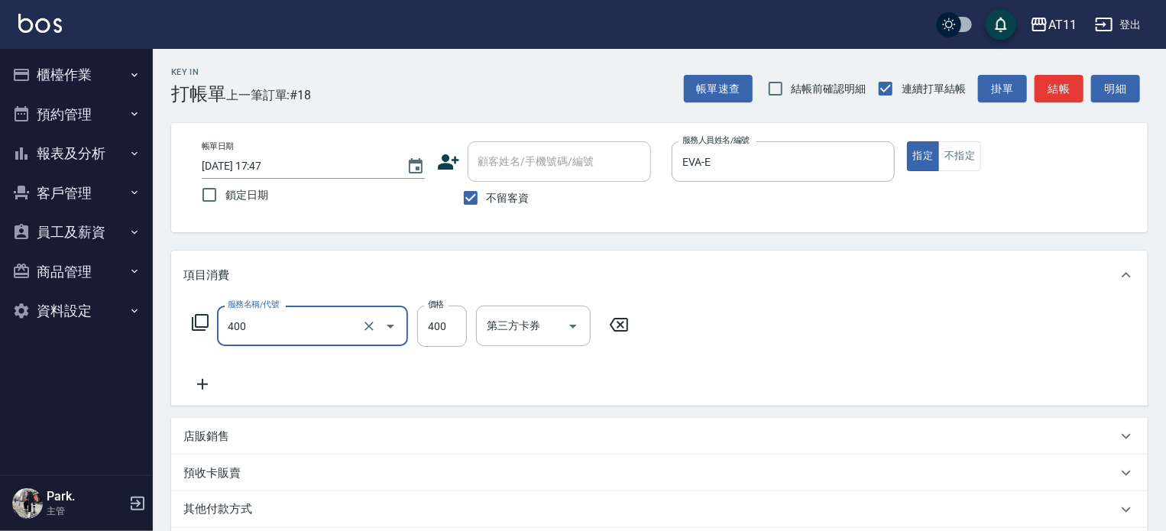
type input "洗剪(400)"
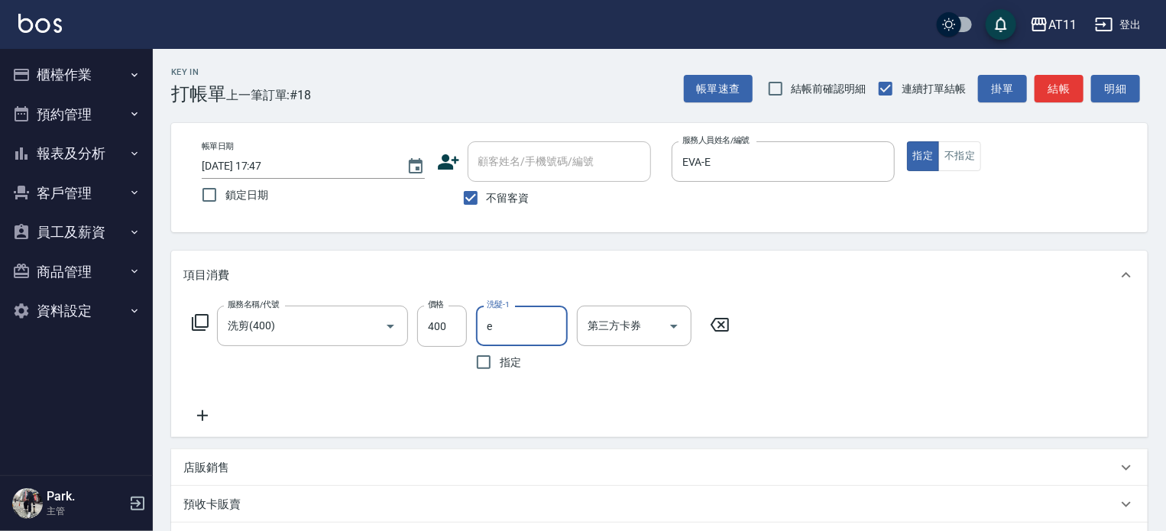
type input "EVA-E"
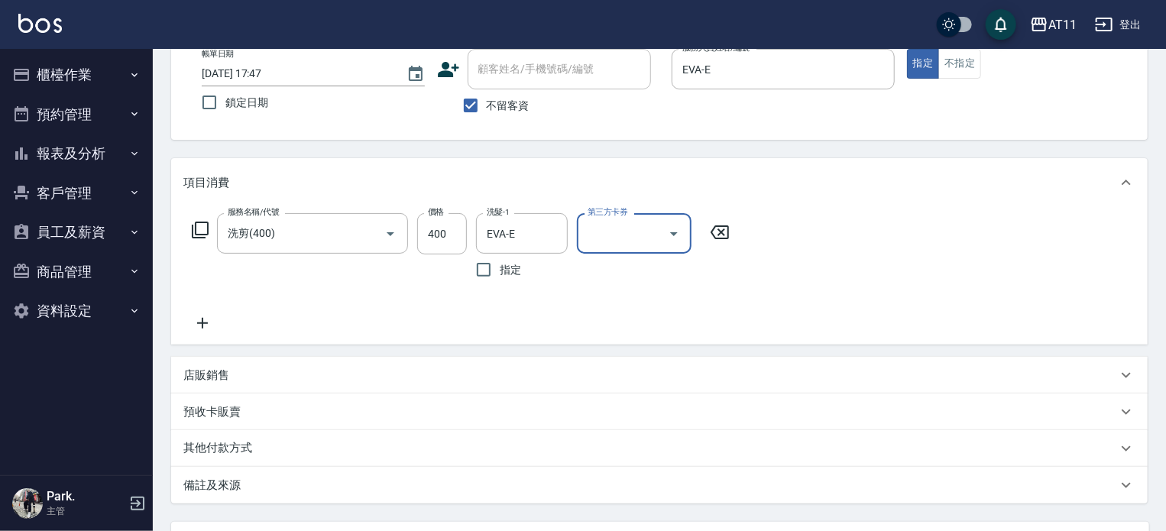
scroll to position [229, 0]
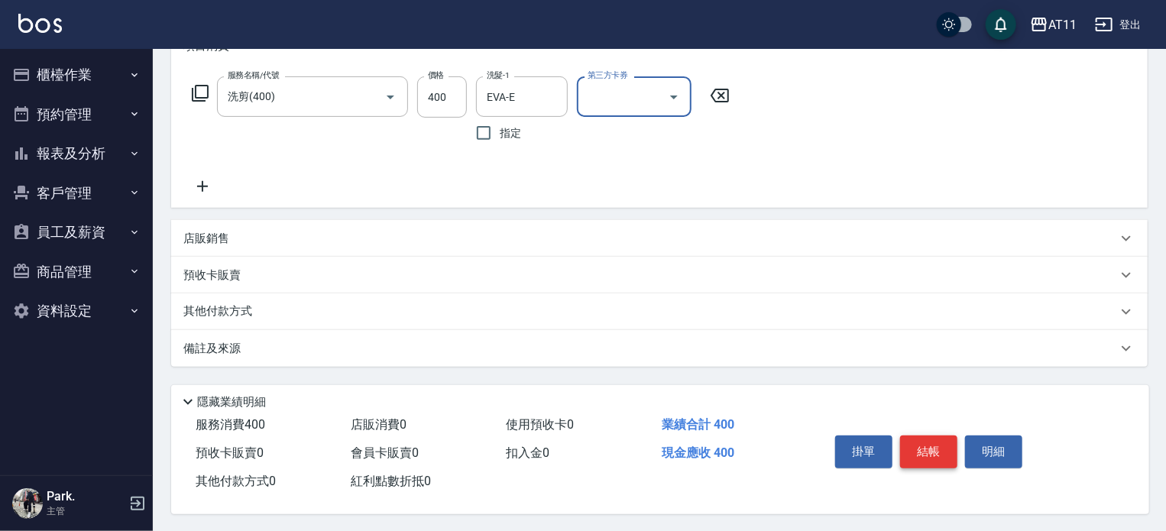
click at [923, 446] on button "結帳" at bounding box center [928, 452] width 57 height 32
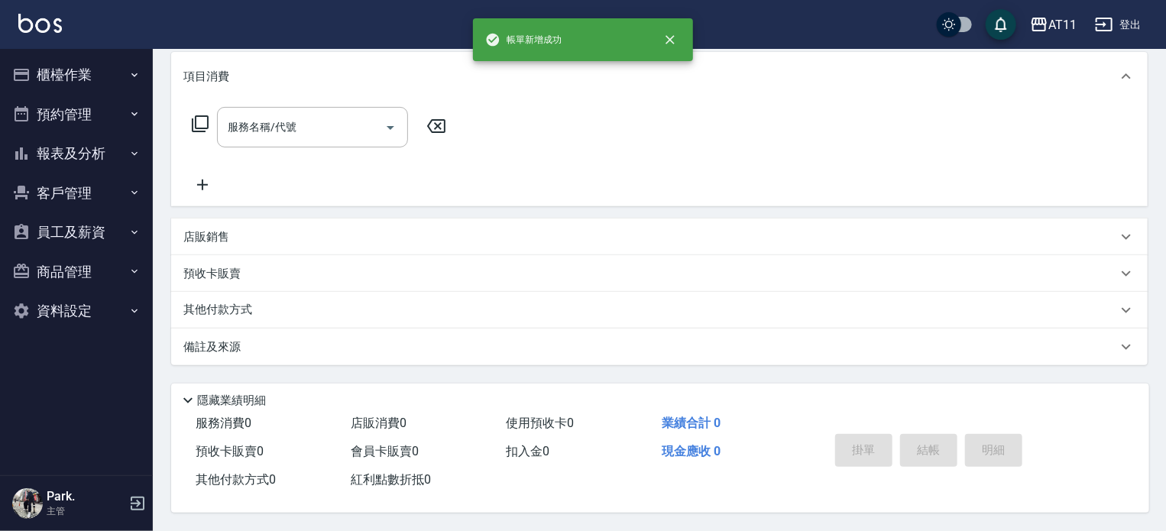
scroll to position [0, 0]
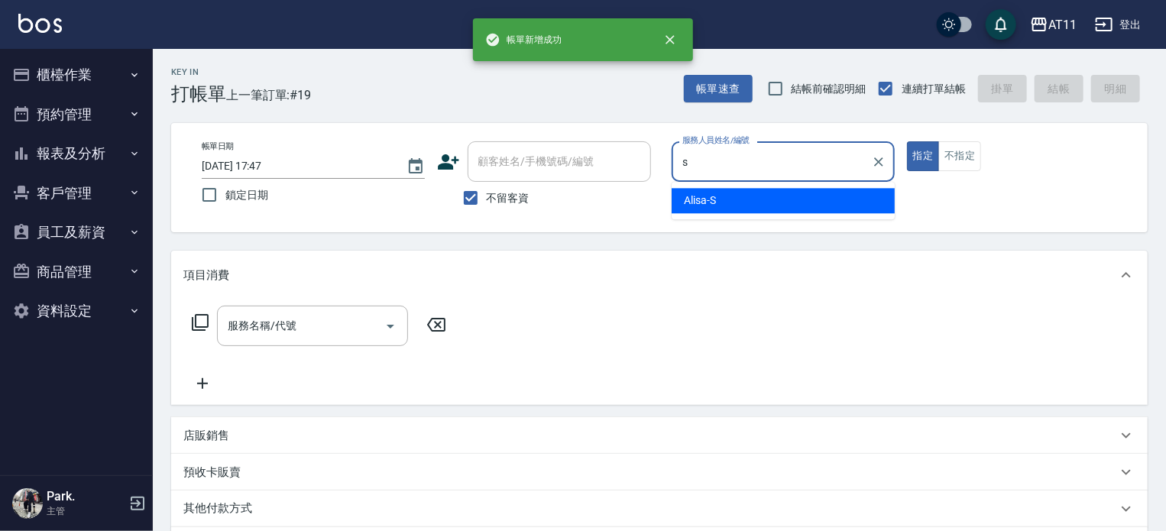
type input "Alisa-S"
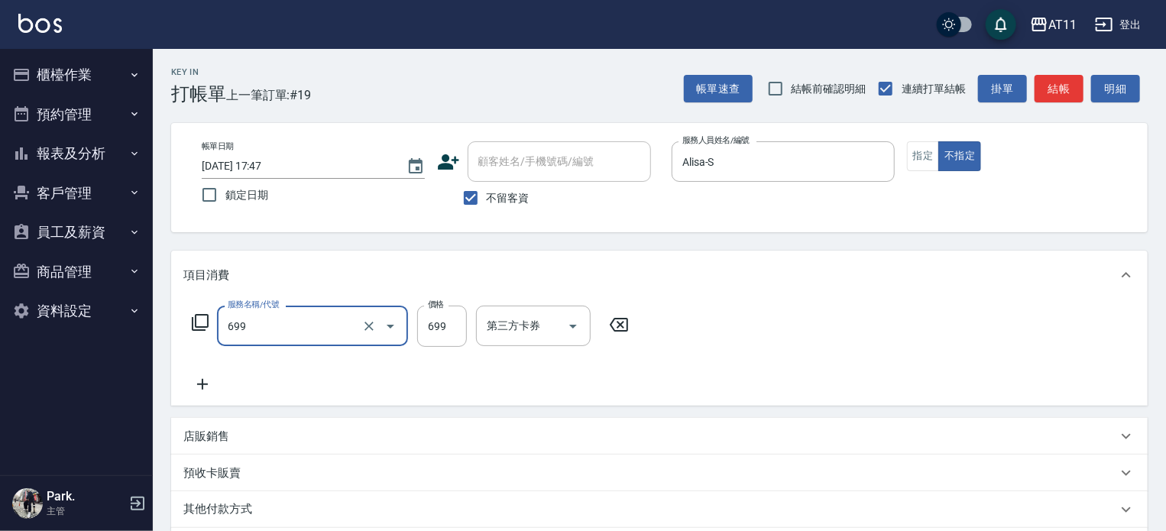
type input "SPA699(699)"
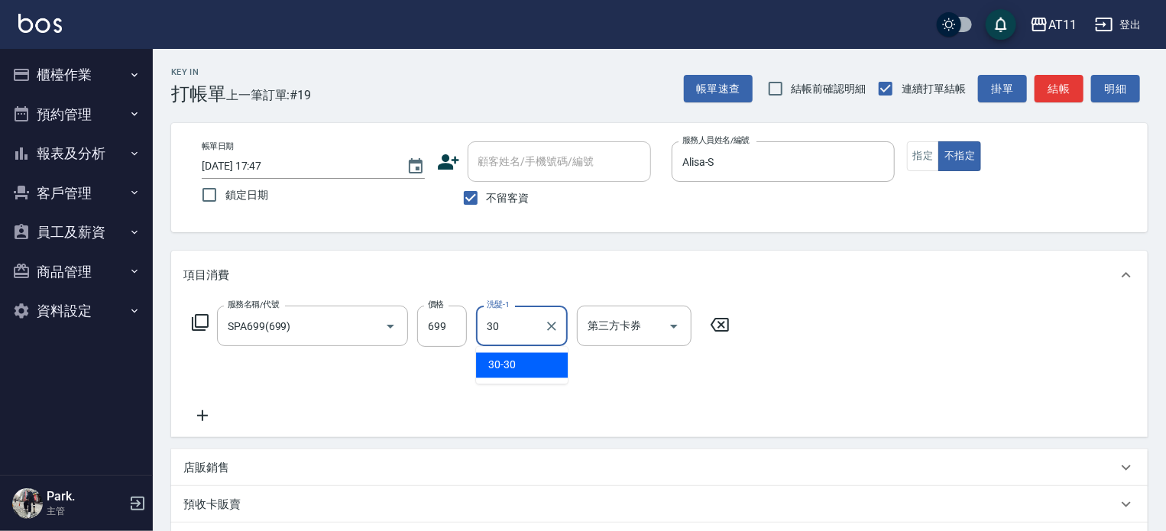
type input "30-30"
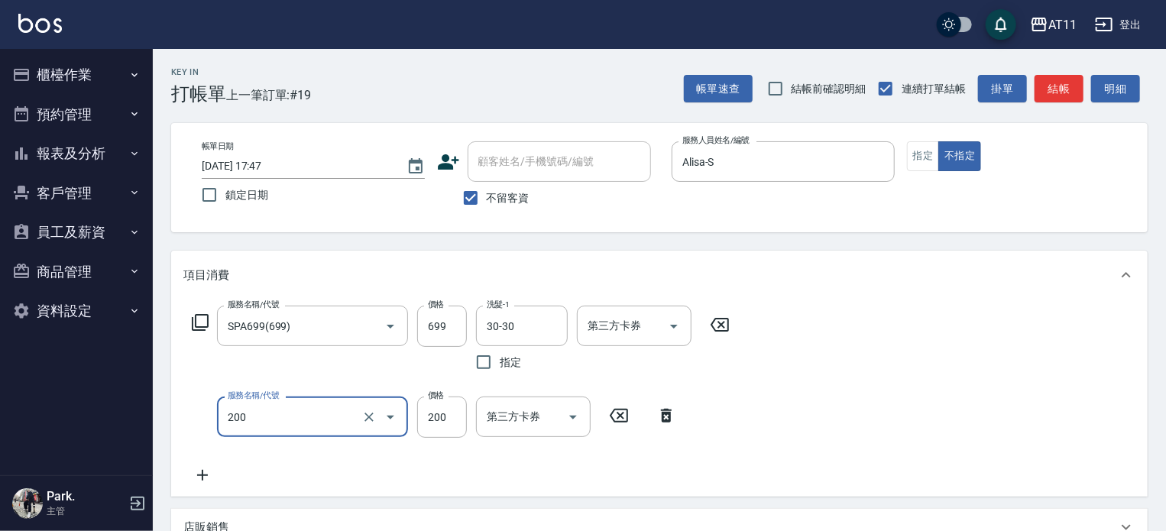
type input "剪髮(200)"
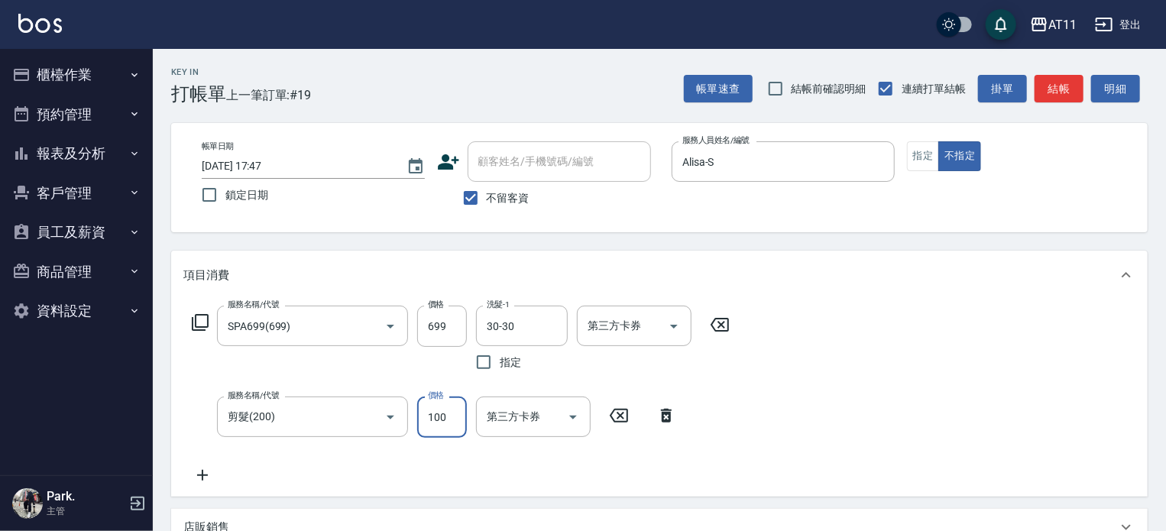
type input "100"
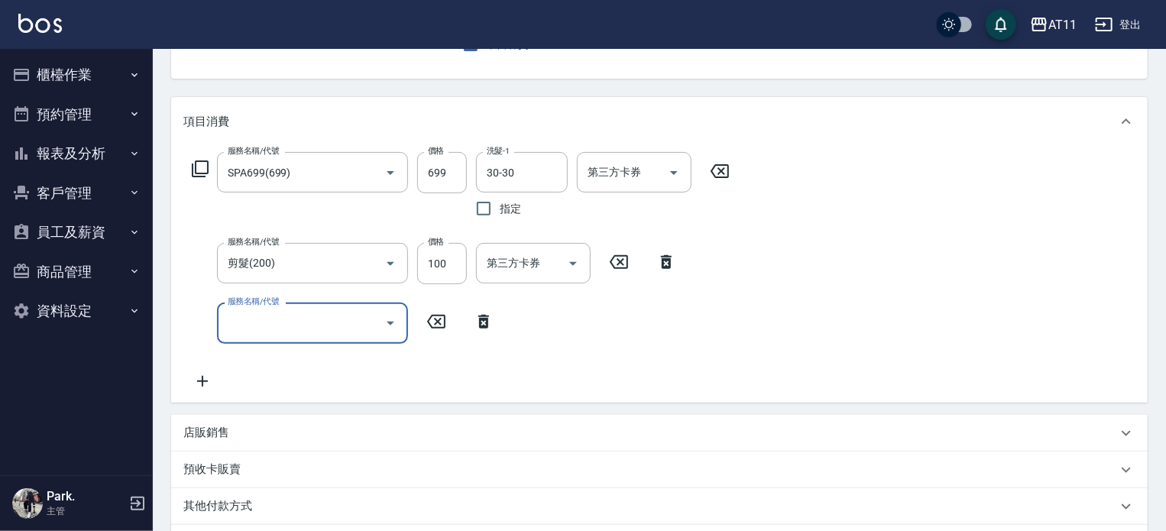
scroll to position [355, 0]
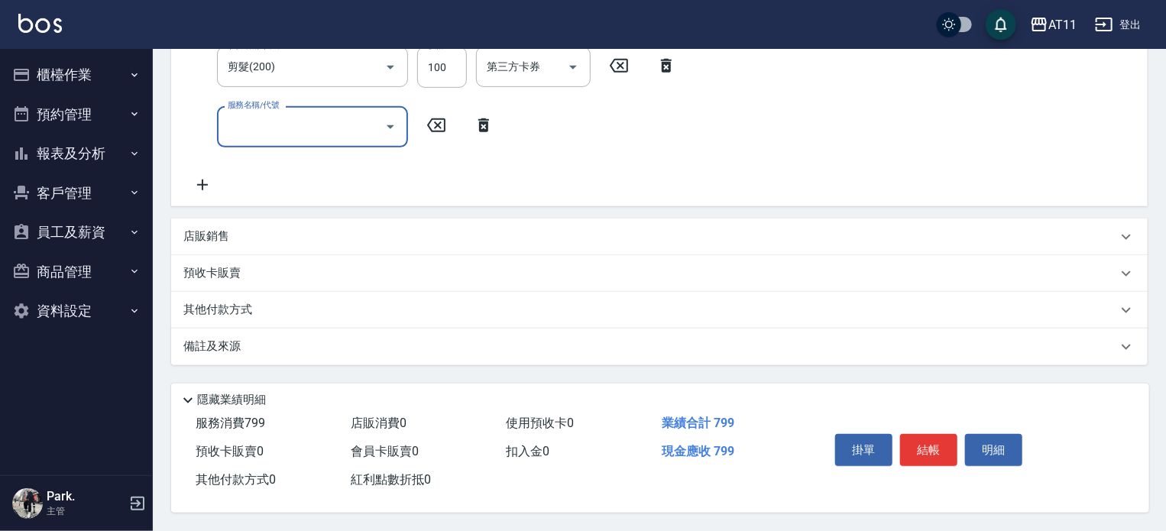
click at [921, 445] on button "結帳" at bounding box center [928, 450] width 57 height 32
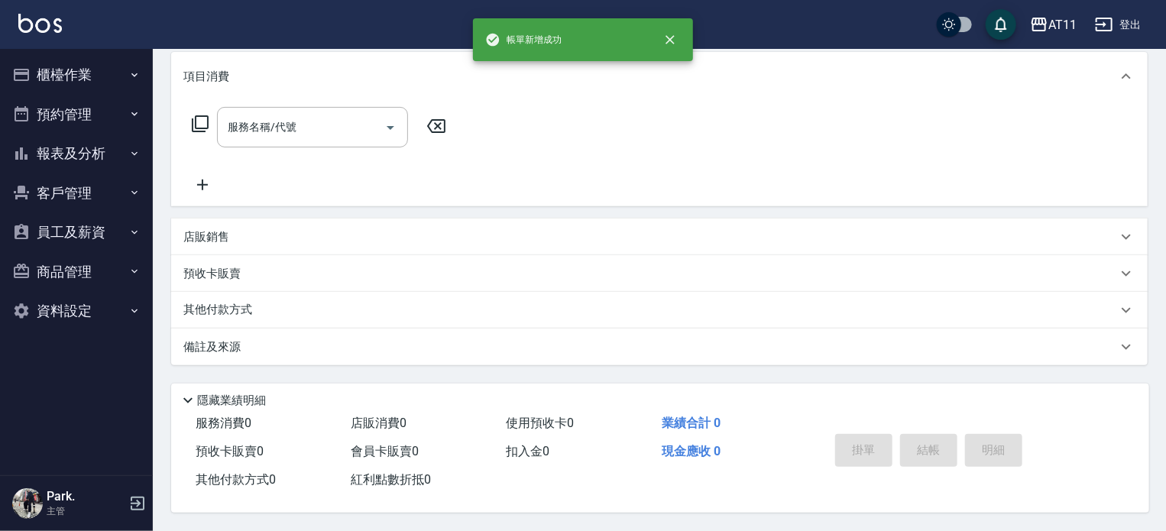
scroll to position [0, 0]
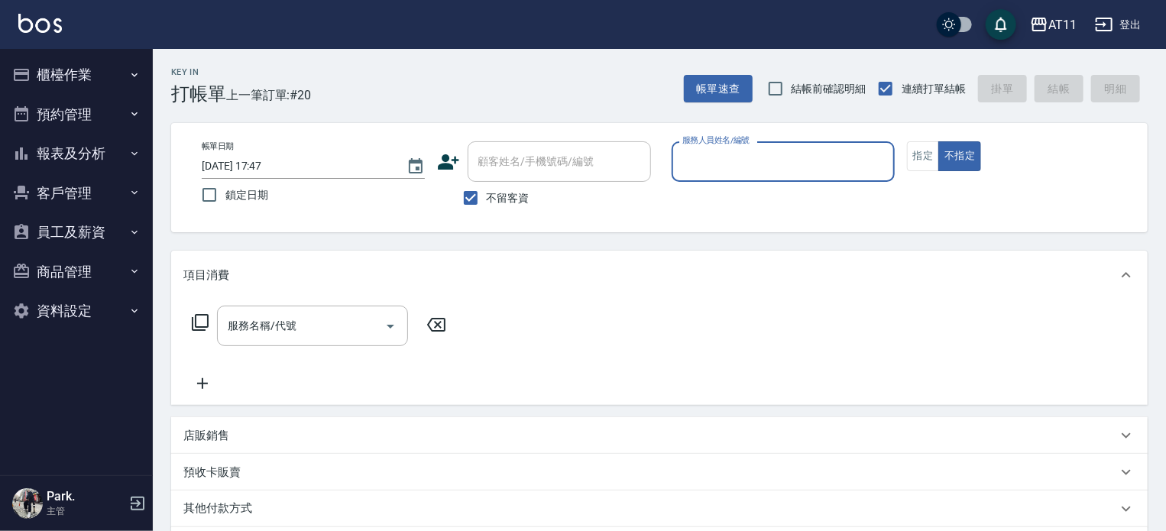
click at [79, 157] on button "報表及分析" at bounding box center [76, 154] width 141 height 40
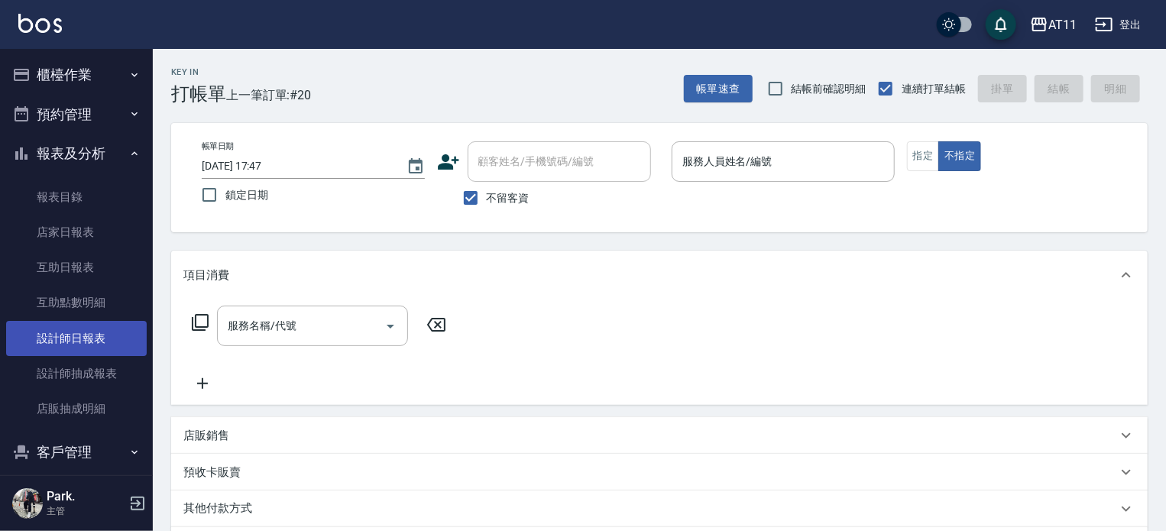
click at [100, 338] on link "設計師日報表" at bounding box center [76, 338] width 141 height 35
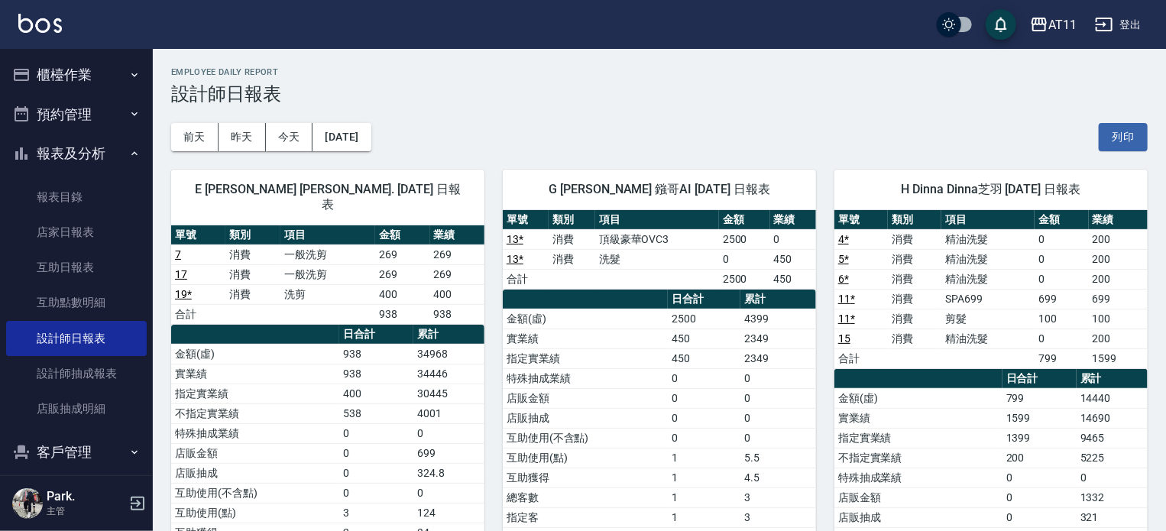
click at [49, 152] on button "報表及分析" at bounding box center [76, 154] width 141 height 40
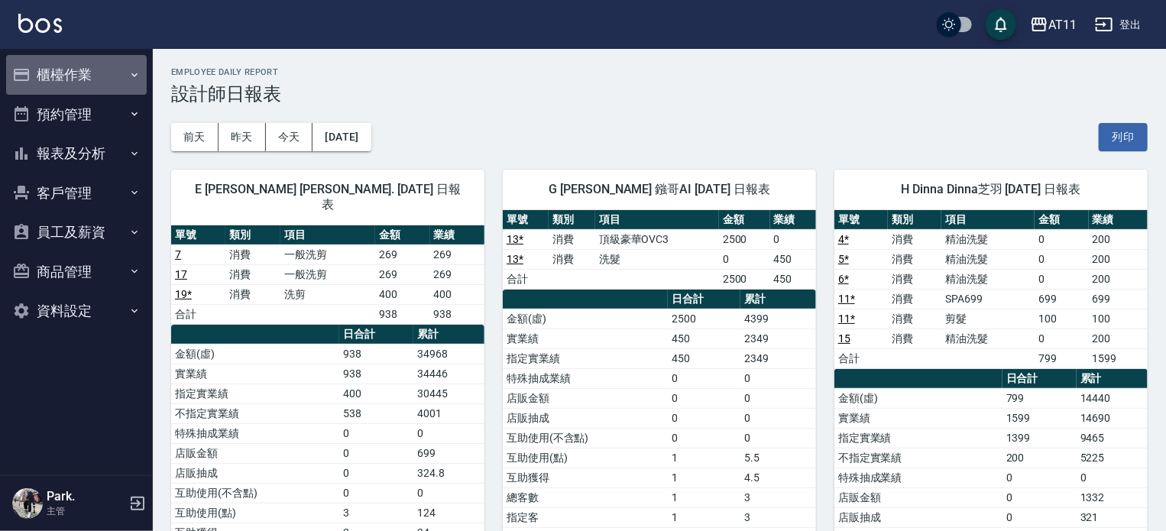
click at [98, 76] on button "櫃檯作業" at bounding box center [76, 75] width 141 height 40
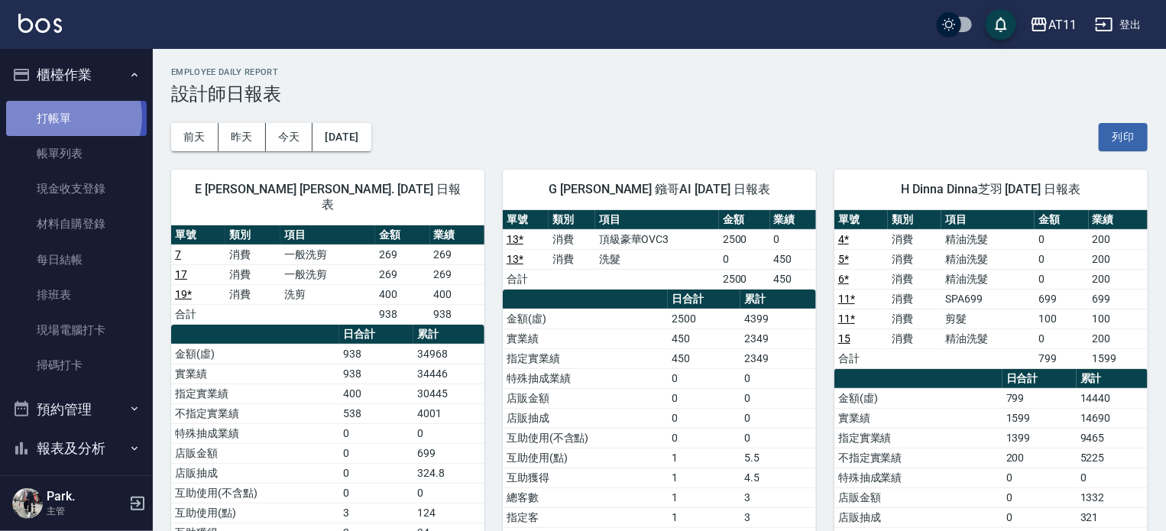
click at [72, 117] on link "打帳單" at bounding box center [76, 118] width 141 height 35
